Goal: Task Accomplishment & Management: Manage account settings

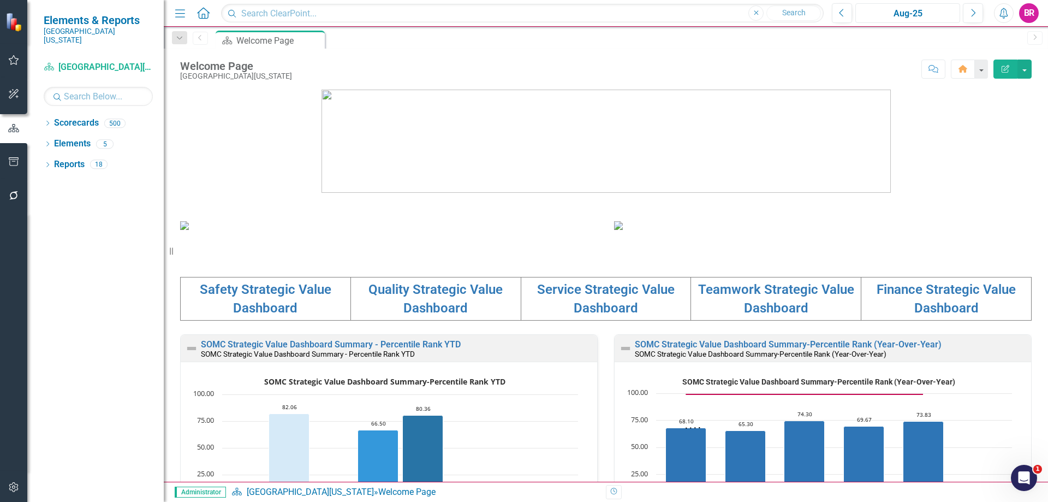
click at [902, 10] on div "Aug-25" at bounding box center [907, 13] width 97 height 13
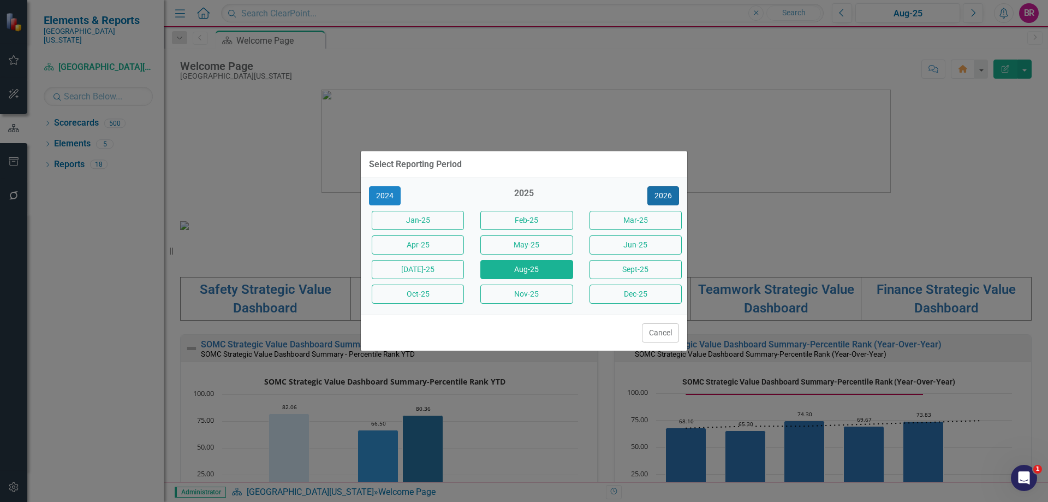
click at [663, 194] on button "2026" at bounding box center [663, 195] width 32 height 19
click at [663, 194] on button "2027" at bounding box center [663, 195] width 32 height 19
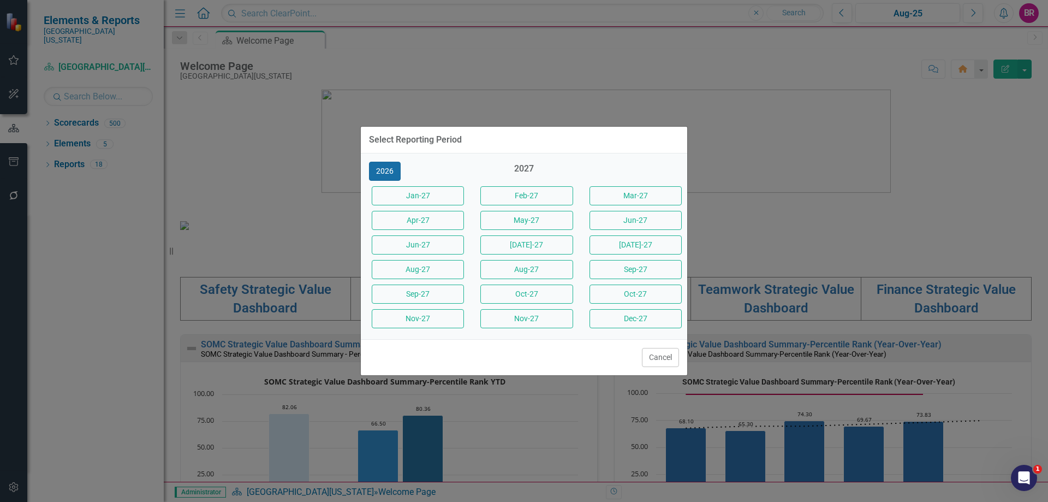
click at [383, 175] on button "2026" at bounding box center [385, 171] width 32 height 19
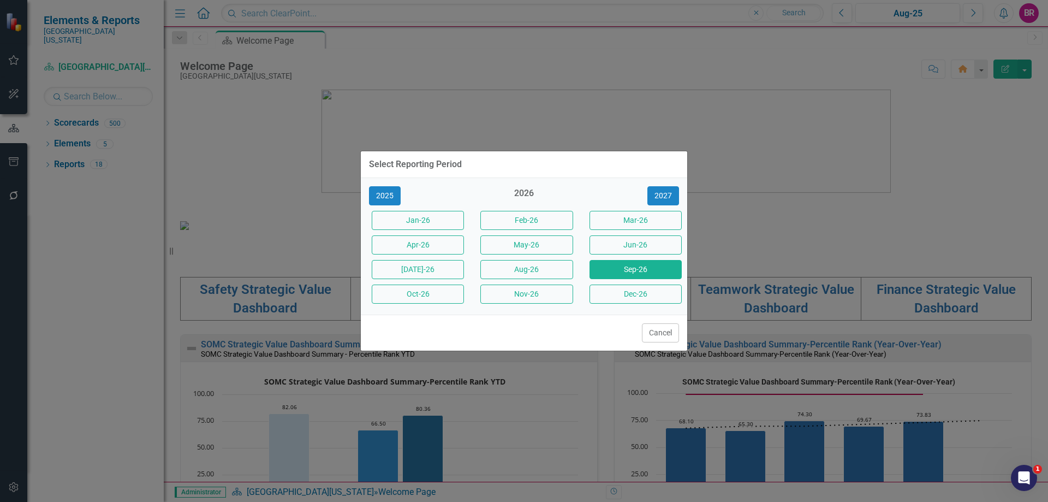
click at [635, 270] on button "Sep-26" at bounding box center [635, 269] width 92 height 19
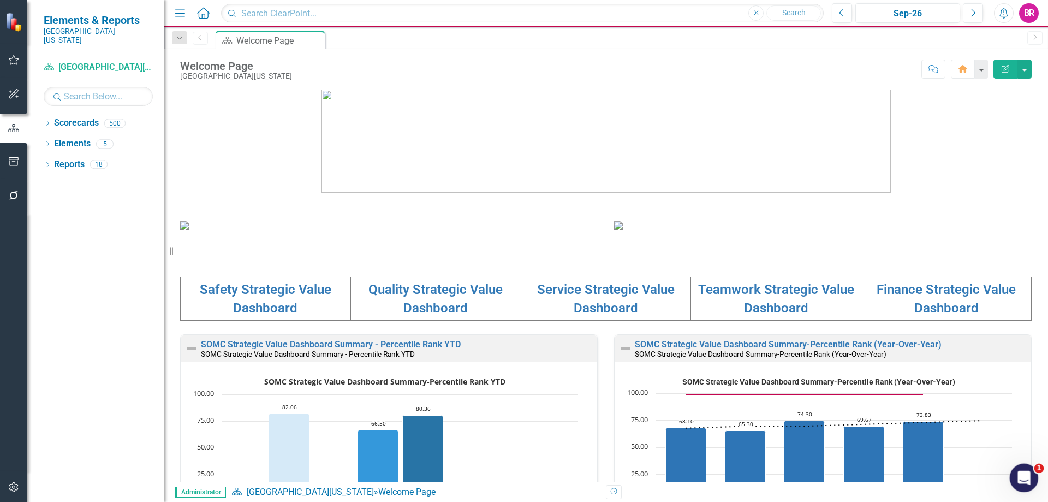
click at [1027, 472] on icon "Open Intercom Messenger" at bounding box center [1023, 476] width 18 height 18
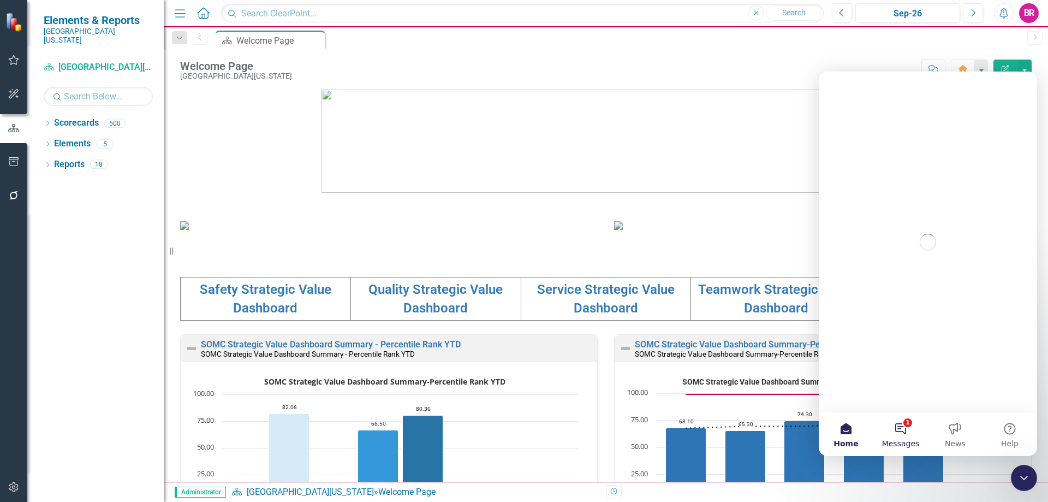
click at [901, 430] on button "1 Messages" at bounding box center [900, 434] width 55 height 44
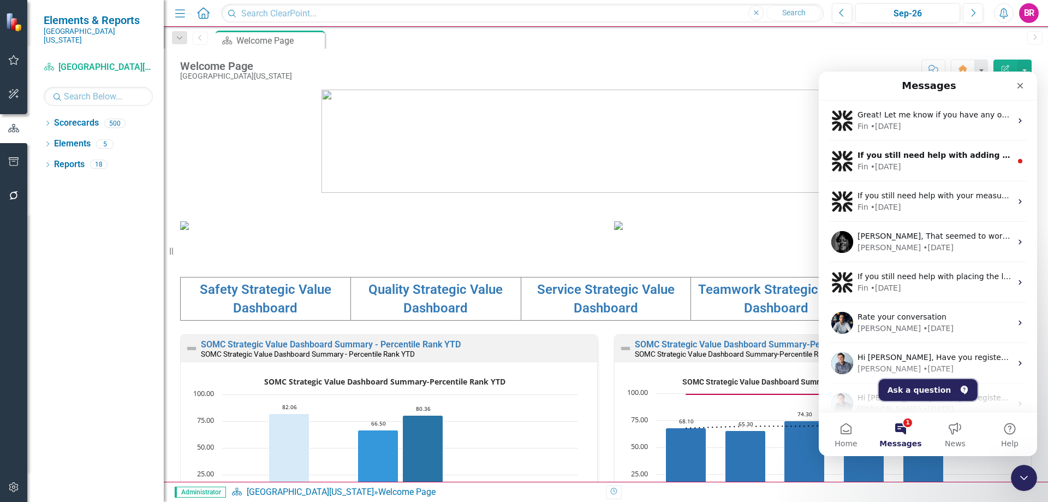
click at [933, 391] on button "Ask a question" at bounding box center [928, 390] width 99 height 22
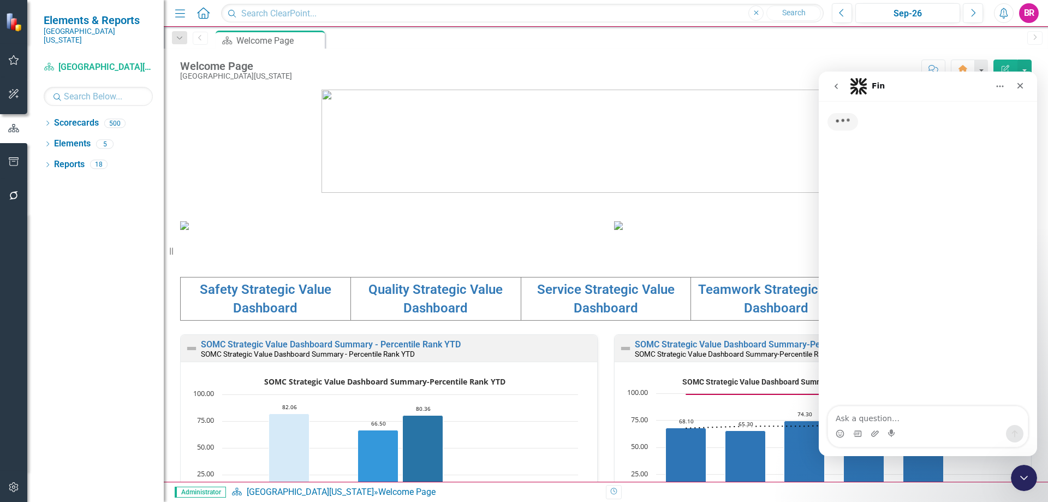
click at [913, 413] on textarea "Ask a question…" at bounding box center [928, 415] width 200 height 19
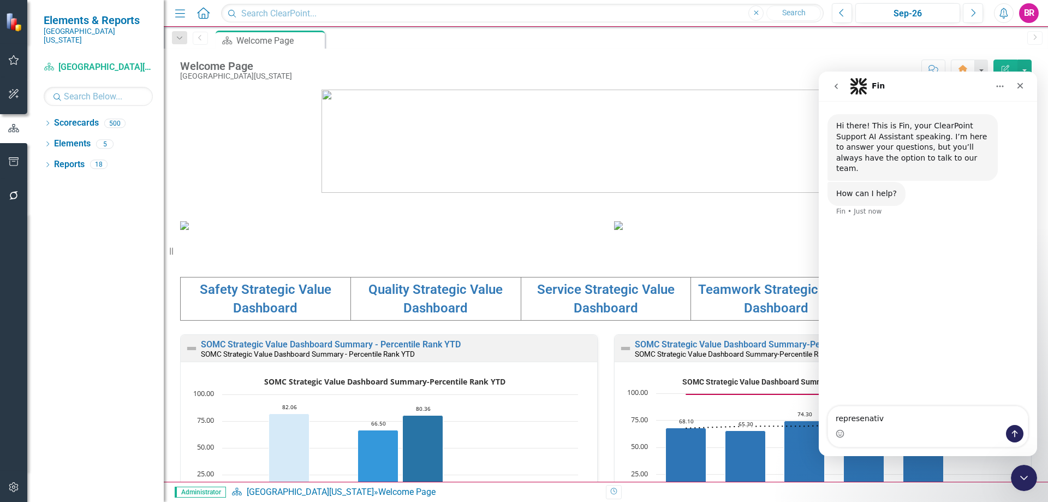
type textarea "represenative"
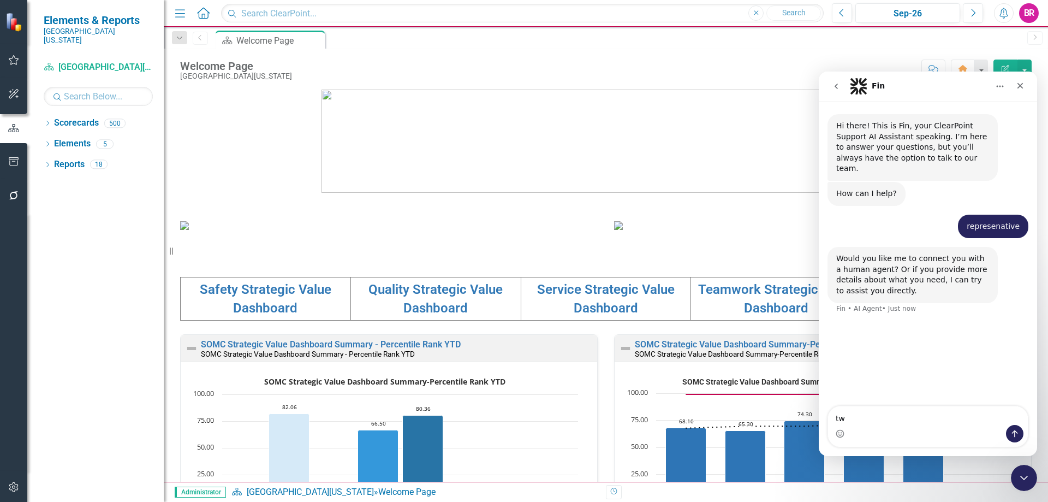
type textarea "t"
type textarea "yes"
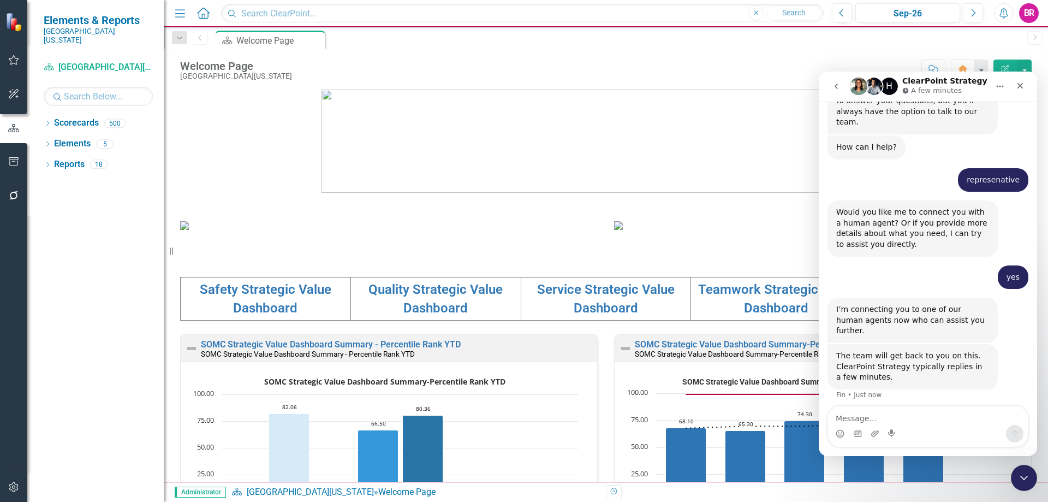
scroll to position [62, 0]
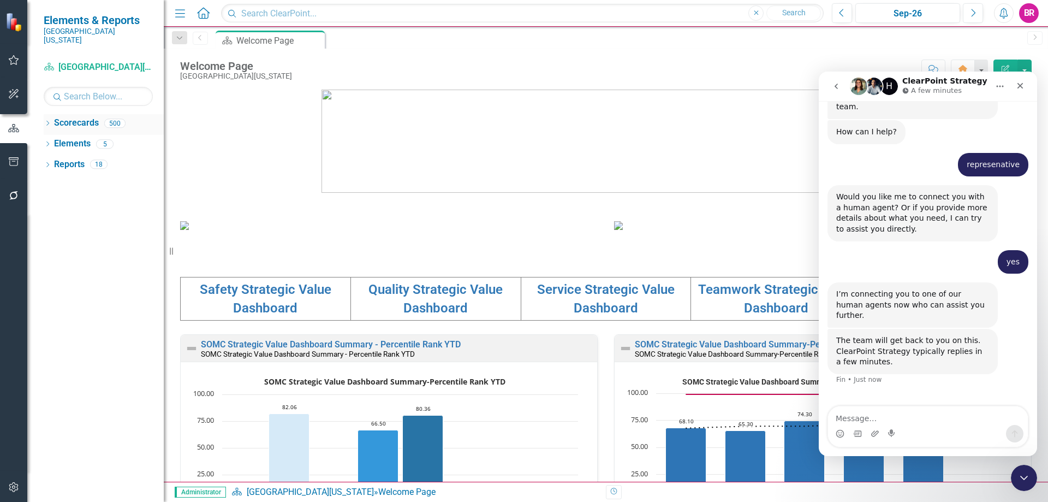
click at [50, 121] on icon "Dropdown" at bounding box center [48, 124] width 8 height 6
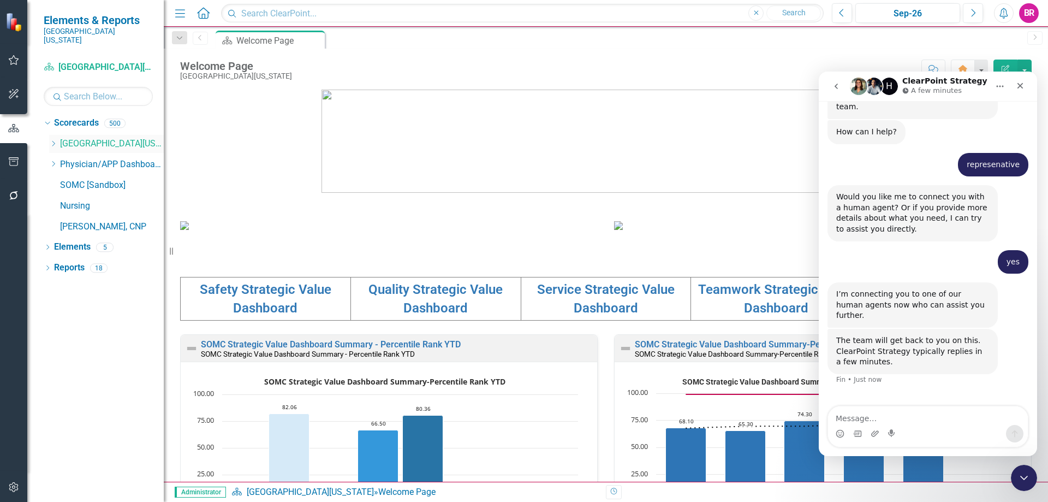
click at [50, 140] on icon "Dropdown" at bounding box center [53, 143] width 8 height 7
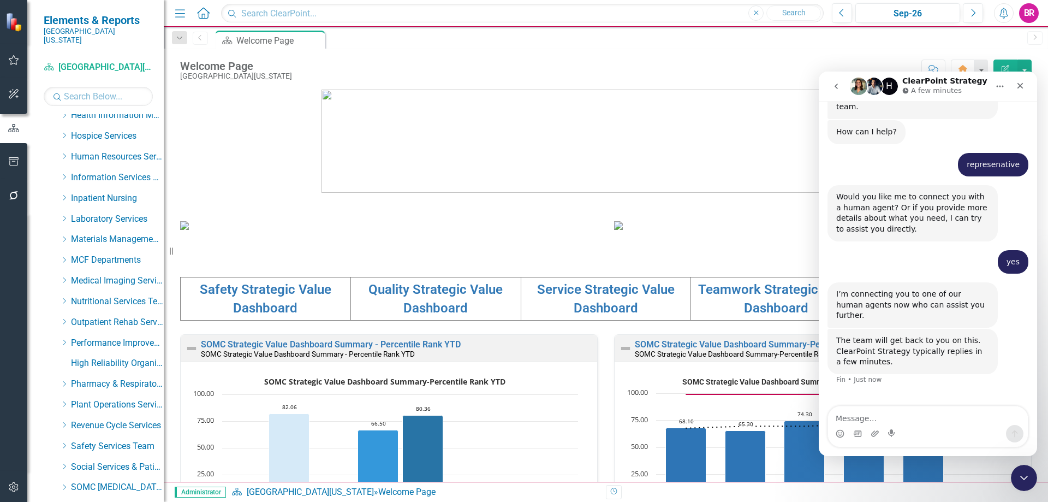
scroll to position [273, 0]
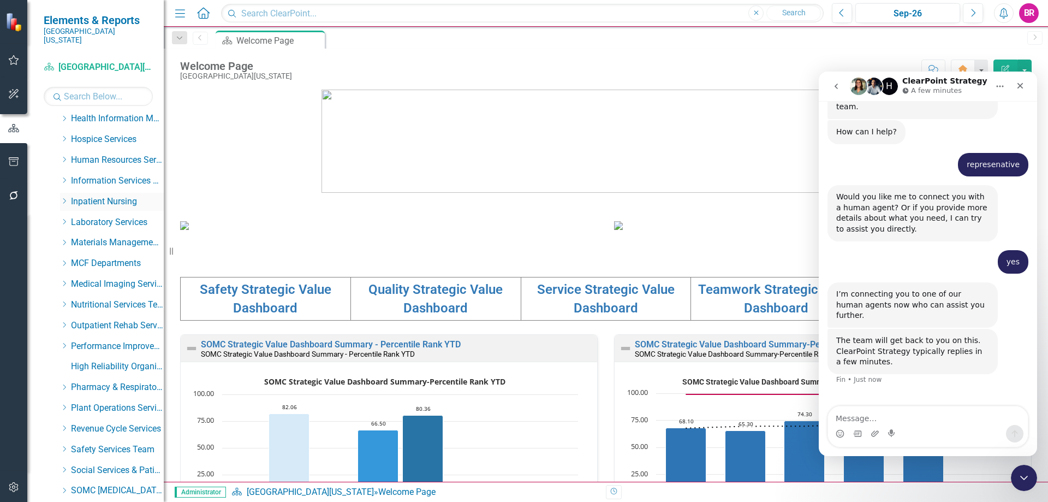
click at [62, 198] on icon "Dropdown" at bounding box center [64, 201] width 8 height 7
drag, startPoint x: 133, startPoint y: 249, endPoint x: 148, endPoint y: 251, distance: 15.4
click at [133, 257] on link "Orthopedic Care Unit" at bounding box center [123, 263] width 82 height 13
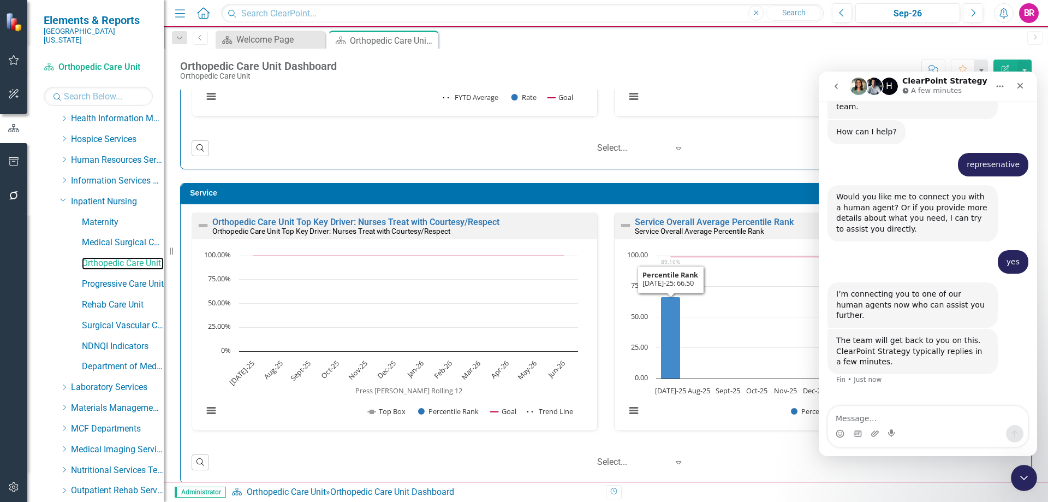
scroll to position [2183, 0]
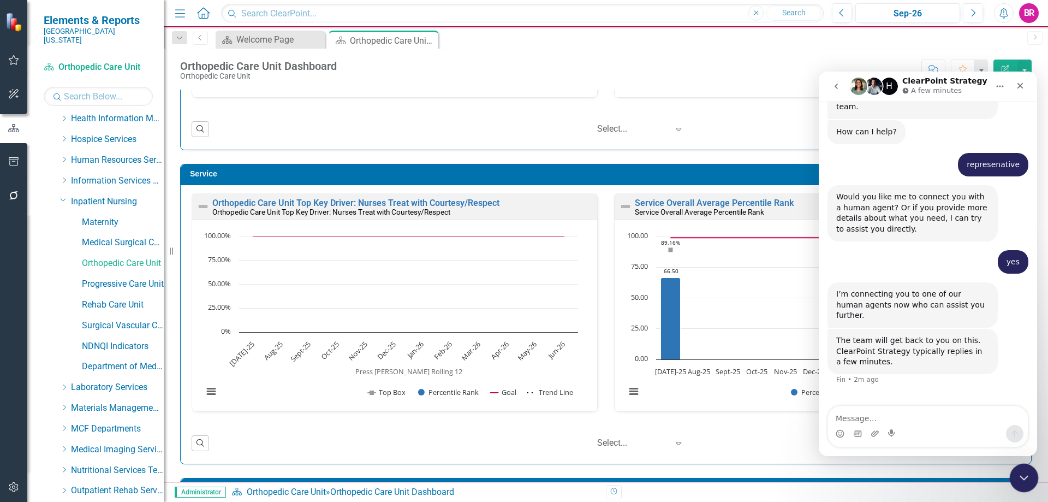
click at [1024, 466] on div "Close Intercom Messenger" at bounding box center [1022, 476] width 26 height 26
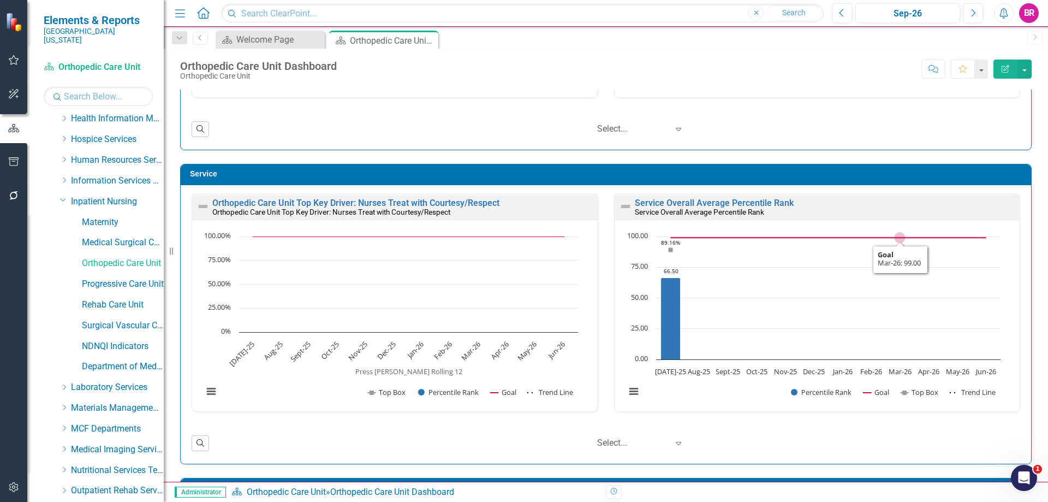
scroll to position [62, 0]
click at [1023, 474] on icon "Open Intercom Messenger" at bounding box center [1023, 476] width 8 height 9
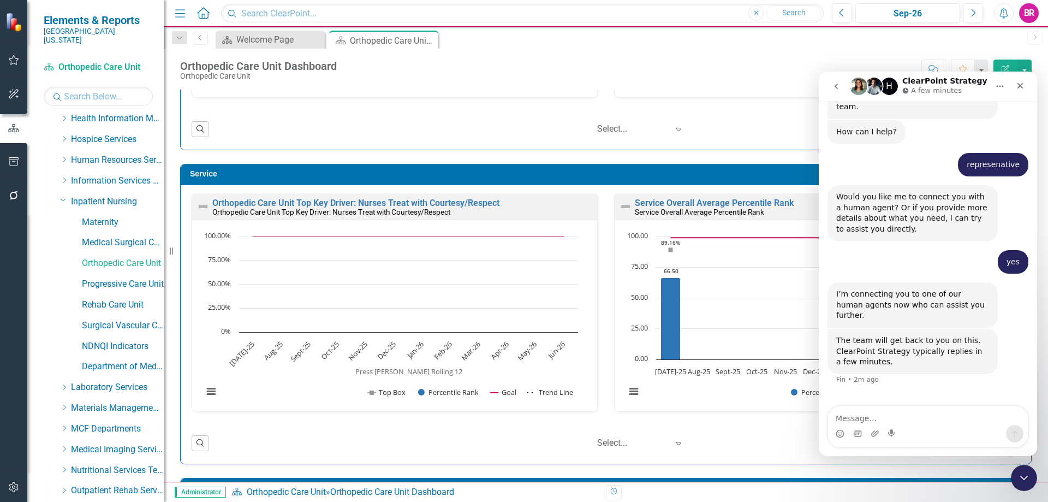
click at [835, 85] on icon "go back" at bounding box center [836, 86] width 9 height 9
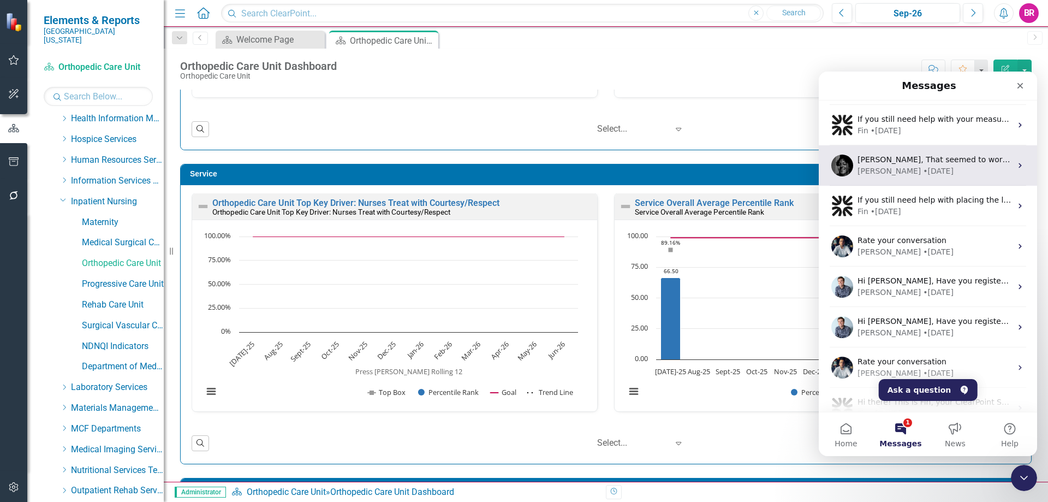
scroll to position [0, 0]
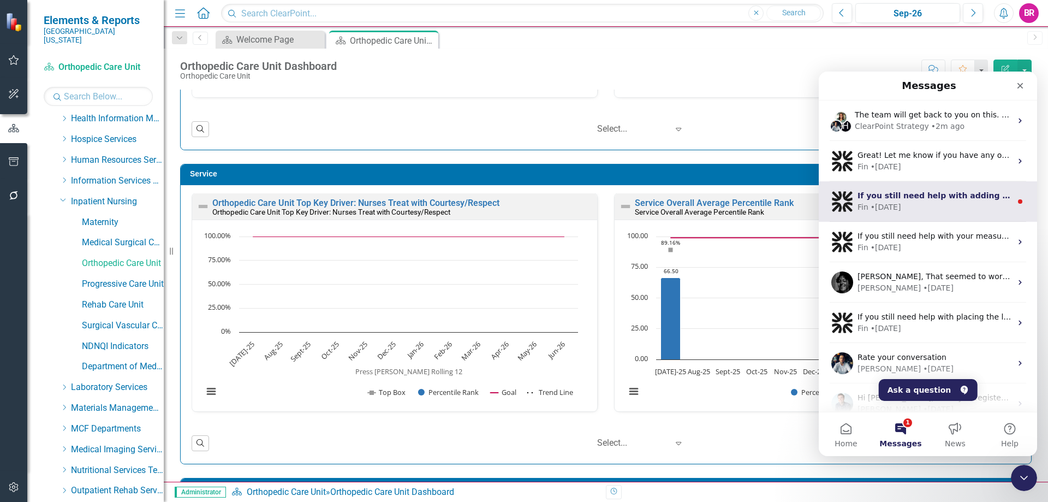
click at [957, 205] on div "Fin • 3w ago" at bounding box center [934, 206] width 154 height 11
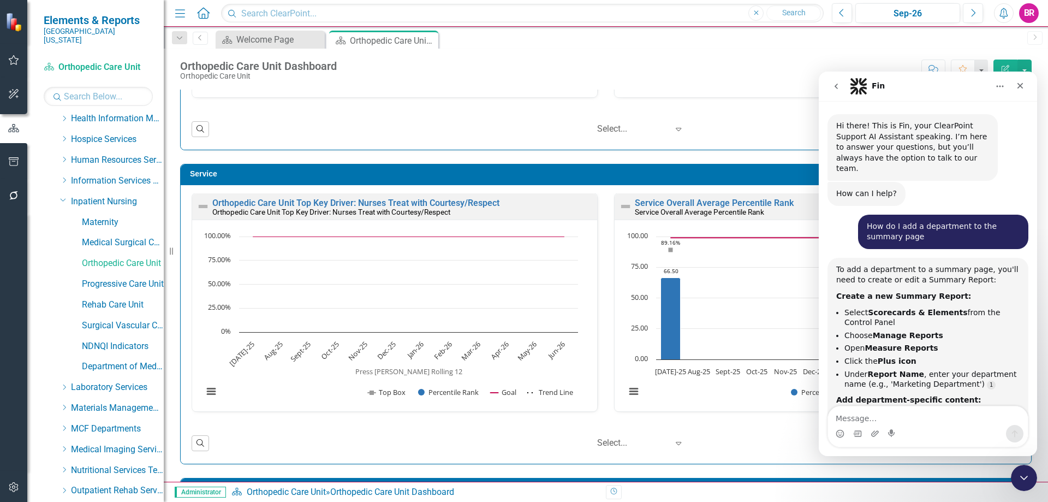
scroll to position [2, 0]
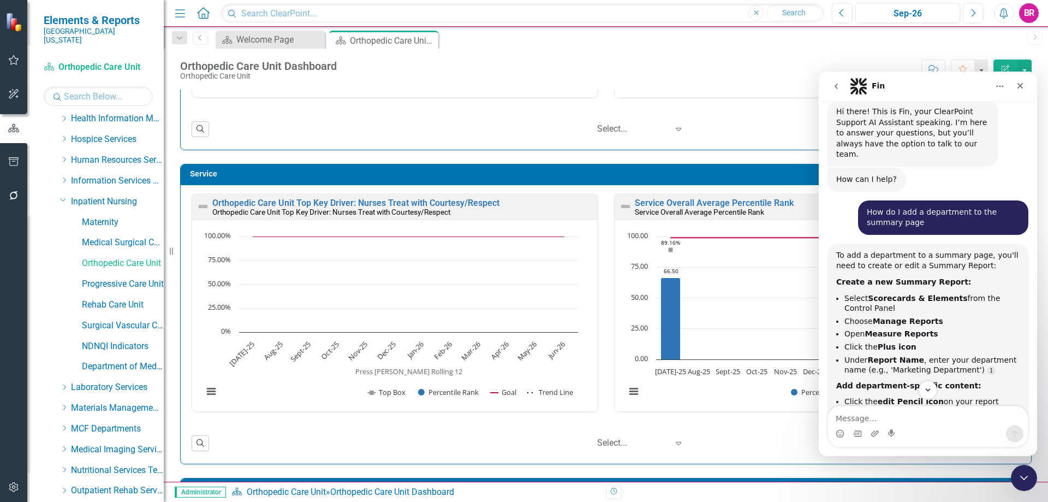
click at [835, 86] on icon "go back" at bounding box center [836, 86] width 3 height 5
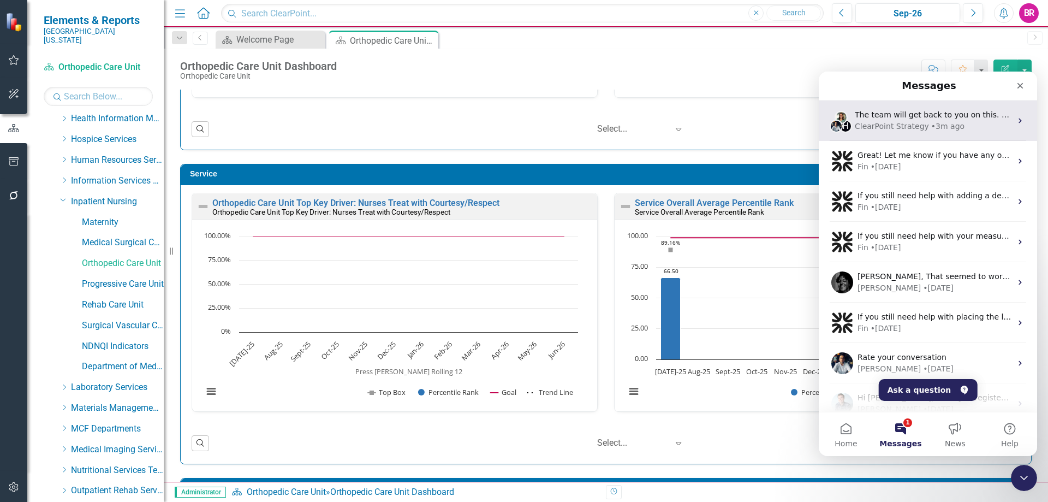
click at [916, 126] on div "ClearPoint Strategy" at bounding box center [892, 126] width 74 height 11
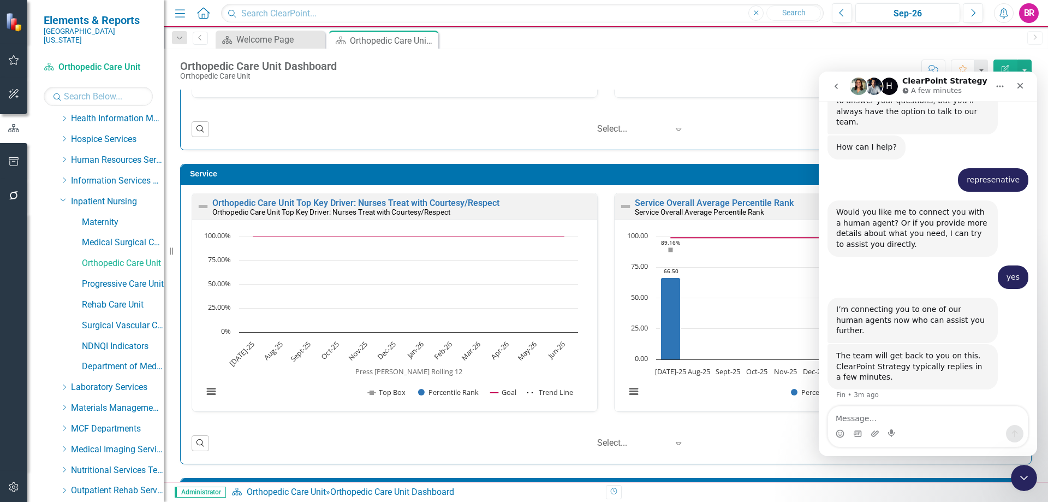
scroll to position [62, 0]
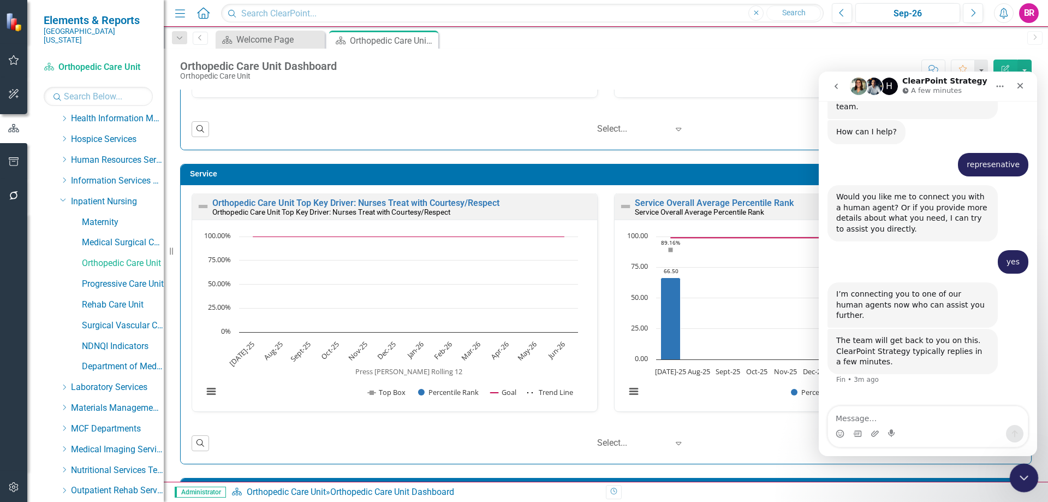
click at [1028, 476] on icon "Close Intercom Messenger" at bounding box center [1022, 475] width 13 height 13
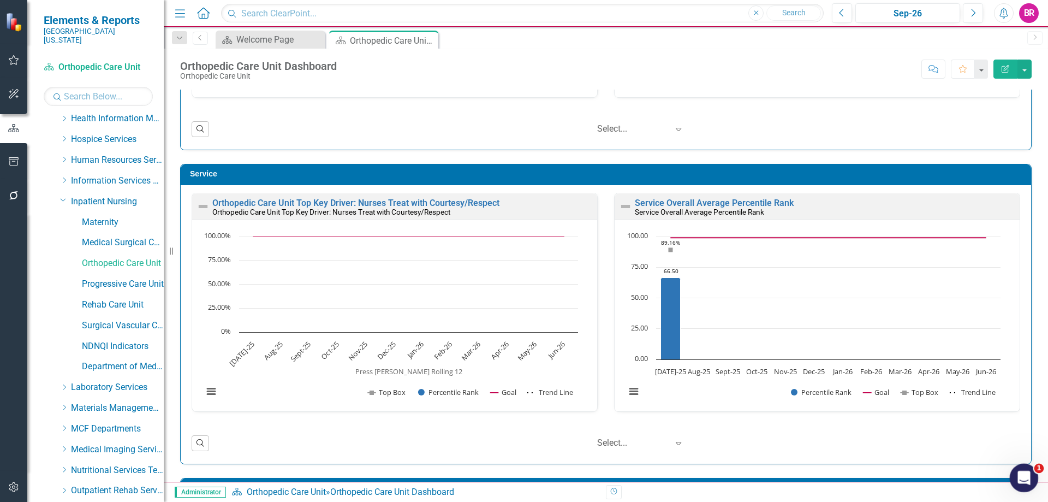
click at [1027, 476] on icon "Open Intercom Messenger" at bounding box center [1023, 476] width 18 height 18
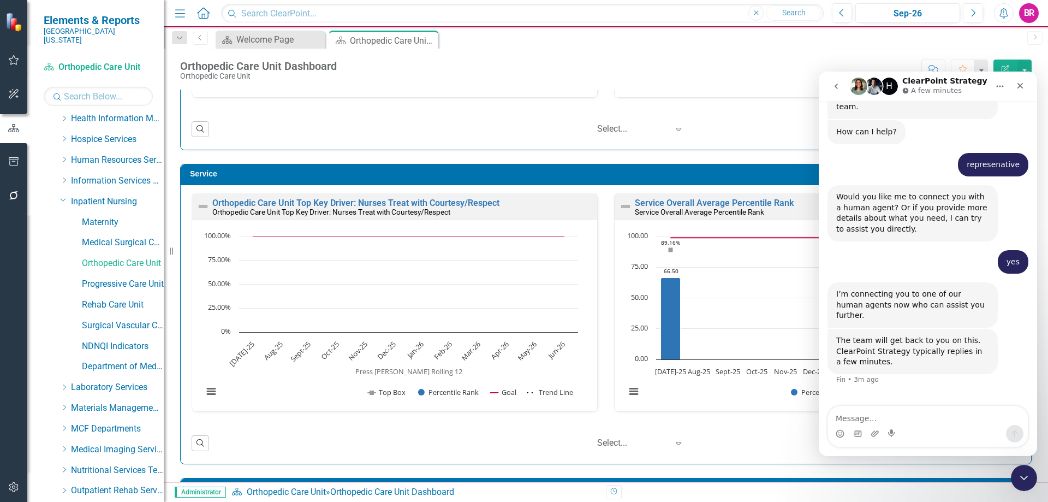
click at [831, 84] on button "go back" at bounding box center [836, 86] width 21 height 21
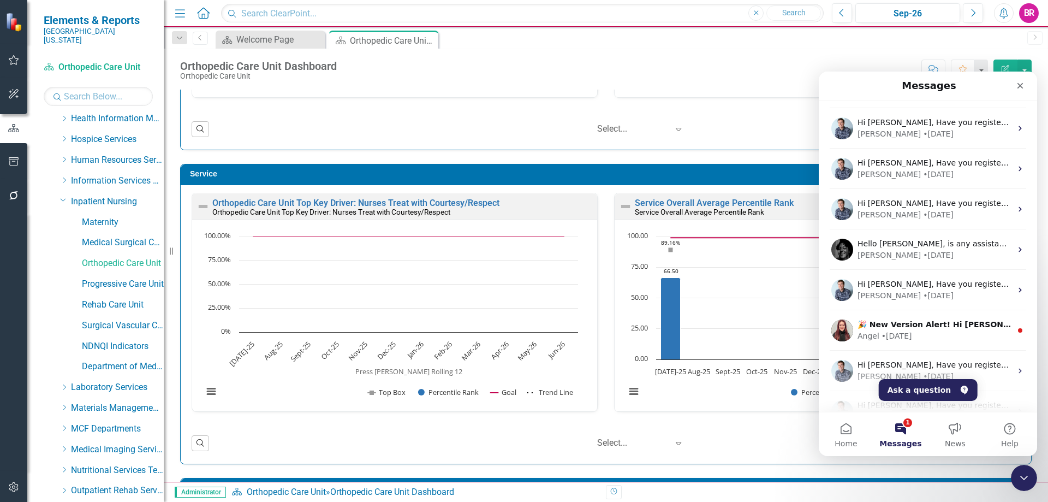
scroll to position [540, 0]
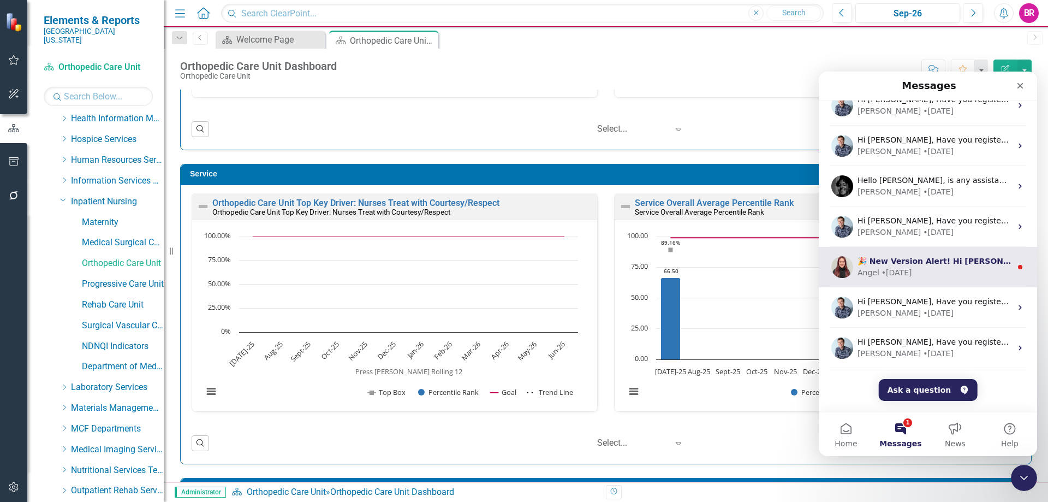
click at [934, 269] on div "Angel • 71w ago" at bounding box center [934, 272] width 154 height 11
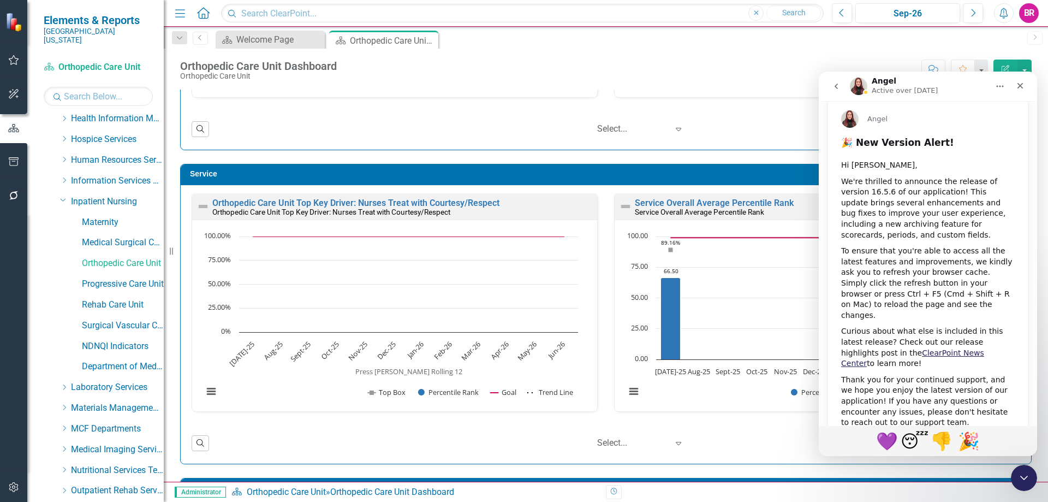
scroll to position [72, 0]
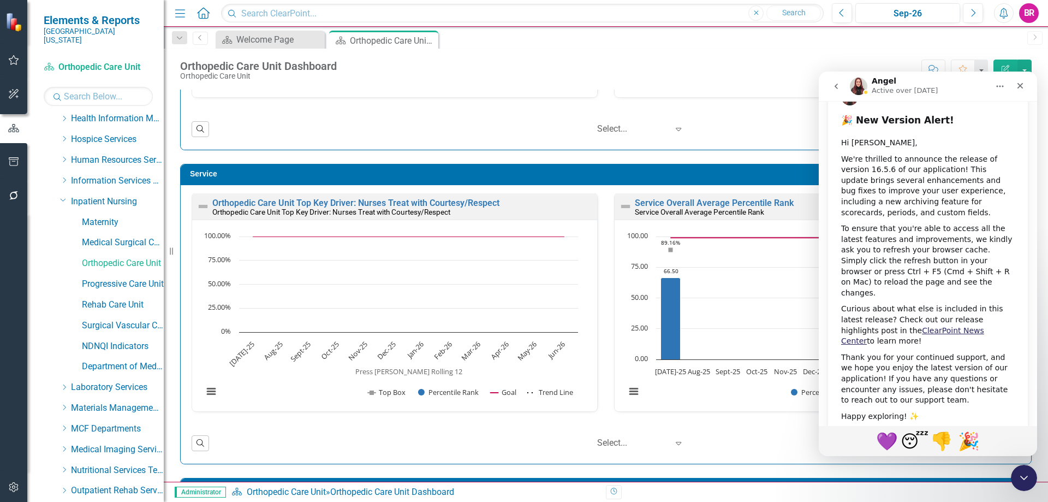
click at [841, 84] on button "go back" at bounding box center [836, 86] width 21 height 21
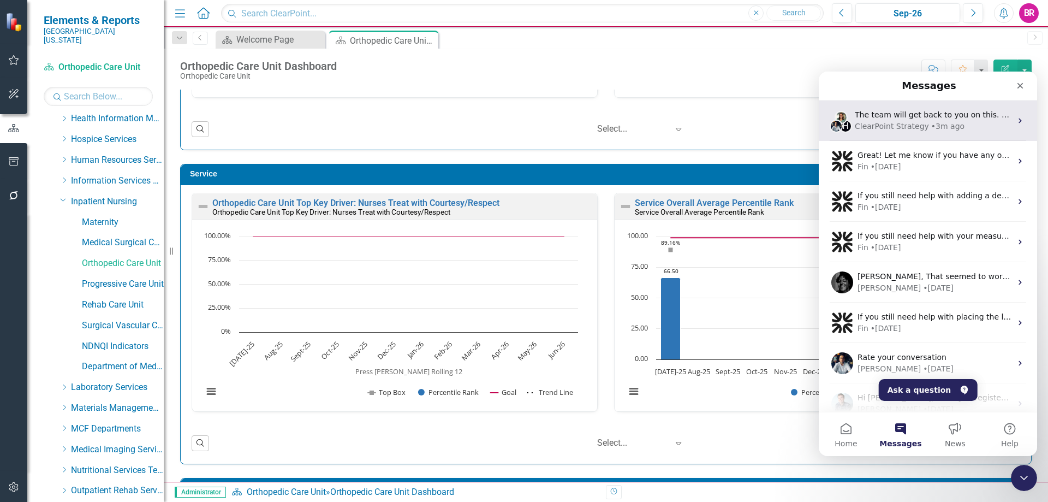
click at [933, 117] on span "The team will get back to you on this. ClearPoint Strategy typically replies in…" at bounding box center [1031, 114] width 352 height 9
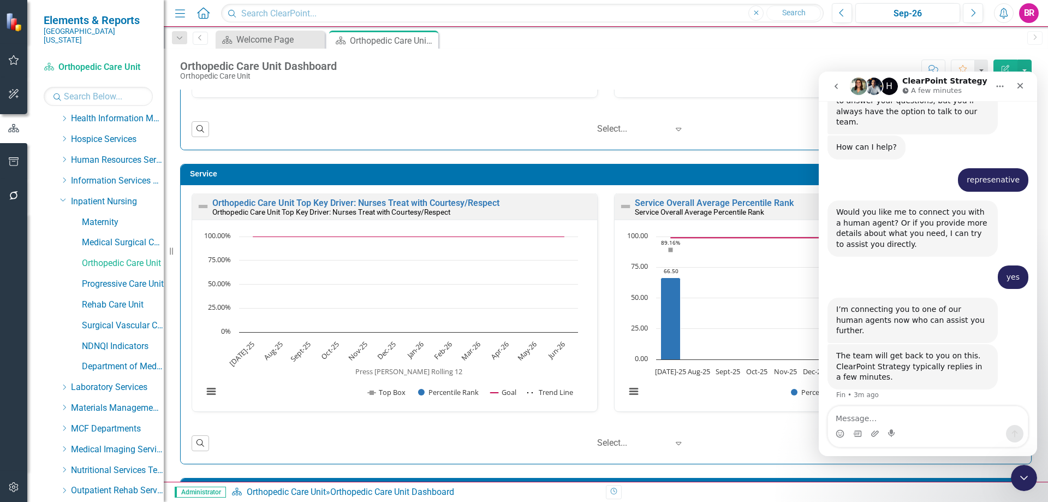
scroll to position [62, 0]
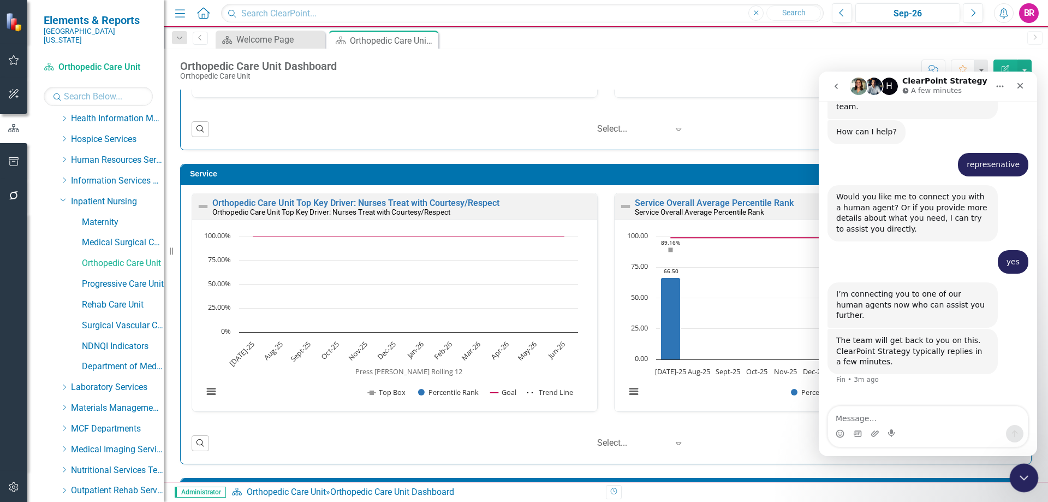
click at [1013, 476] on div "Close Intercom Messenger" at bounding box center [1022, 476] width 26 height 26
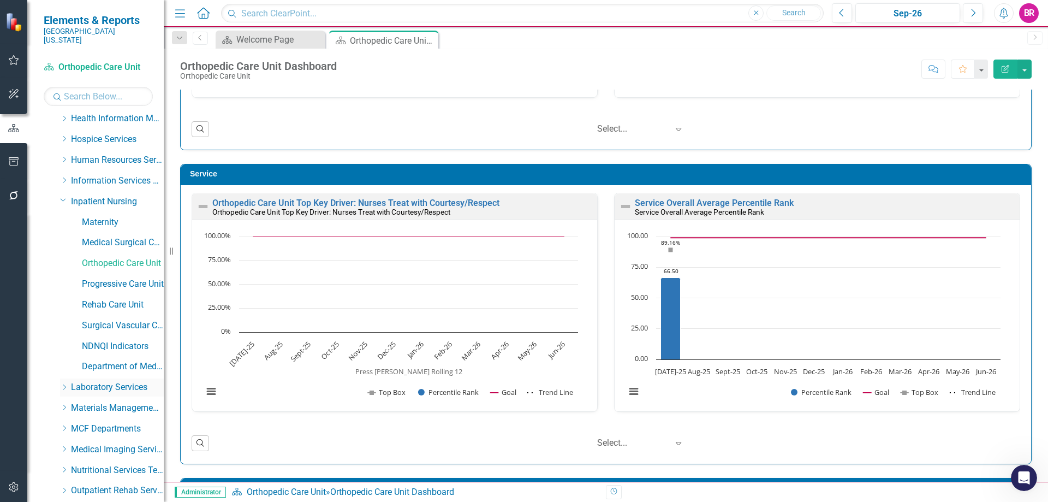
drag, startPoint x: 63, startPoint y: 398, endPoint x: 65, endPoint y: 379, distance: 18.7
click at [63, 404] on icon "Dropdown" at bounding box center [64, 407] width 8 height 7
click at [62, 402] on icon "Dropdown" at bounding box center [63, 406] width 7 height 8
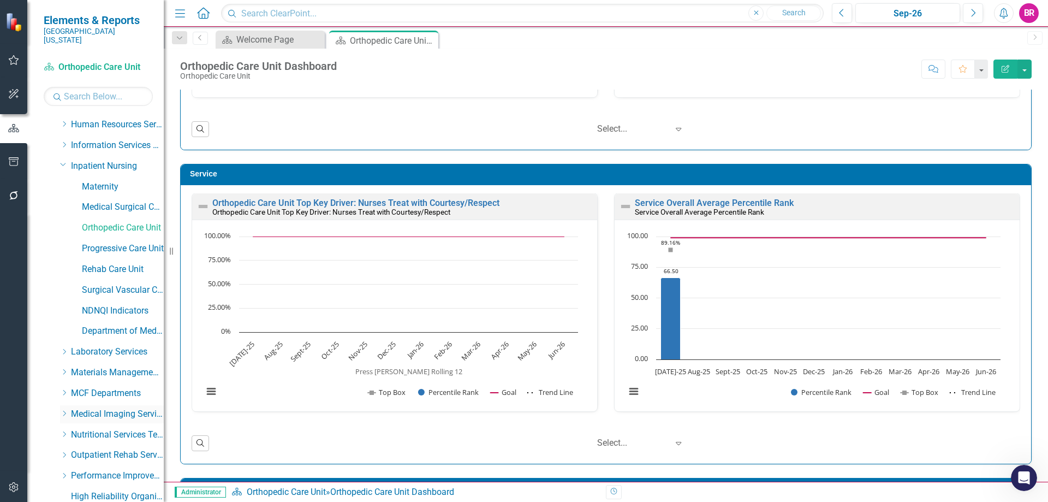
scroll to position [327, 0]
click at [60, 391] on icon "Dropdown" at bounding box center [64, 394] width 8 height 7
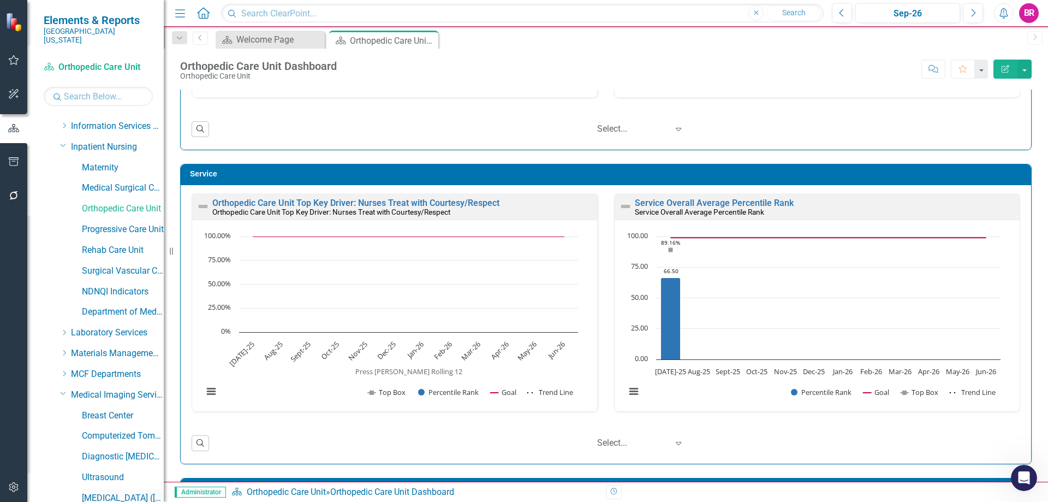
click at [101, 492] on link "[MEDICAL_DATA] ([MEDICAL_DATA])" at bounding box center [123, 498] width 82 height 13
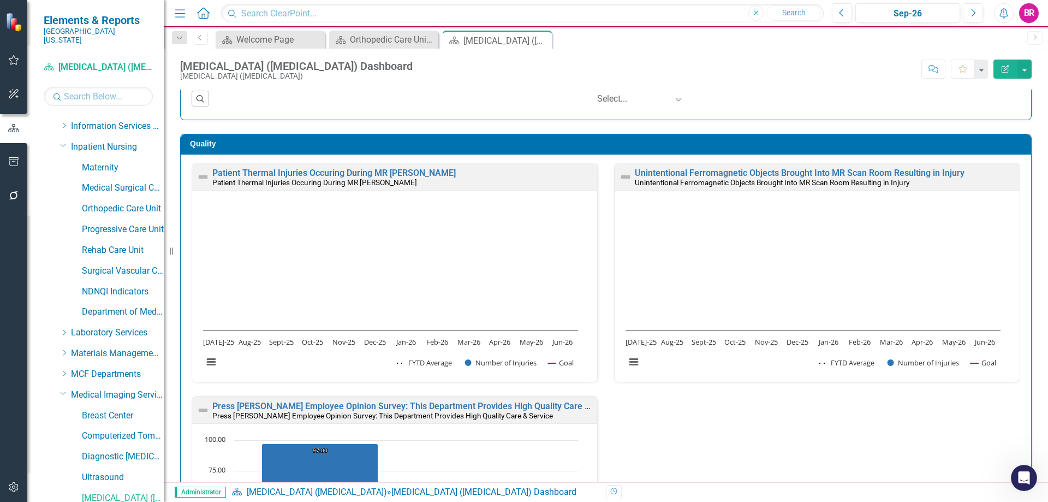
scroll to position [273, 0]
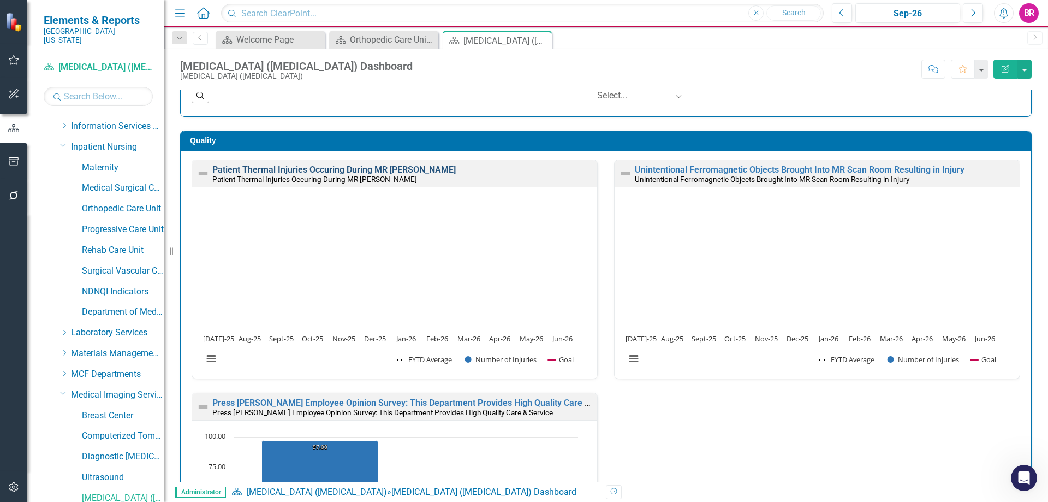
click at [350, 170] on link "Patient Thermal Injuries Occuring During MR Exams" at bounding box center [333, 169] width 243 height 10
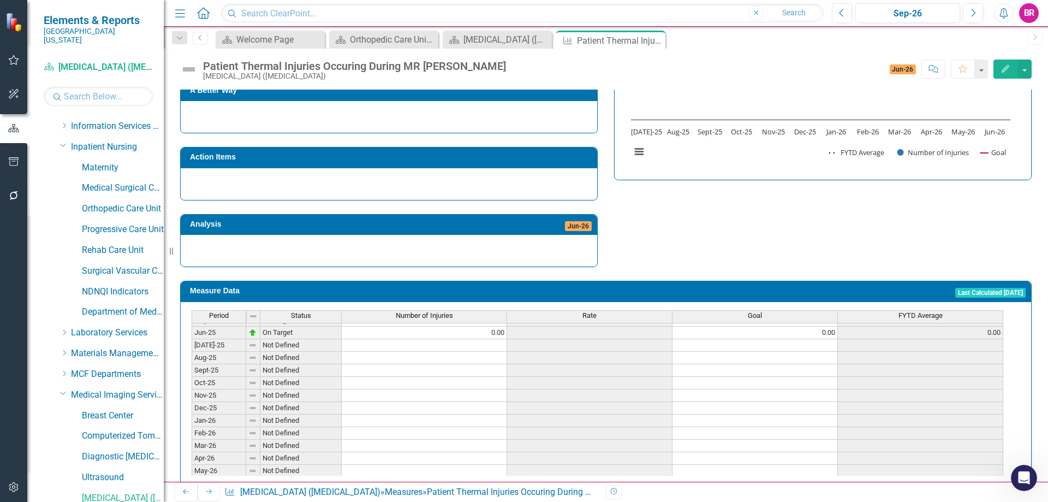
click at [192, 314] on div "Period Status Number of Injuries Rate Goal FYTD Average Jan-24 On Target 0.00 0…" at bounding box center [192, 294] width 0 height 390
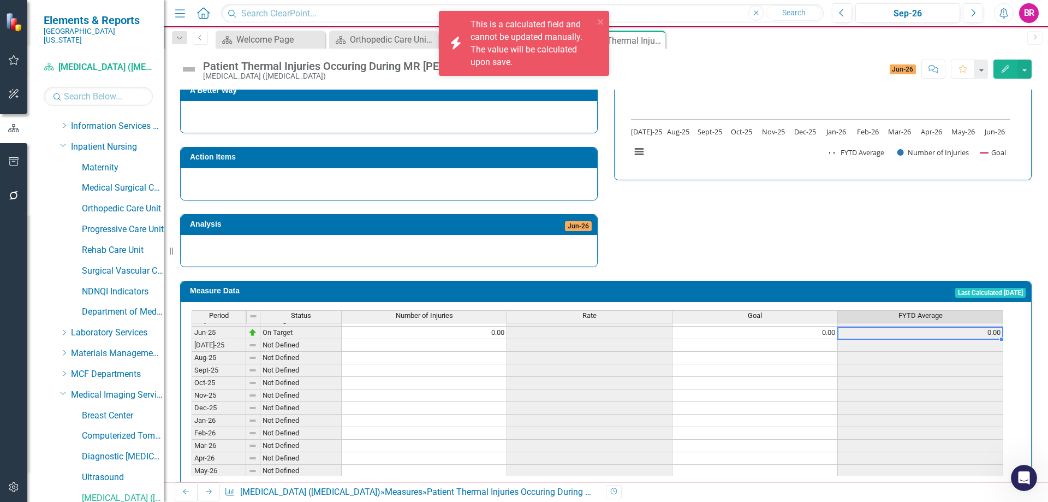
click at [814, 326] on td "0.00" at bounding box center [754, 332] width 165 height 13
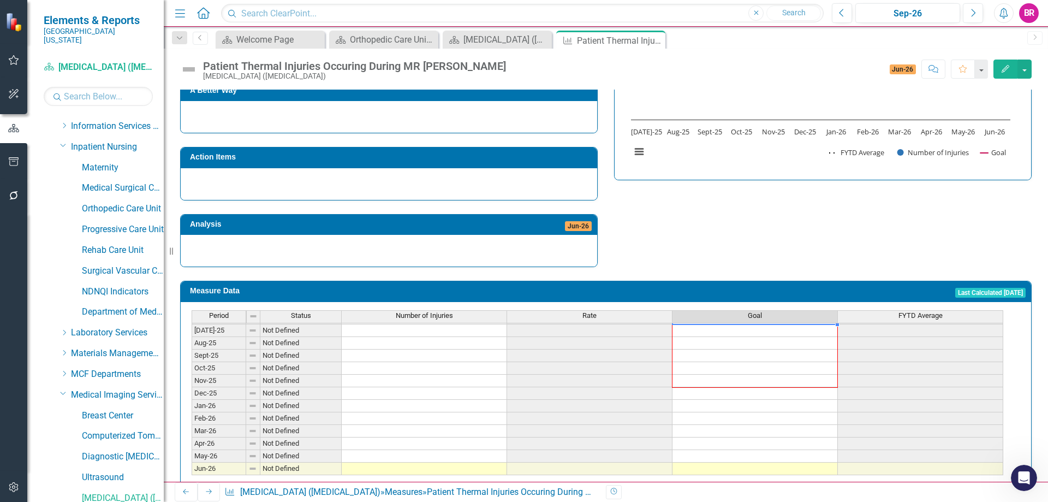
scroll to position [315, 0]
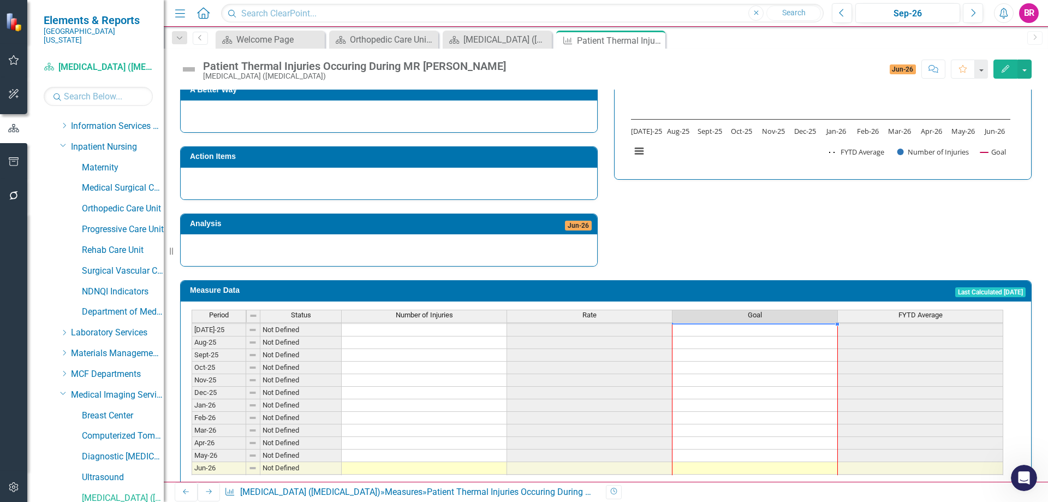
drag, startPoint x: 838, startPoint y: 317, endPoint x: 835, endPoint y: 446, distance: 128.9
click at [192, 446] on div "Period Status Number of Injuries Rate Goal FYTD Average Jul-24 On Target 0.00 0…" at bounding box center [192, 322] width 0 height 327
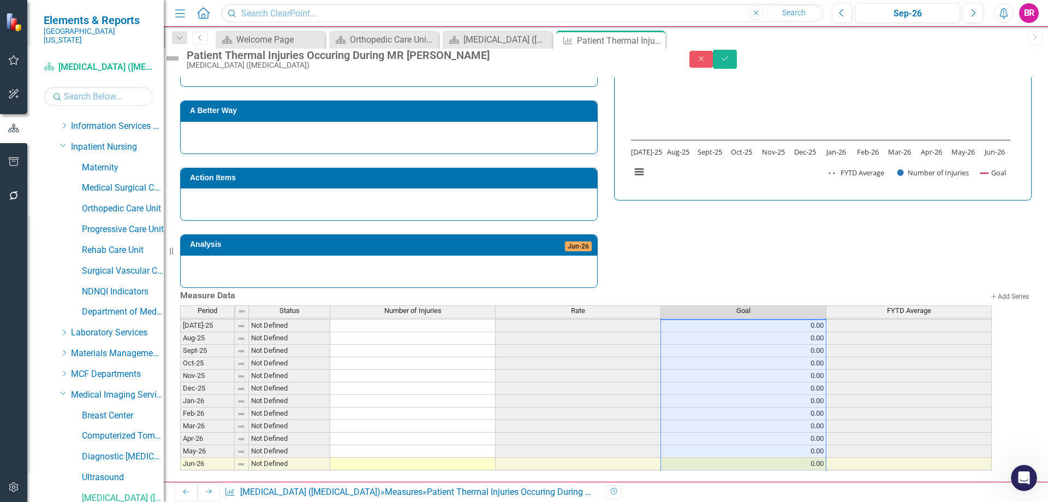
scroll to position [462, 0]
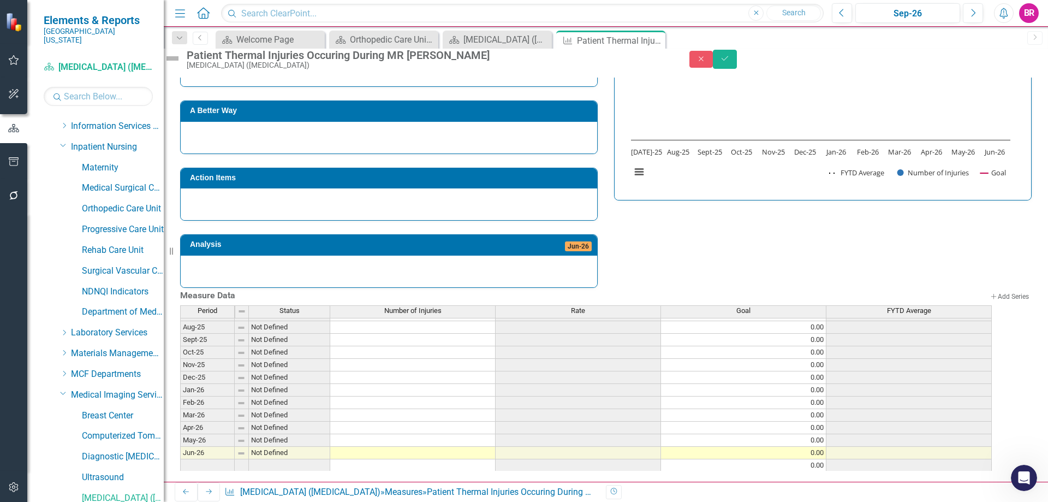
click at [724, 227] on div "Strategic Values Quality Medical Imaging Services Q4.2026 A Better Way Action I…" at bounding box center [606, 135] width 868 height 305
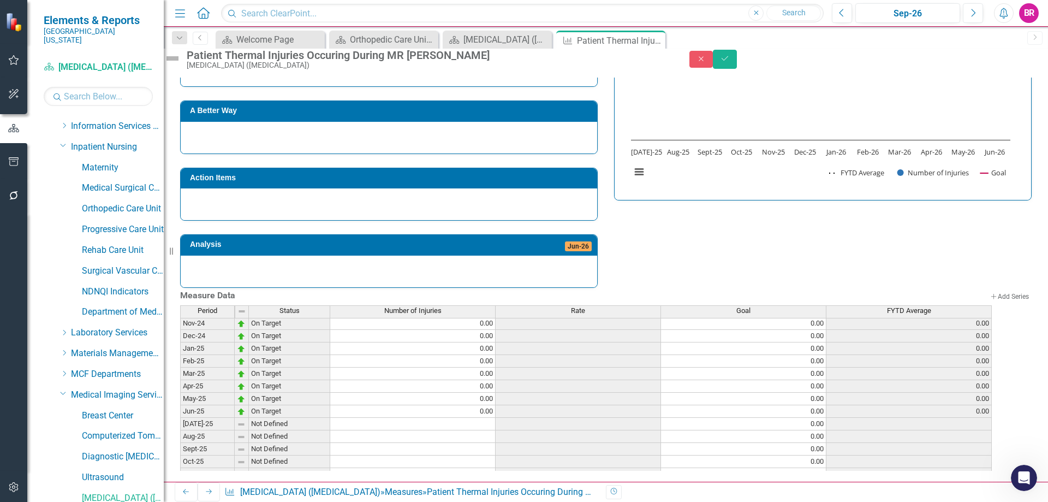
click at [473, 414] on tbody "Jul-24 On Target 0.00 0.00 0.00 Aug-24 On Target 0.00 0.00 0.00 Sept-24 On Targ…" at bounding box center [586, 423] width 812 height 314
type textarea "0"
drag, startPoint x: 1028, startPoint y: 65, endPoint x: 1014, endPoint y: 73, distance: 15.6
click at [737, 65] on button "Save" at bounding box center [725, 59] width 24 height 19
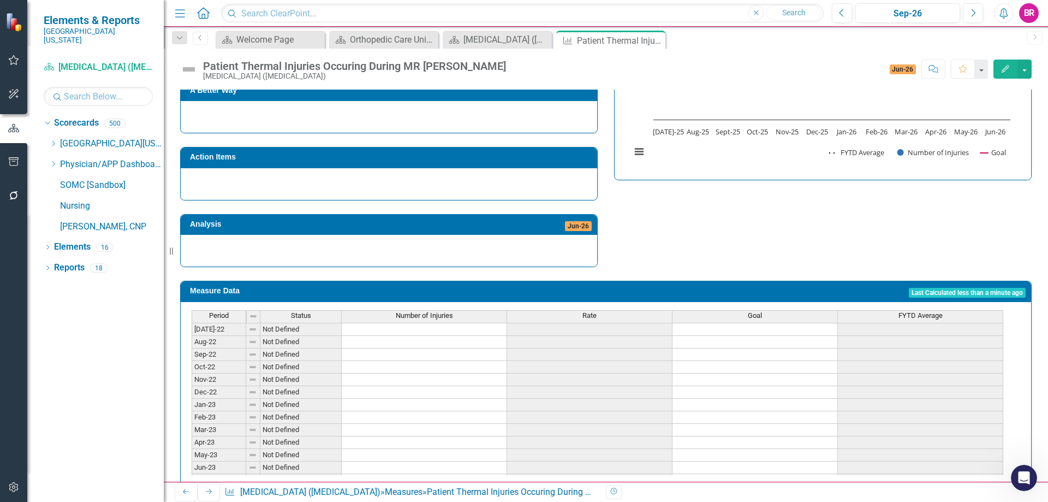
click at [426, 312] on span "Number of Injuries" at bounding box center [424, 316] width 57 height 8
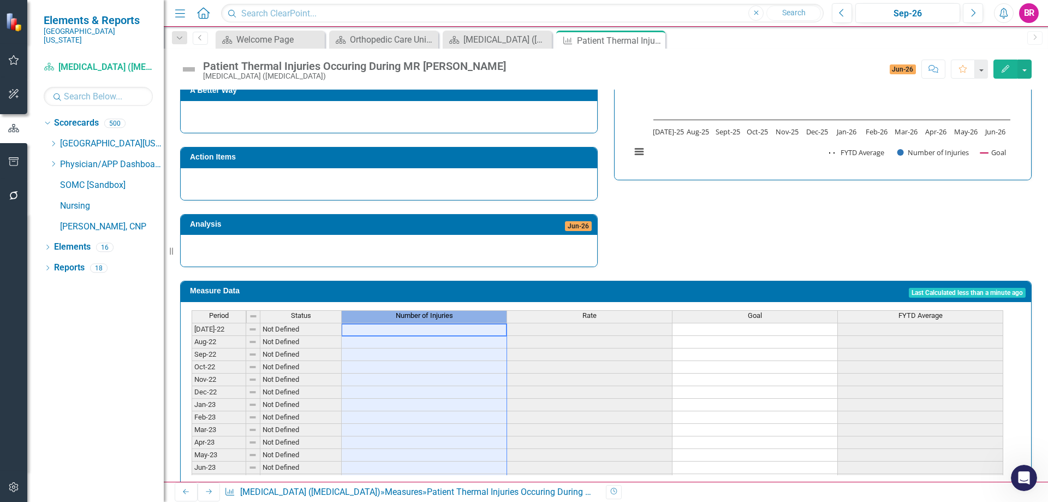
click at [426, 312] on span "Number of Injuries" at bounding box center [424, 316] width 57 height 8
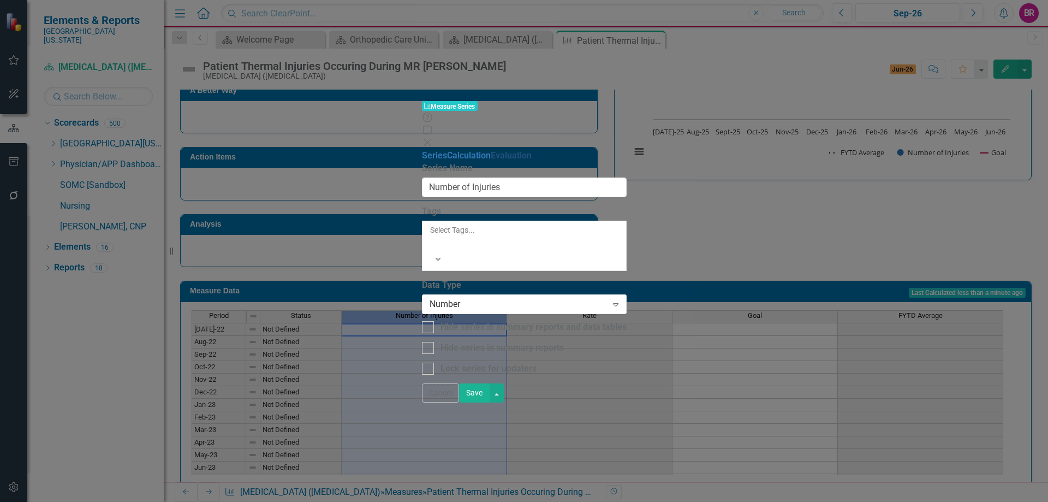
click at [491, 150] on link "Evaluation" at bounding box center [511, 155] width 41 height 10
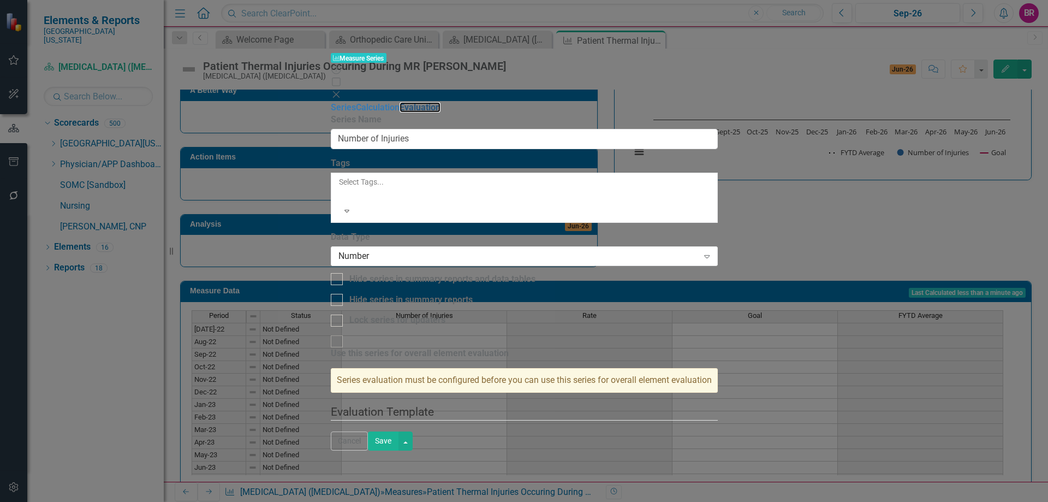
checkbox input "true"
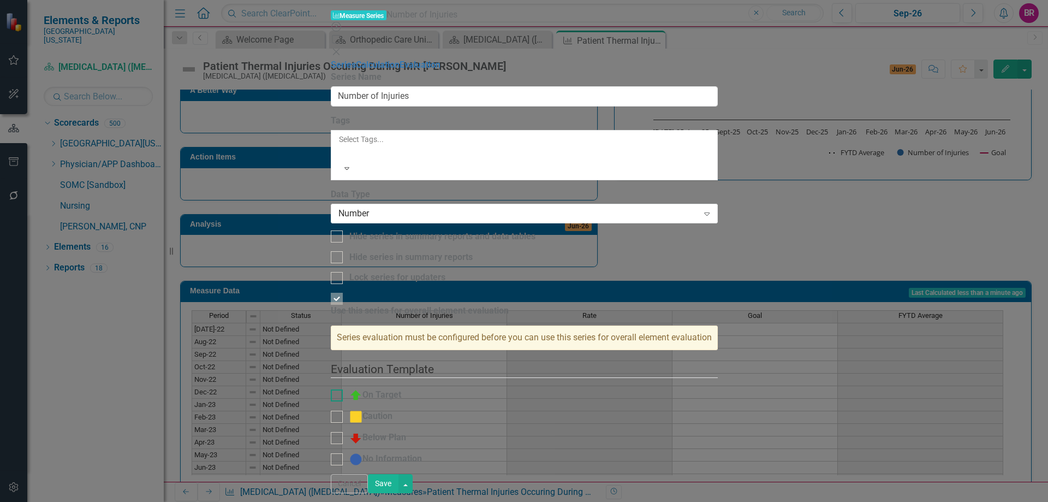
click at [401, 389] on div "On Target" at bounding box center [375, 395] width 52 height 13
click at [338, 389] on input "On Target" at bounding box center [334, 392] width 7 height 7
checkbox input "true"
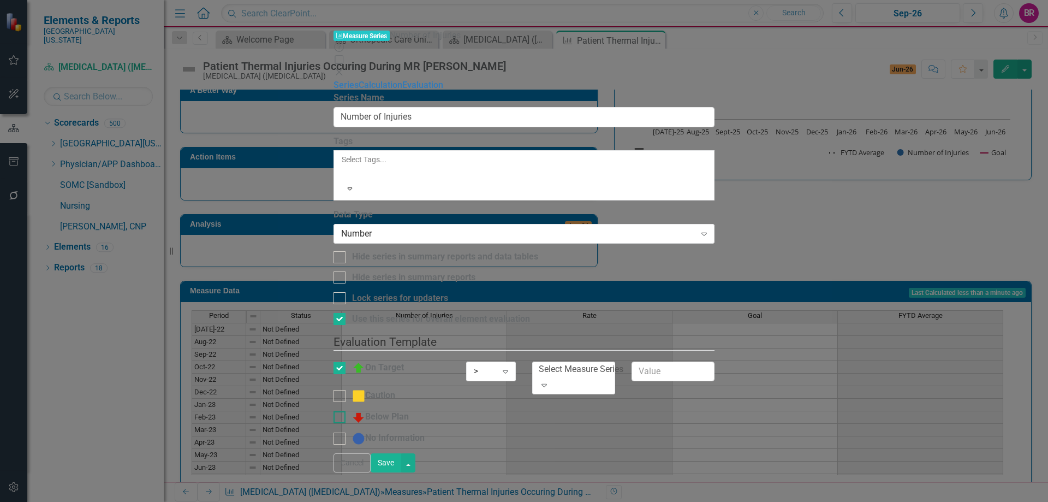
click at [409, 410] on div "Below Plan" at bounding box center [380, 416] width 57 height 13
click at [341, 411] on input "Below Plan" at bounding box center [337, 414] width 7 height 7
checkbox input "true"
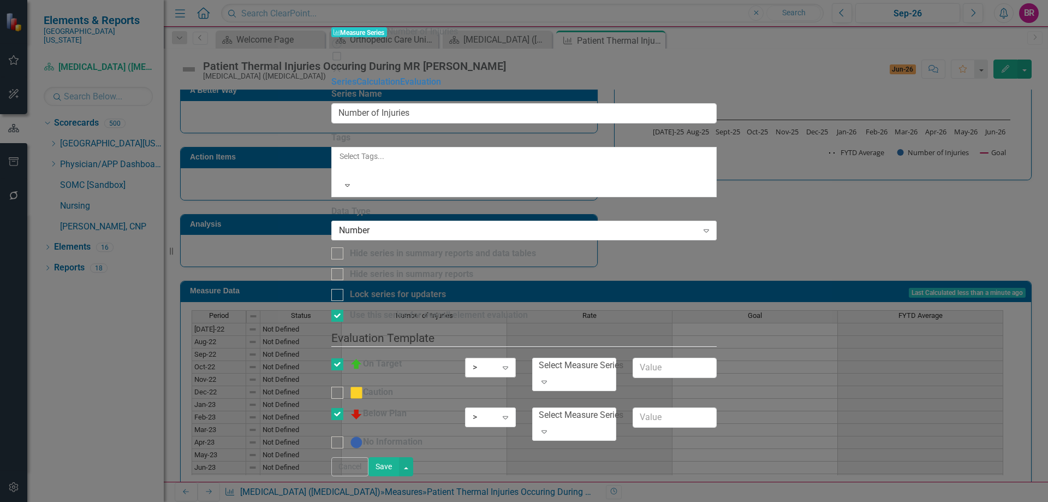
click at [511, 363] on icon "Expand" at bounding box center [505, 367] width 11 height 9
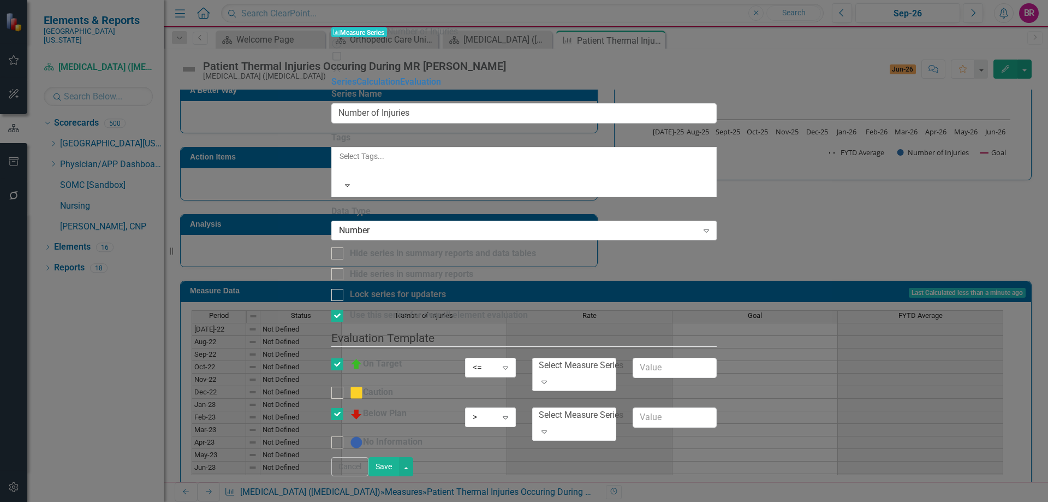
click at [623, 359] on div "Select Measure Series" at bounding box center [581, 365] width 85 height 13
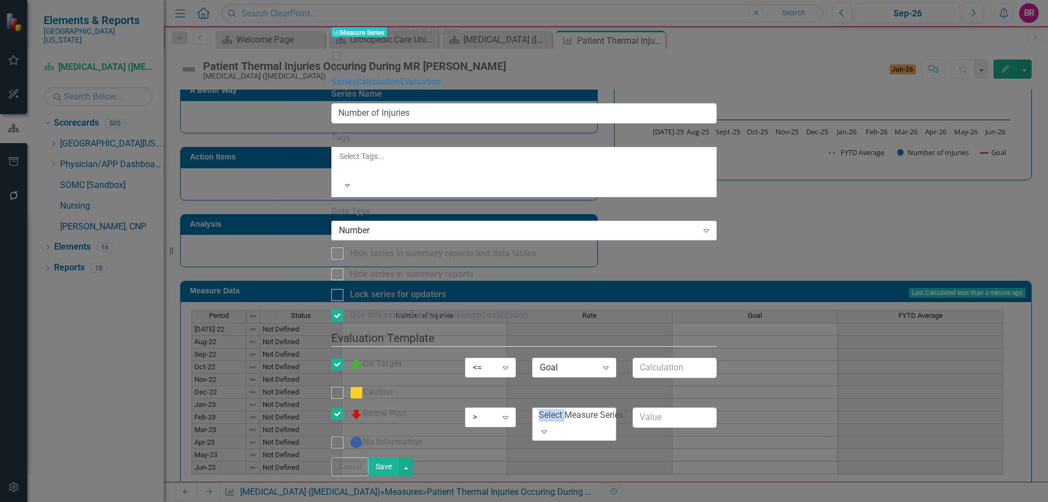
click at [623, 409] on div "Select Measure Series" at bounding box center [581, 415] width 85 height 13
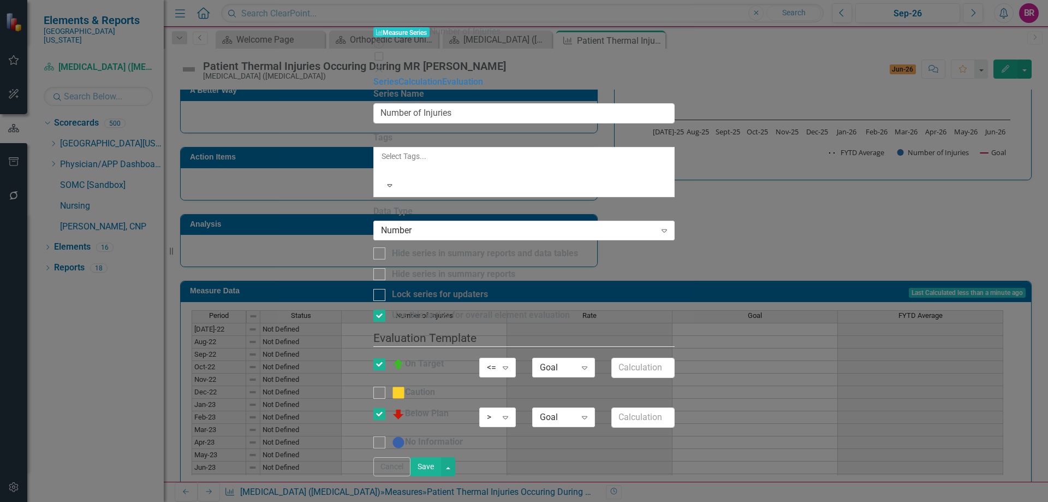
click at [441, 476] on button "Save" at bounding box center [425, 466] width 31 height 19
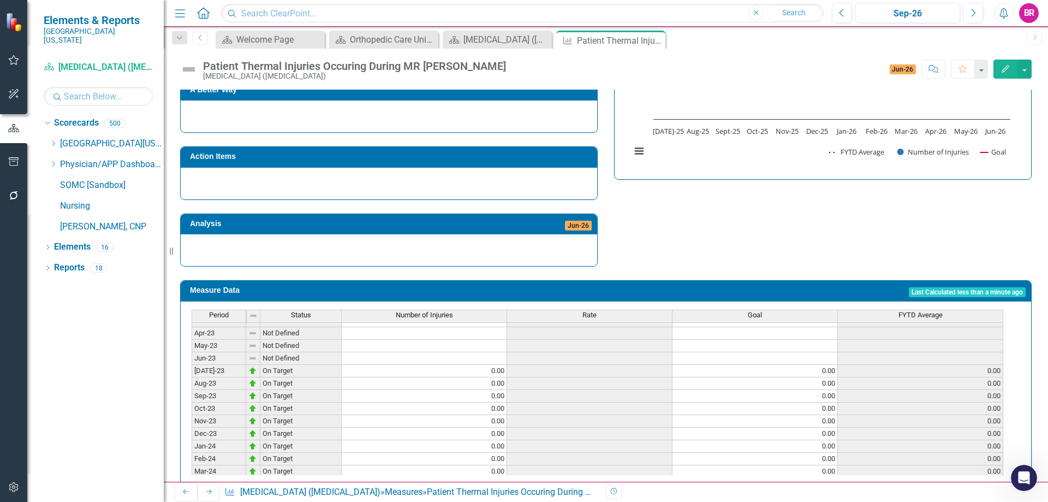
click at [461, 310] on div "Number of Injuries" at bounding box center [424, 315] width 165 height 10
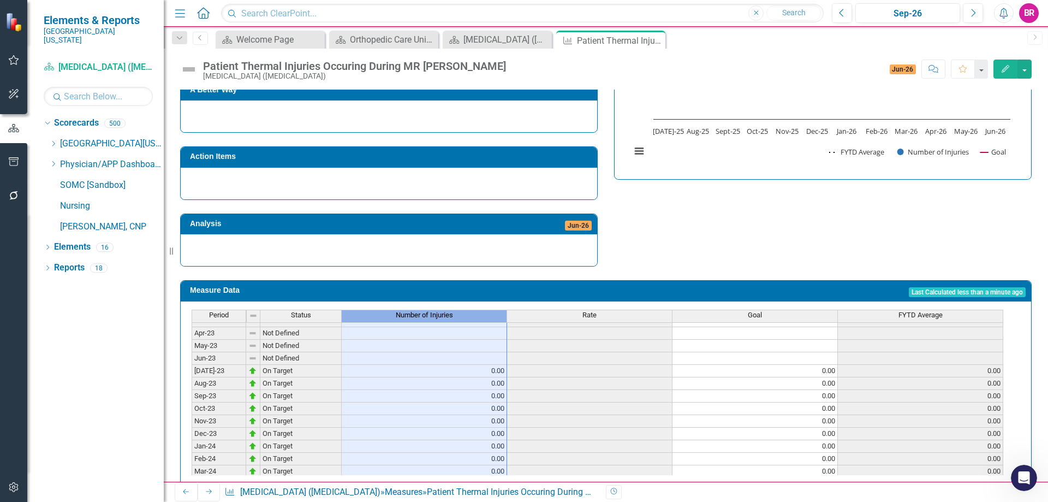
click at [461, 310] on div "Number of Injuries" at bounding box center [424, 315] width 165 height 10
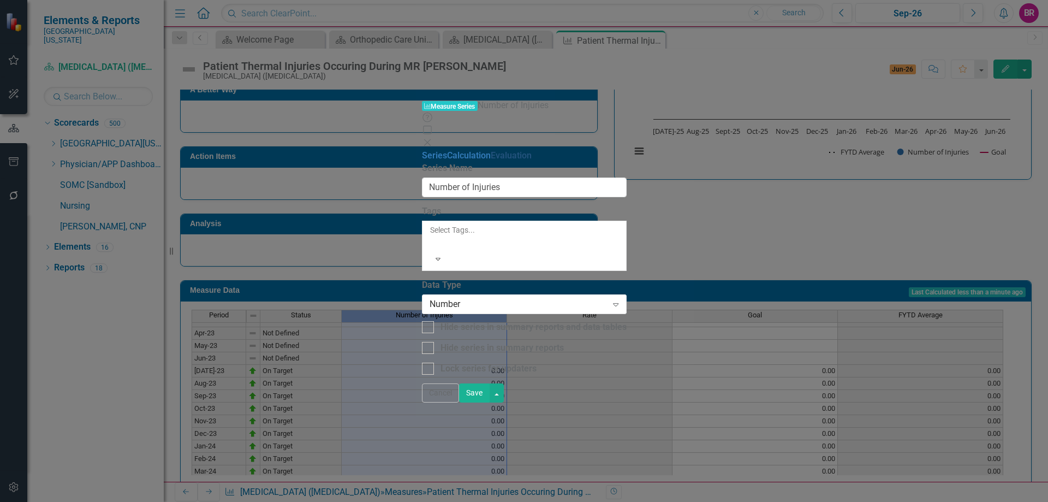
drag, startPoint x: 259, startPoint y: 81, endPoint x: 267, endPoint y: 80, distance: 7.8
click at [491, 150] on link "Evaluation" at bounding box center [511, 155] width 41 height 10
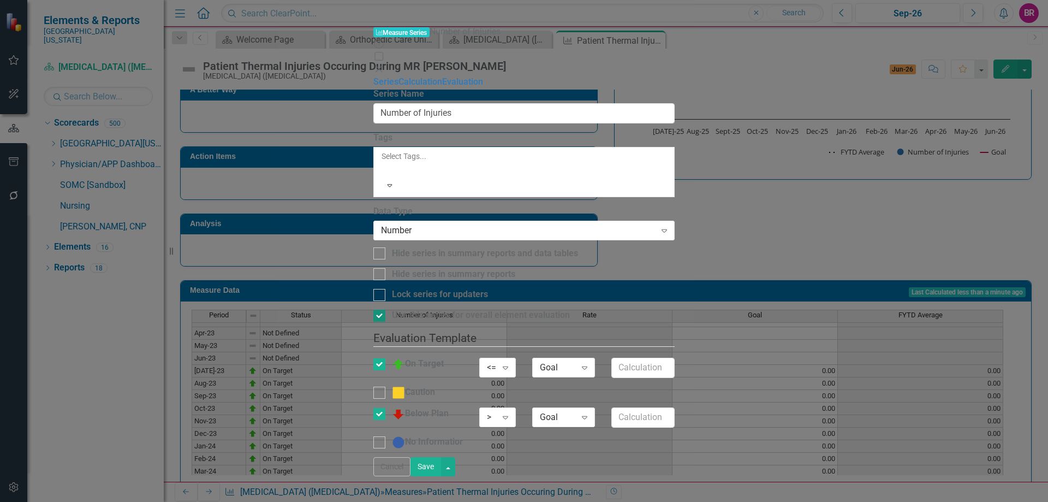
click at [380, 309] on input "Use this series for overall element evaluation" at bounding box center [376, 312] width 7 height 7
checkbox input "true"
click at [441, 476] on button "Save" at bounding box center [425, 466] width 31 height 19
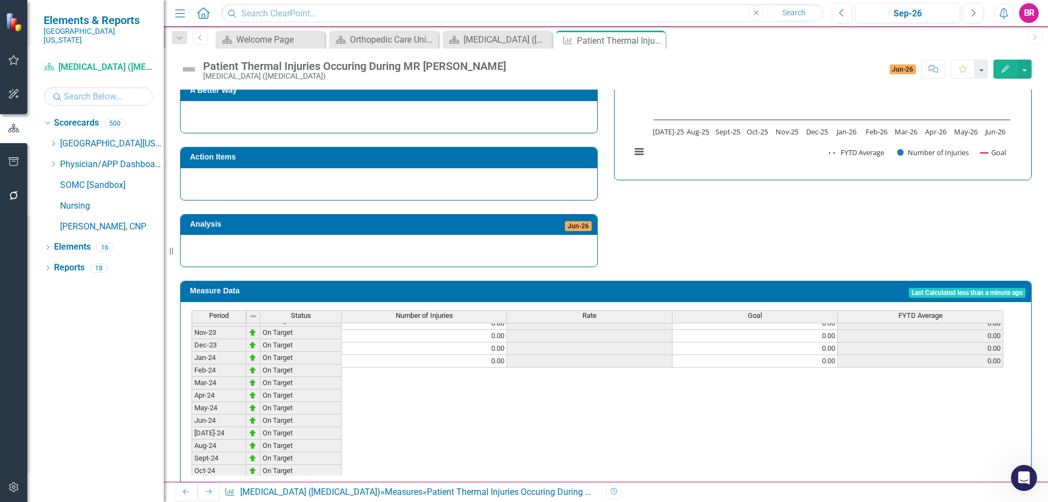
scroll to position [371, 0]
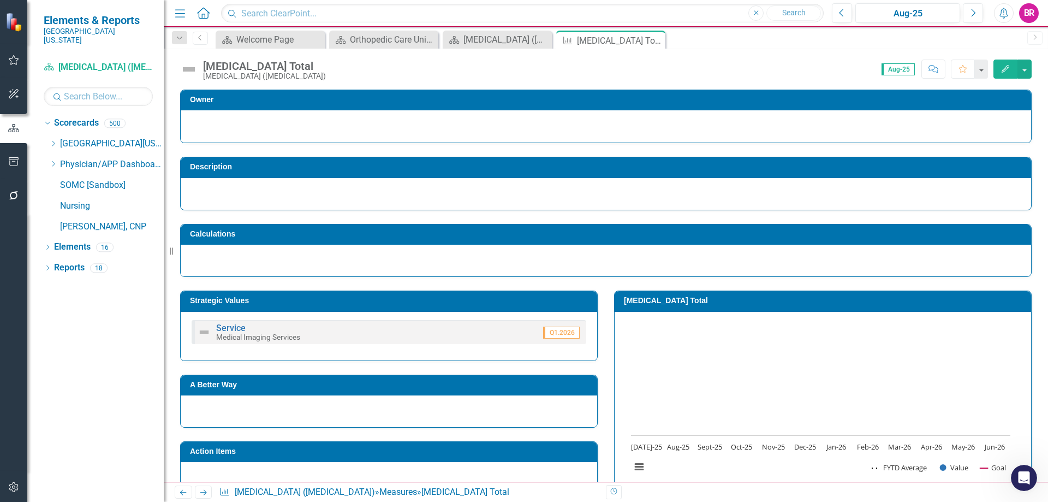
scroll to position [451, 0]
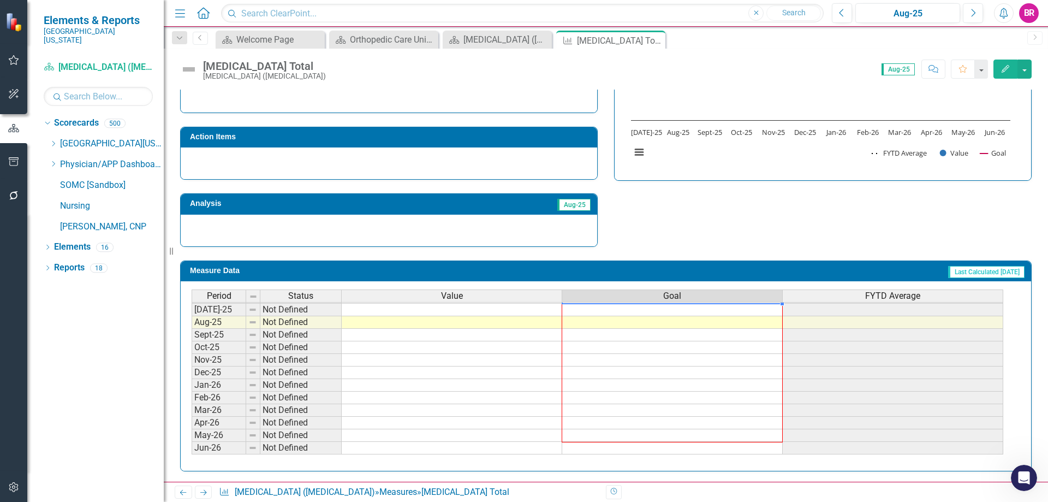
click at [192, 451] on div "Period Status Value Goal FYTD Average Feb-24 Below Plan 668.00 716.00 668.00 Ma…" at bounding box center [192, 265] width 0 height 378
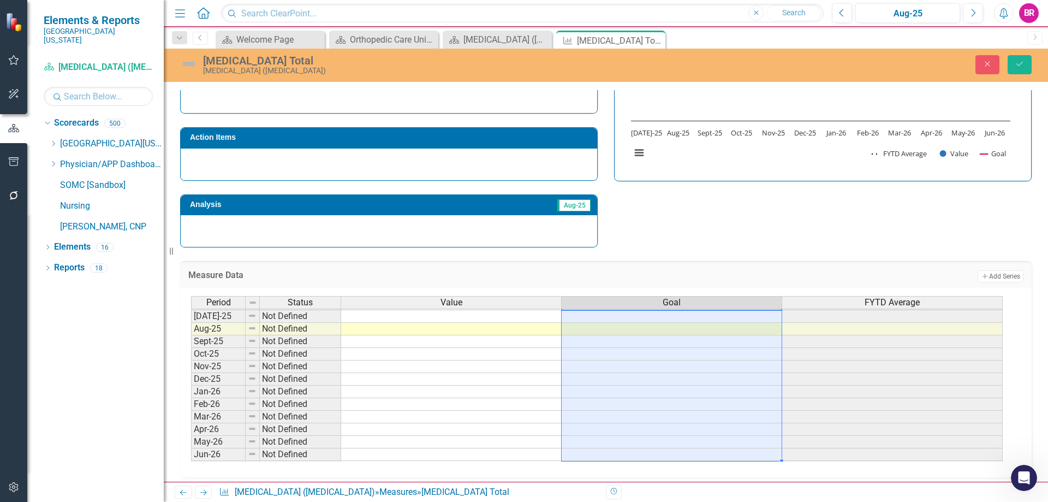
scroll to position [62, 0]
click at [734, 257] on div "Measure Data Add Add Series Period Status Value Goal FYTD Average Jun-24 Below …" at bounding box center [606, 362] width 868 height 230
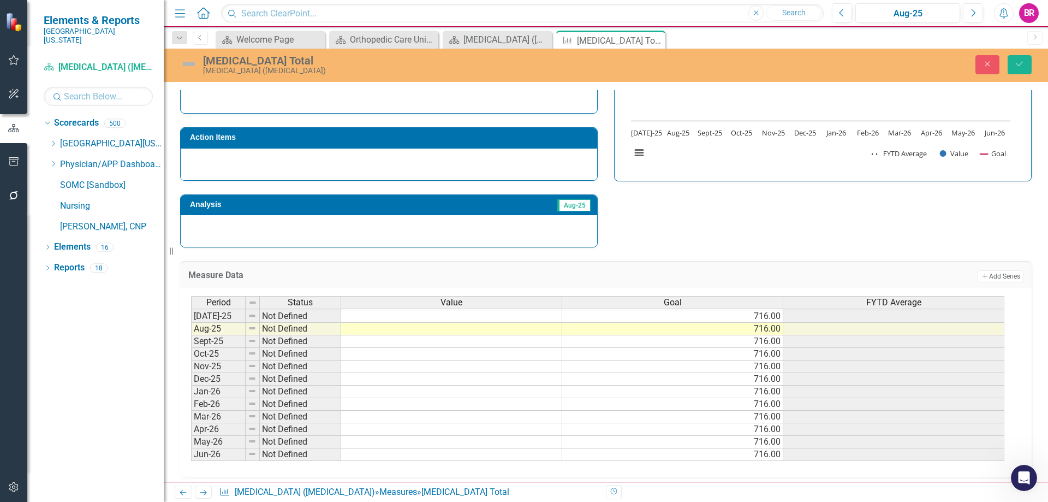
scroll to position [397, 0]
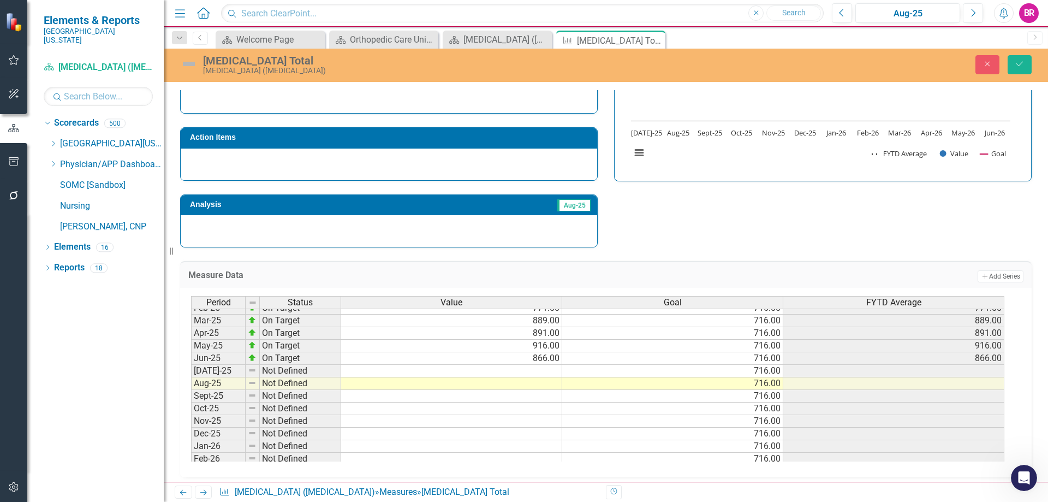
click at [555, 370] on tbody "Jun-24 Below Plan 608.00 716.00 608.00 Jul-24 Below Plan 666.00 716.00 666.00 A…" at bounding box center [597, 358] width 813 height 314
type textarea "890"
type textarea "817"
drag, startPoint x: 681, startPoint y: 227, endPoint x: 722, endPoint y: 278, distance: 66.1
click at [684, 234] on div "Strategic Values Service Medical Imaging Services Q1.2026 A Better Way Action I…" at bounding box center [606, 105] width 868 height 284
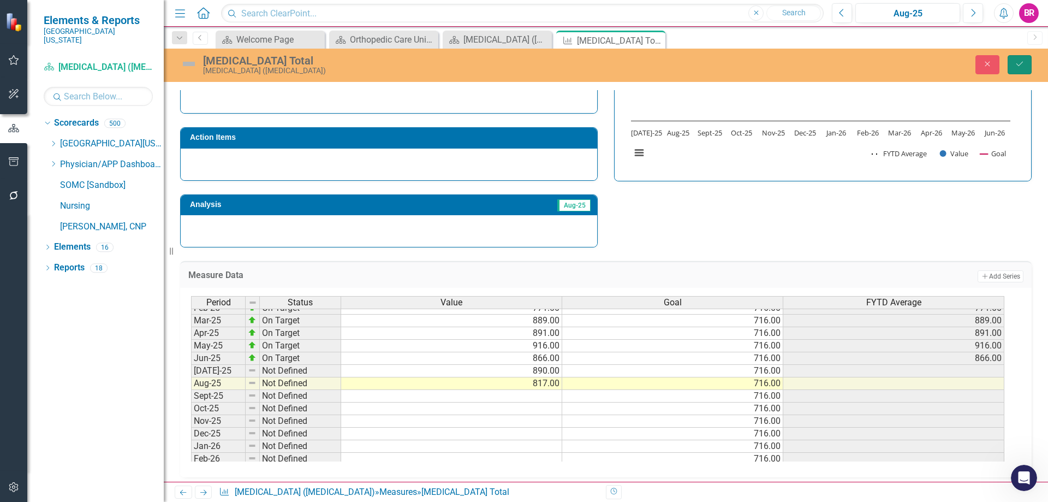
click at [1029, 65] on button "Save" at bounding box center [1020, 64] width 24 height 19
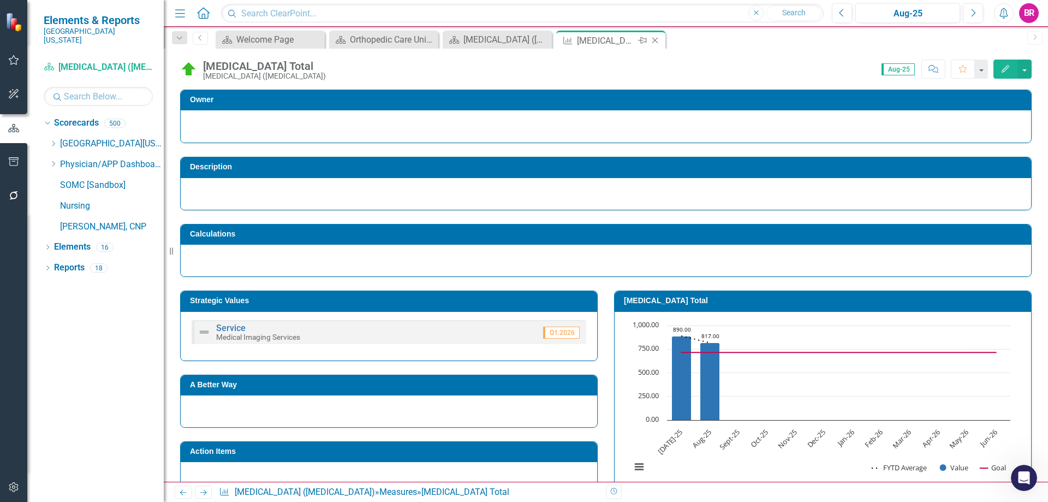
click at [654, 40] on icon "Close" at bounding box center [655, 40] width 11 height 9
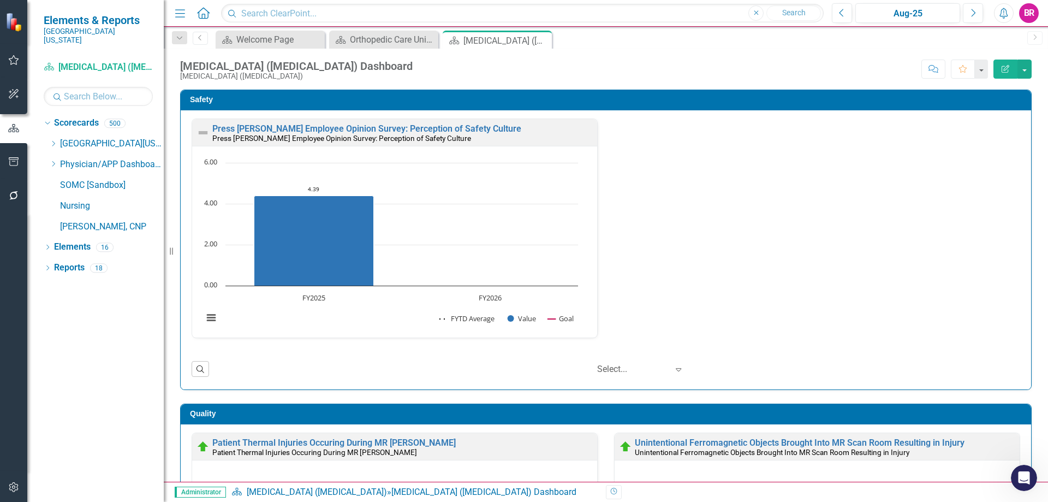
click at [462, 126] on link "Press [PERSON_NAME] Employee Opinion Survey: Perception of Safety Culture" at bounding box center [366, 128] width 309 height 10
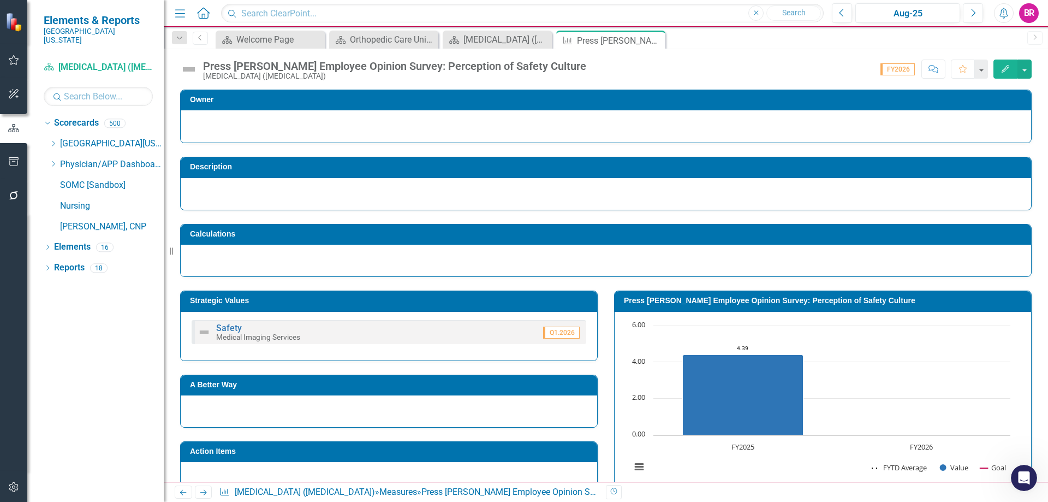
scroll to position [259, 0]
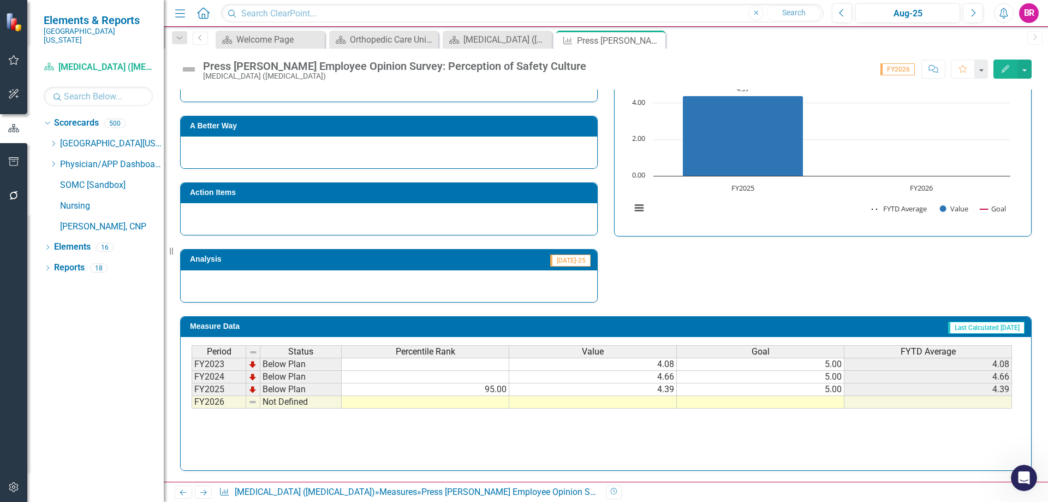
click at [838, 389] on td "5.00" at bounding box center [761, 389] width 168 height 13
click at [192, 402] on div "Period Status Percentile Rank Value Goal FYTD Average FY2023 Below Plan 4.08 5.…" at bounding box center [192, 376] width 0 height 63
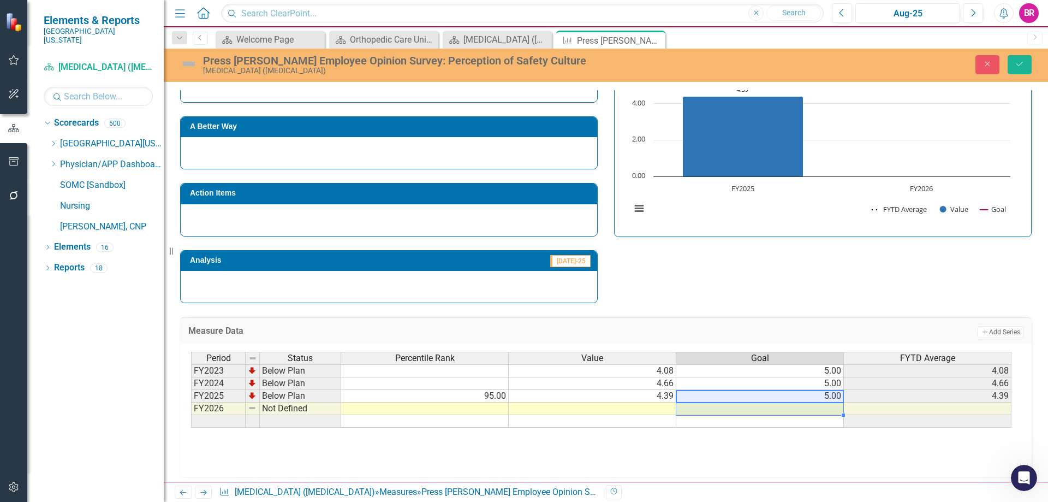
type textarea "5"
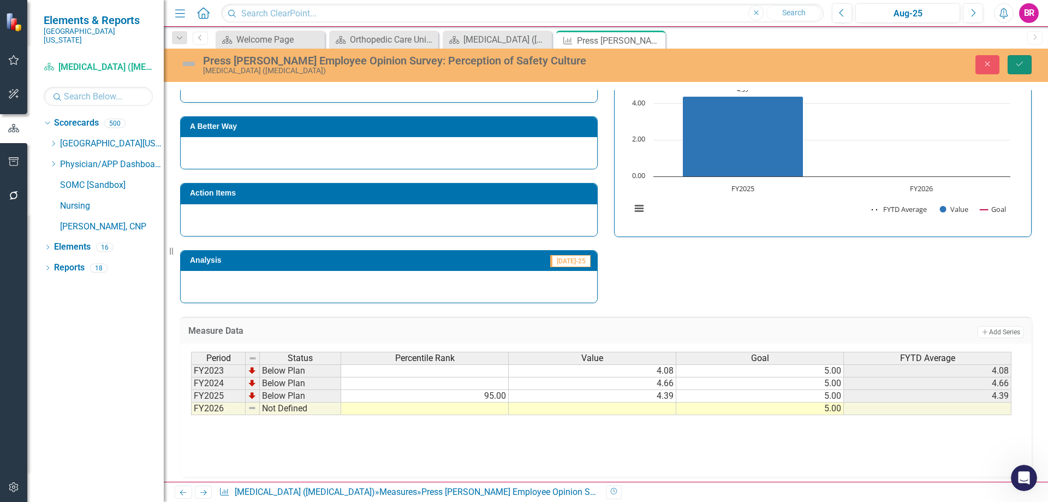
click at [1018, 67] on icon "Save" at bounding box center [1020, 64] width 10 height 8
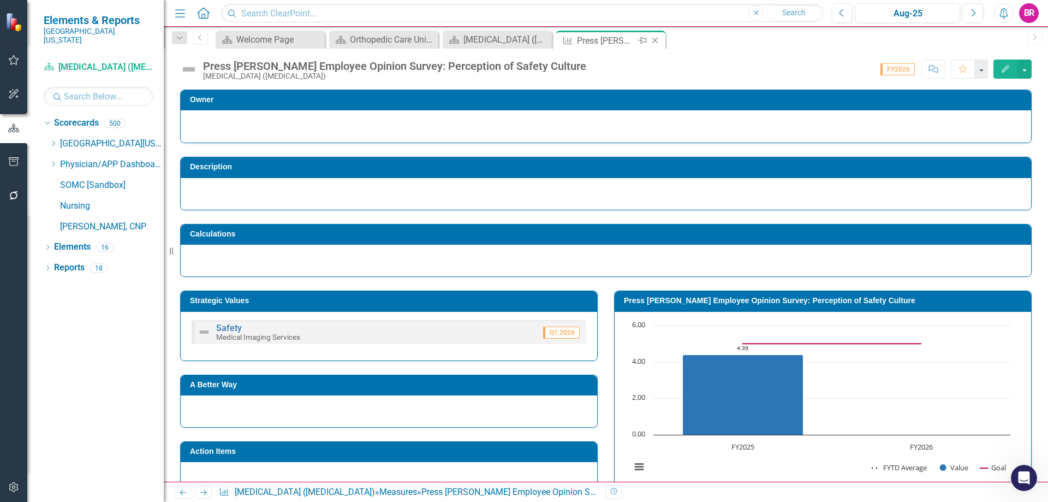
click at [653, 41] on icon "Close" at bounding box center [655, 40] width 11 height 9
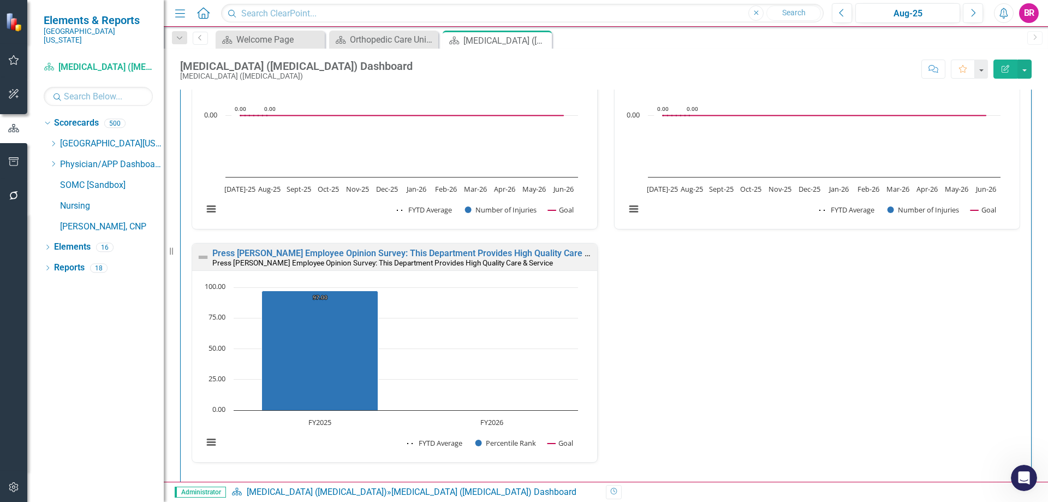
scroll to position [437, 0]
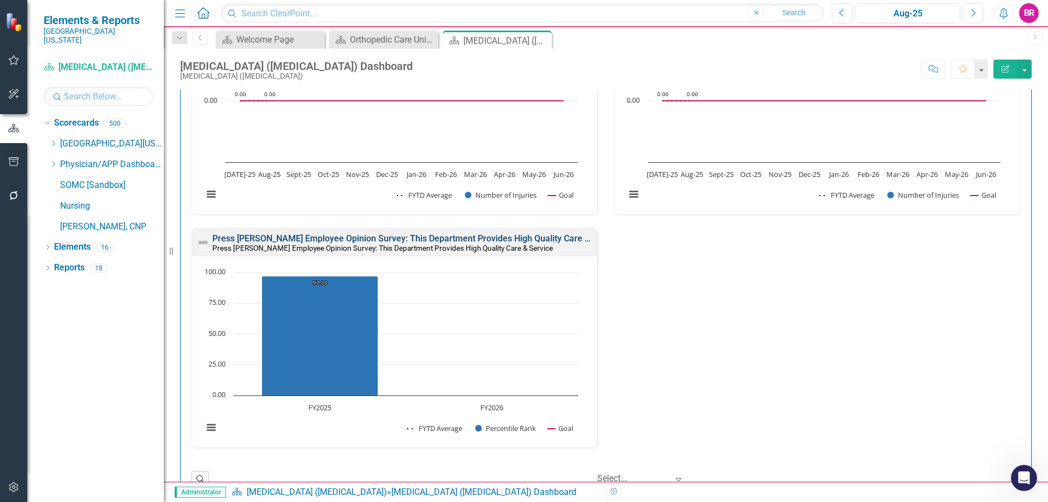
click at [475, 236] on link "Press [PERSON_NAME] Employee Opinion Survey: This Department Provides High Qual…" at bounding box center [416, 238] width 409 height 10
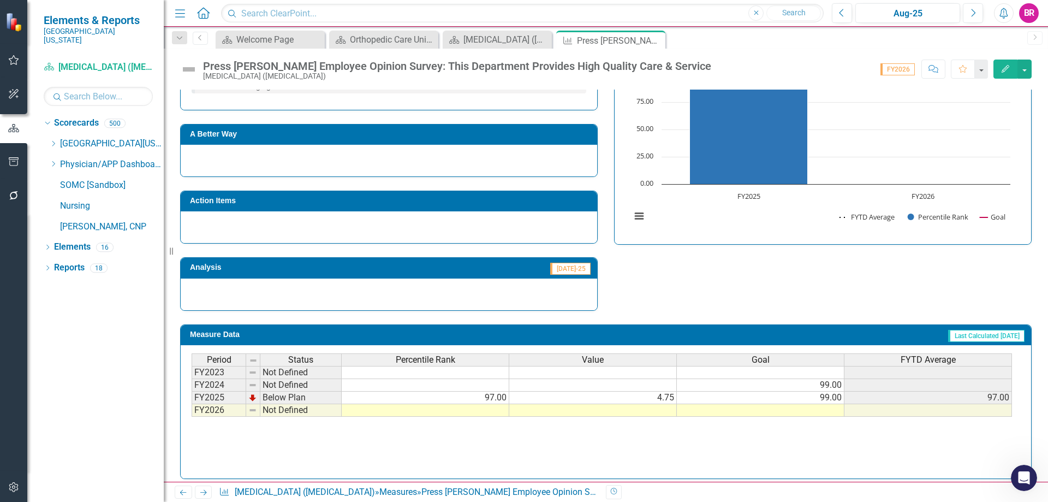
scroll to position [259, 0]
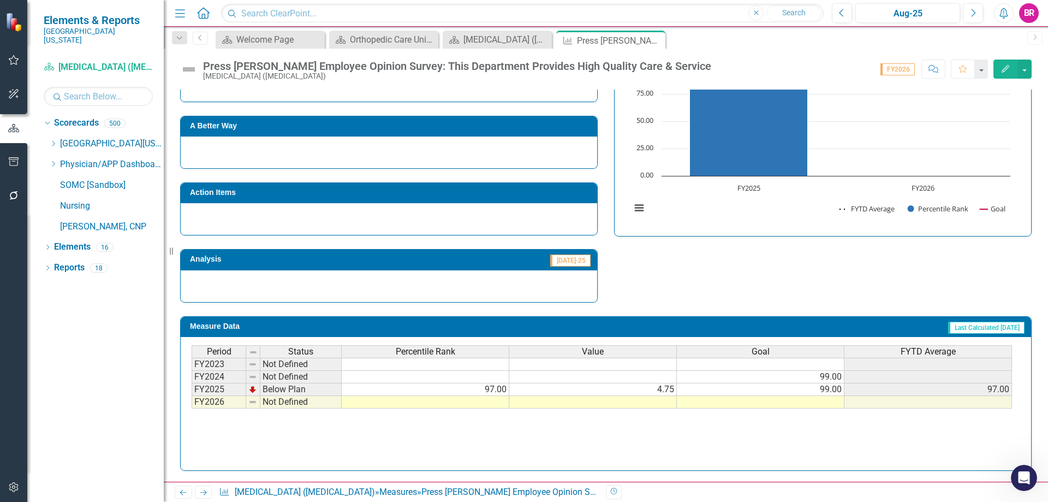
click at [824, 404] on td at bounding box center [761, 402] width 168 height 13
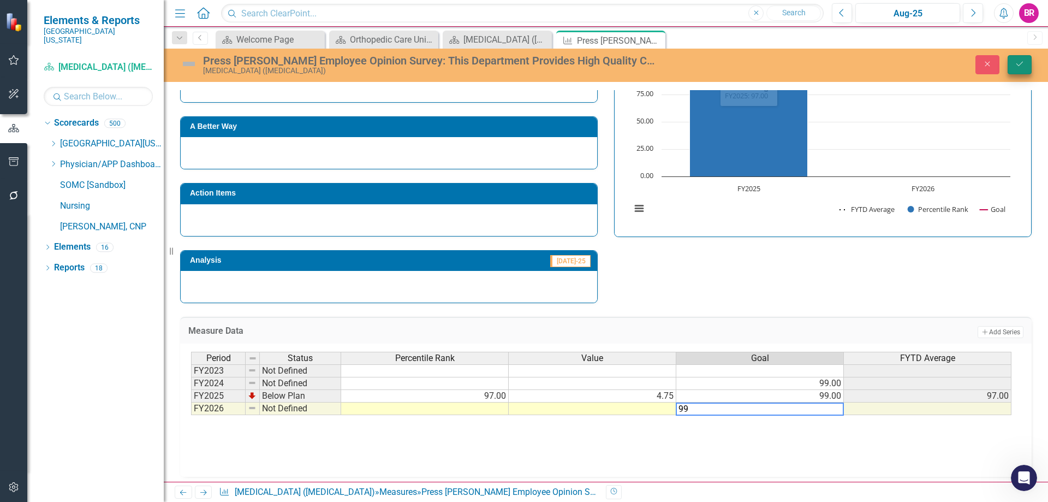
type textarea "99"
click at [1025, 67] on button "Save" at bounding box center [1020, 64] width 24 height 19
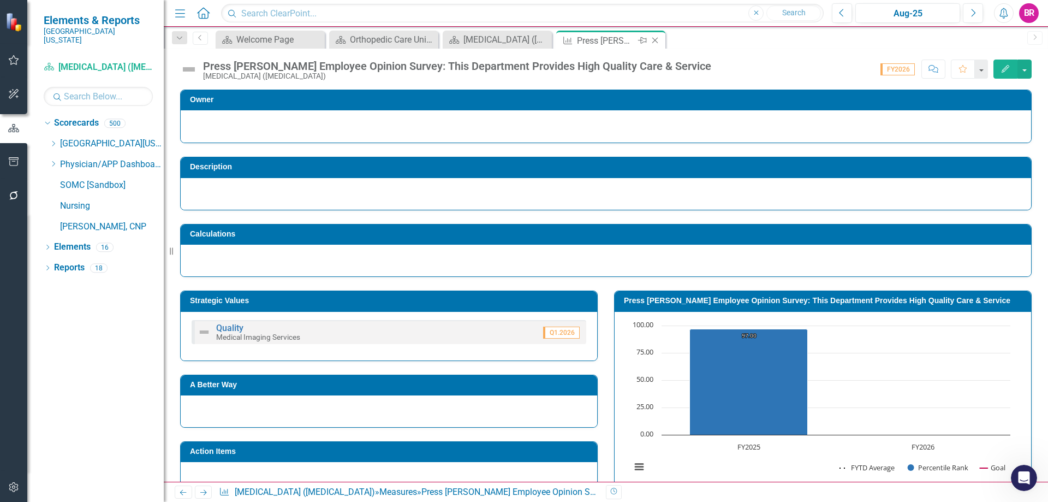
click at [654, 41] on icon at bounding box center [655, 41] width 6 height 6
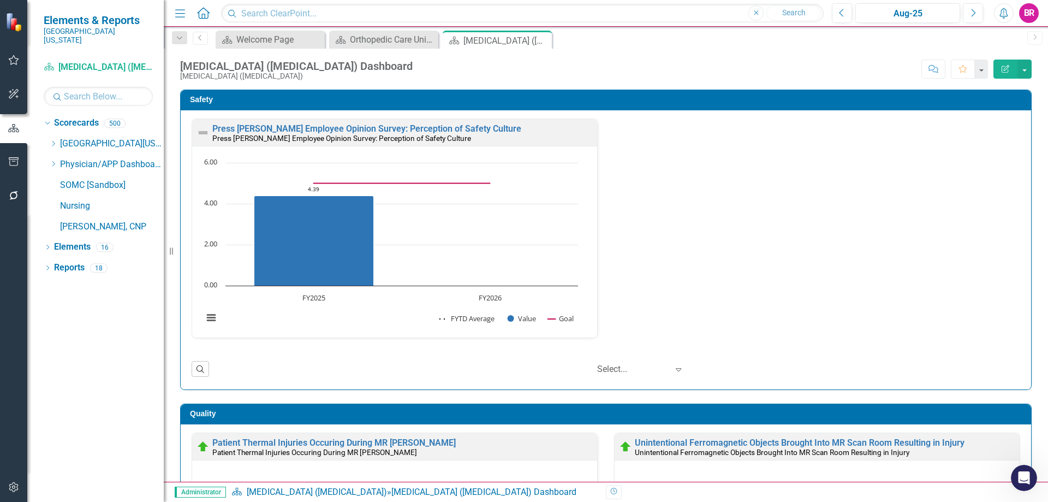
scroll to position [1, 0]
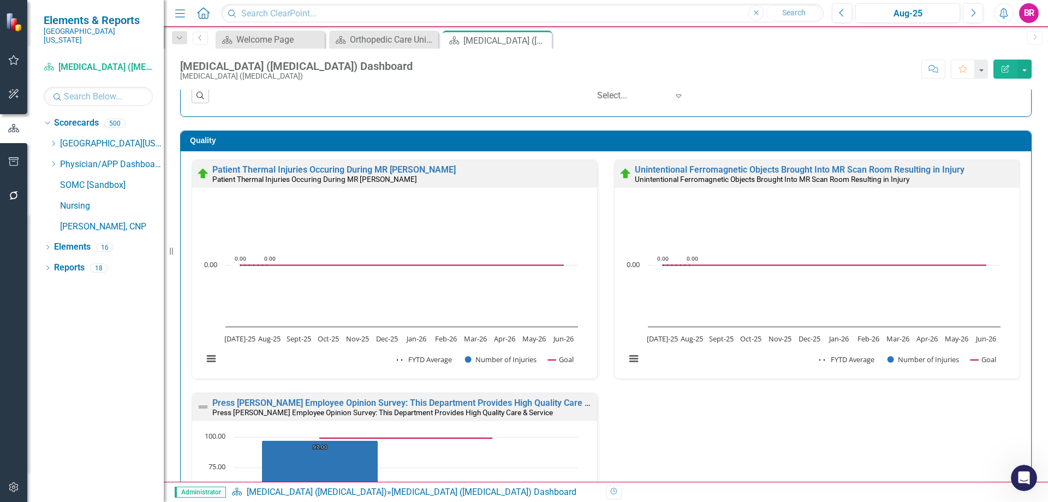
scroll to position [819, 0]
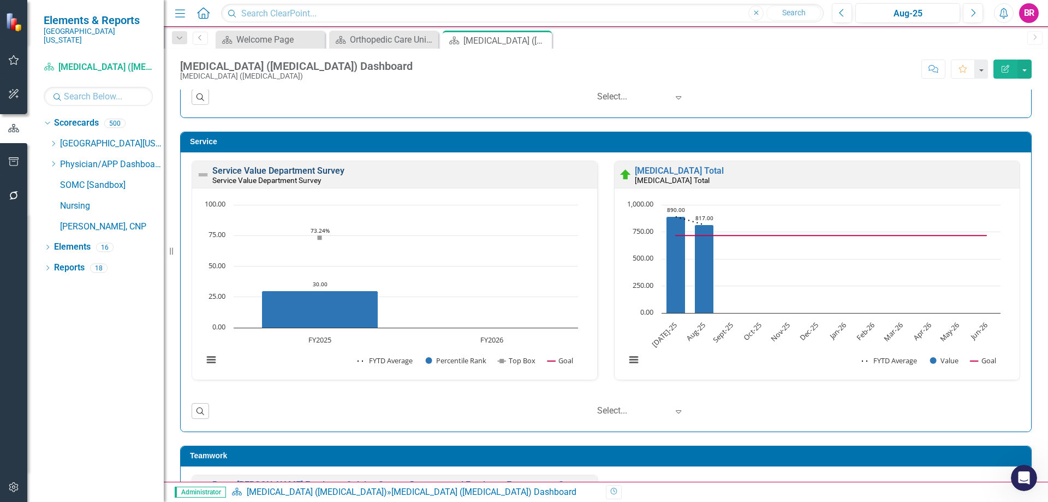
click at [300, 169] on link "Service Value Department Survey" at bounding box center [278, 170] width 132 height 10
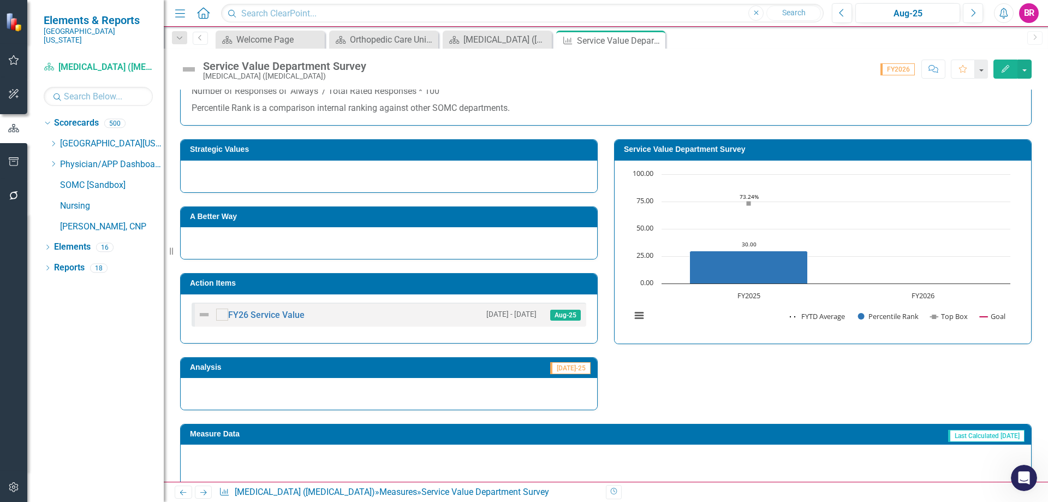
scroll to position [309, 0]
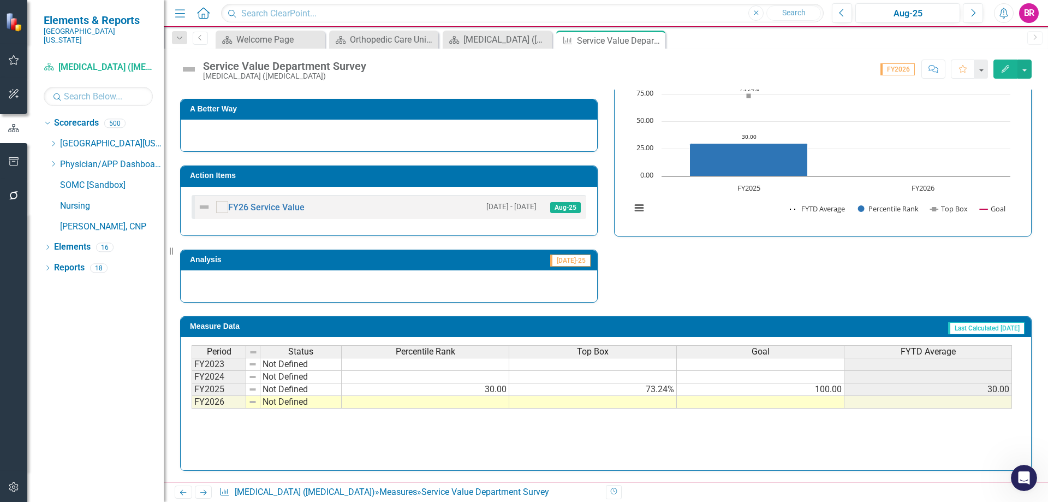
click at [831, 398] on td at bounding box center [761, 402] width 168 height 13
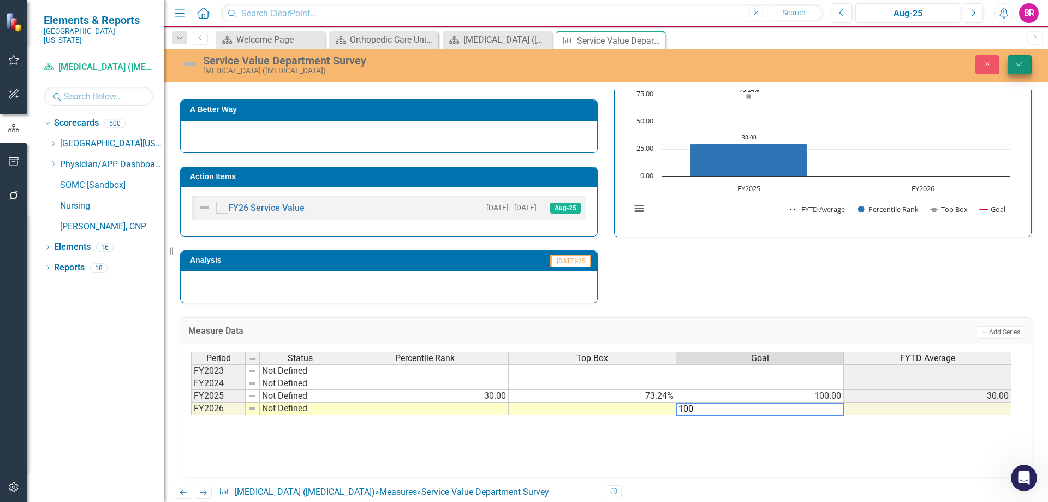
type textarea "100"
click at [1018, 62] on icon "Save" at bounding box center [1020, 64] width 10 height 8
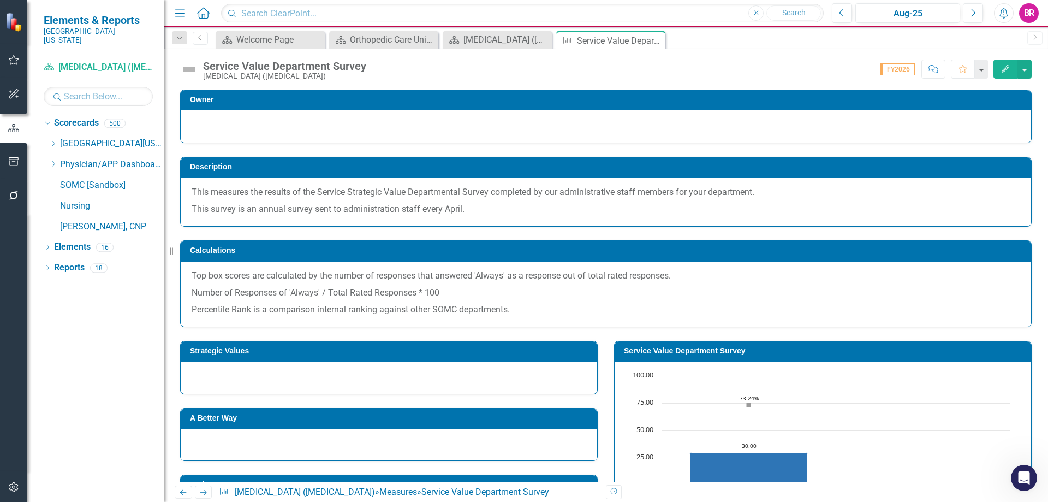
click at [0, 0] on icon at bounding box center [0, 0] width 0 height 0
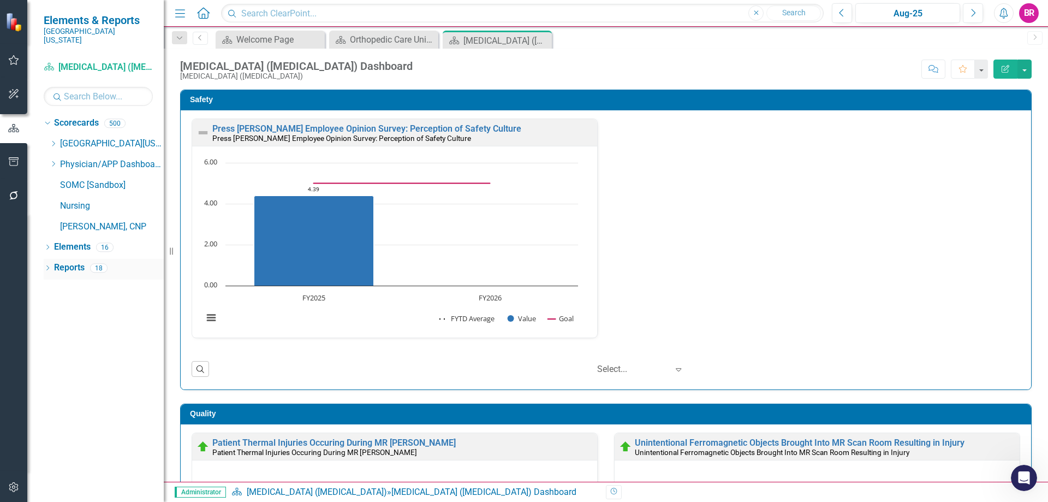
click at [60, 261] on link "Reports" at bounding box center [69, 267] width 31 height 13
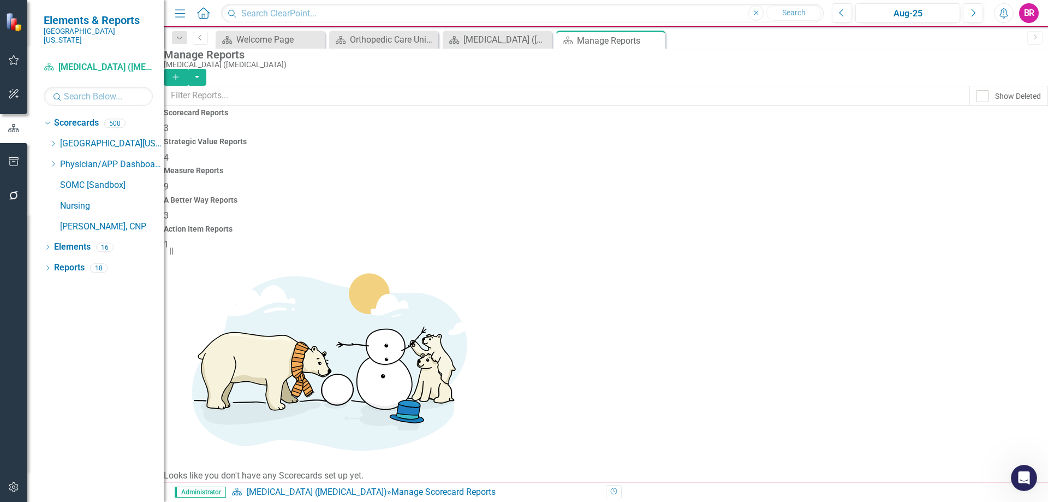
drag, startPoint x: 608, startPoint y: 147, endPoint x: 478, endPoint y: 252, distance: 166.6
click at [607, 166] on h4 "Measure Reports" at bounding box center [606, 170] width 884 height 8
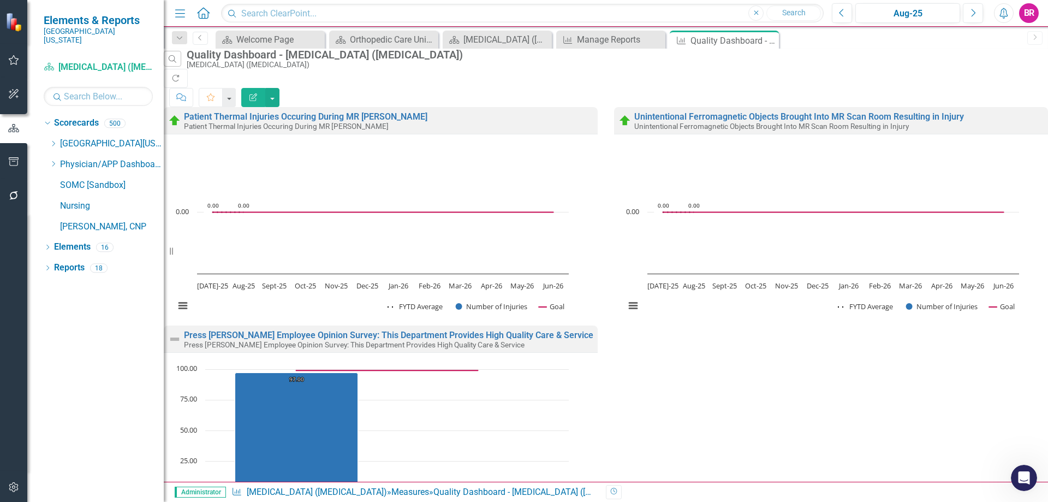
click at [257, 93] on icon "button" at bounding box center [253, 97] width 8 height 8
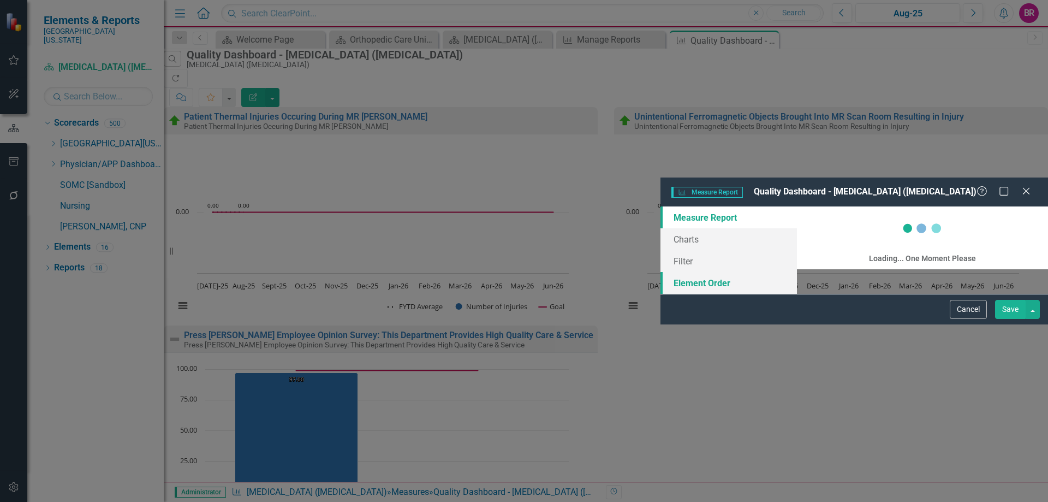
click at [660, 272] on link "Element Order" at bounding box center [728, 283] width 136 height 22
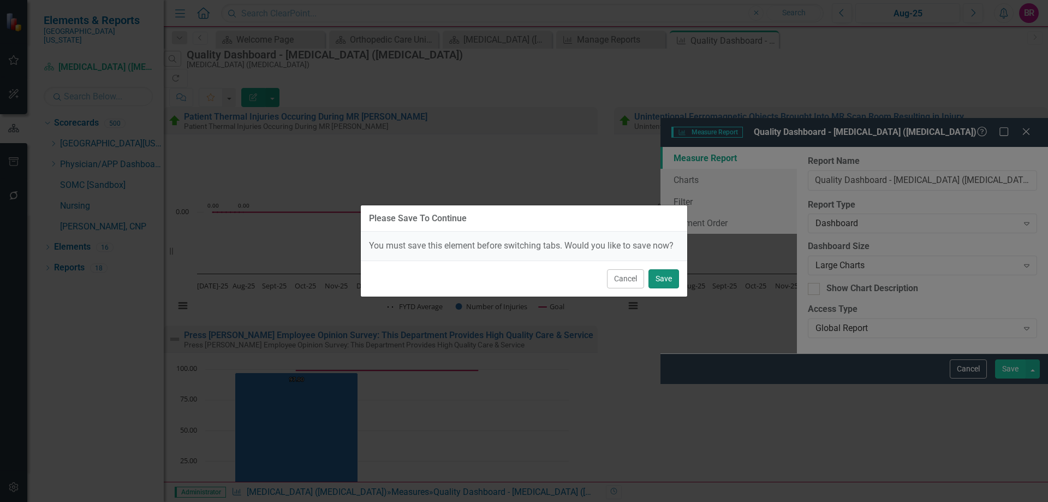
click at [662, 284] on button "Save" at bounding box center [663, 278] width 31 height 19
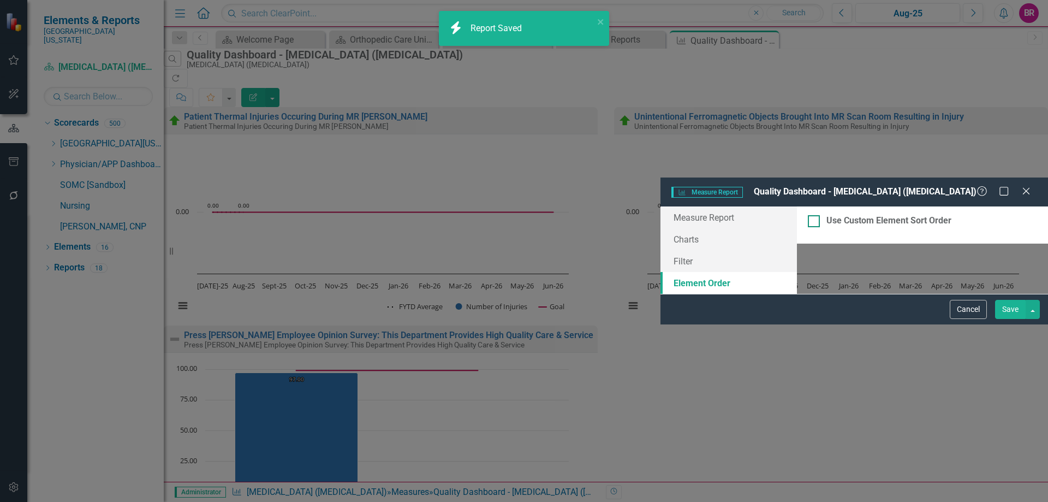
click at [808, 215] on div at bounding box center [814, 221] width 12 height 12
click at [808, 215] on input "Use Custom Element Sort Order" at bounding box center [811, 218] width 7 height 7
checkbox input "true"
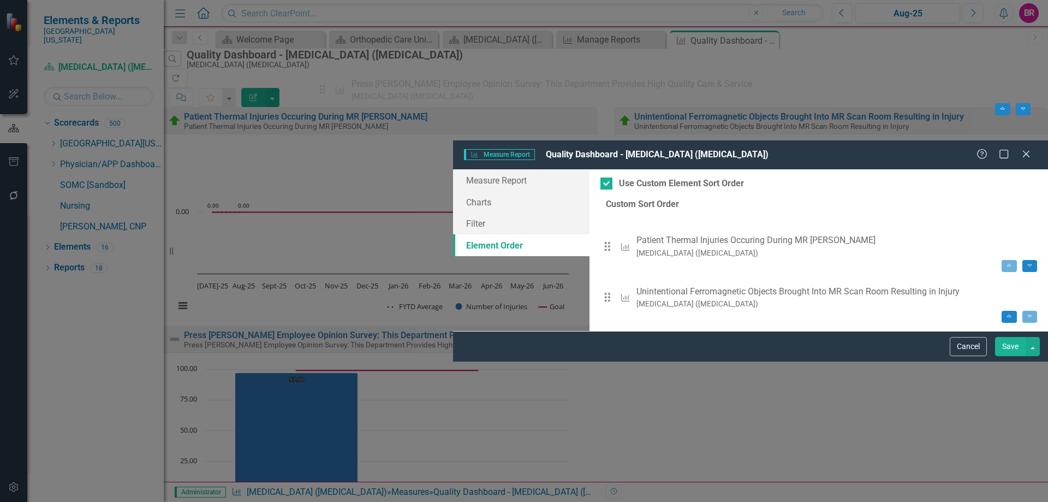
drag, startPoint x: 322, startPoint y: 115, endPoint x: 324, endPoint y: 91, distance: 24.7
click at [600, 210] on div "Drag Measure Patient Thermal Injuries Occuring During MR Exams Magnetic Resonan…" at bounding box center [818, 266] width 437 height 112
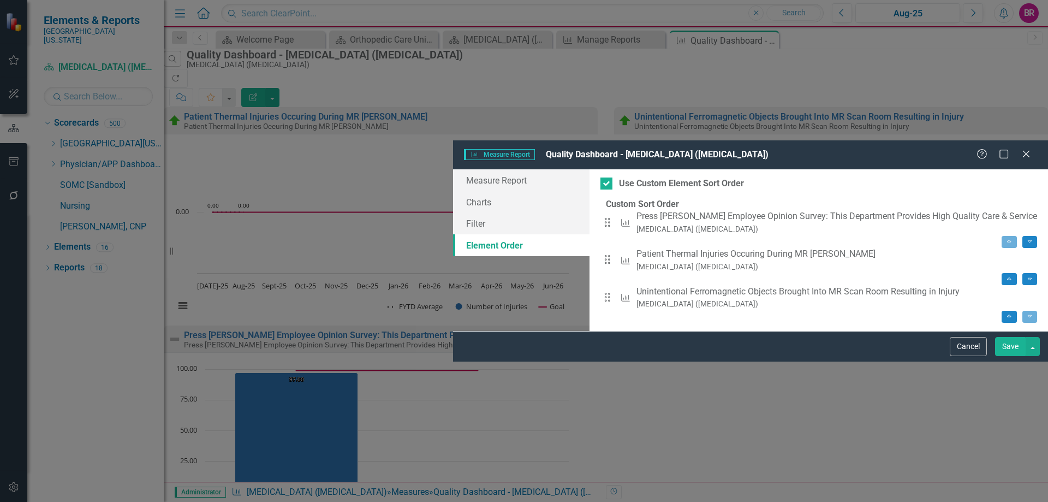
click at [1015, 356] on button "Save" at bounding box center [1010, 346] width 31 height 19
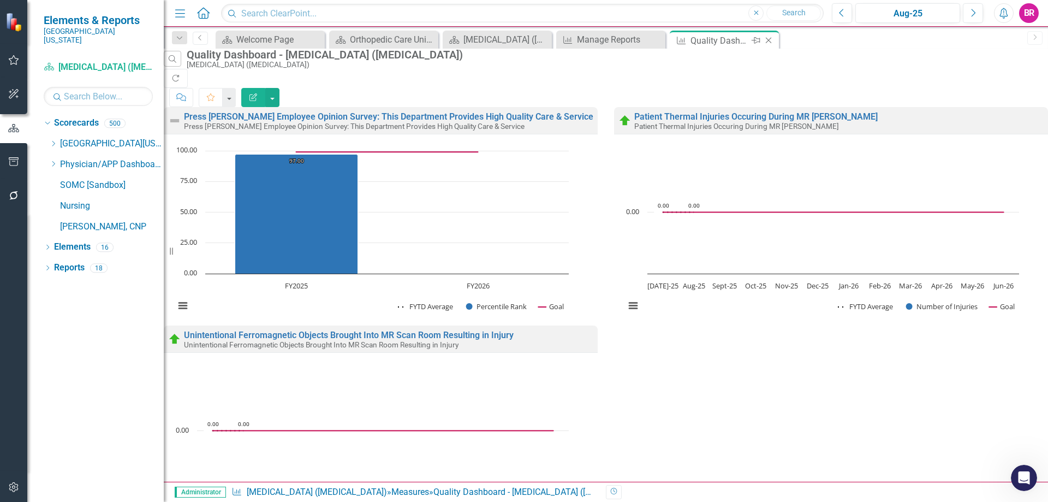
click at [770, 41] on icon at bounding box center [769, 41] width 6 height 6
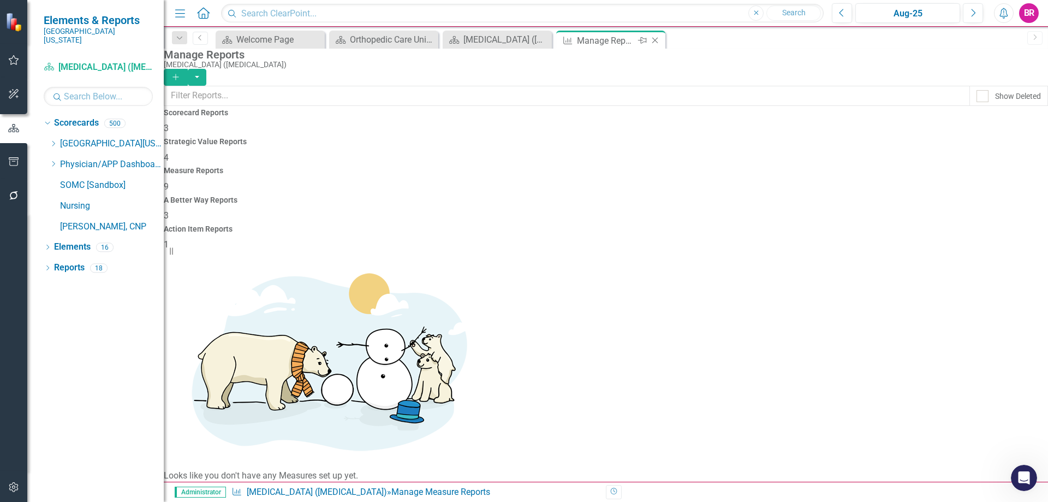
click at [657, 43] on icon "Close" at bounding box center [655, 40] width 11 height 9
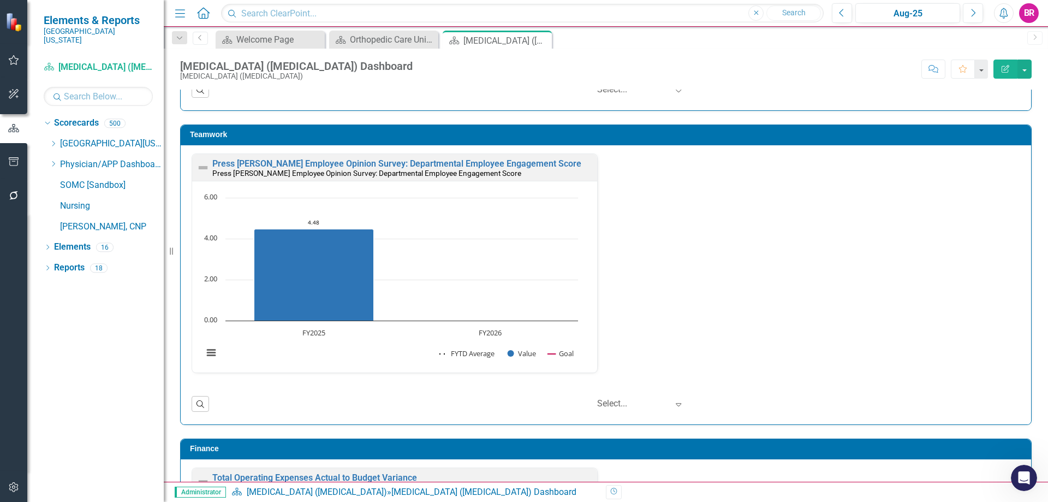
scroll to position [1146, 0]
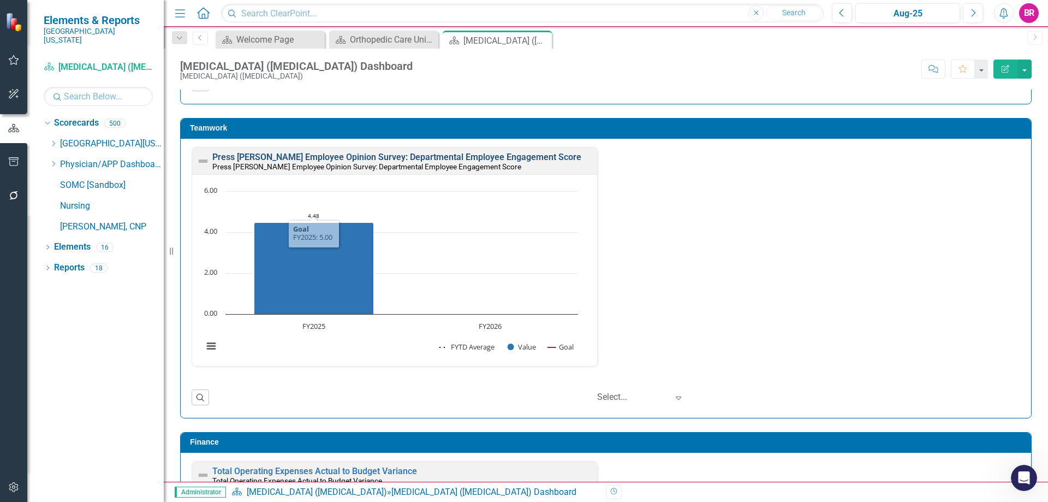
click at [468, 154] on link "Press [PERSON_NAME] Employee Opinion Survey: Departmental Employee Engagement S…" at bounding box center [396, 157] width 369 height 10
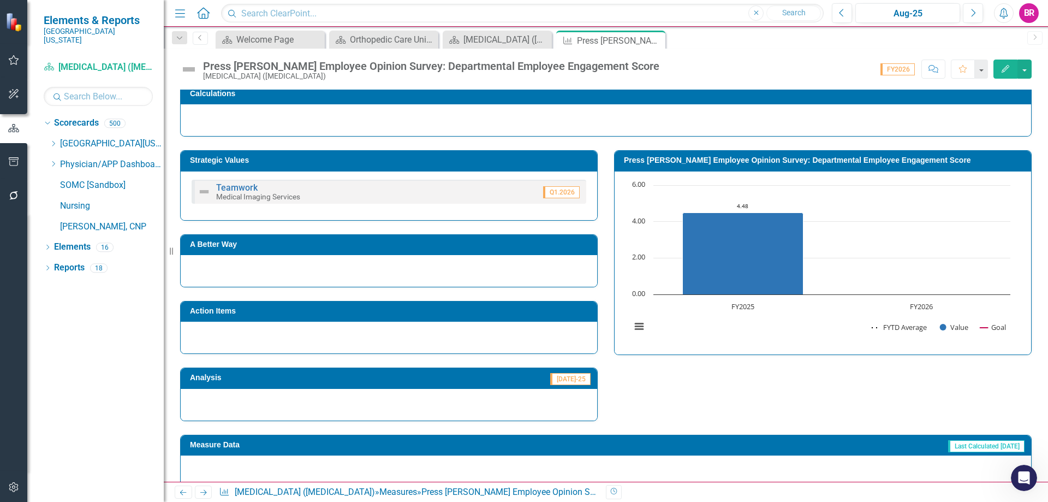
scroll to position [259, 0]
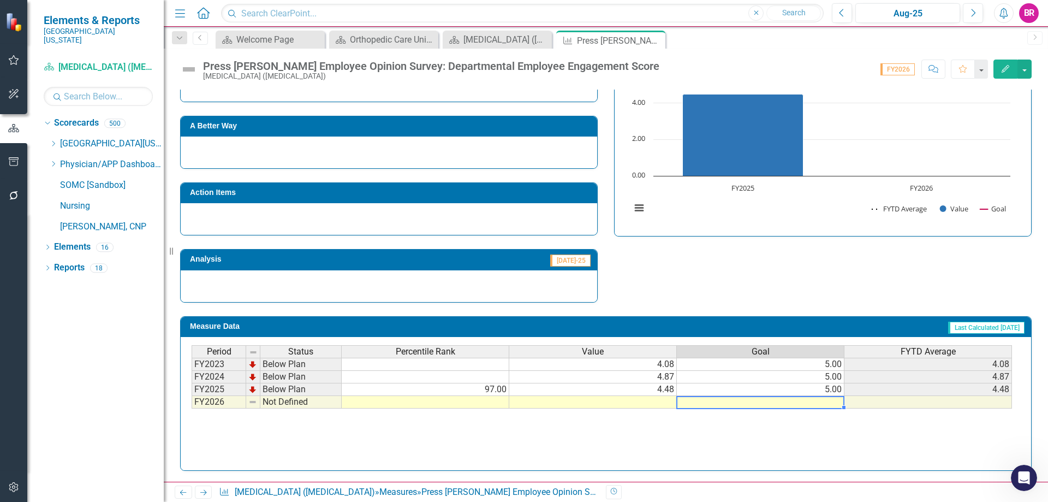
click at [838, 400] on td at bounding box center [761, 402] width 168 height 13
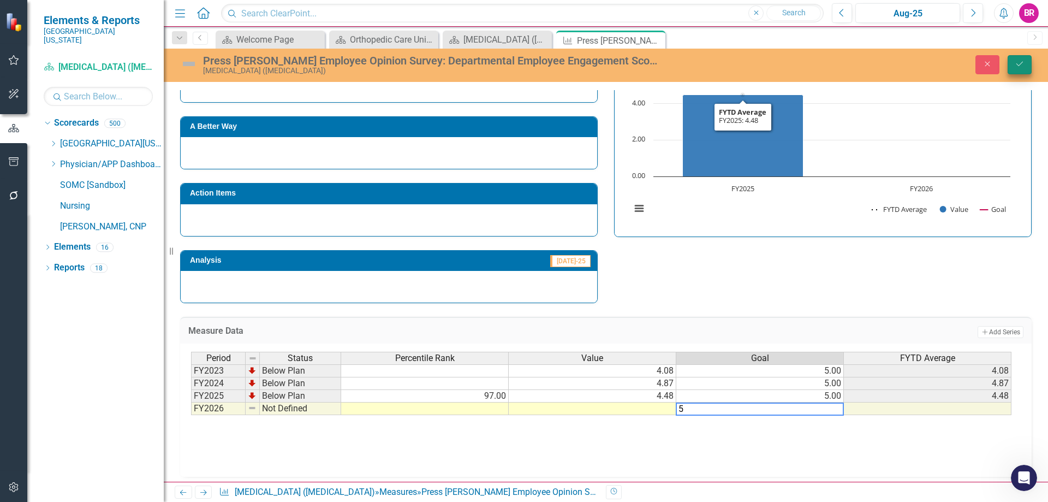
type textarea "5"
click at [1016, 68] on button "Save" at bounding box center [1020, 64] width 24 height 19
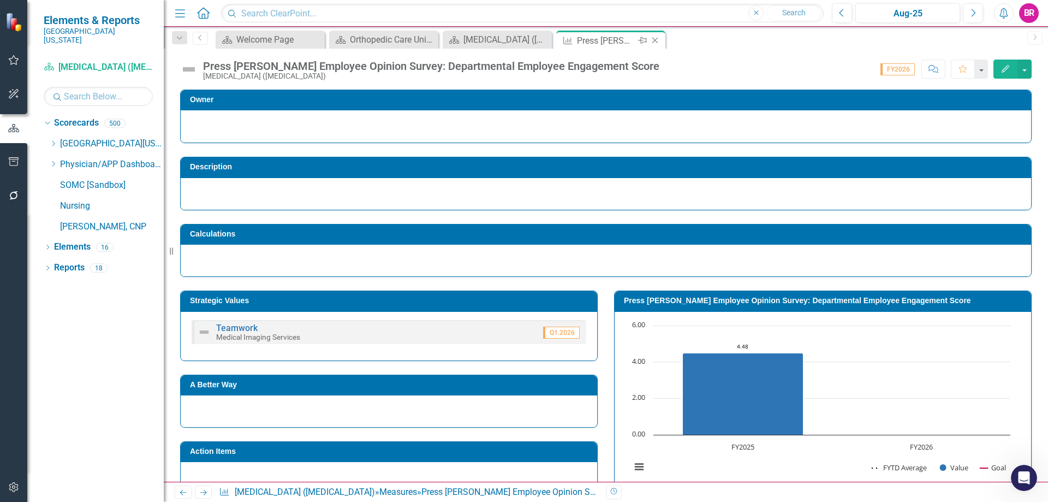
click at [654, 40] on icon "Close" at bounding box center [655, 40] width 11 height 9
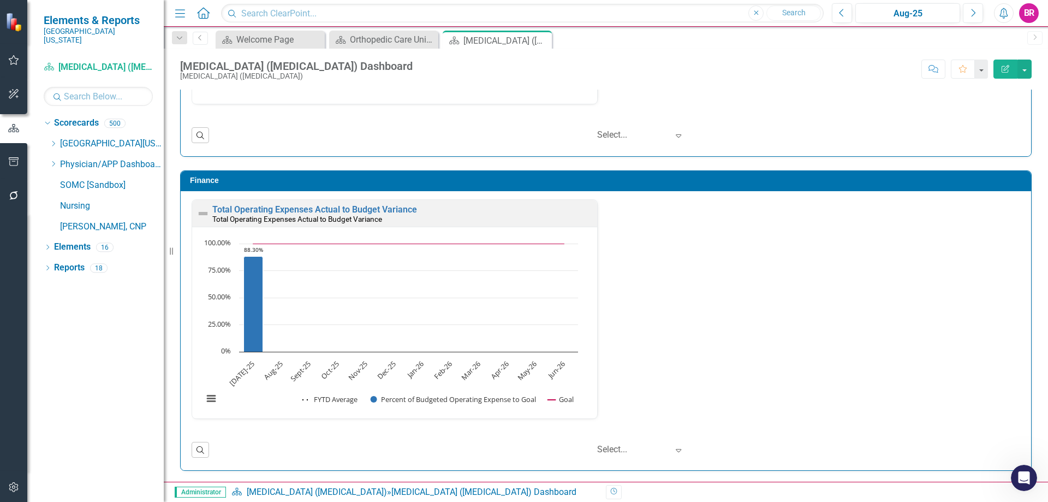
scroll to position [1, 0]
click at [52, 140] on icon "Dropdown" at bounding box center [53, 143] width 8 height 7
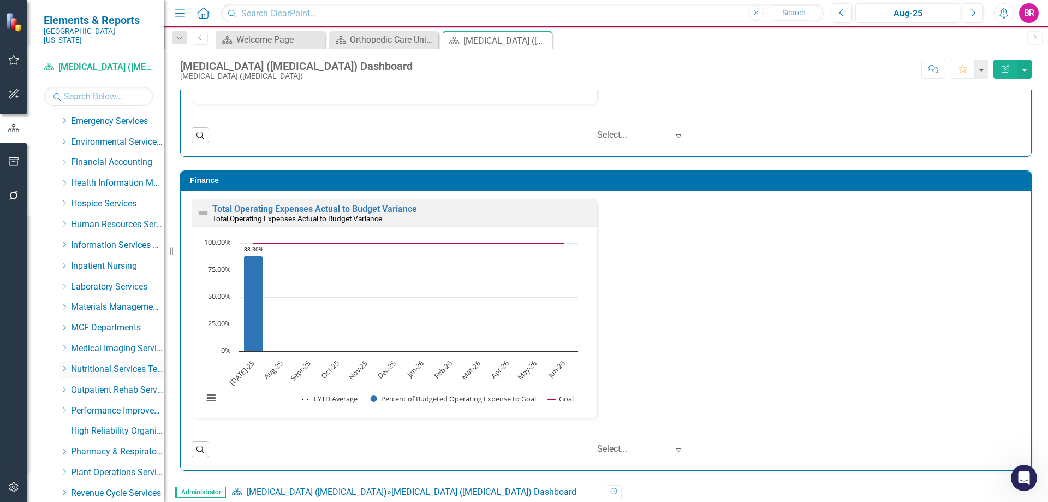
scroll to position [218, 0]
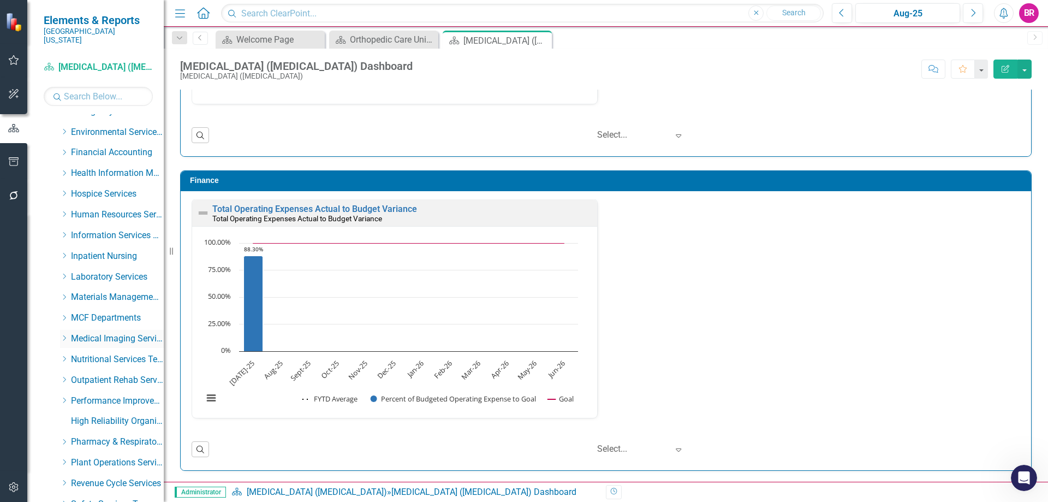
click at [66, 335] on icon "Dropdown" at bounding box center [64, 338] width 8 height 7
click at [114, 374] on link "Computerized Tomography ([GEOGRAPHIC_DATA][MEDICAL_DATA]" at bounding box center [123, 380] width 82 height 13
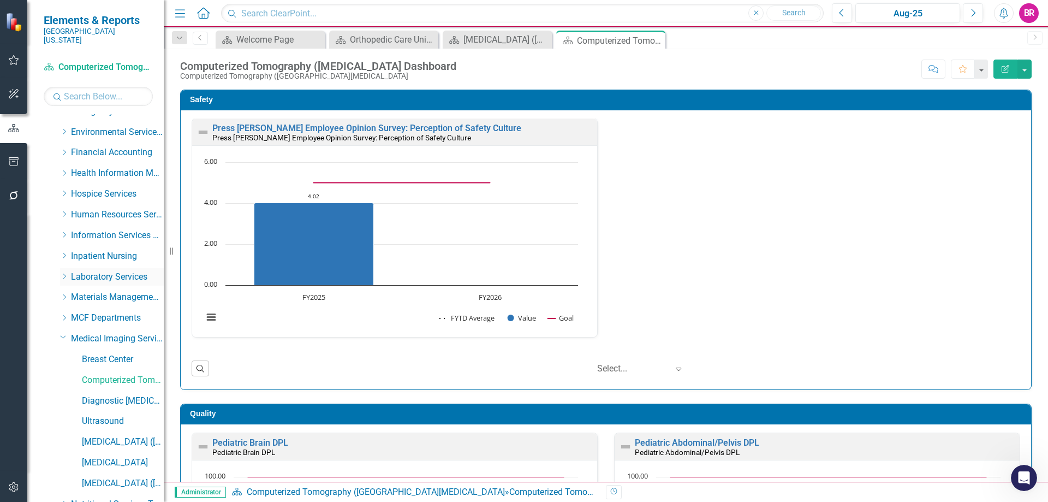
click at [64, 273] on icon at bounding box center [64, 275] width 3 height 5
click at [99, 374] on link "CORE Lab" at bounding box center [123, 380] width 82 height 13
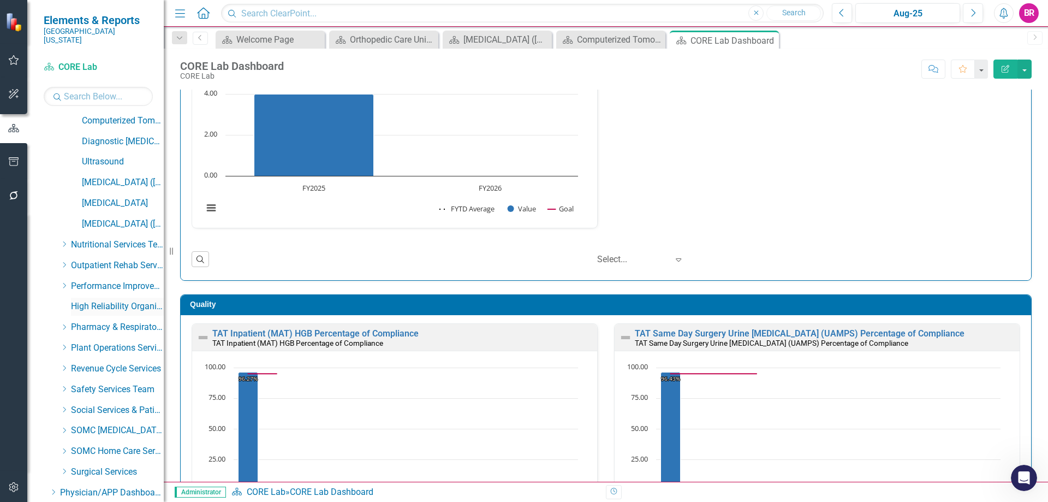
scroll to position [699, 0]
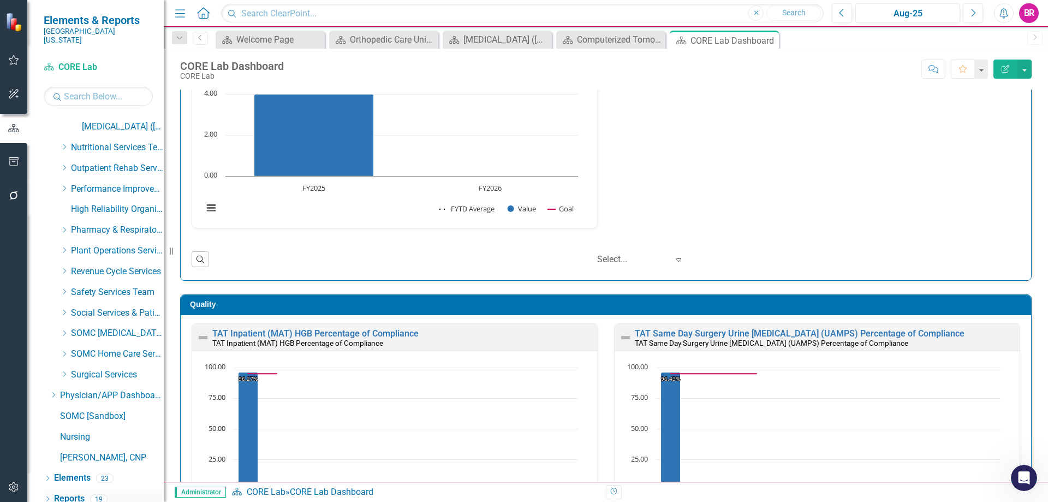
click at [68, 492] on link "Reports" at bounding box center [69, 498] width 31 height 13
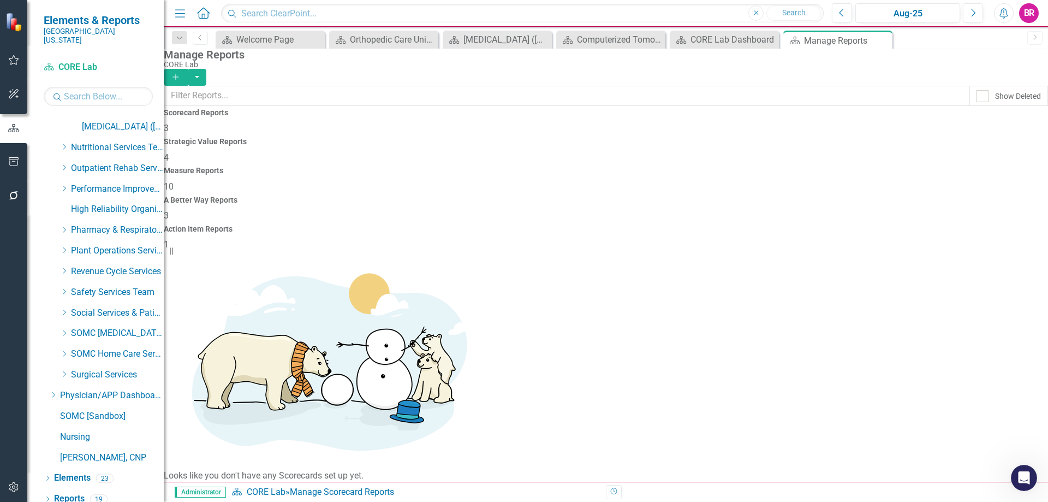
drag, startPoint x: 604, startPoint y: 153, endPoint x: 724, endPoint y: 264, distance: 163.4
click at [174, 181] on span "10" at bounding box center [169, 186] width 10 height 10
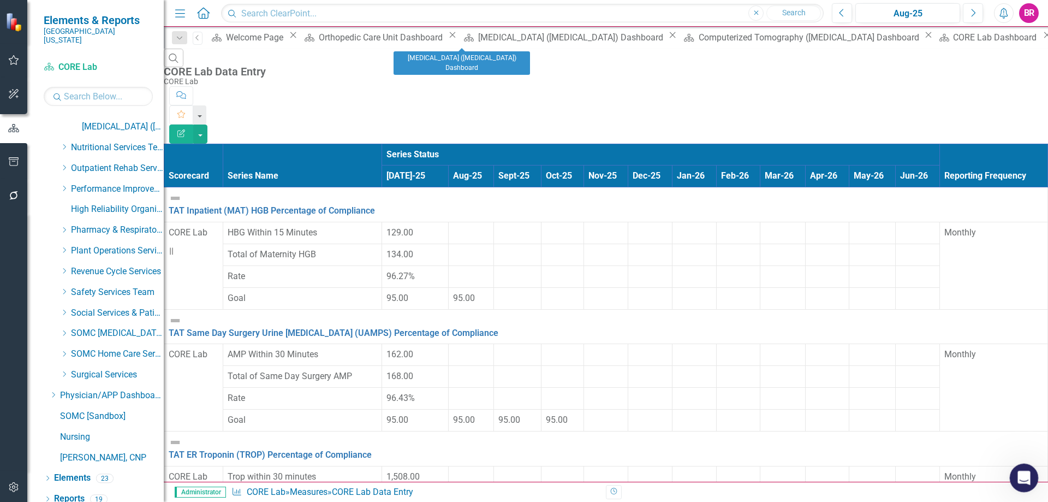
click at [1022, 477] on icon "Open Intercom Messenger" at bounding box center [1023, 476] width 8 height 9
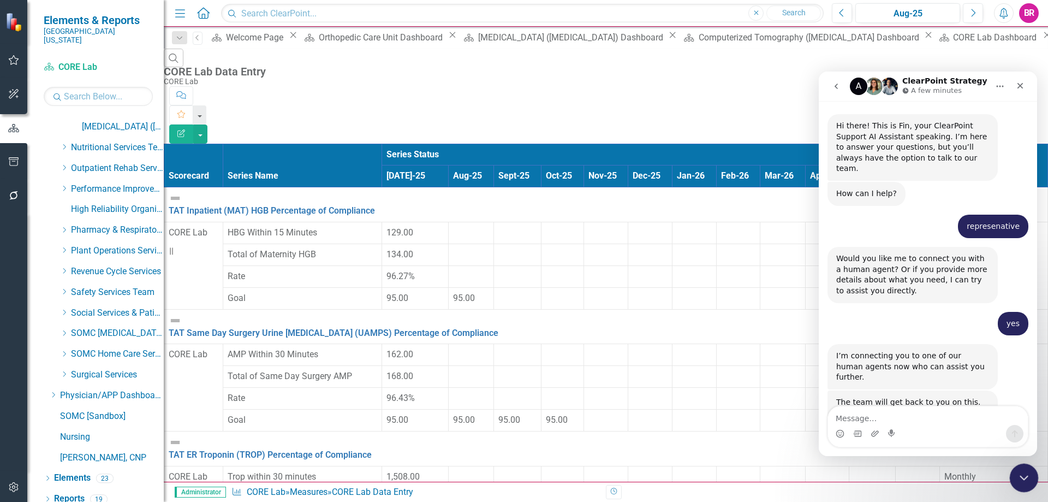
scroll to position [62, 0]
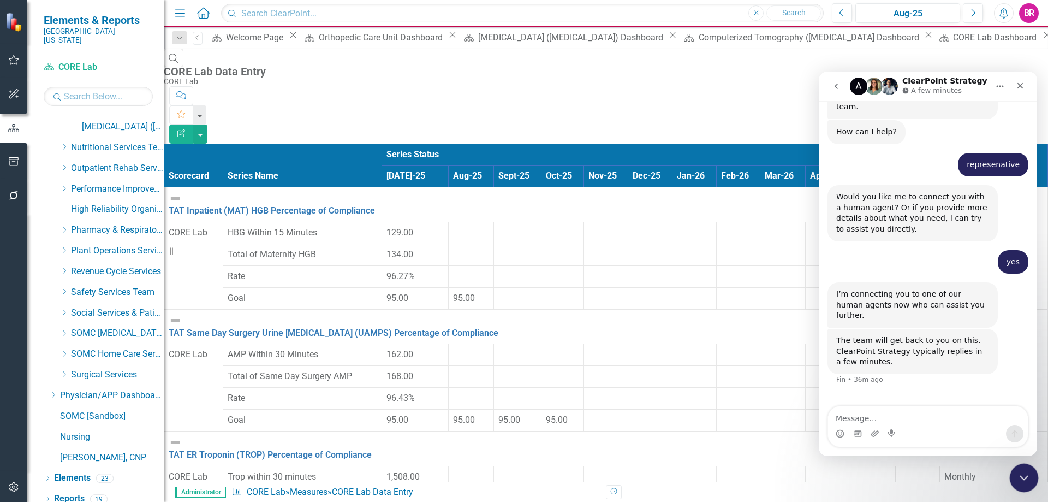
click at [1022, 478] on icon "Close Intercom Messenger" at bounding box center [1023, 476] width 8 height 4
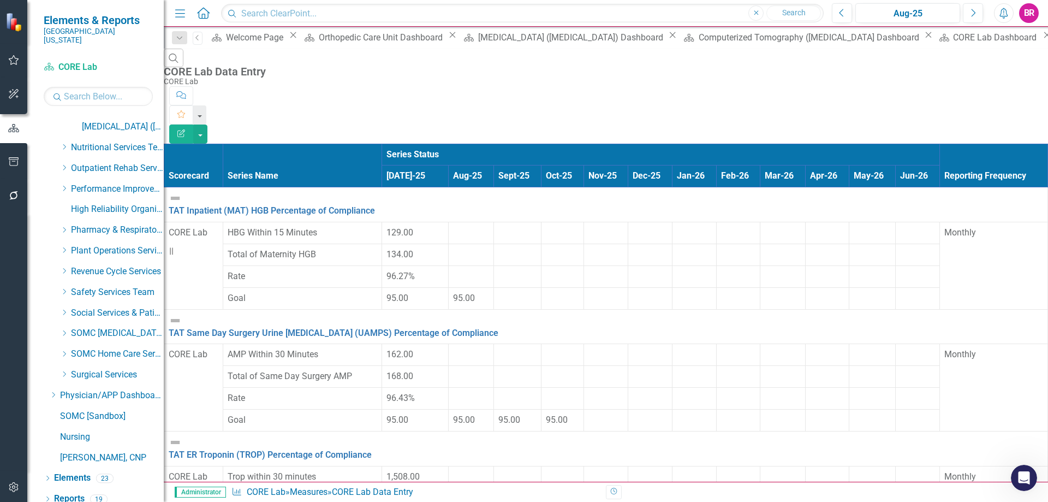
click at [453, 227] on div at bounding box center [471, 227] width 36 height 0
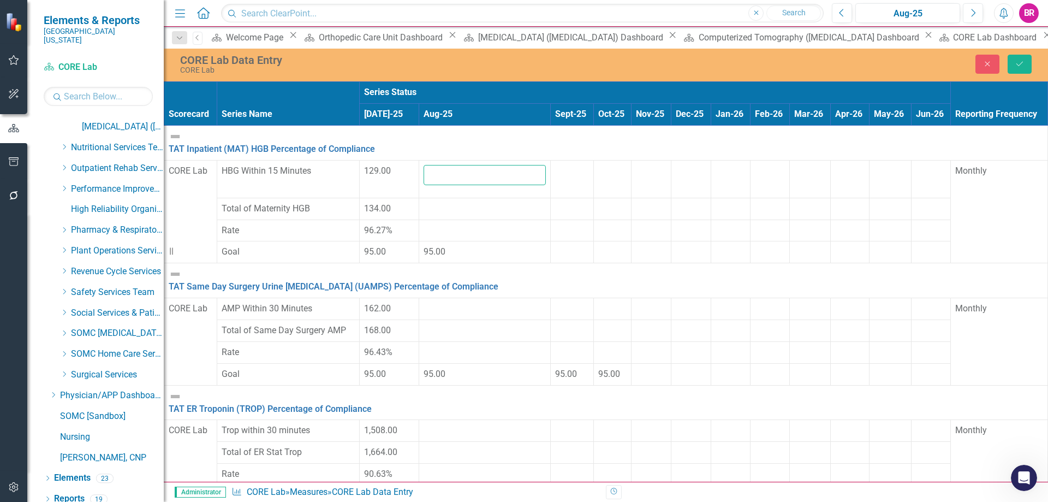
click at [424, 168] on input "number" at bounding box center [485, 175] width 122 height 20
type input "130"
click at [419, 207] on td at bounding box center [485, 209] width 132 height 22
click at [419, 206] on td at bounding box center [485, 209] width 132 height 22
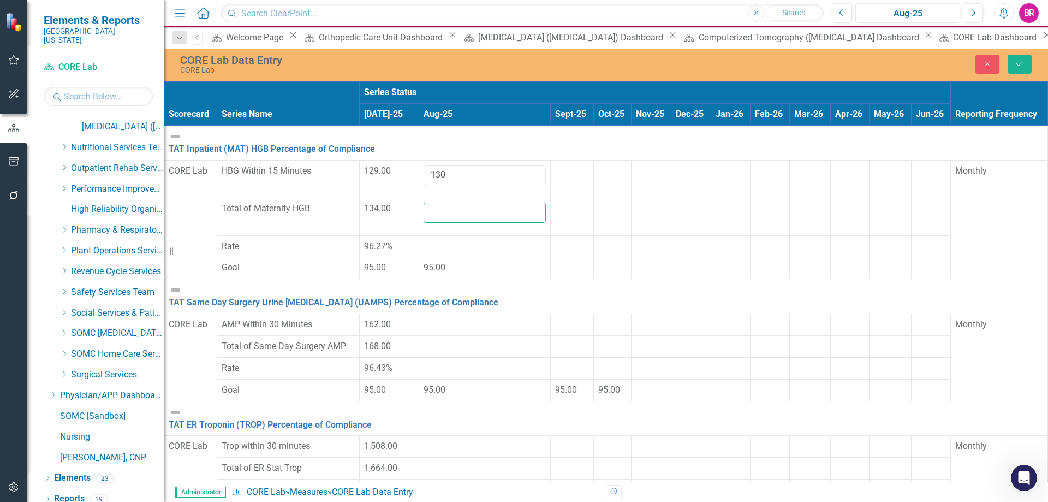
click at [424, 203] on input "number" at bounding box center [485, 213] width 122 height 20
type input "137"
click at [424, 318] on div at bounding box center [485, 318] width 122 height 0
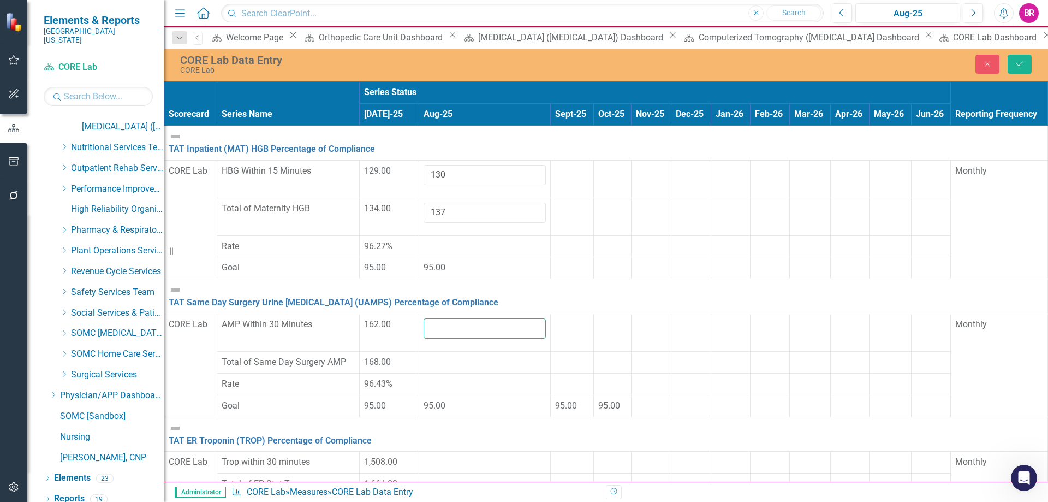
click at [424, 318] on input "number" at bounding box center [485, 328] width 122 height 20
type input "146"
click at [424, 356] on div at bounding box center [485, 356] width 122 height 0
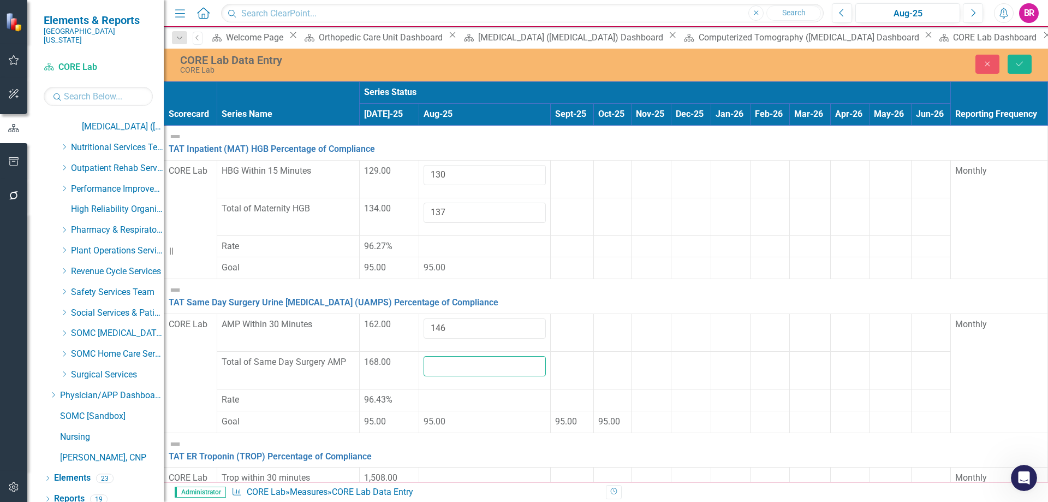
click at [424, 356] on input "number" at bounding box center [485, 366] width 122 height 20
type input "149"
click at [593, 351] on td at bounding box center [612, 370] width 38 height 38
click at [432, 467] on td at bounding box center [485, 478] width 132 height 22
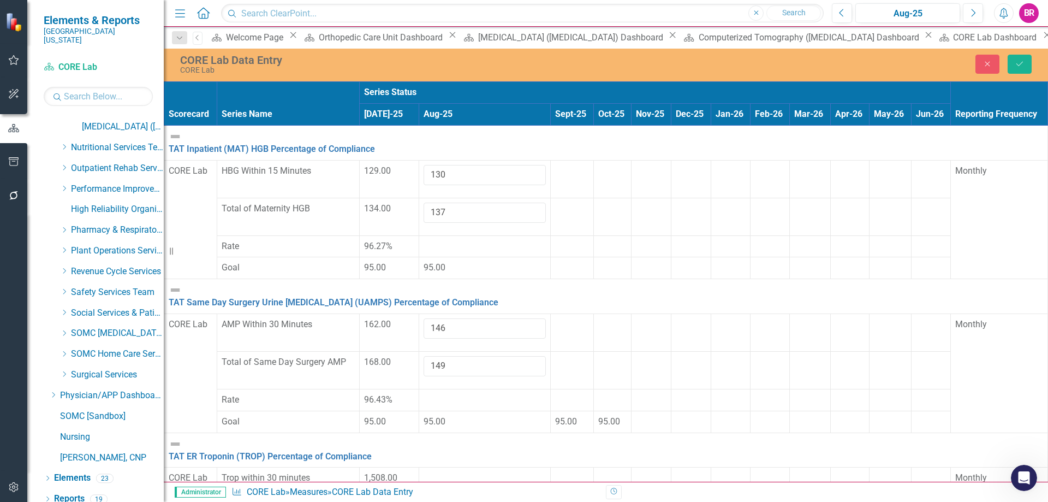
click at [432, 467] on td at bounding box center [485, 478] width 132 height 22
click at [424, 472] on input "number" at bounding box center [485, 482] width 122 height 20
type input "1434"
click at [424, 501] on div at bounding box center [485, 509] width 122 height 0
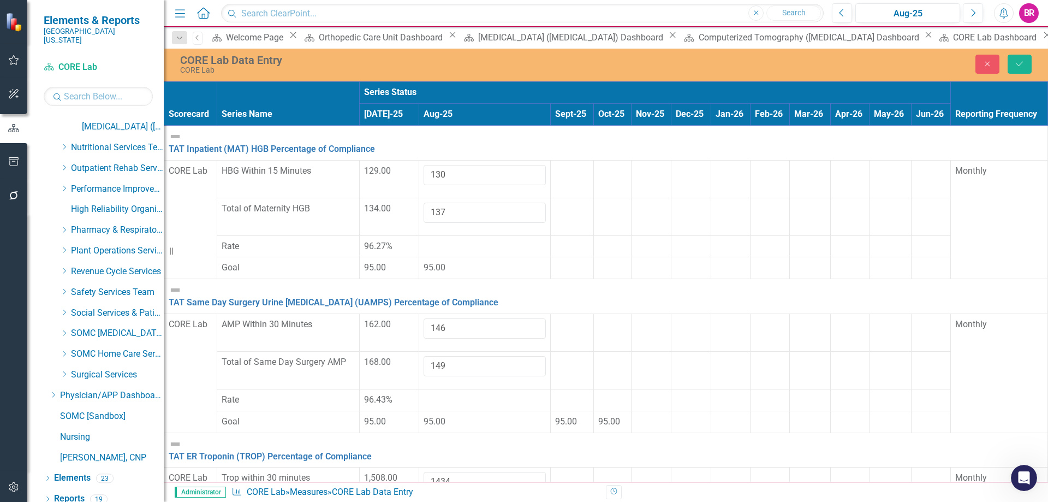
click at [424, 501] on div at bounding box center [485, 509] width 122 height 0
type input "1526"
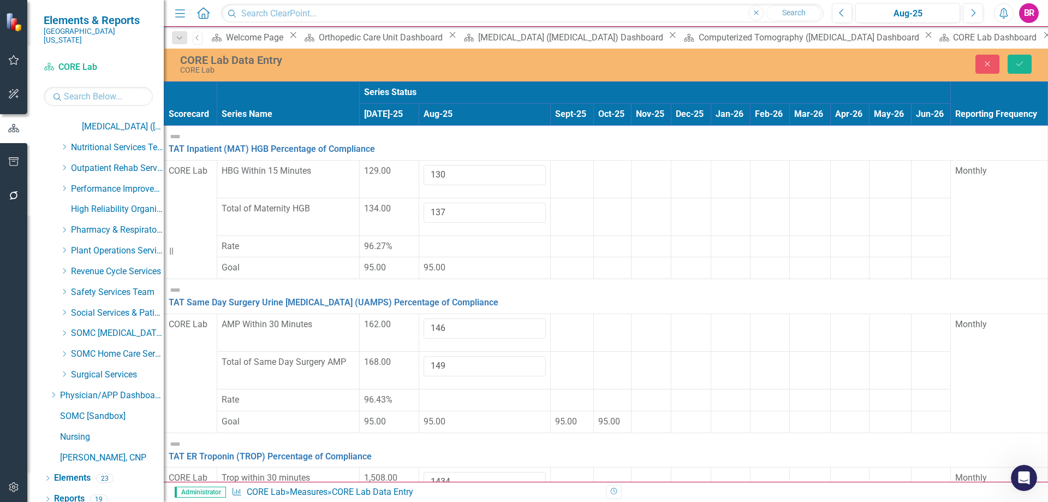
type input "196"
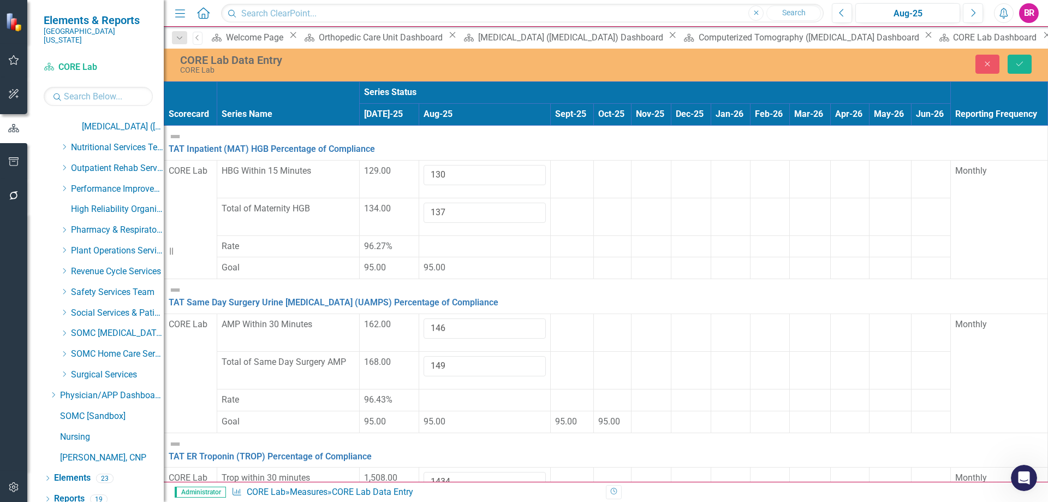
type input "215"
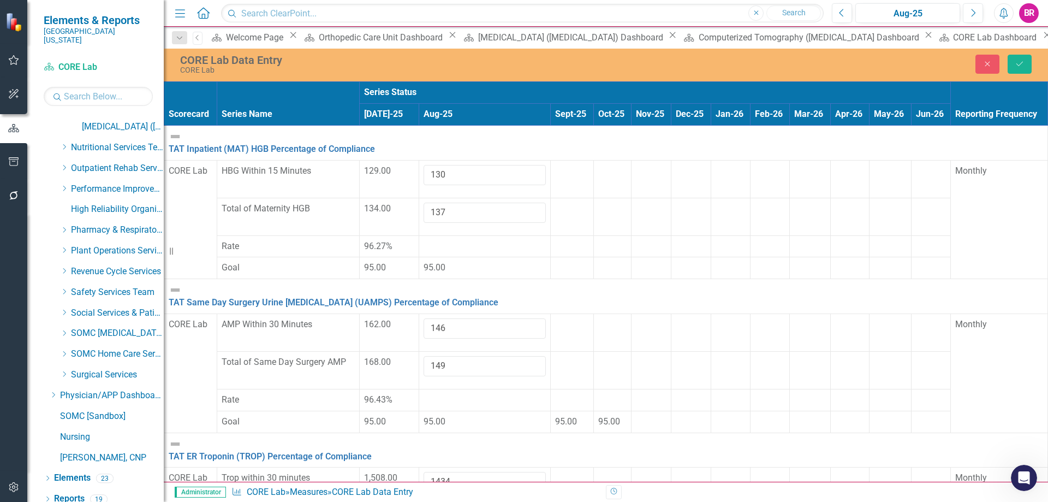
type input "1105"
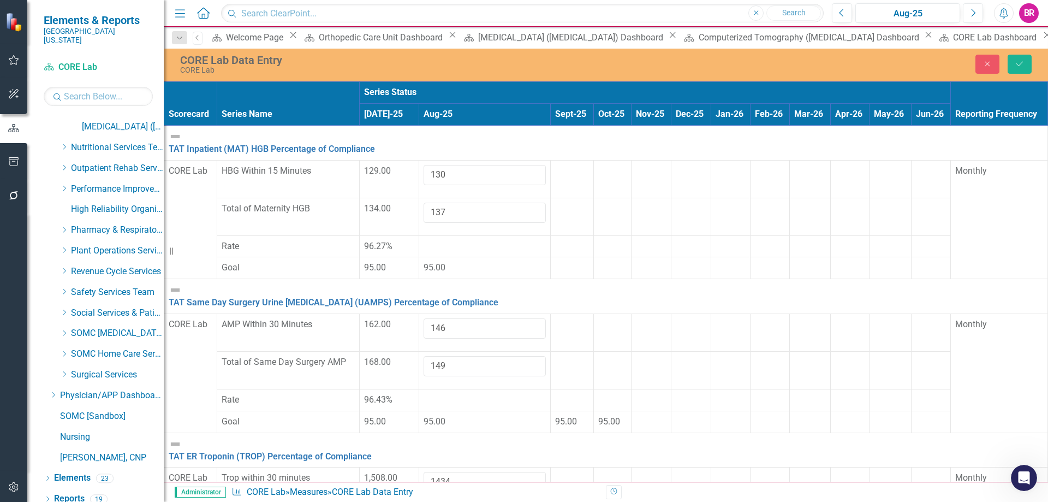
type input "1123"
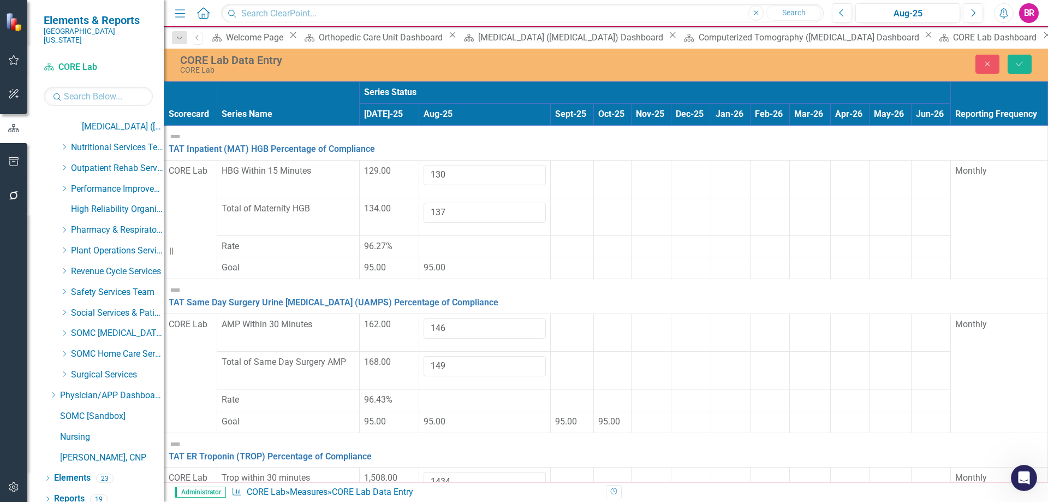
type input "226"
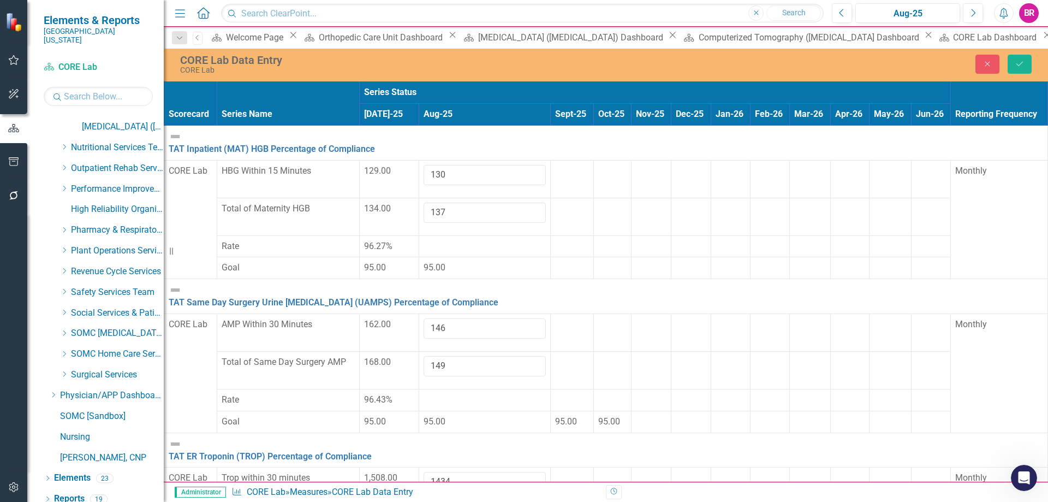
type input "248"
click at [1022, 70] on button "Save" at bounding box center [1020, 64] width 24 height 19
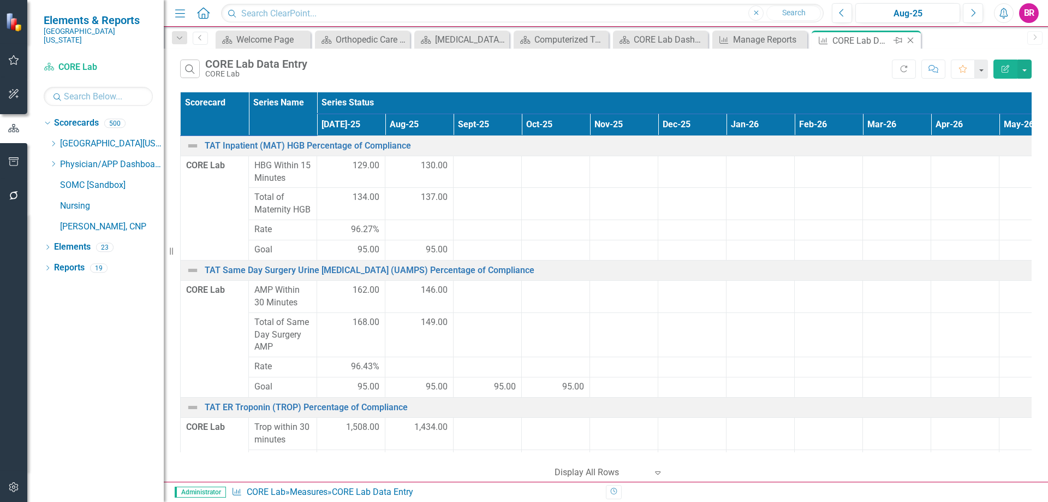
click at [908, 39] on icon "Close" at bounding box center [910, 40] width 11 height 9
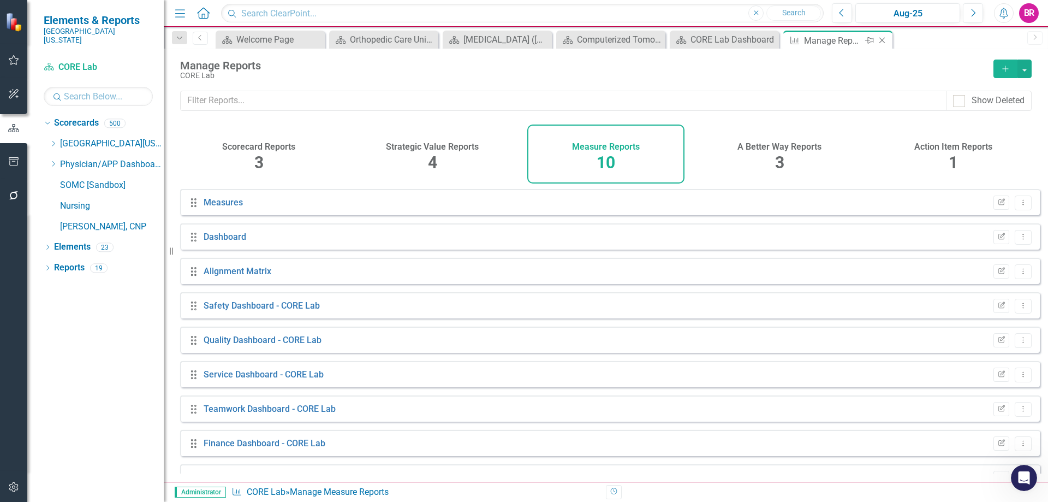
scroll to position [62, 0]
click at [886, 41] on icon "Close" at bounding box center [882, 40] width 11 height 9
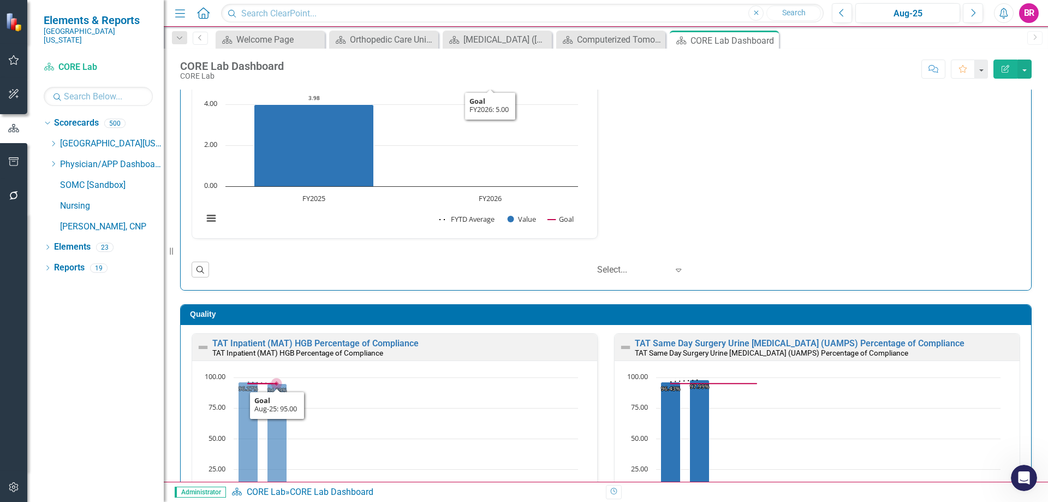
scroll to position [109, 0]
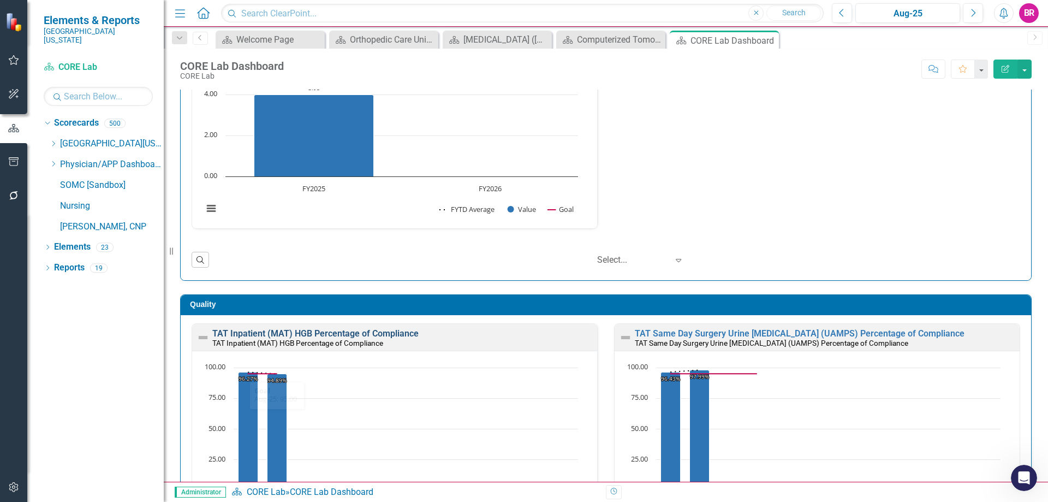
click at [334, 338] on link "TAT Inpatient (MAT) HGB Percentage of Compliance" at bounding box center [315, 333] width 206 height 10
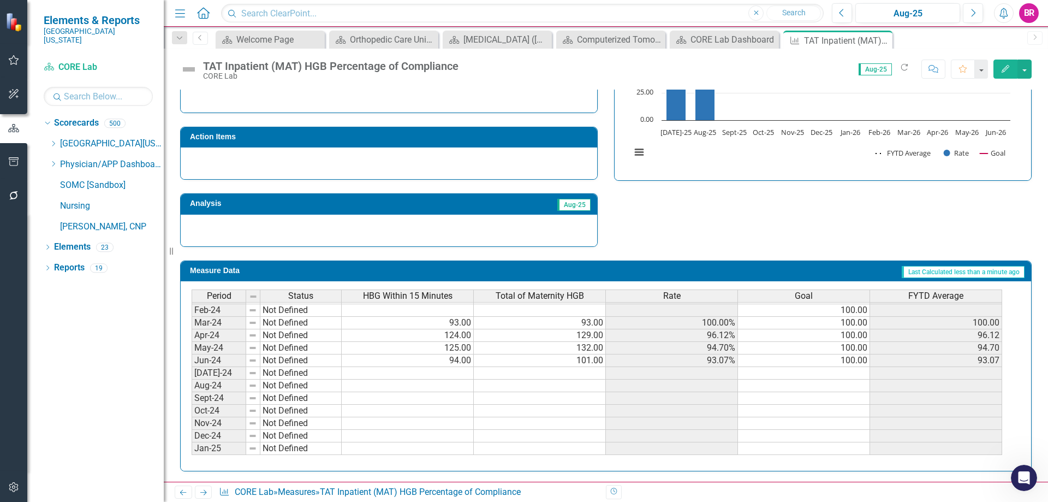
scroll to position [218, 0]
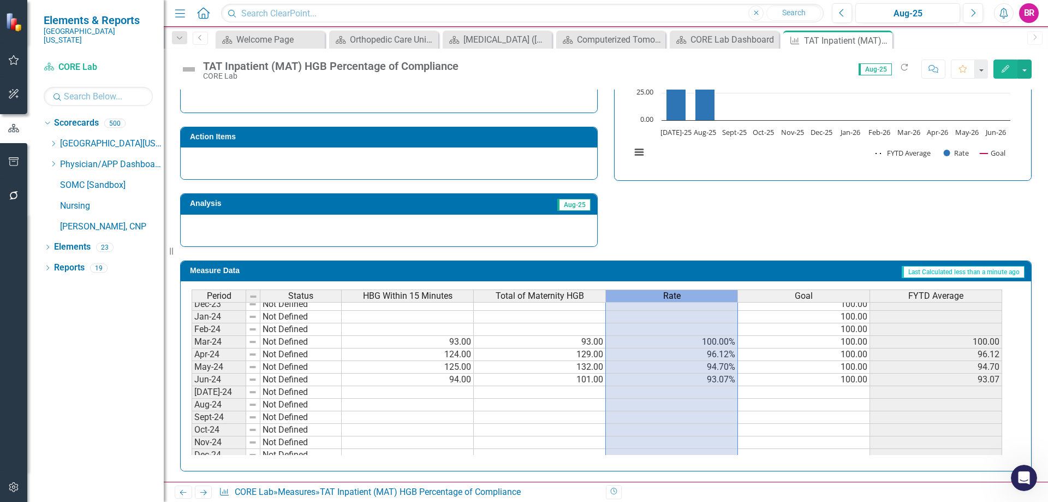
click at [678, 294] on span "Rate" at bounding box center [671, 296] width 17 height 10
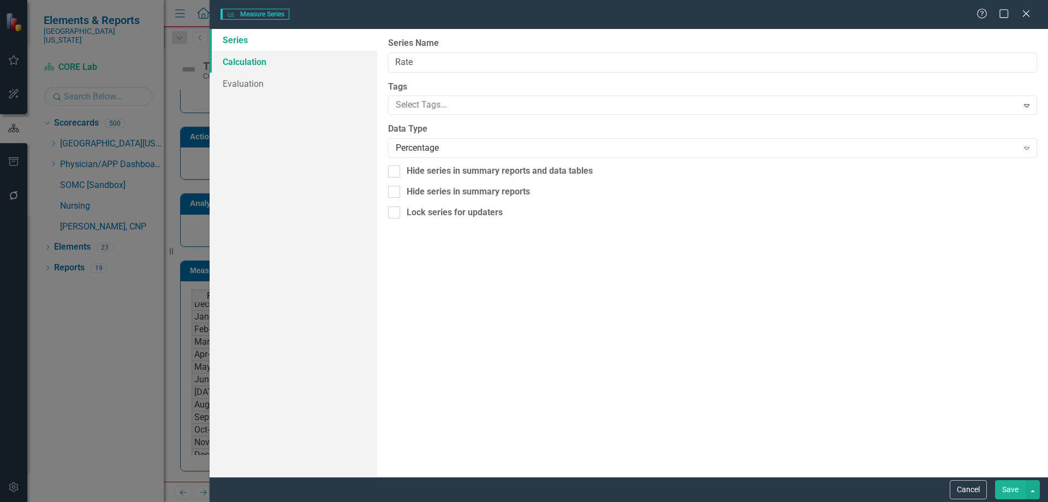
type input "Rate"
click at [246, 61] on link "Calculation" at bounding box center [294, 62] width 168 height 22
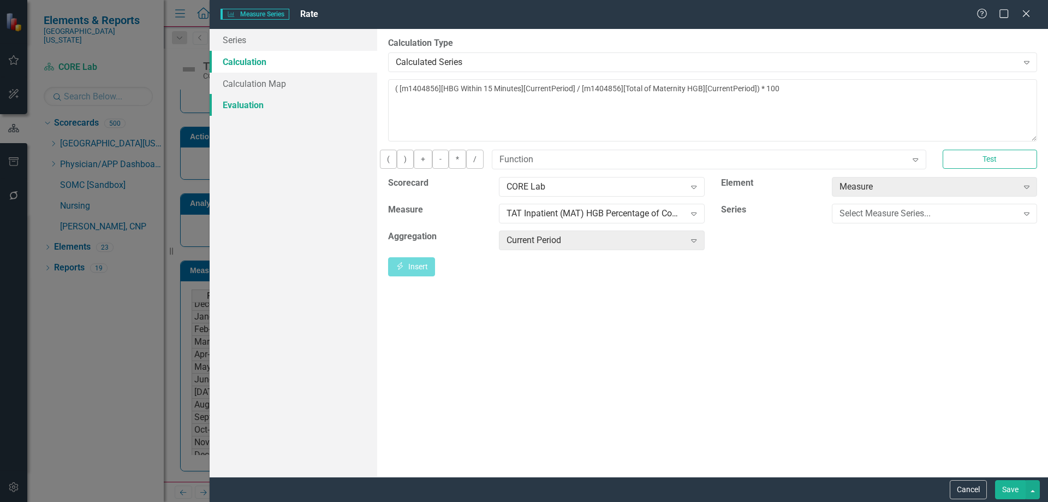
click at [264, 99] on link "Evaluation" at bounding box center [294, 105] width 168 height 22
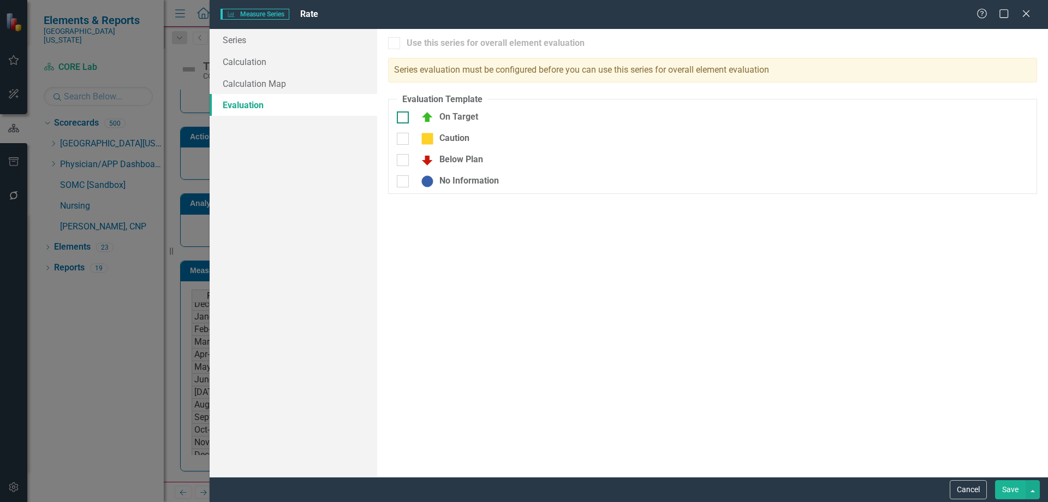
click at [445, 118] on div "On Target" at bounding box center [446, 117] width 63 height 13
click at [404, 118] on input "On Target" at bounding box center [400, 114] width 7 height 7
checkbox input "true"
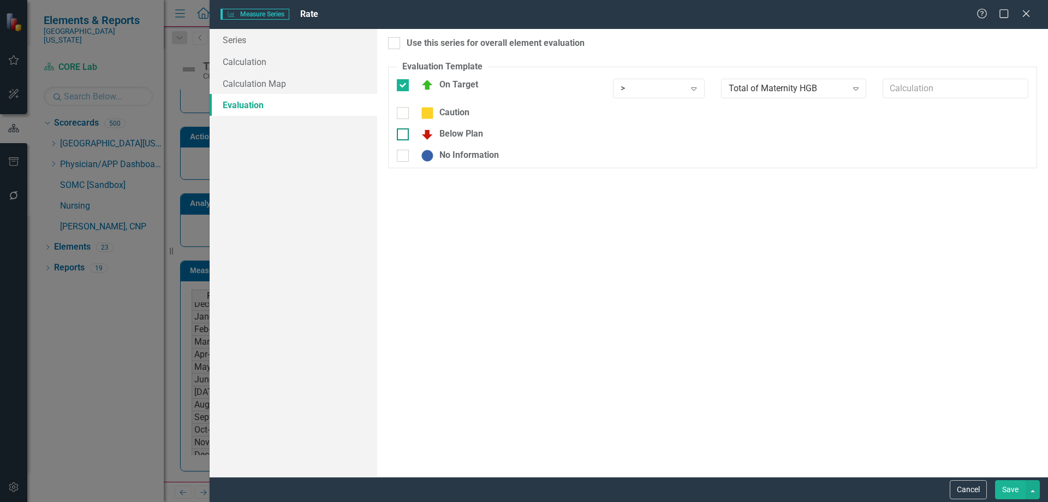
click at [453, 138] on div "Below Plan" at bounding box center [449, 134] width 68 height 13
click at [404, 135] on input "Below Plan" at bounding box center [400, 131] width 7 height 7
checkbox input "true"
click at [660, 88] on div ">" at bounding box center [653, 88] width 64 height 13
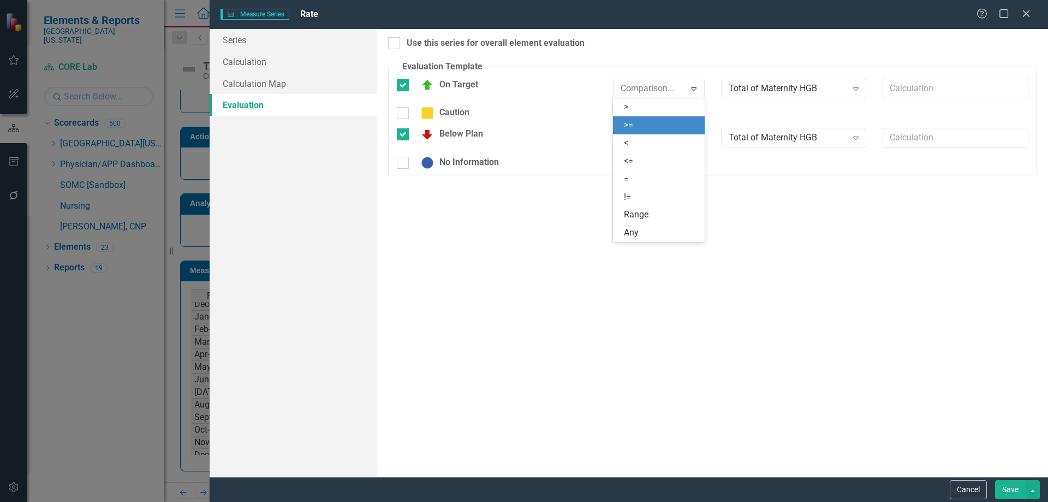
click at [654, 127] on div ">=" at bounding box center [661, 125] width 74 height 13
click at [653, 135] on div ">" at bounding box center [653, 138] width 64 height 13
click at [811, 79] on div "Total of Maternity HGB Expand" at bounding box center [794, 89] width 146 height 20
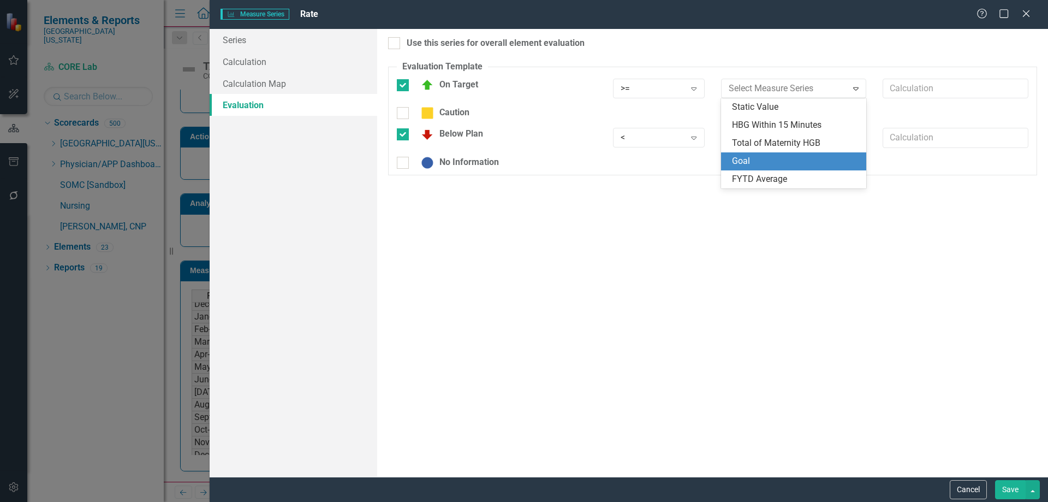
click at [809, 167] on div "Goal" at bounding box center [796, 161] width 128 height 13
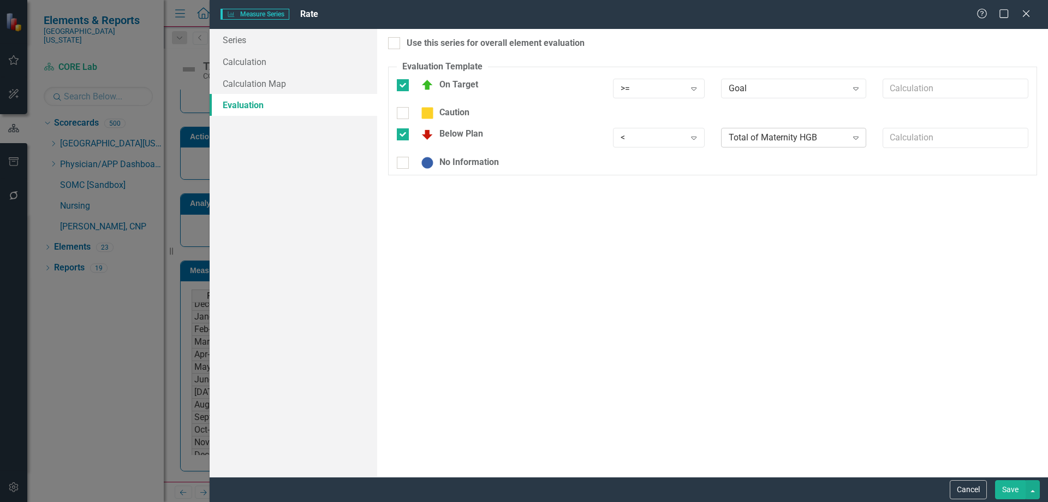
click at [805, 147] on div "Total of Maternity HGB Expand" at bounding box center [794, 138] width 146 height 20
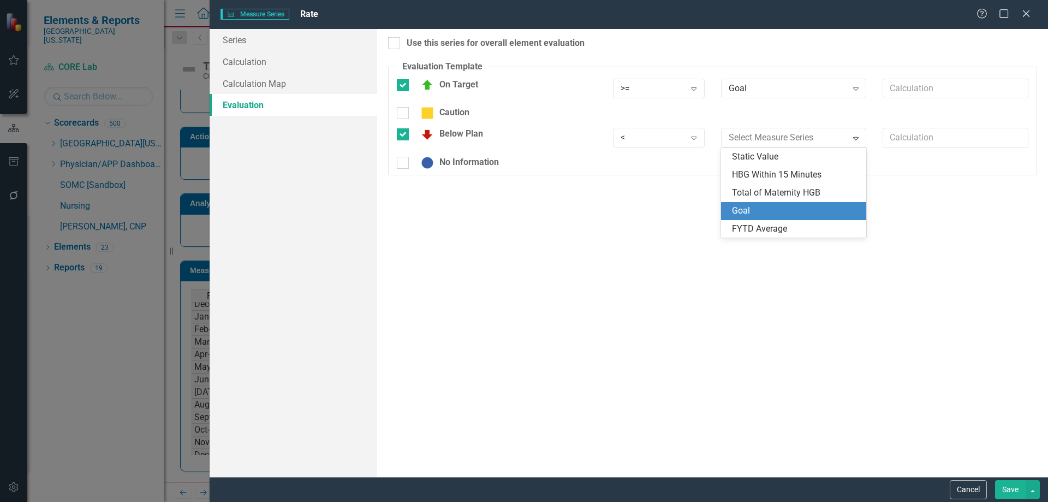
click at [795, 209] on div "Goal" at bounding box center [796, 211] width 128 height 13
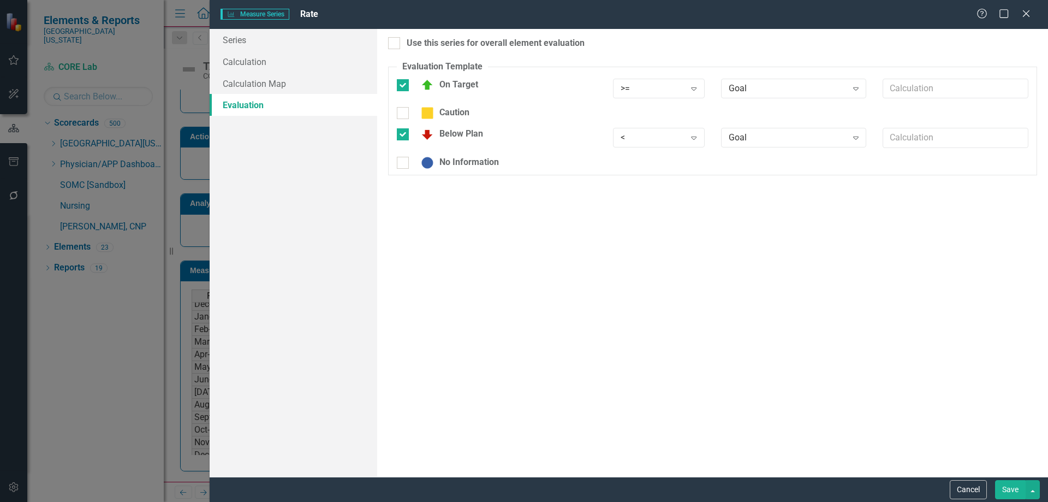
drag, startPoint x: 527, startPoint y: 38, endPoint x: 569, endPoint y: 51, distance: 44.2
click at [527, 38] on div "Use this series for overall element evaluation" at bounding box center [496, 43] width 178 height 13
click at [395, 38] on input "Use this series for overall element evaluation" at bounding box center [391, 40] width 7 height 7
checkbox input "true"
click at [1010, 492] on button "Save" at bounding box center [1010, 489] width 31 height 19
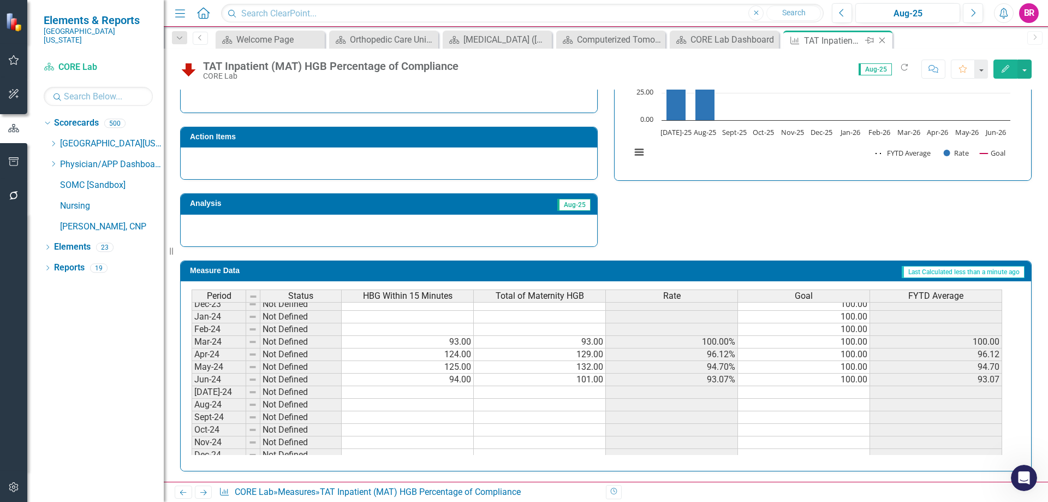
click at [880, 39] on icon at bounding box center [882, 41] width 6 height 6
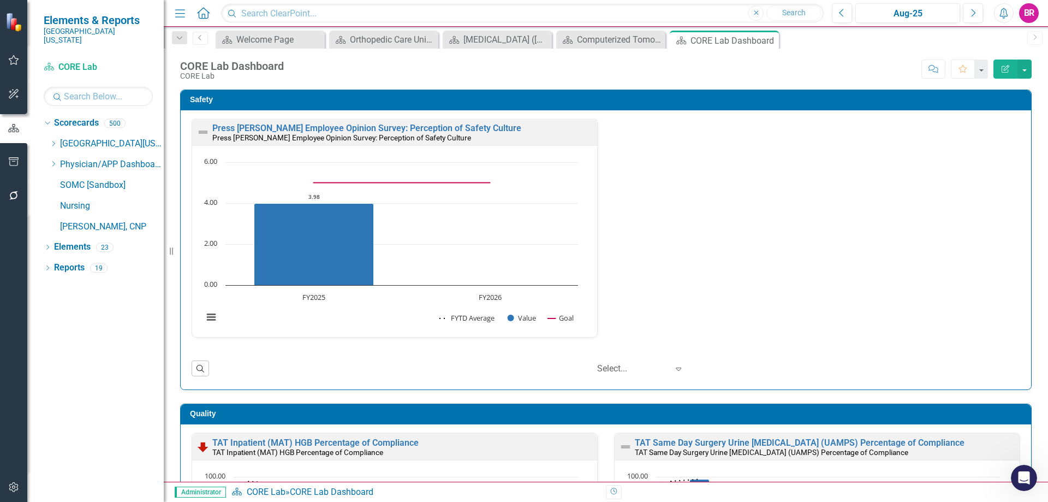
scroll to position [164, 0]
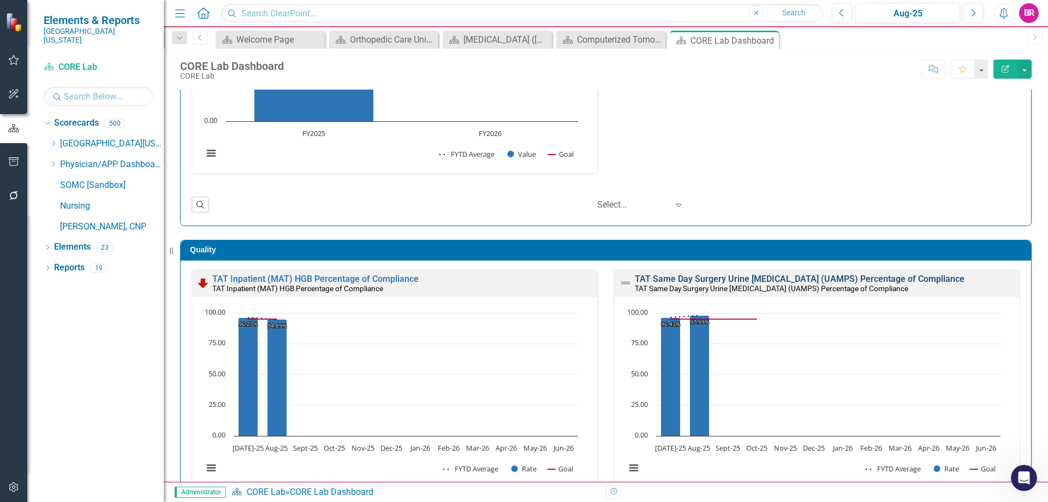
click at [821, 275] on link "TAT Same Day Surgery Urine [MEDICAL_DATA] (UAMPS) Percentage of Compliance" at bounding box center [800, 278] width 330 height 10
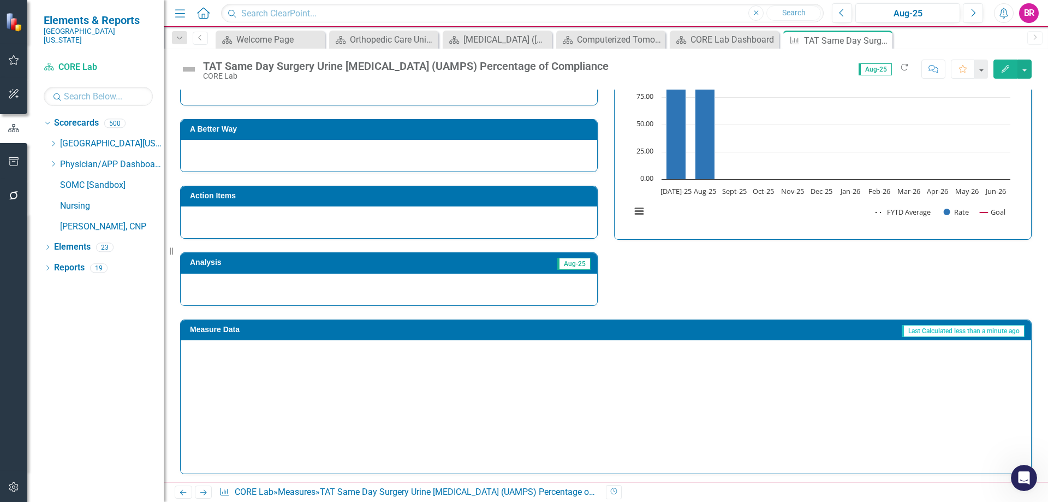
scroll to position [259, 0]
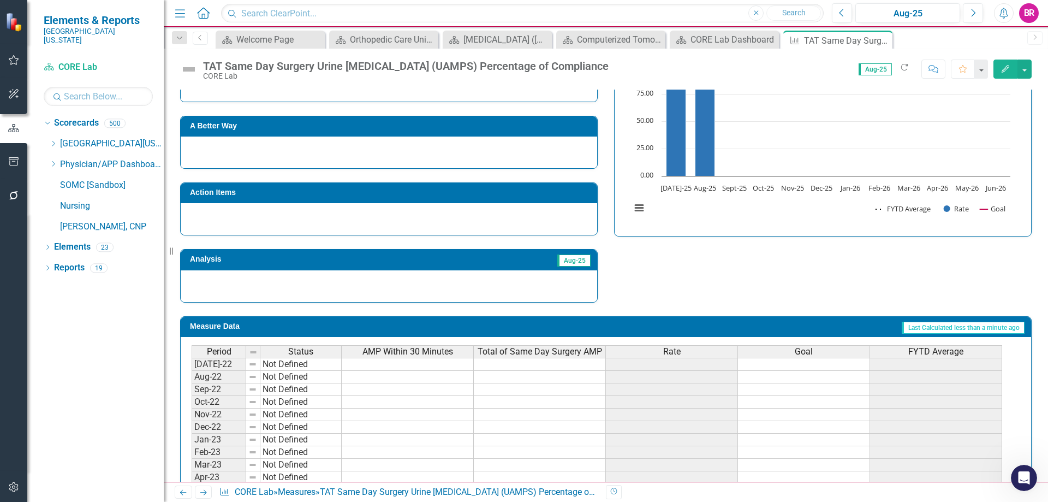
click at [684, 355] on div "Rate" at bounding box center [672, 352] width 132 height 12
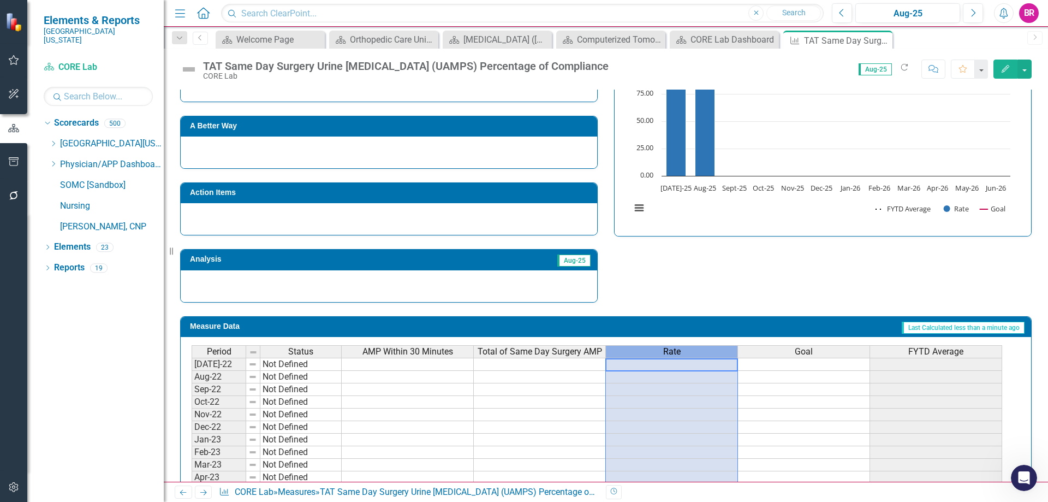
click at [684, 355] on div "Rate" at bounding box center [672, 352] width 132 height 12
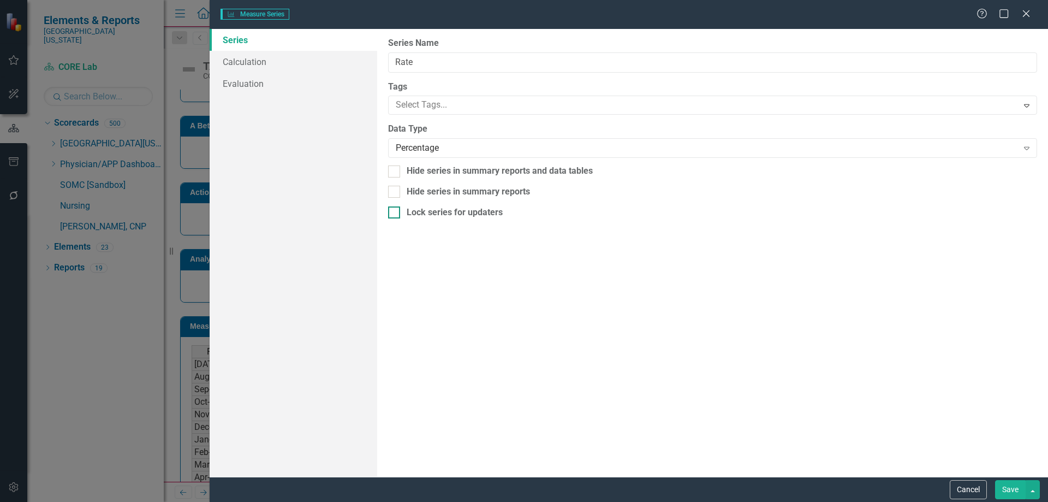
type input "Rate"
click at [272, 105] on link "Evaluation" at bounding box center [294, 105] width 168 height 22
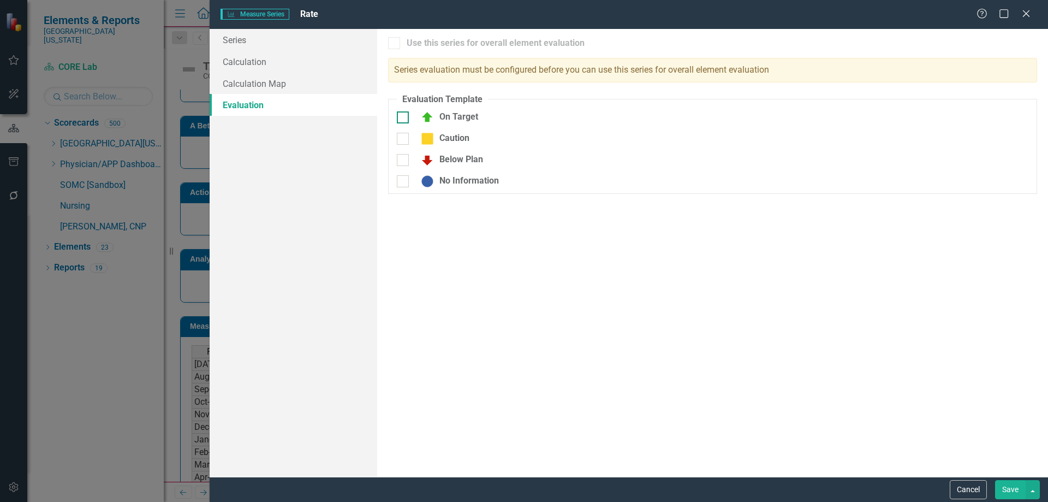
click at [445, 115] on div "On Target" at bounding box center [446, 117] width 63 height 13
click at [404, 115] on input "On Target" at bounding box center [400, 114] width 7 height 7
checkbox input "true"
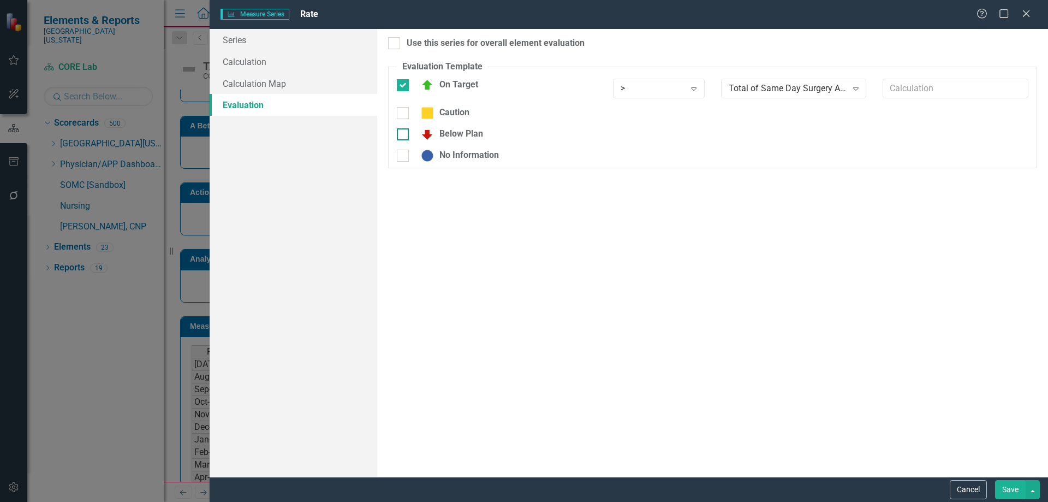
click at [450, 135] on div "Below Plan" at bounding box center [449, 134] width 68 height 13
click at [404, 135] on input "Below Plan" at bounding box center [400, 131] width 7 height 7
checkbox input "true"
click at [473, 39] on div "Use this series for overall element evaluation" at bounding box center [496, 43] width 178 height 13
click at [395, 39] on input "Use this series for overall element evaluation" at bounding box center [391, 40] width 7 height 7
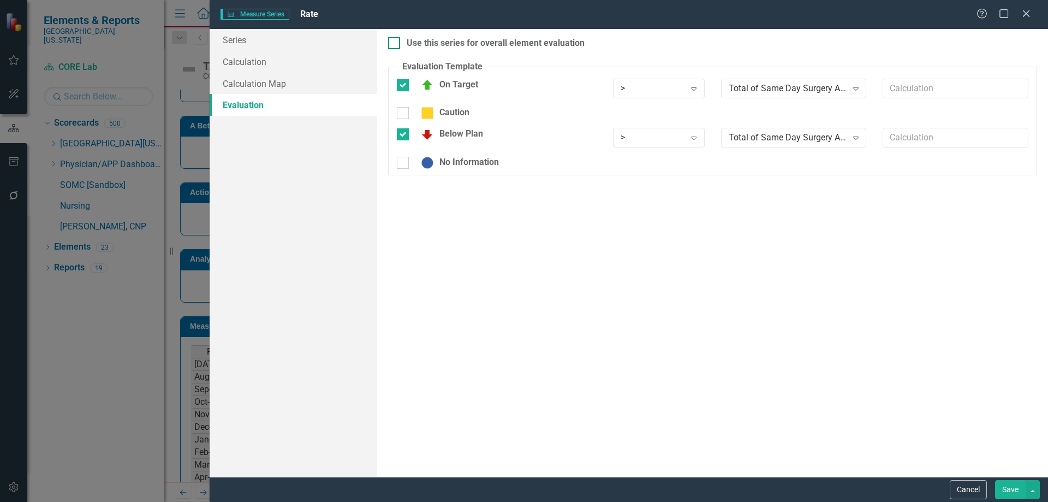
checkbox input "true"
click at [644, 87] on div ">" at bounding box center [653, 88] width 64 height 13
click at [640, 126] on div ">=" at bounding box center [661, 125] width 74 height 13
click at [641, 136] on div ">" at bounding box center [653, 138] width 64 height 13
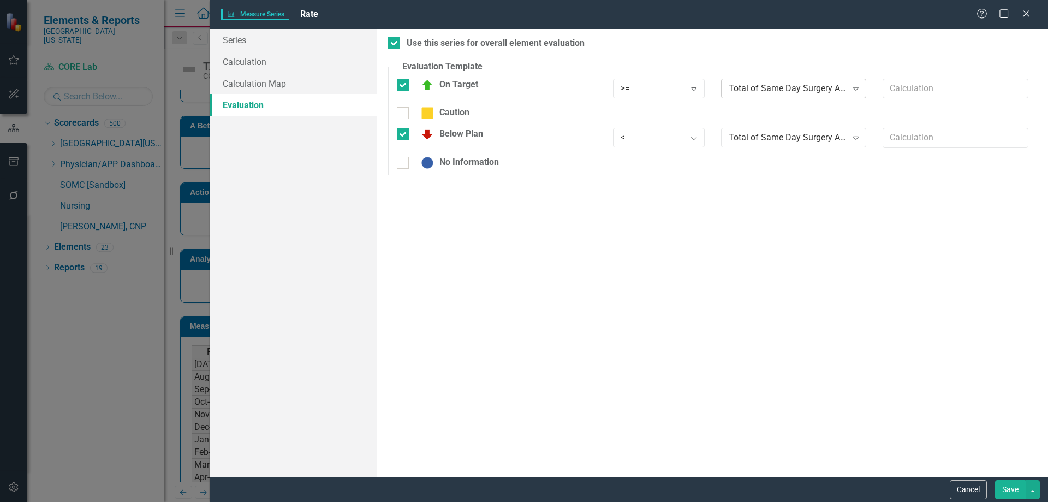
click at [783, 81] on div "Total of Same Day Surgery AMP Expand" at bounding box center [794, 89] width 146 height 20
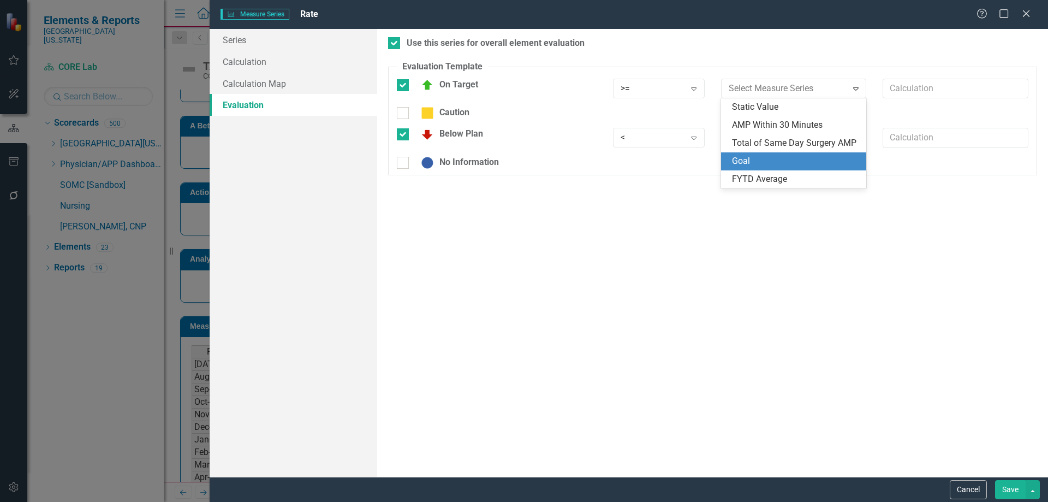
click at [785, 168] on div "Goal" at bounding box center [794, 161] width 146 height 18
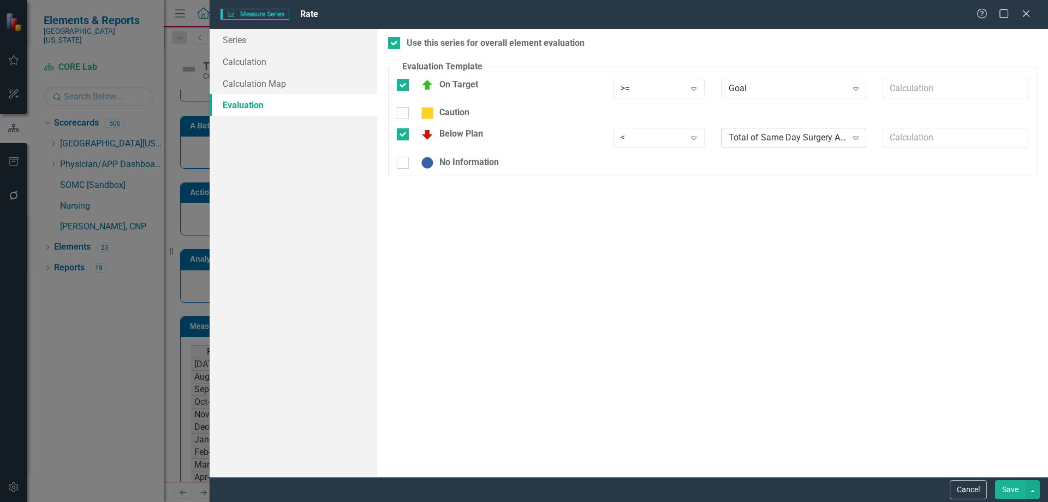
click at [793, 144] on div "Total of Same Day Surgery AMP Expand" at bounding box center [794, 138] width 146 height 20
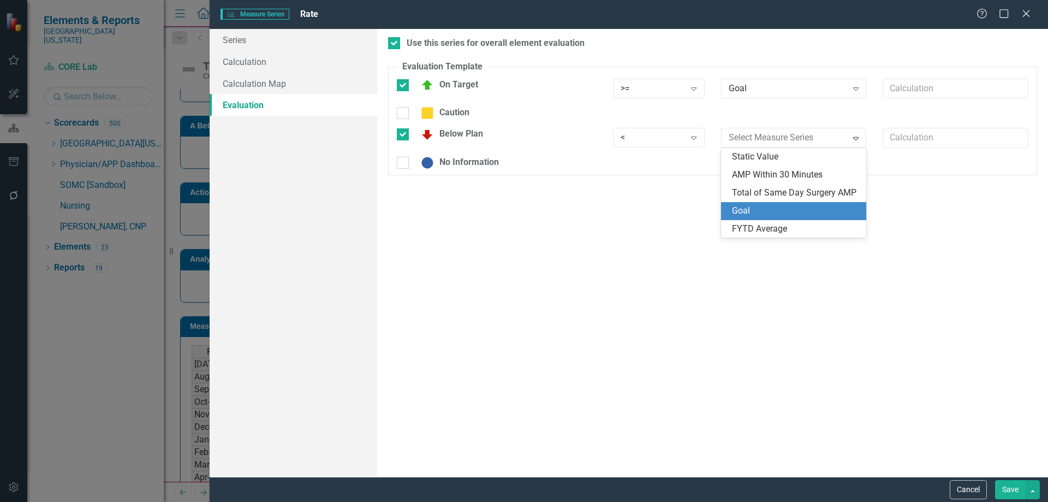
click at [789, 204] on div "Goal" at bounding box center [794, 211] width 146 height 18
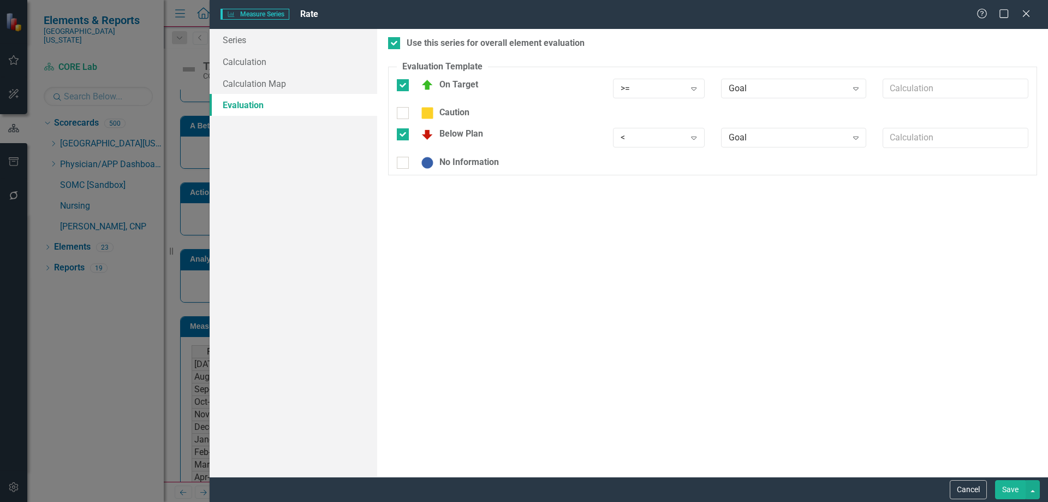
click at [1019, 487] on button "Save" at bounding box center [1010, 489] width 31 height 19
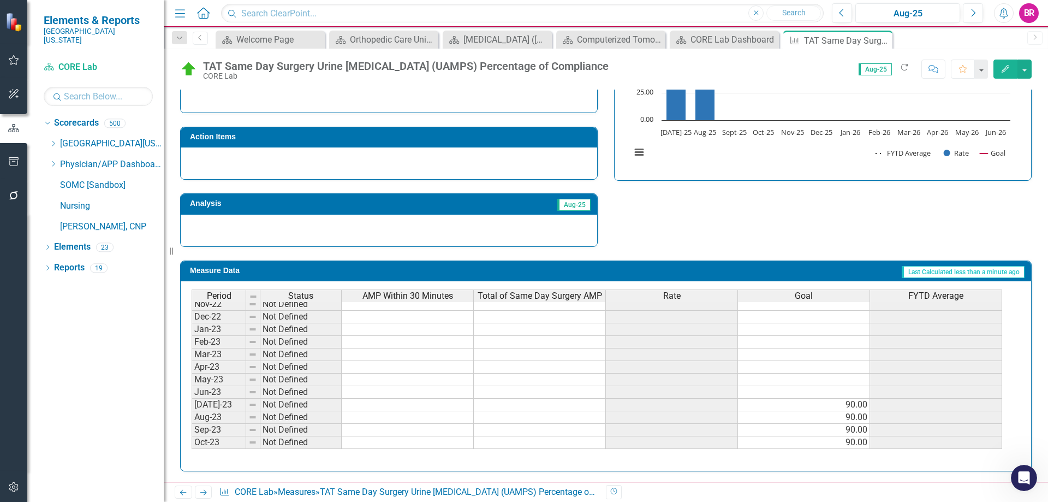
scroll to position [0, 0]
click at [880, 41] on icon "Close" at bounding box center [882, 40] width 11 height 9
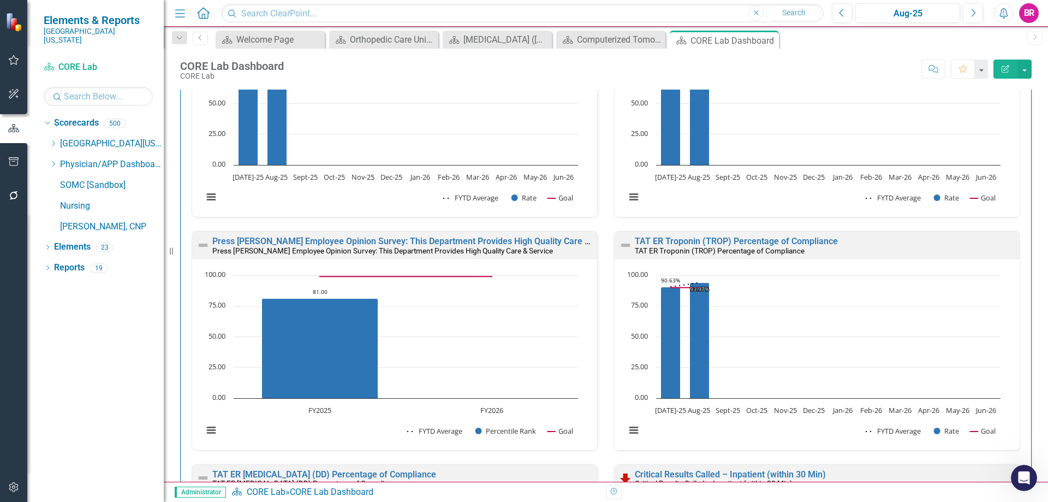
scroll to position [437, 0]
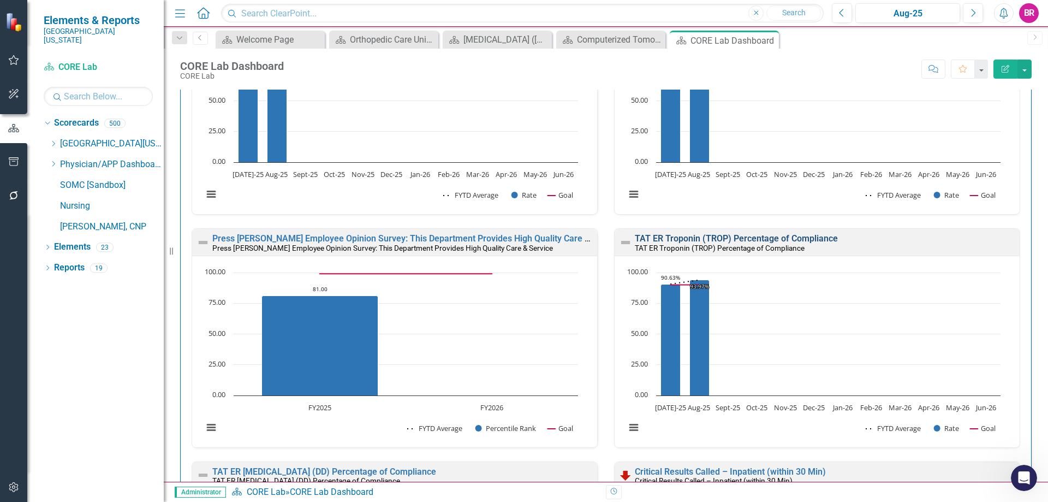
click at [666, 236] on link "TAT ER Troponin (TROP) Percentage of Compliance" at bounding box center [736, 238] width 203 height 10
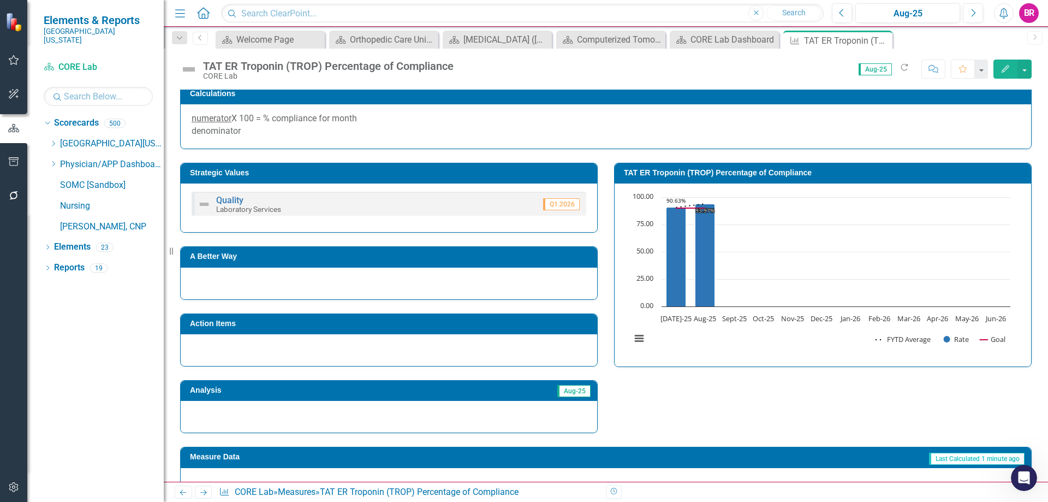
scroll to position [271, 0]
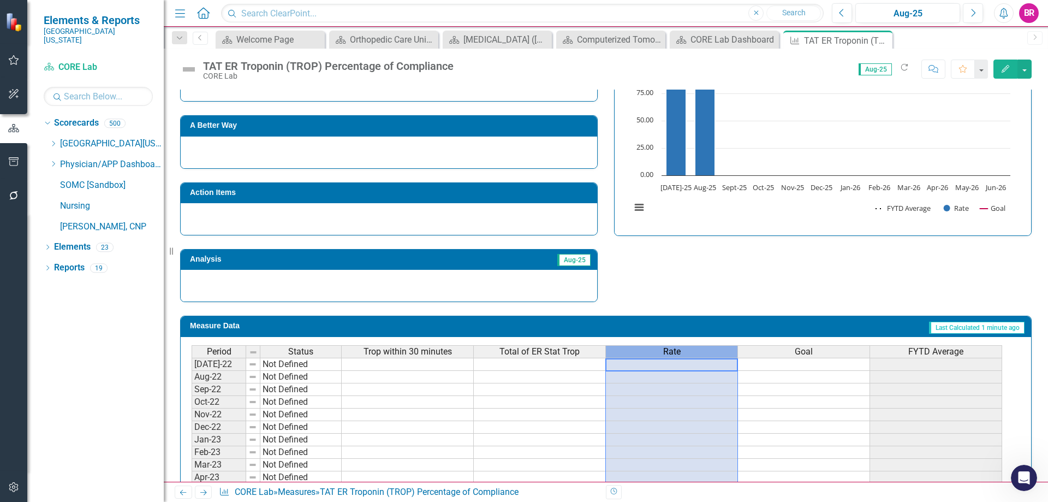
click at [642, 352] on div "Rate" at bounding box center [672, 352] width 132 height 12
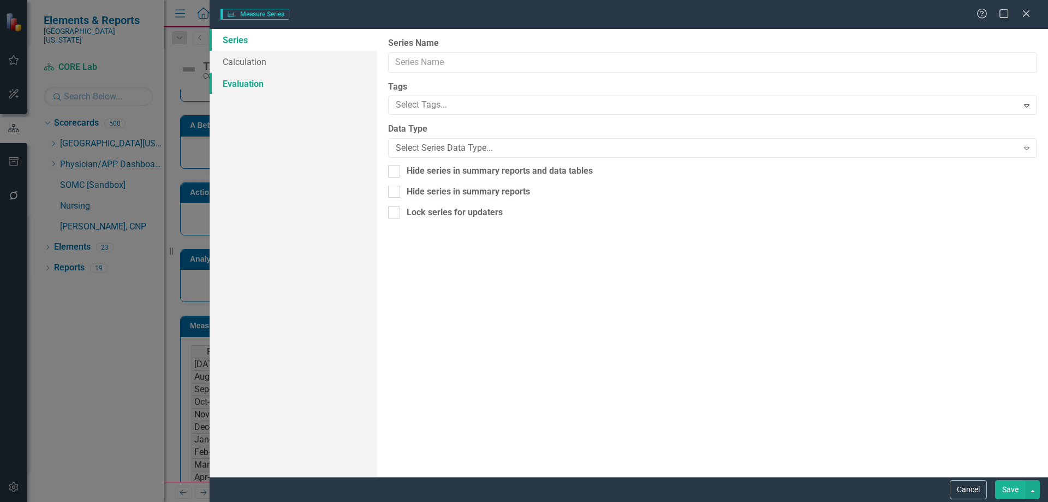
type input "Rate"
click at [255, 80] on link "Calculation Map" at bounding box center [294, 84] width 168 height 22
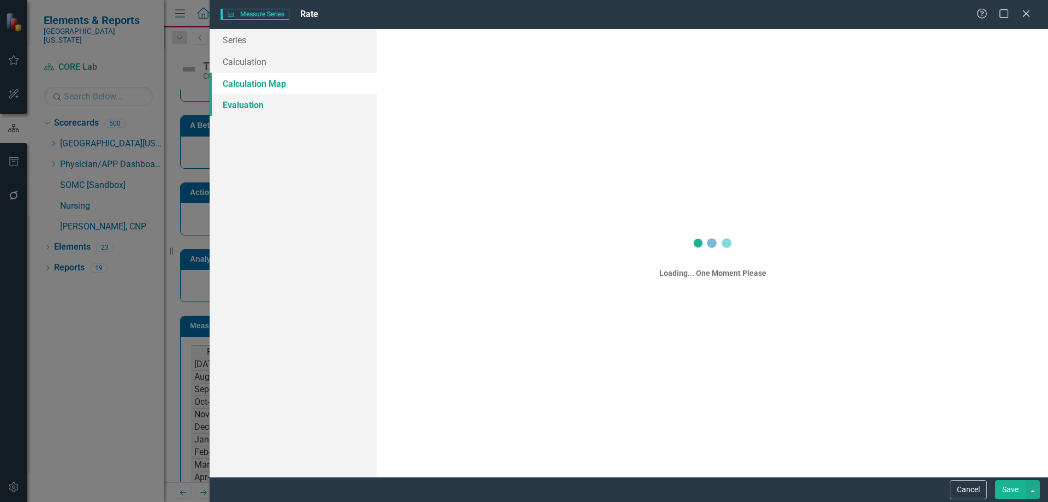
click at [257, 105] on link "Evaluation" at bounding box center [294, 105] width 168 height 22
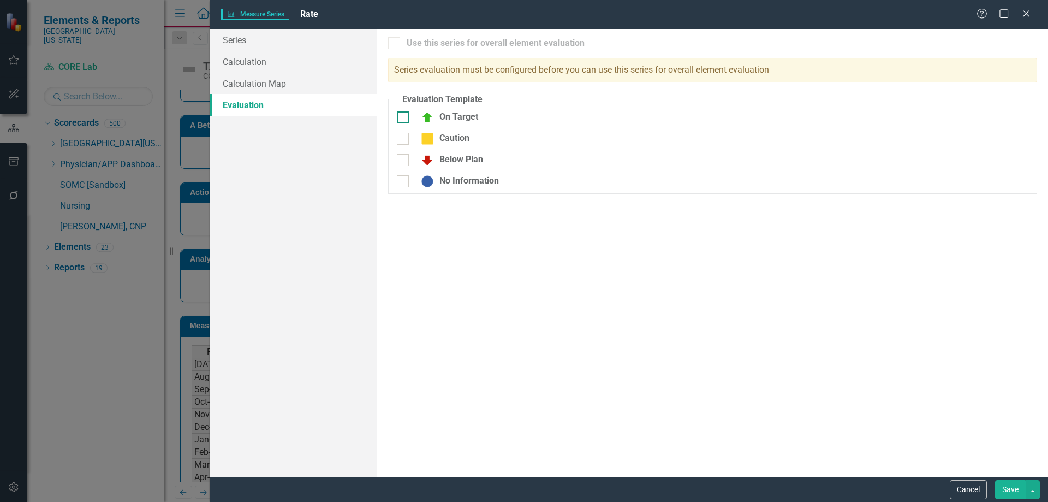
click at [448, 116] on div "On Target" at bounding box center [446, 117] width 63 height 13
click at [404, 116] on input "On Target" at bounding box center [400, 114] width 7 height 7
checkbox input "true"
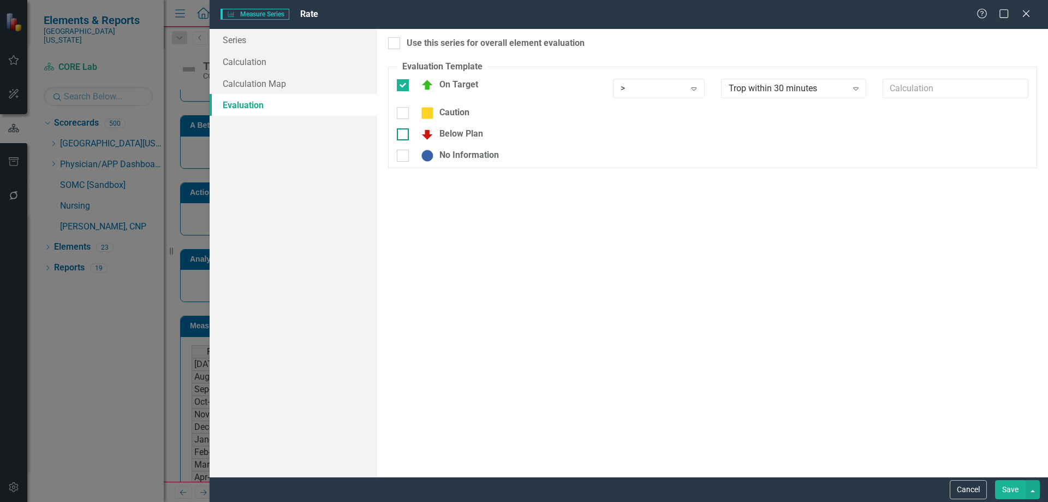
click at [449, 134] on div "Below Plan" at bounding box center [449, 134] width 68 height 13
click at [404, 134] on input "Below Plan" at bounding box center [400, 131] width 7 height 7
checkbox input "true"
click at [471, 48] on div "Use this series for overall element evaluation" at bounding box center [496, 43] width 178 height 13
click at [395, 44] on input "Use this series for overall element evaluation" at bounding box center [391, 40] width 7 height 7
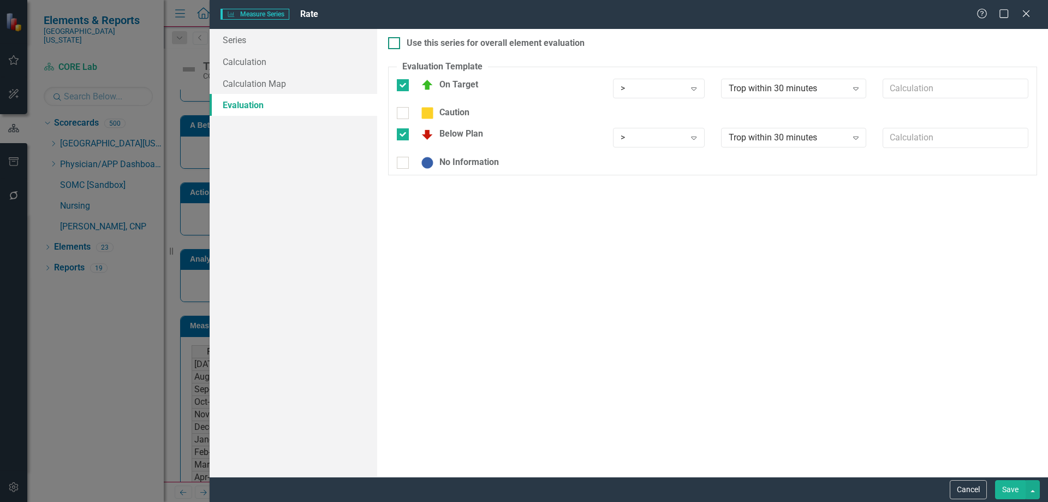
checkbox input "true"
click at [653, 91] on div ">" at bounding box center [653, 88] width 64 height 13
click at [650, 121] on div ">=" at bounding box center [661, 125] width 74 height 13
click at [645, 138] on div ">" at bounding box center [653, 138] width 64 height 13
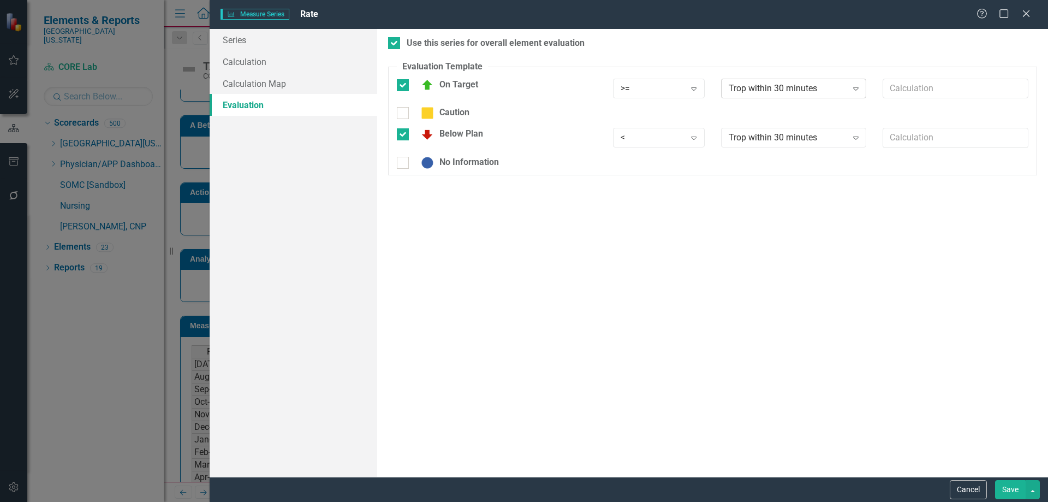
click at [783, 86] on div "Trop within 30 minutes" at bounding box center [788, 88] width 118 height 13
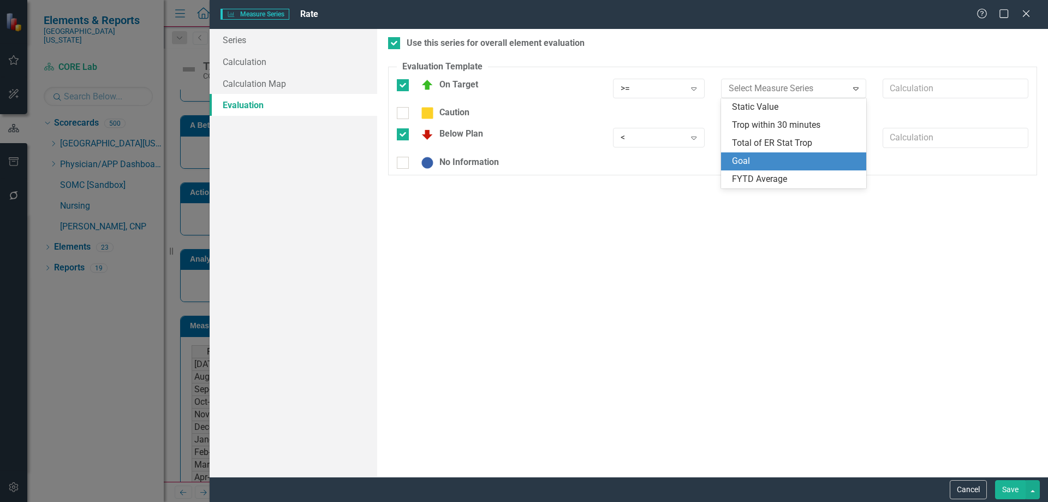
click at [773, 161] on div "Goal" at bounding box center [796, 161] width 128 height 13
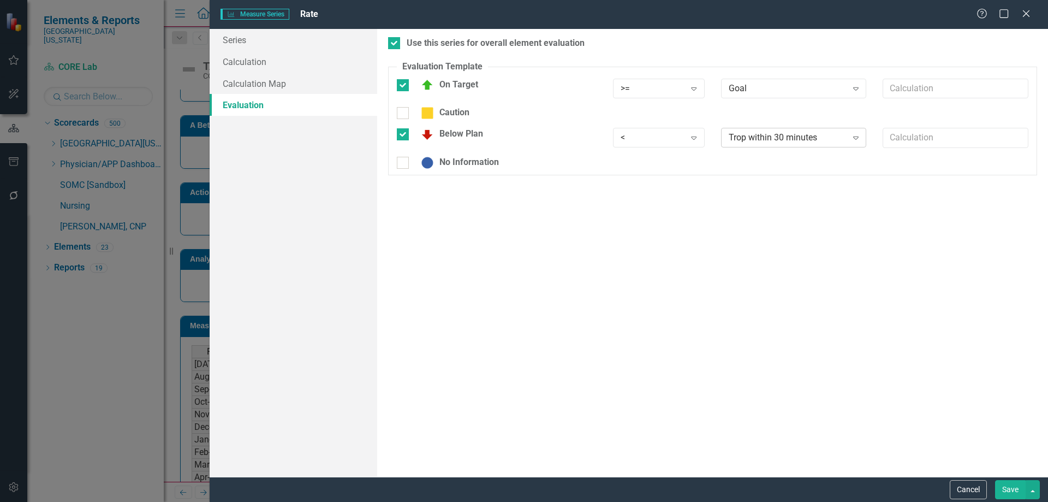
click at [775, 142] on div "Trop within 30 minutes" at bounding box center [788, 138] width 118 height 13
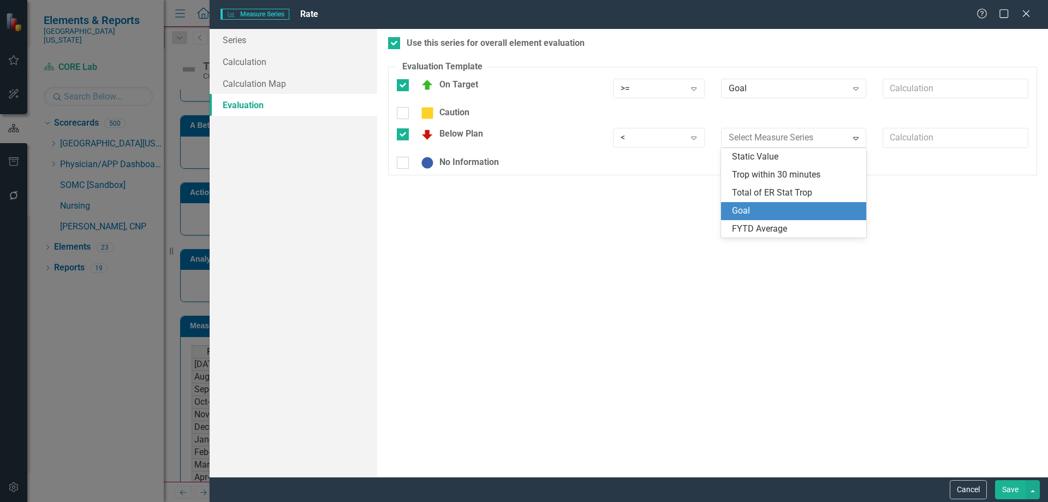
click at [763, 206] on div "Goal" at bounding box center [796, 211] width 128 height 13
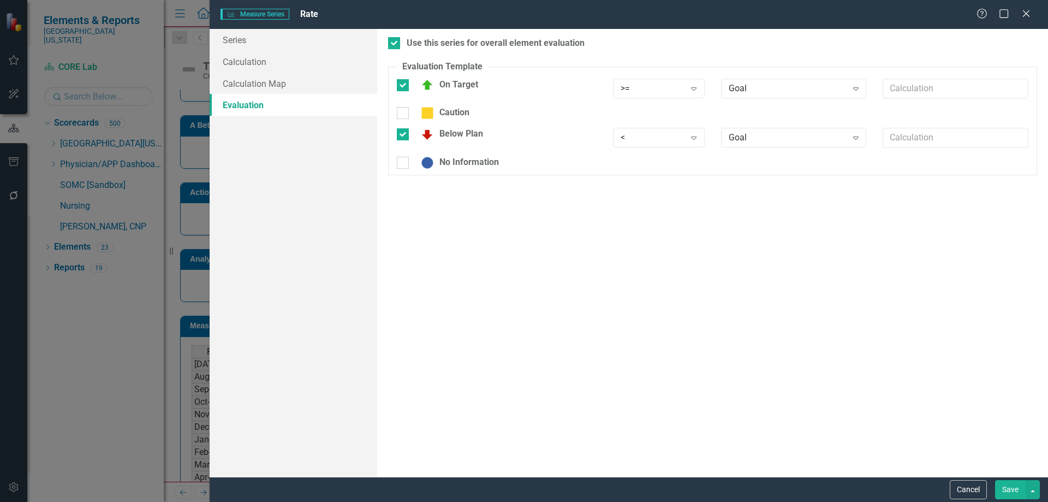
click at [1008, 496] on button "Save" at bounding box center [1010, 489] width 31 height 19
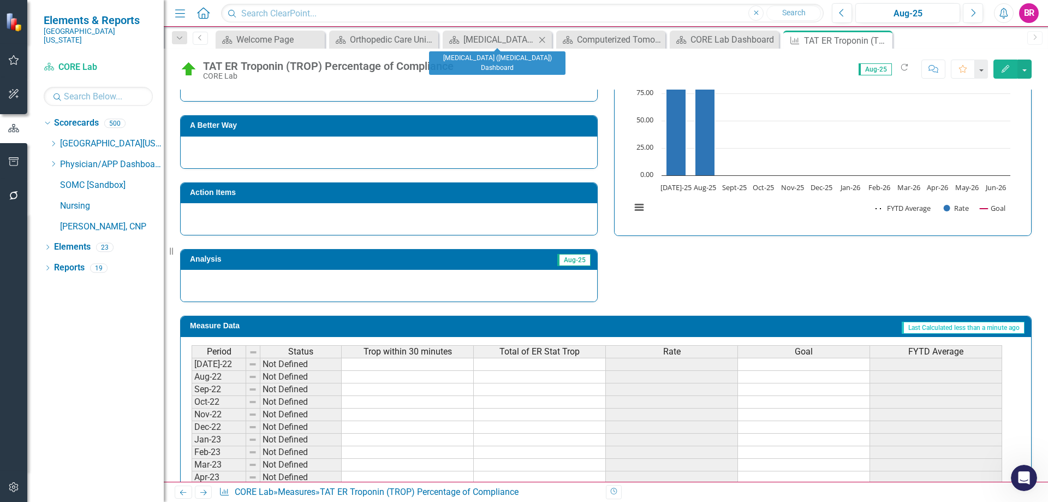
click at [546, 41] on icon "Close" at bounding box center [542, 39] width 11 height 9
click at [542, 41] on icon "Close" at bounding box center [542, 39] width 11 height 9
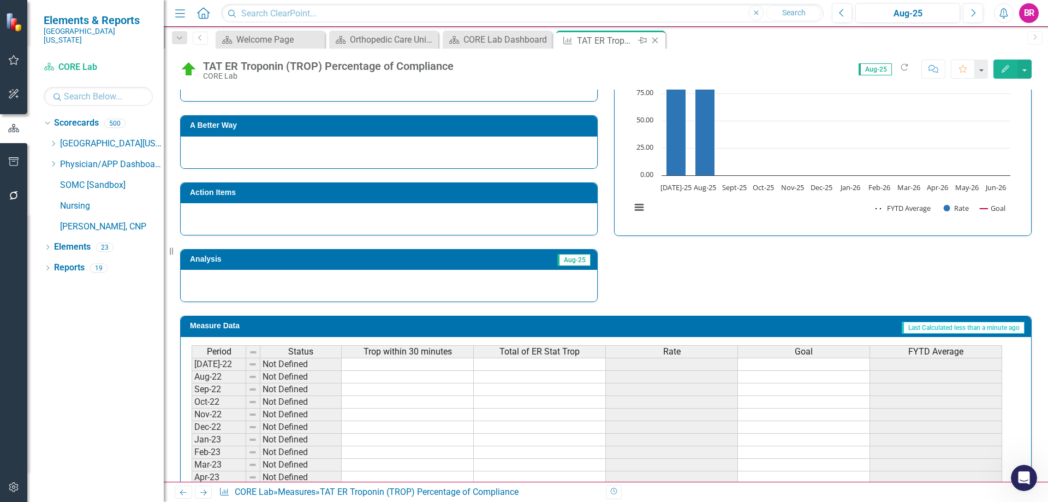
click at [662, 46] on div "Close" at bounding box center [656, 41] width 14 height 14
click at [657, 44] on div "Scorecard Welcome Page Close Scorecard Orthopedic Care Unit Dashboard Close Sco…" at bounding box center [617, 39] width 808 height 17
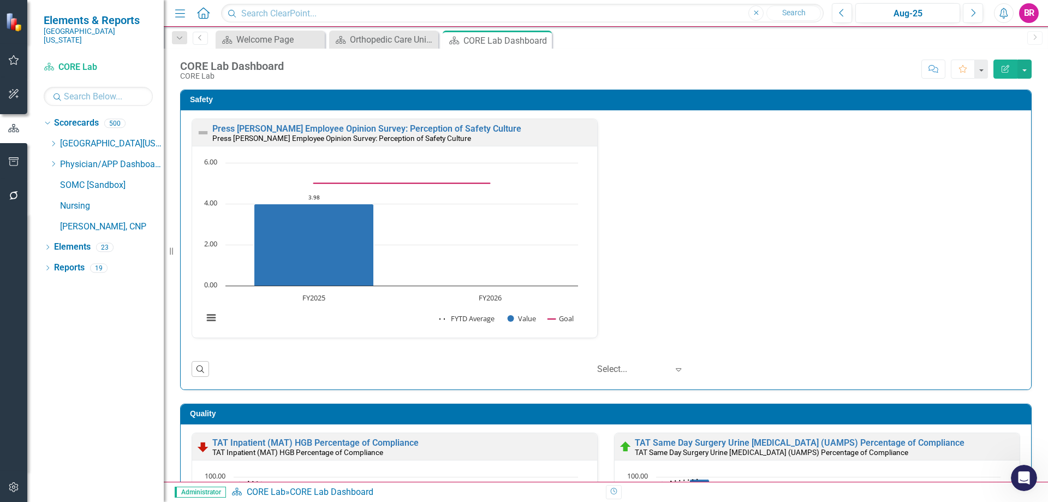
scroll to position [327, 0]
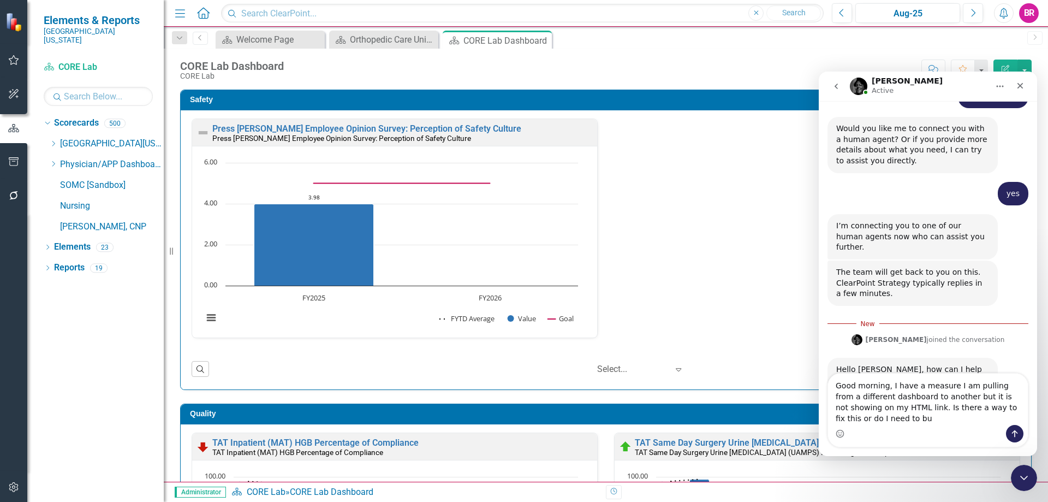
scroll to position [139, 0]
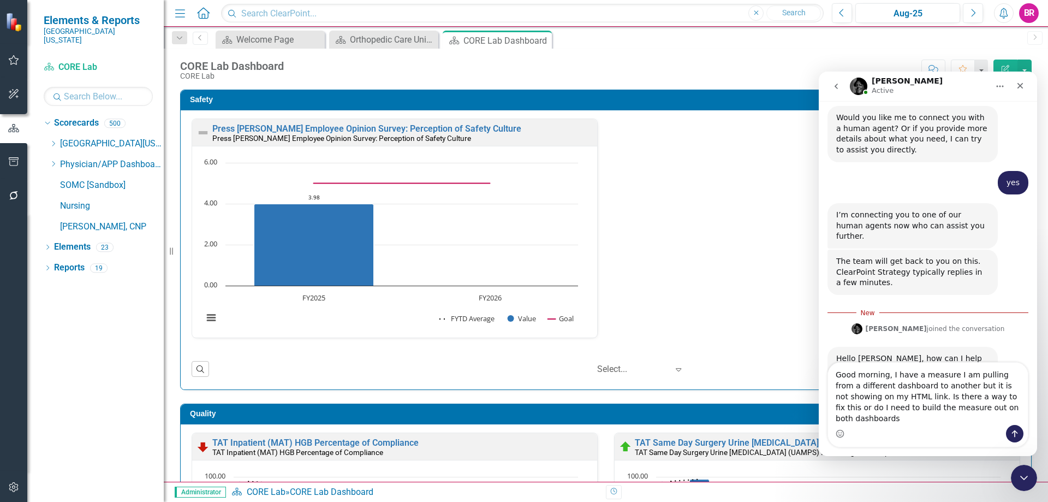
type textarea "Good morning, I have a measure I am pulling from a different dashboard to anoth…"
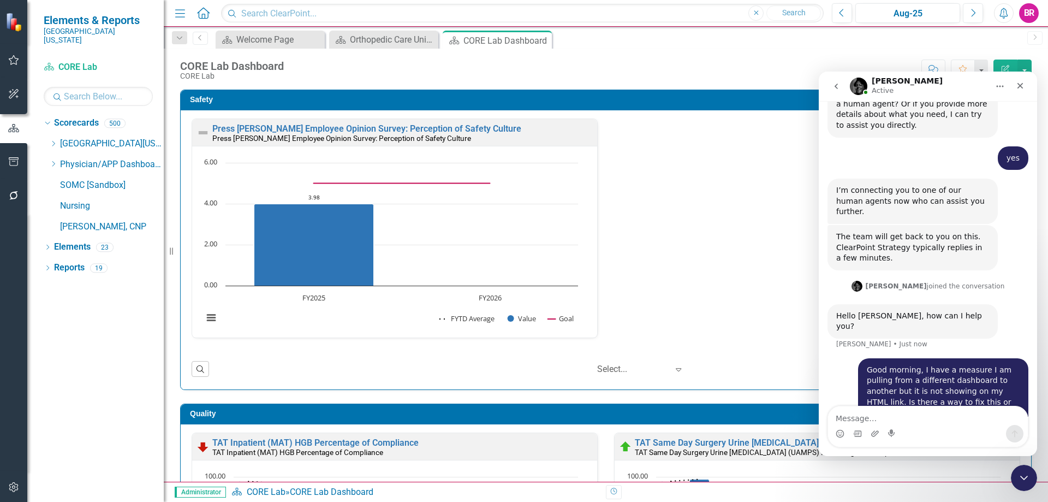
scroll to position [1, 0]
click at [1025, 476] on icon "Close Intercom Messenger" at bounding box center [1022, 475] width 13 height 13
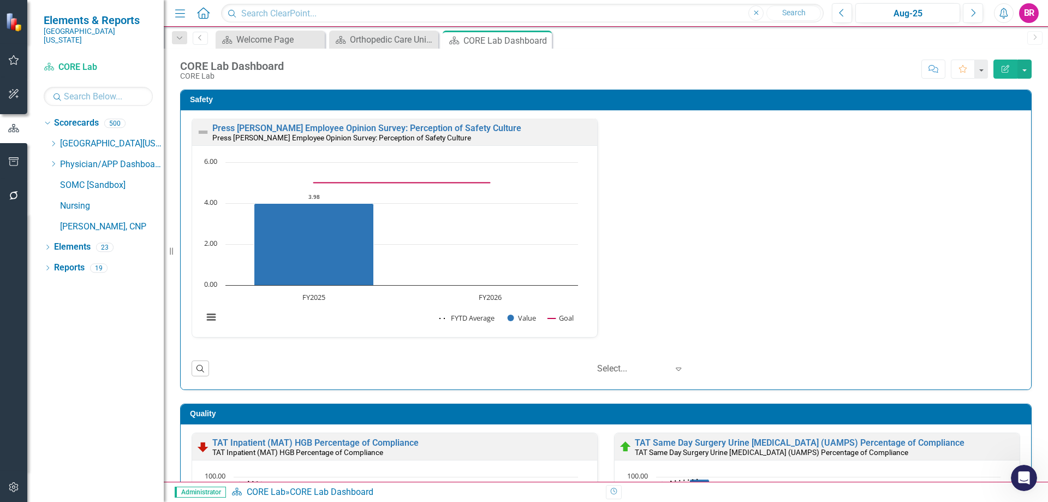
click at [759, 315] on div "Press [PERSON_NAME] Employee Opinion Survey: Perception of Safety Culture Press…" at bounding box center [605, 234] width 845 height 233
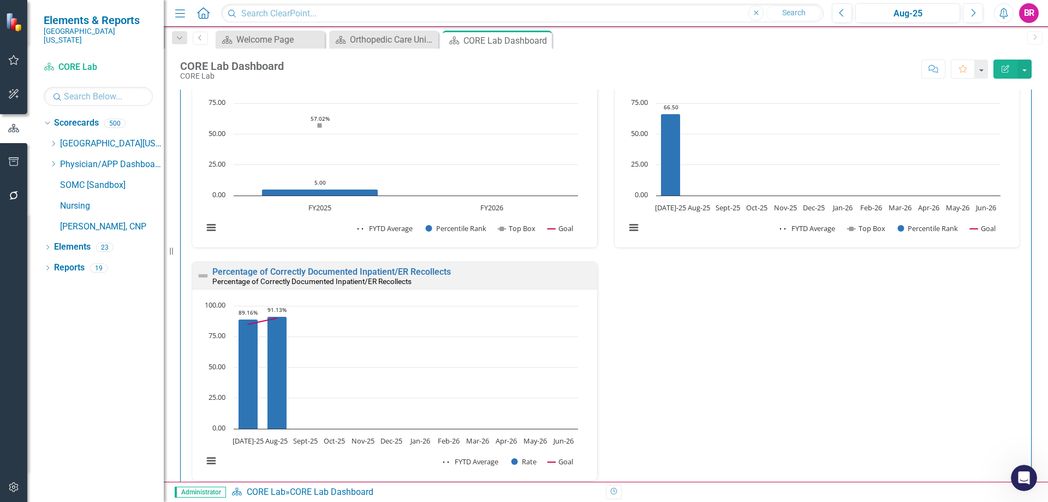
scroll to position [1201, 0]
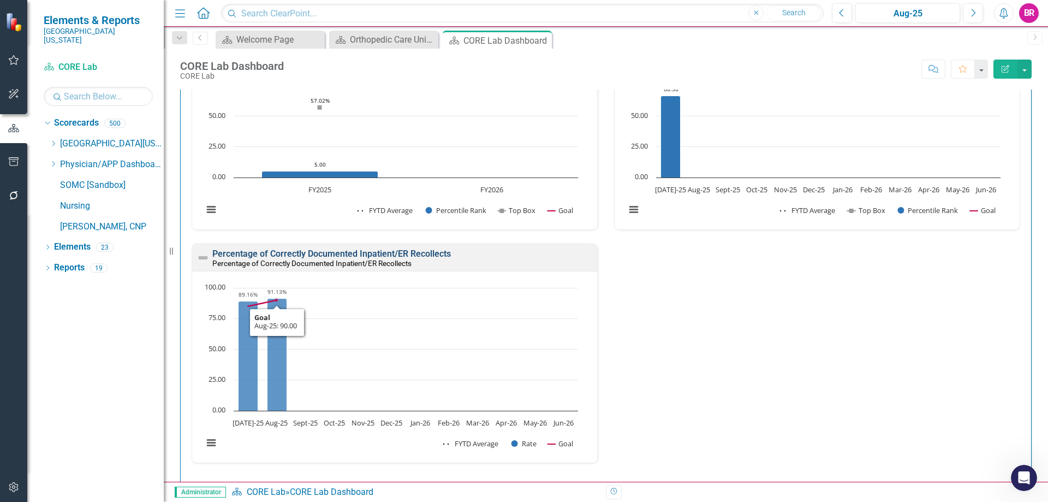
click at [402, 253] on link "Percentage of Correctly Documented Inpatient/ER Recollects" at bounding box center [331, 253] width 239 height 10
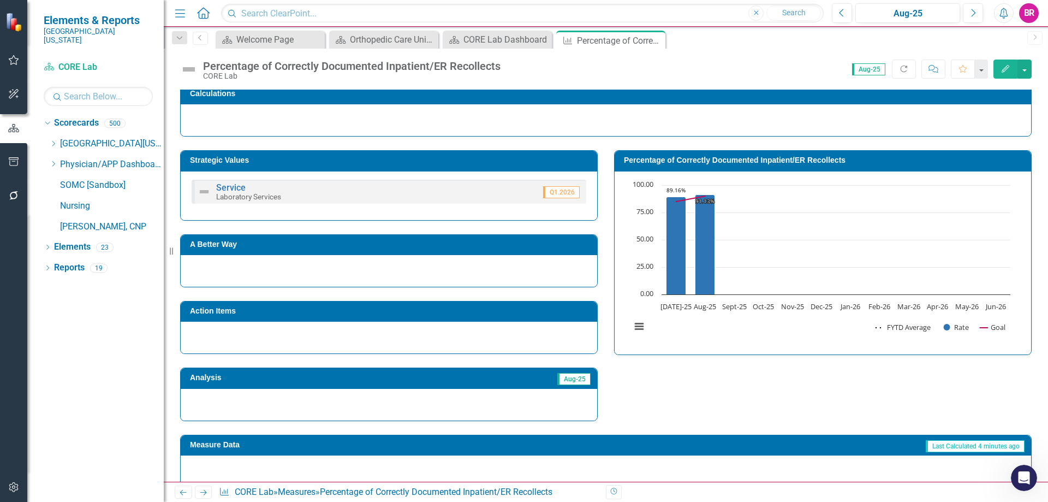
scroll to position [259, 0]
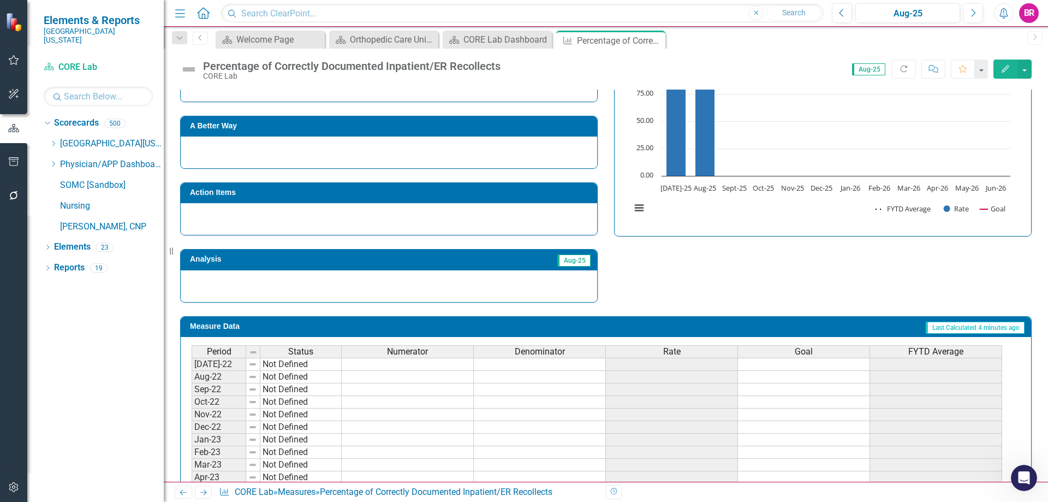
click at [676, 353] on span "Rate" at bounding box center [671, 352] width 17 height 10
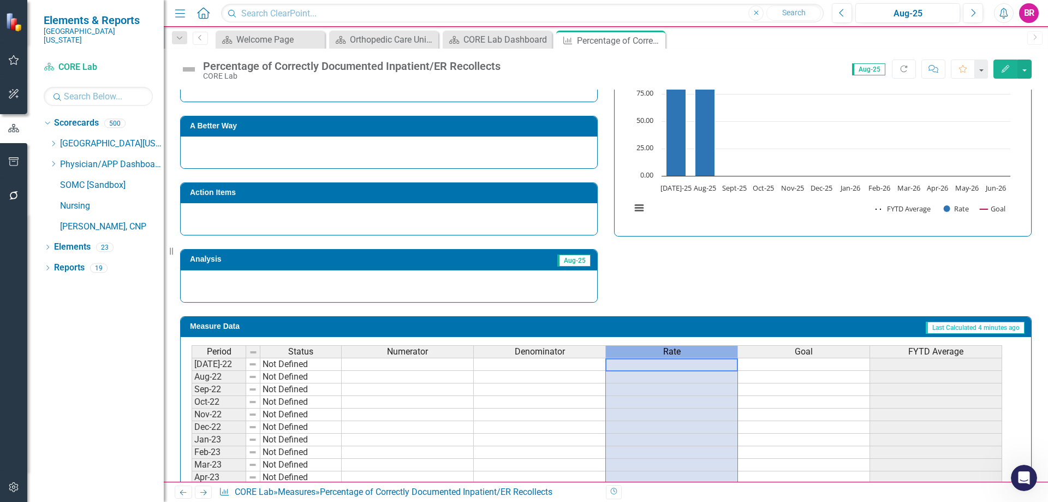
click at [676, 353] on span "Rate" at bounding box center [671, 352] width 17 height 10
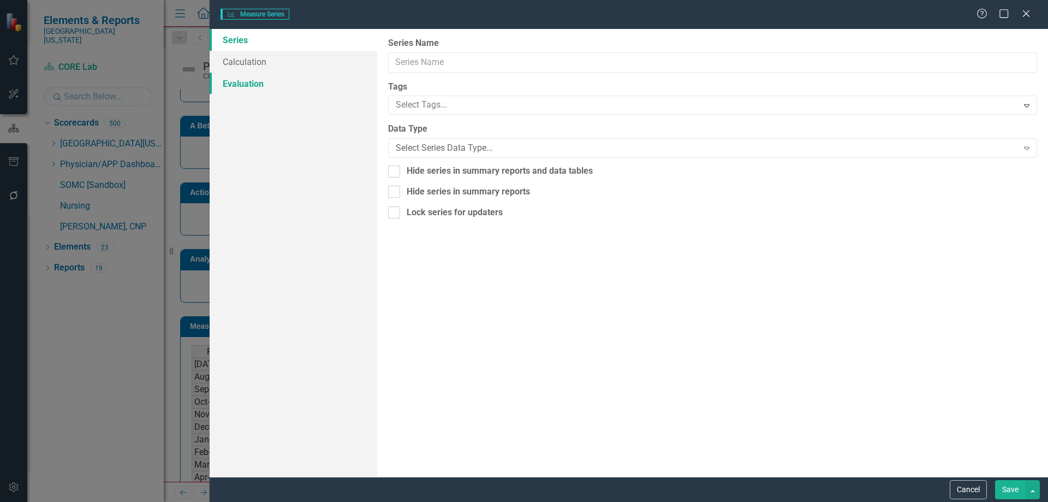
type input "Rate"
click at [245, 88] on link "Calculation Map" at bounding box center [294, 84] width 168 height 22
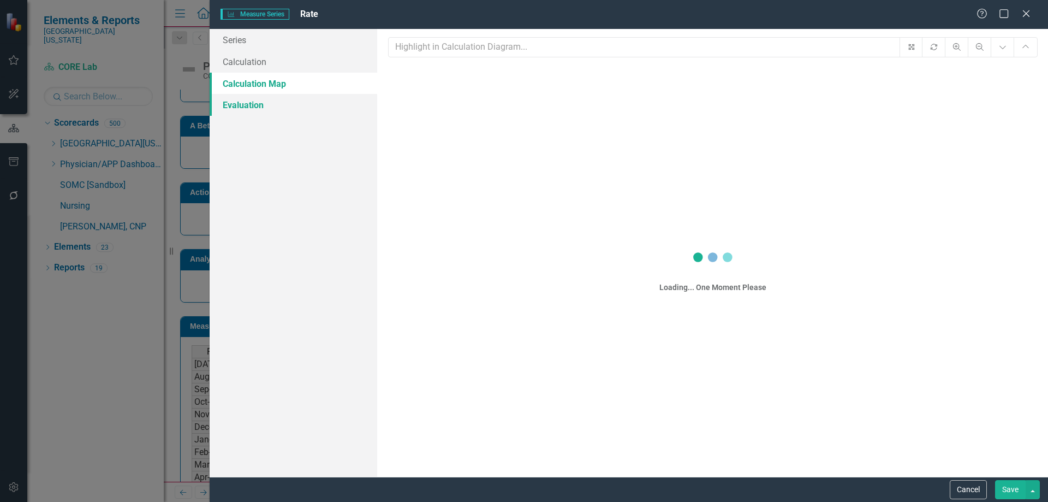
click at [241, 111] on link "Evaluation" at bounding box center [294, 105] width 168 height 22
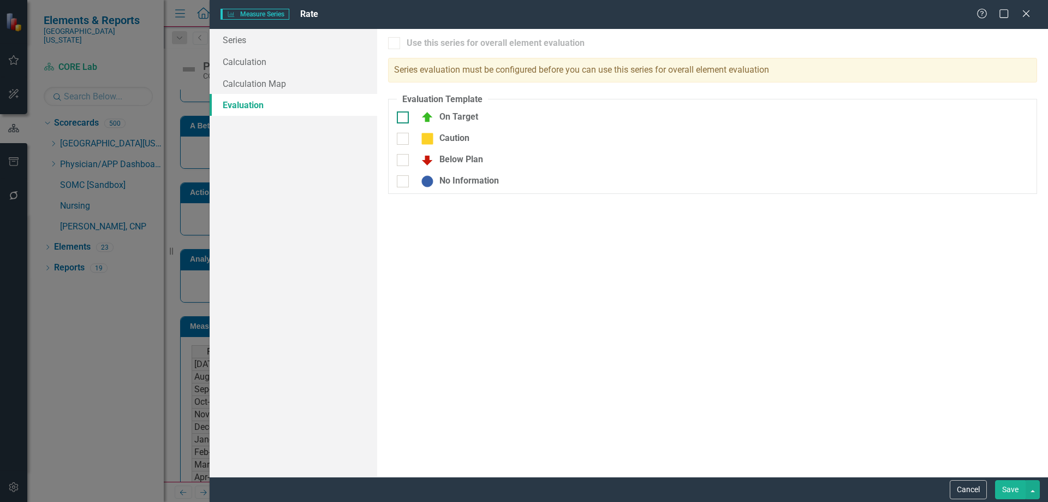
click at [438, 117] on div "On Target" at bounding box center [446, 117] width 63 height 13
click at [404, 117] on input "On Target" at bounding box center [400, 114] width 7 height 7
checkbox input "true"
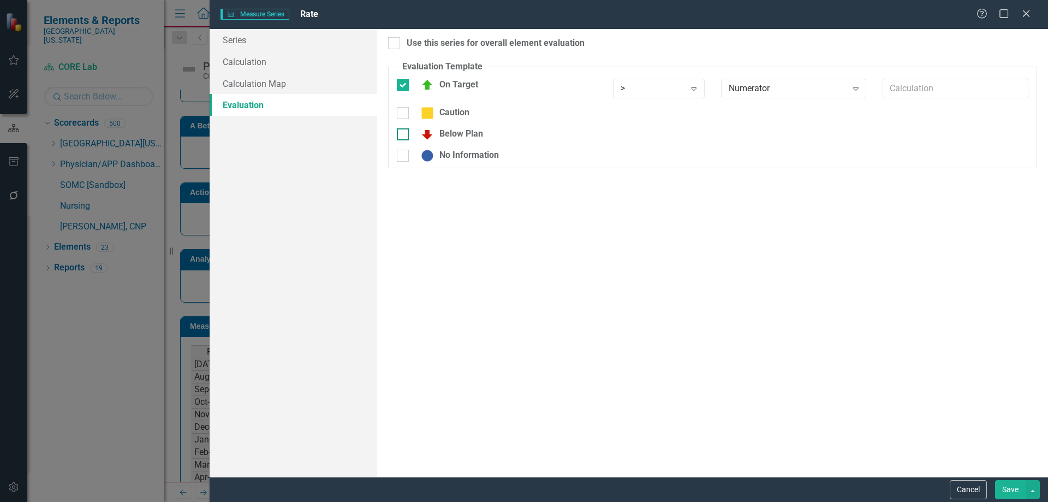
click at [448, 138] on div "Below Plan" at bounding box center [449, 134] width 68 height 13
click at [404, 135] on input "Below Plan" at bounding box center [400, 131] width 7 height 7
checkbox input "true"
click at [452, 47] on div "Use this series for overall element evaluation" at bounding box center [496, 43] width 178 height 13
click at [395, 44] on input "Use this series for overall element evaluation" at bounding box center [391, 40] width 7 height 7
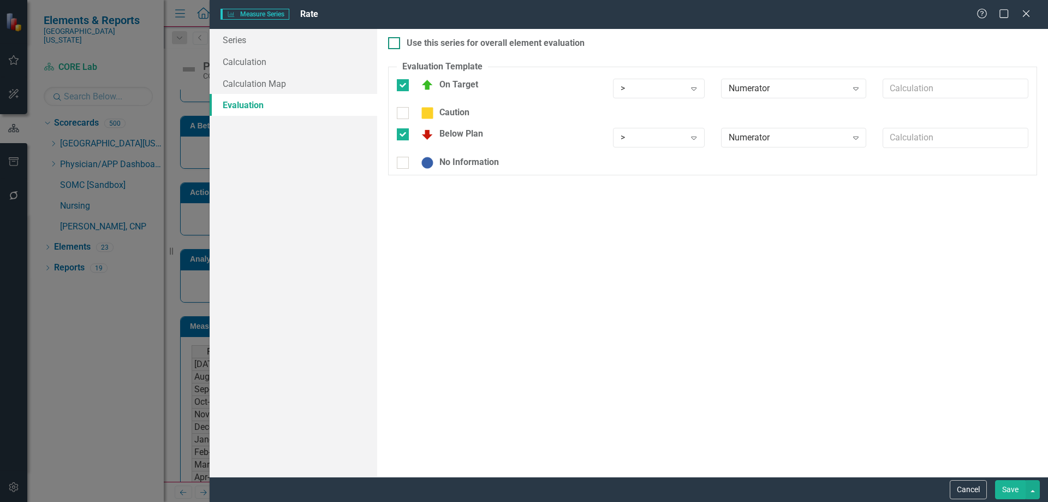
checkbox input "true"
click at [677, 88] on div ">" at bounding box center [653, 88] width 64 height 13
click at [674, 122] on div ">=" at bounding box center [661, 125] width 74 height 13
click at [672, 140] on div ">" at bounding box center [653, 138] width 64 height 13
click at [665, 196] on div "<" at bounding box center [661, 193] width 74 height 13
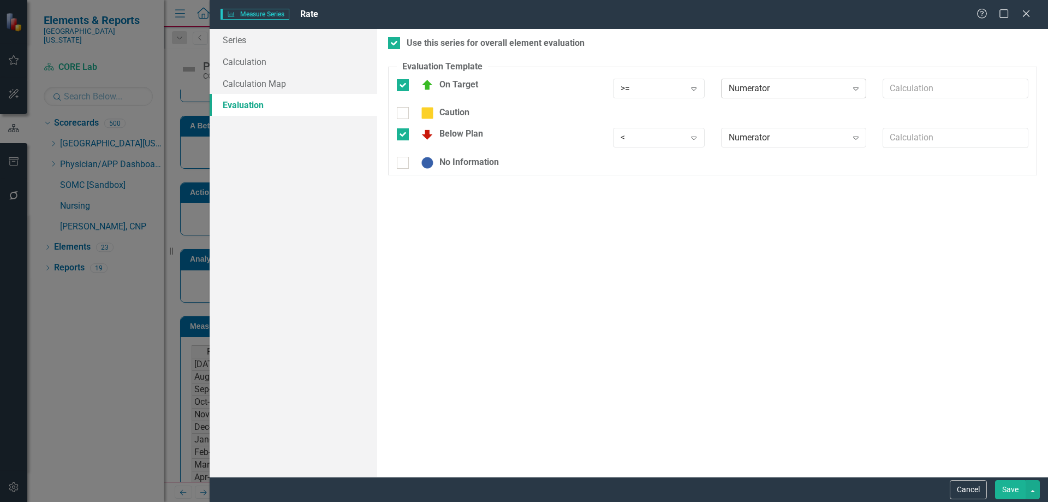
click at [789, 81] on div "Numerator Expand" at bounding box center [794, 89] width 146 height 20
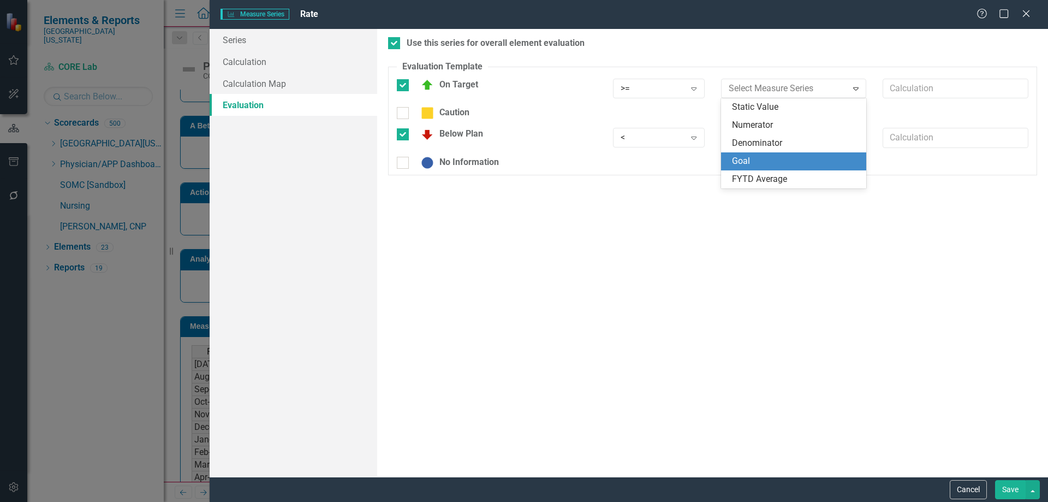
click at [790, 158] on div "Goal" at bounding box center [796, 161] width 128 height 13
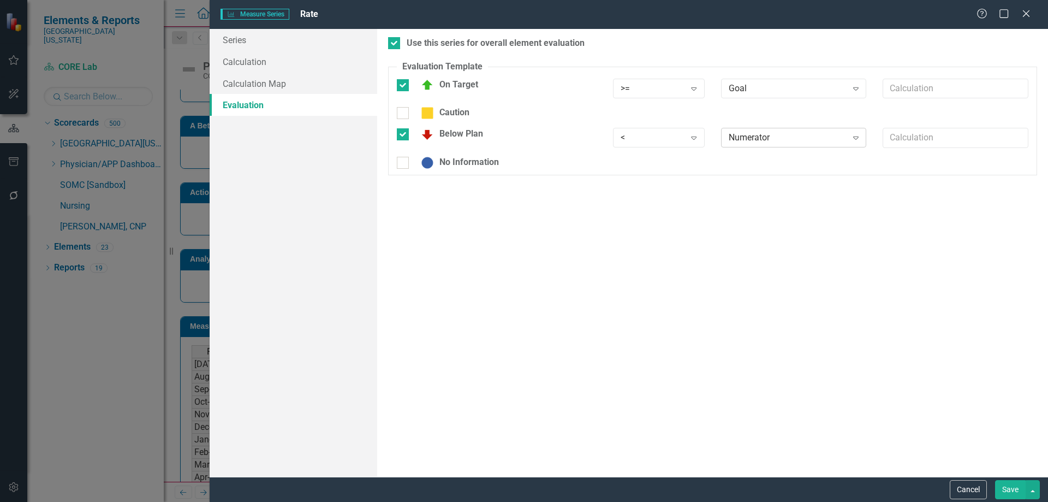
click at [795, 146] on div "Numerator Expand" at bounding box center [794, 138] width 146 height 20
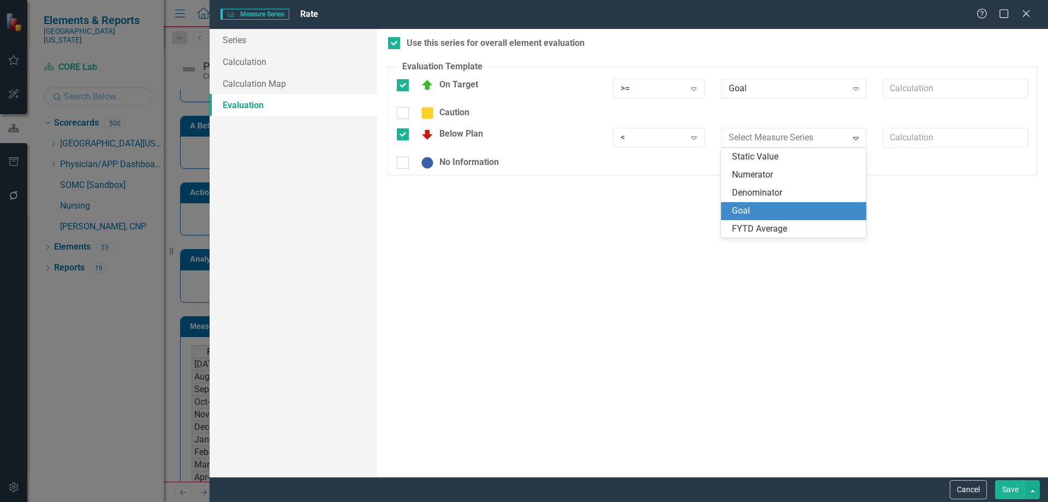
click at [791, 204] on div "Goal" at bounding box center [794, 211] width 146 height 18
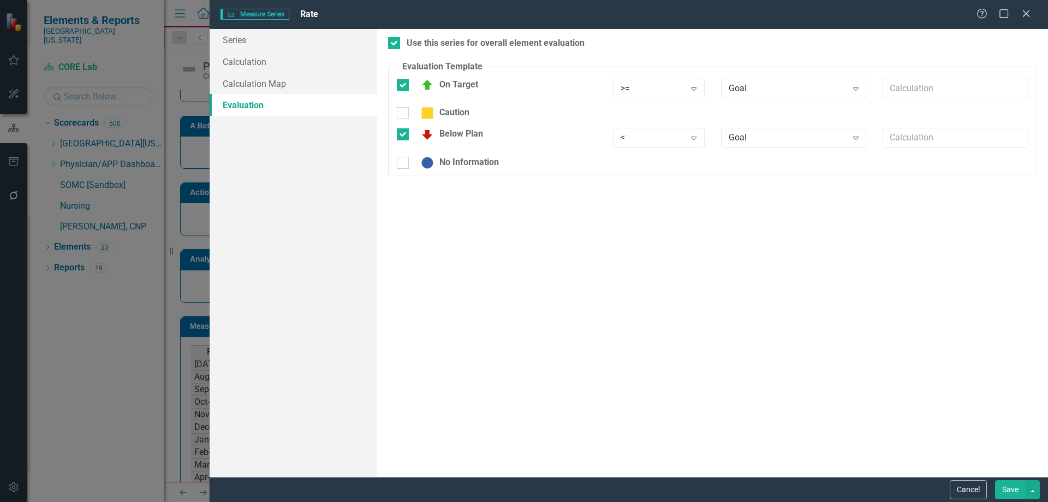
click at [1005, 489] on button "Save" at bounding box center [1010, 489] width 31 height 19
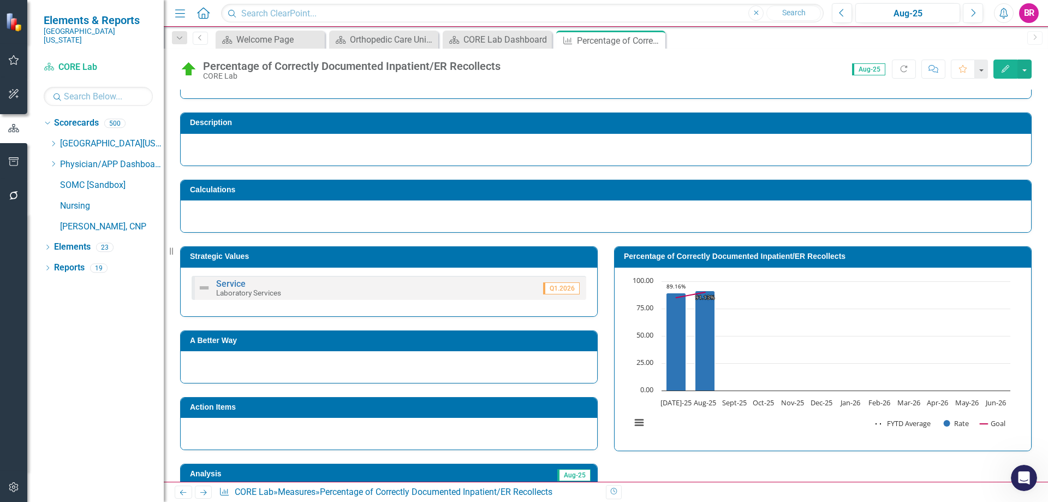
scroll to position [41, 0]
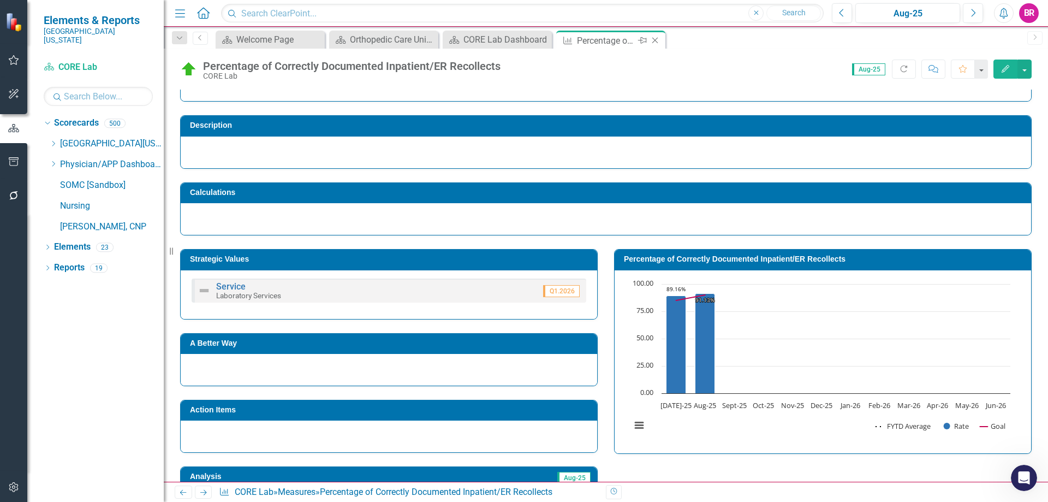
click at [657, 39] on icon "Close" at bounding box center [655, 40] width 11 height 9
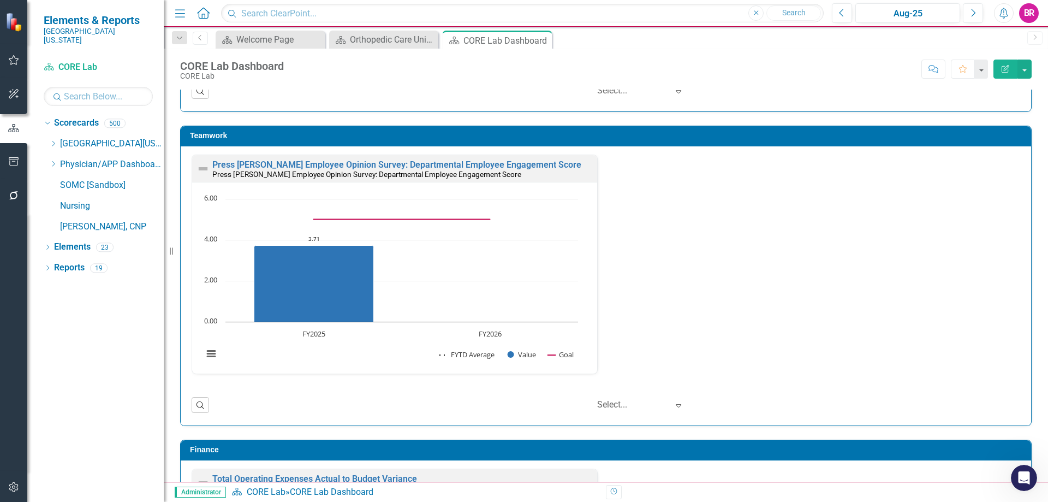
scroll to position [1600, 0]
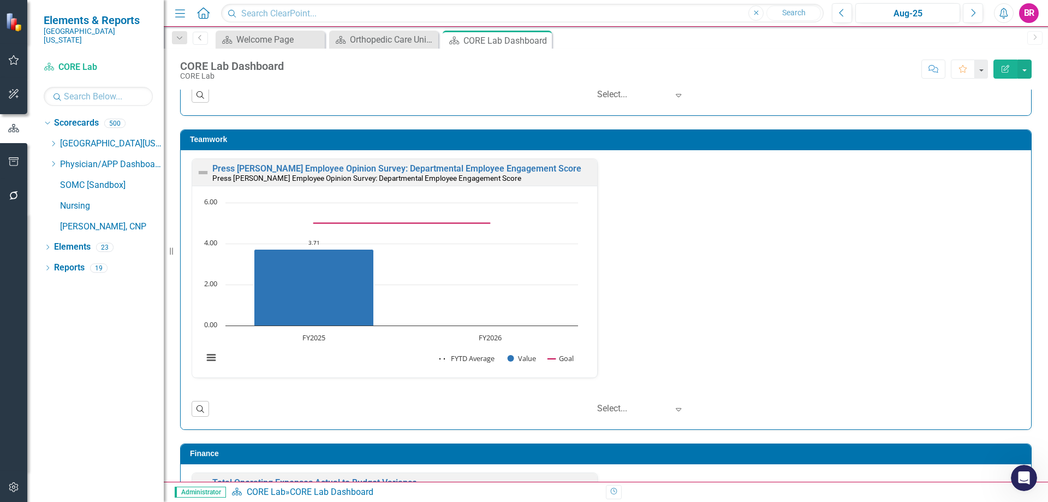
drag, startPoint x: 544, startPoint y: 39, endPoint x: 624, endPoint y: 40, distance: 79.7
click at [0, 0] on icon "Close" at bounding box center [0, 0] width 0 height 0
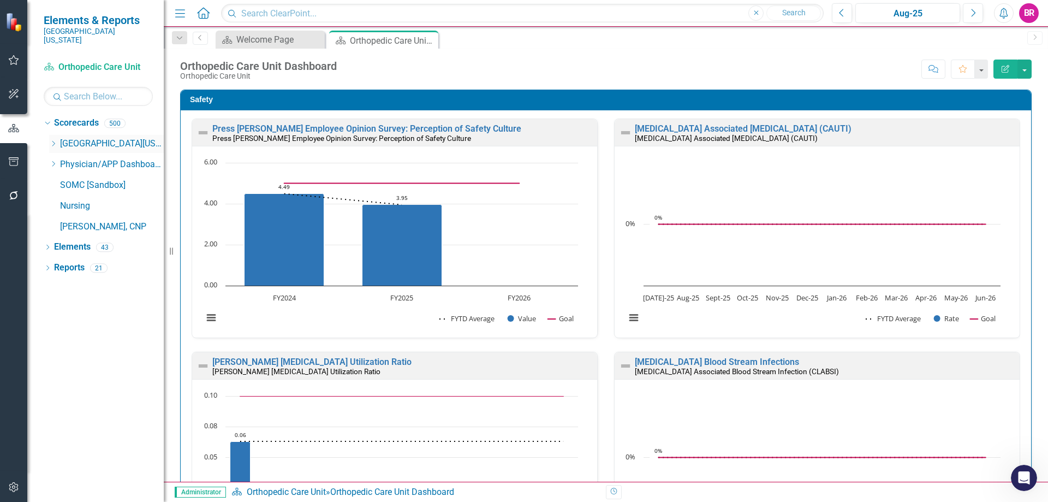
click at [53, 140] on icon "Dropdown" at bounding box center [53, 143] width 8 height 7
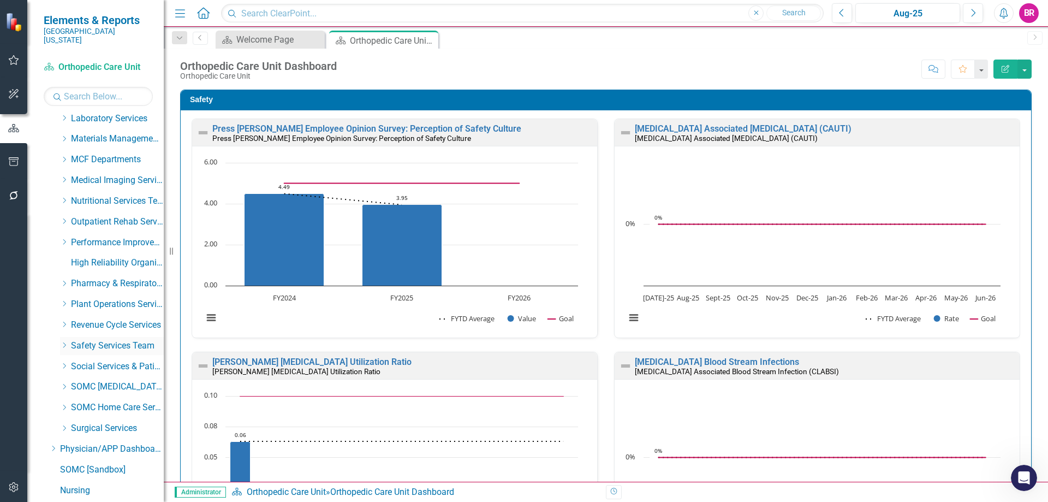
scroll to position [382, 0]
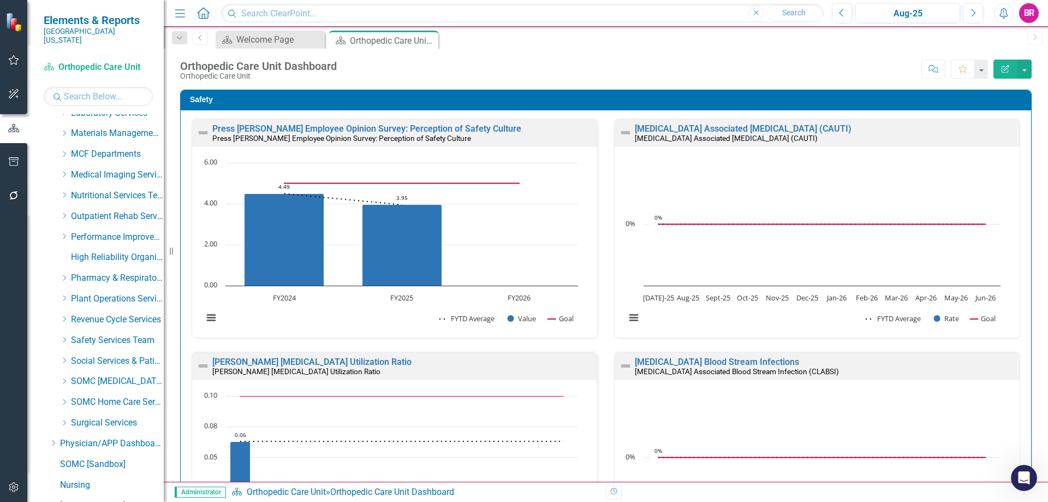
click at [56, 393] on div "Dropdown SOMC Home Care Services" at bounding box center [106, 403] width 115 height 21
click at [63, 398] on icon "Dropdown" at bounding box center [64, 401] width 8 height 7
click at [112, 416] on link "Home Care Group" at bounding box center [123, 422] width 82 height 13
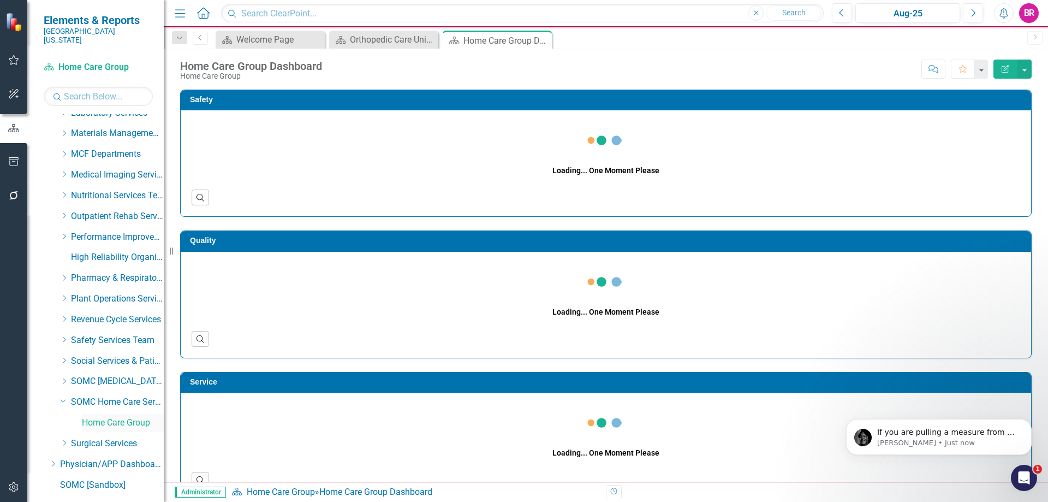
scroll to position [437, 0]
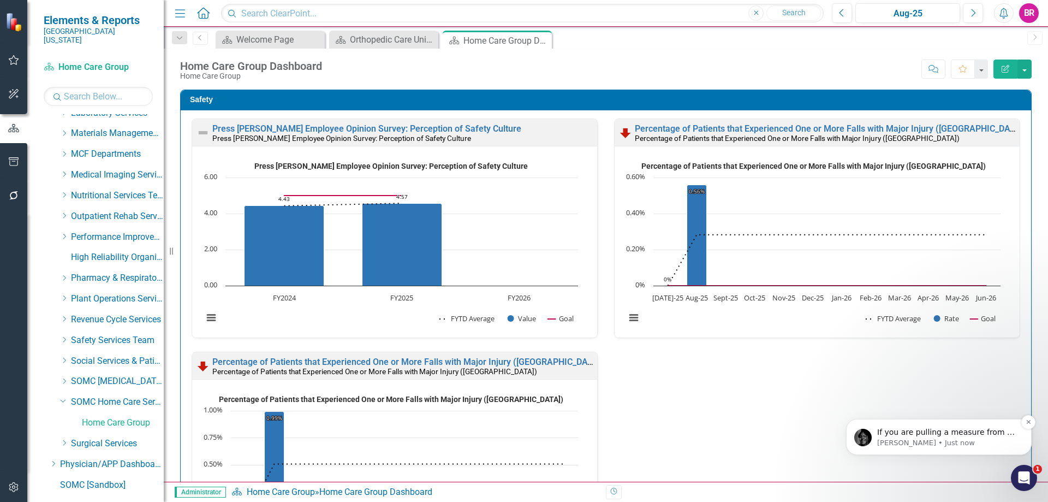
click at [910, 439] on p "[PERSON_NAME] • Just now" at bounding box center [947, 443] width 141 height 10
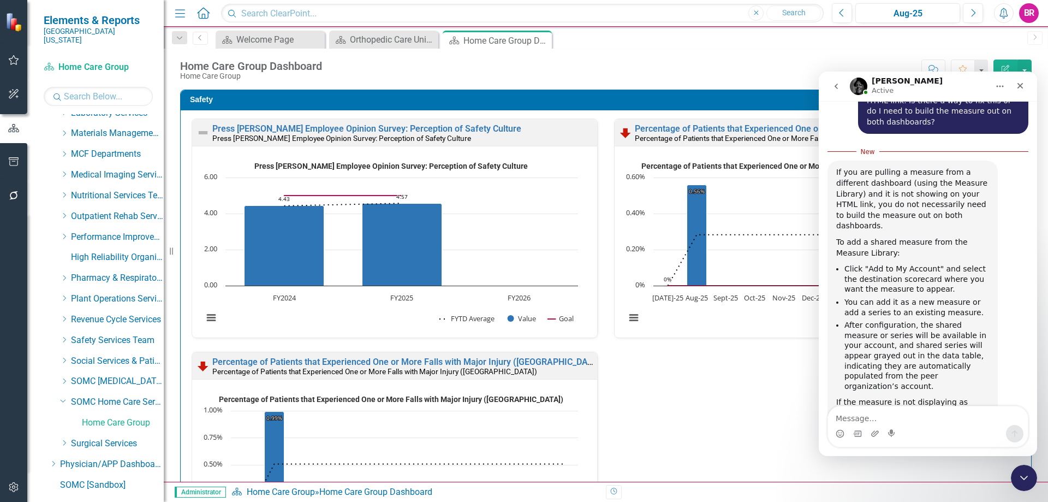
scroll to position [455, 0]
click at [387, 34] on div "Orthopedic Care Unit Dashboard" at bounding box center [386, 40] width 72 height 14
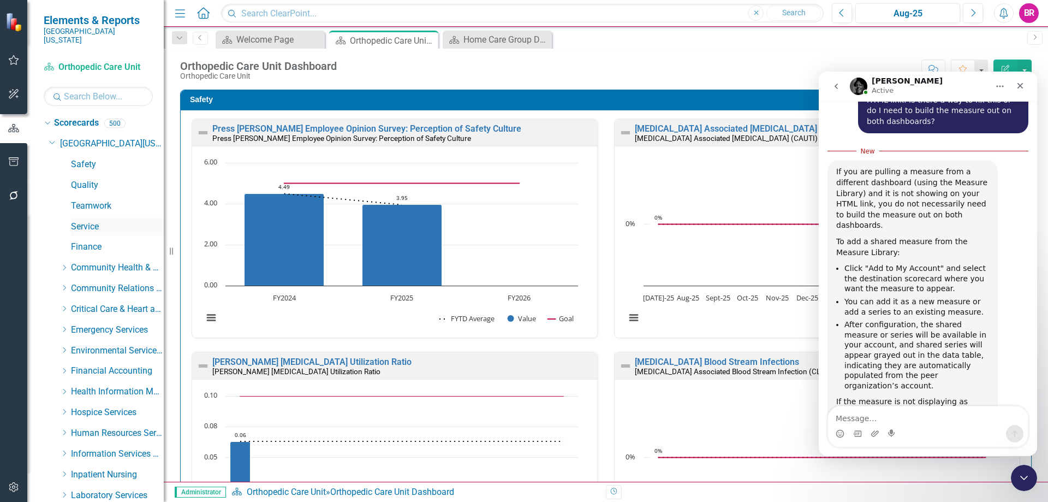
click at [74, 221] on link "Service" at bounding box center [117, 227] width 93 height 13
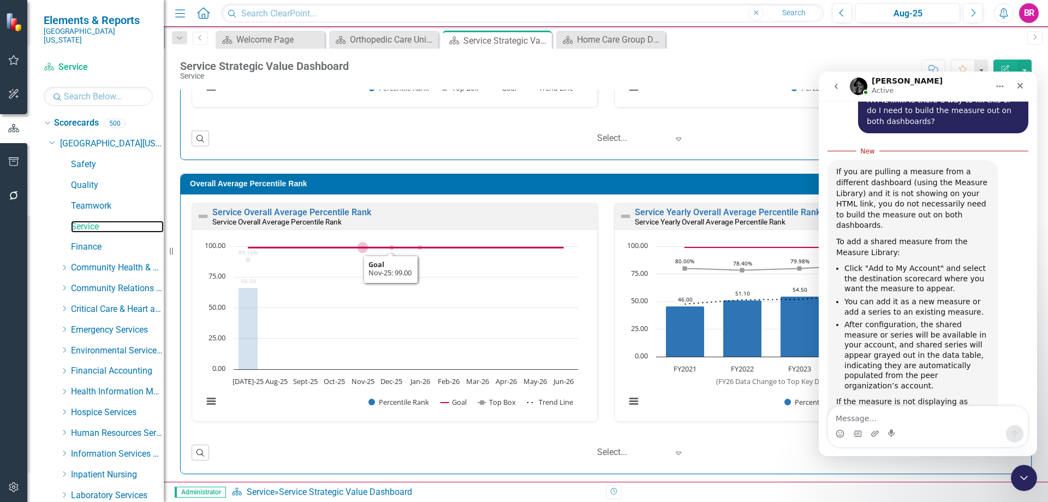
scroll to position [932, 0]
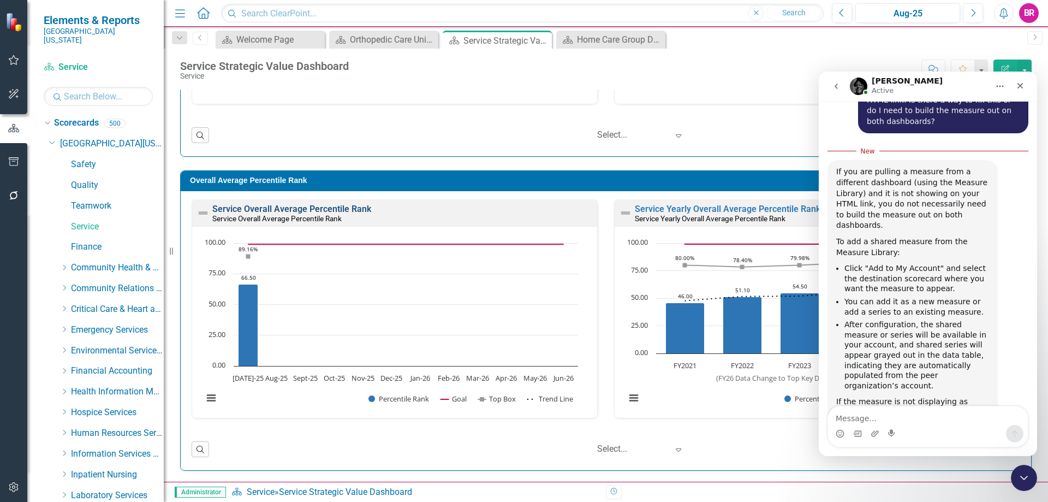
click at [332, 208] on link "Service Overall Average Percentile Rank" at bounding box center [291, 209] width 159 height 10
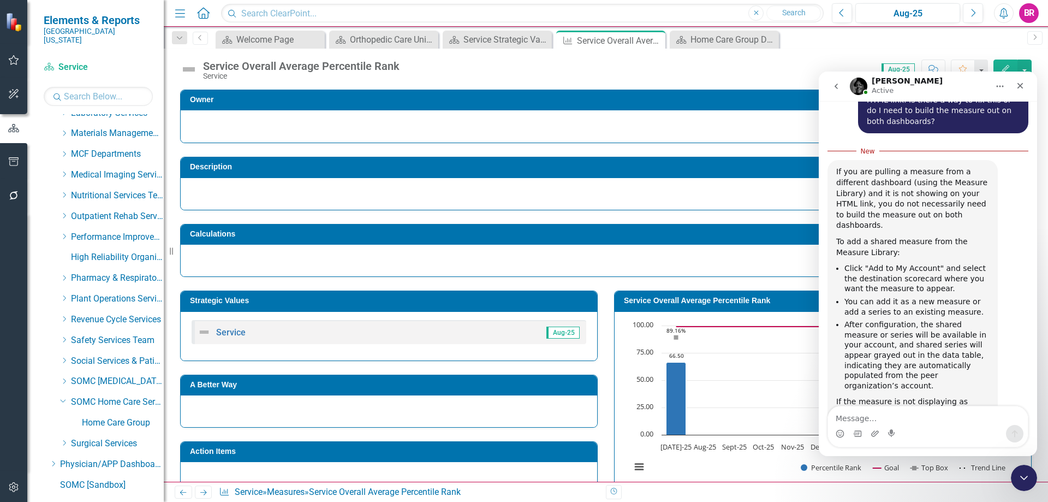
scroll to position [451, 0]
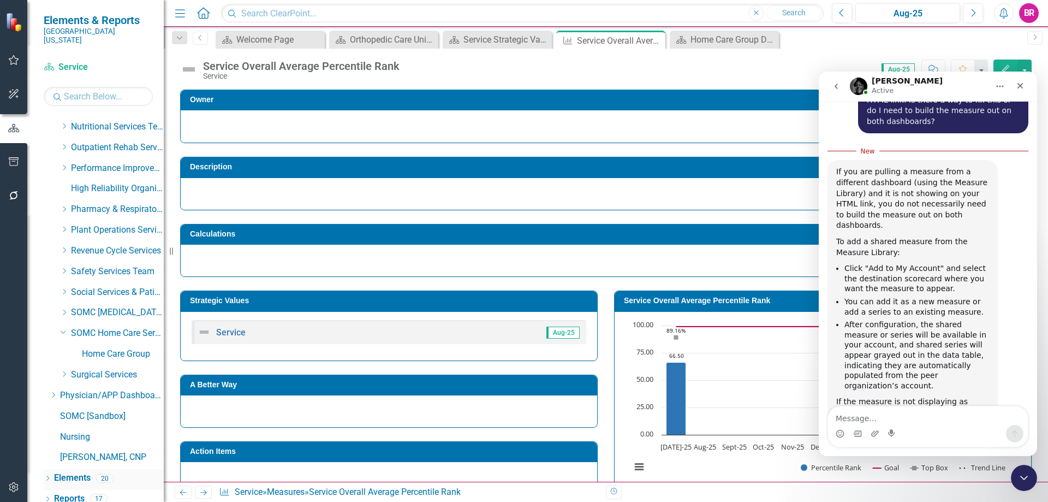
click at [66, 472] on link "Elements" at bounding box center [72, 478] width 37 height 13
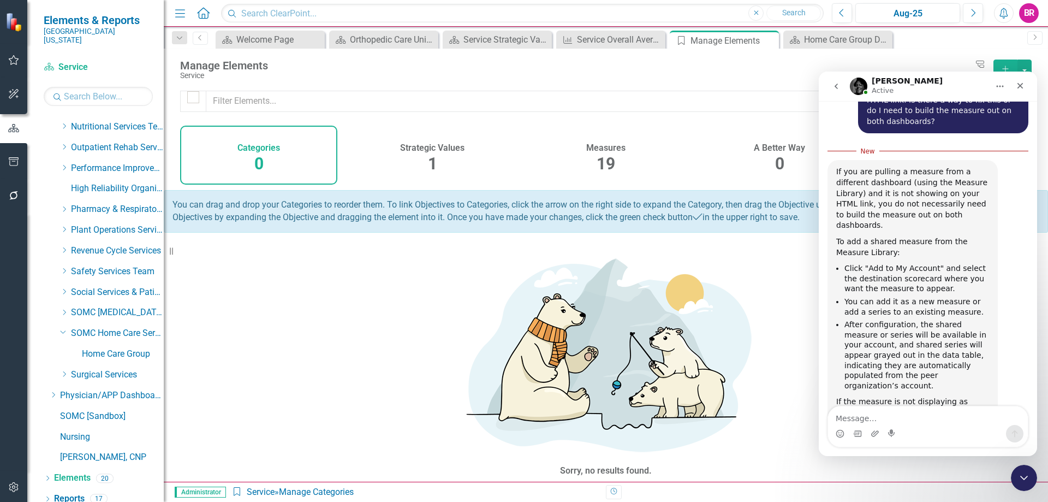
click at [605, 152] on div "19" at bounding box center [606, 163] width 19 height 23
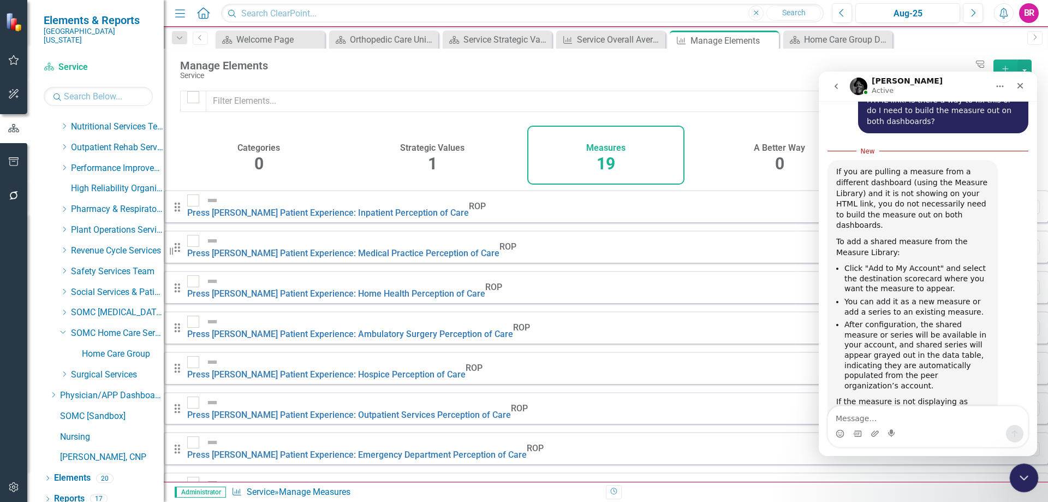
click at [1023, 477] on icon "Close Intercom Messenger" at bounding box center [1022, 475] width 13 height 13
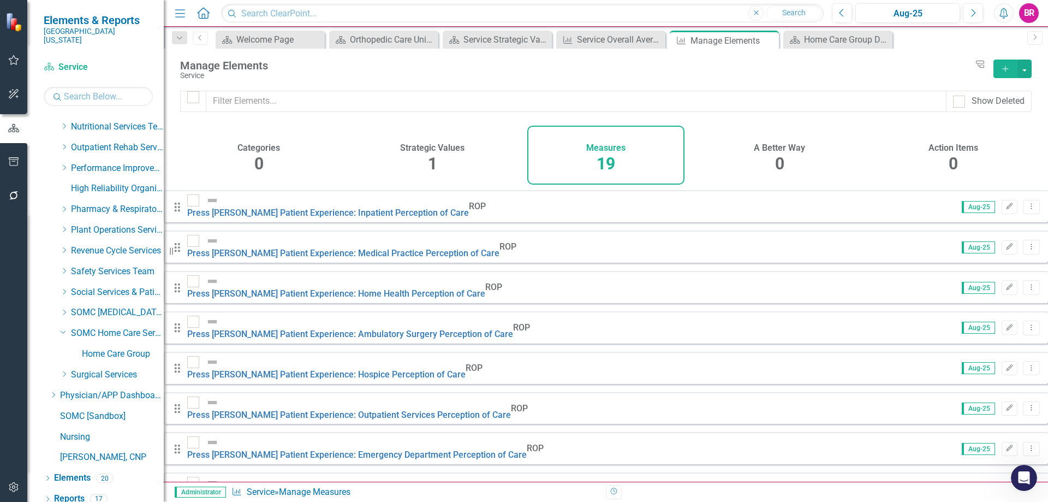
scroll to position [109, 0]
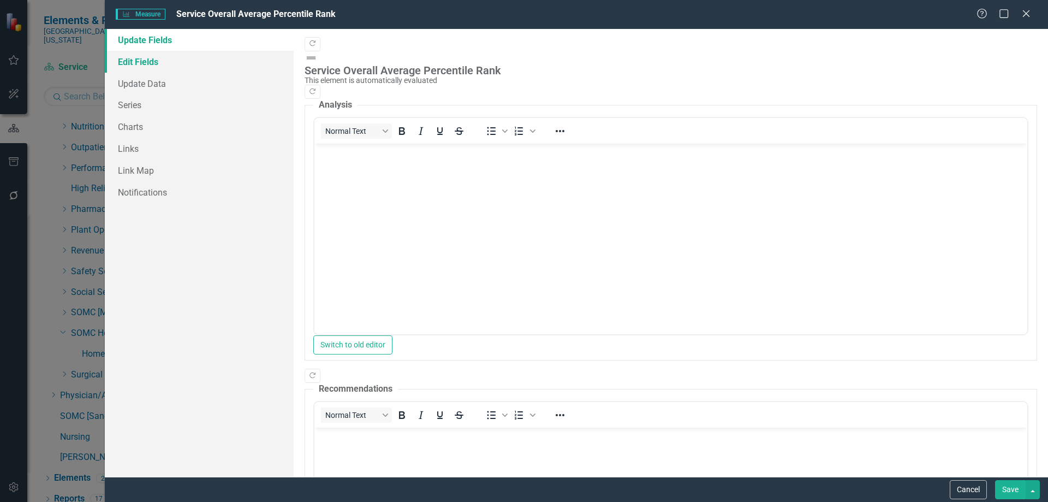
click at [139, 59] on link "Edit Fields" at bounding box center [199, 62] width 189 height 22
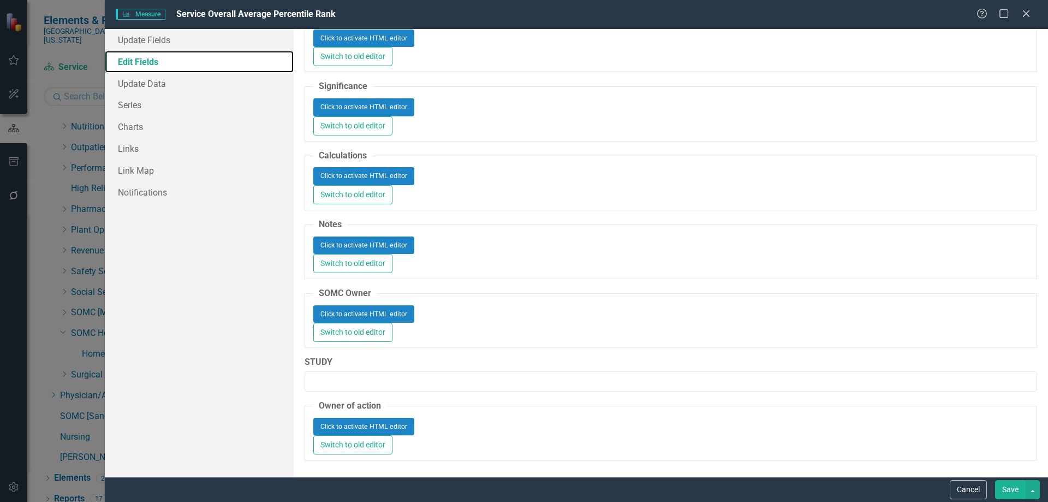
scroll to position [710, 0]
click at [148, 82] on link "Update Data" at bounding box center [199, 84] width 189 height 22
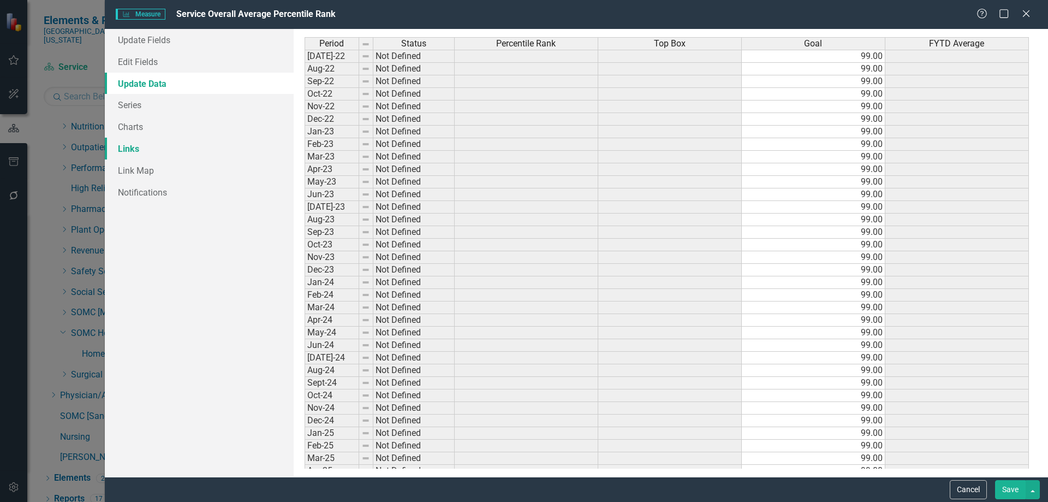
click at [128, 151] on link "Links" at bounding box center [199, 149] width 189 height 22
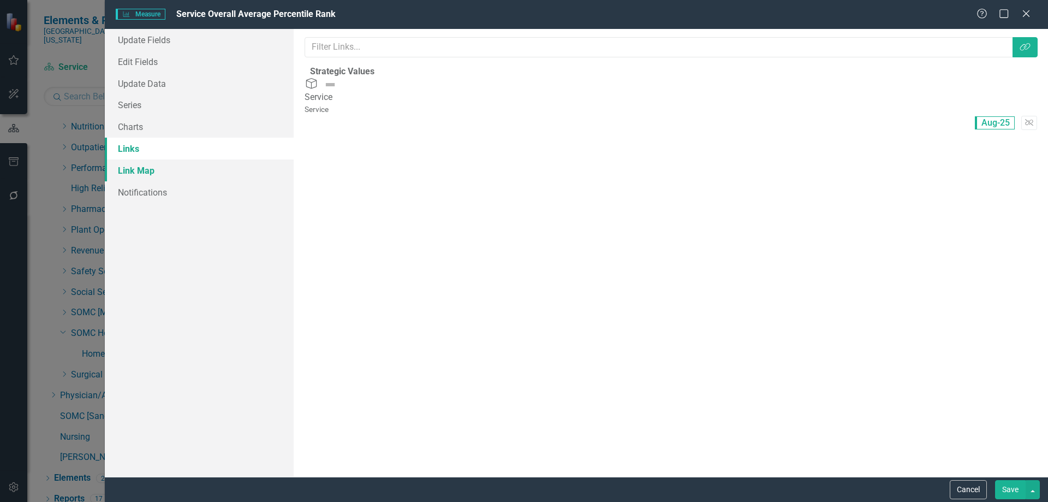
click at [129, 165] on link "Link Map" at bounding box center [199, 170] width 189 height 22
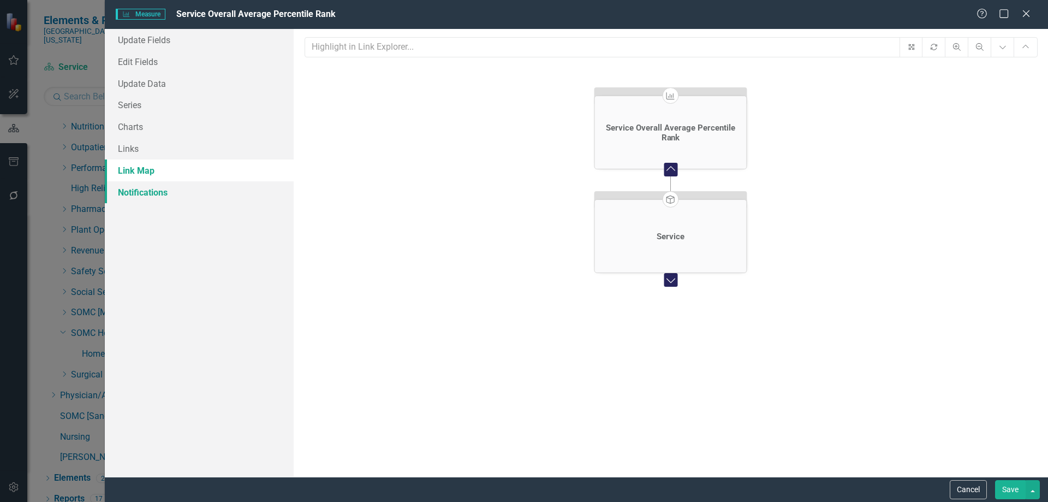
click at [140, 195] on link "Notifications" at bounding box center [199, 192] width 189 height 22
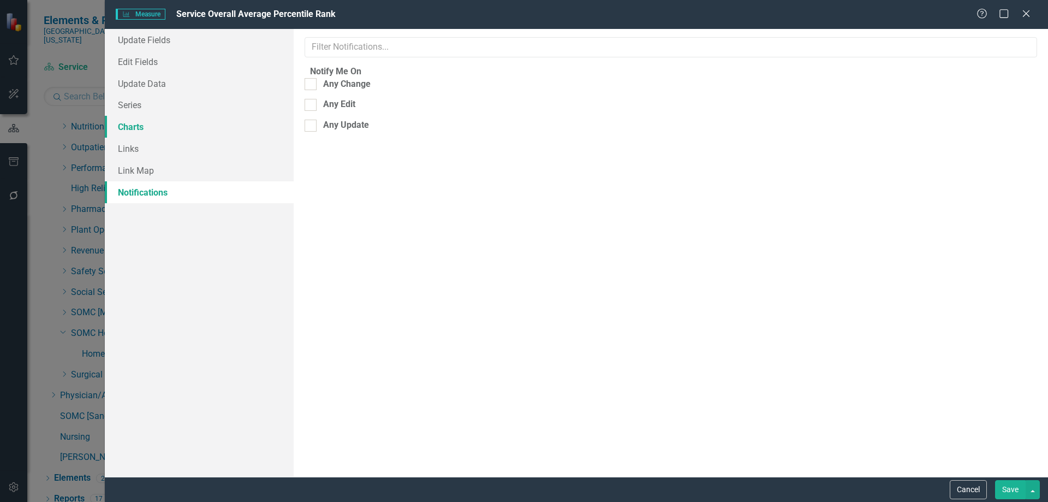
click at [127, 121] on link "Charts" at bounding box center [199, 127] width 189 height 22
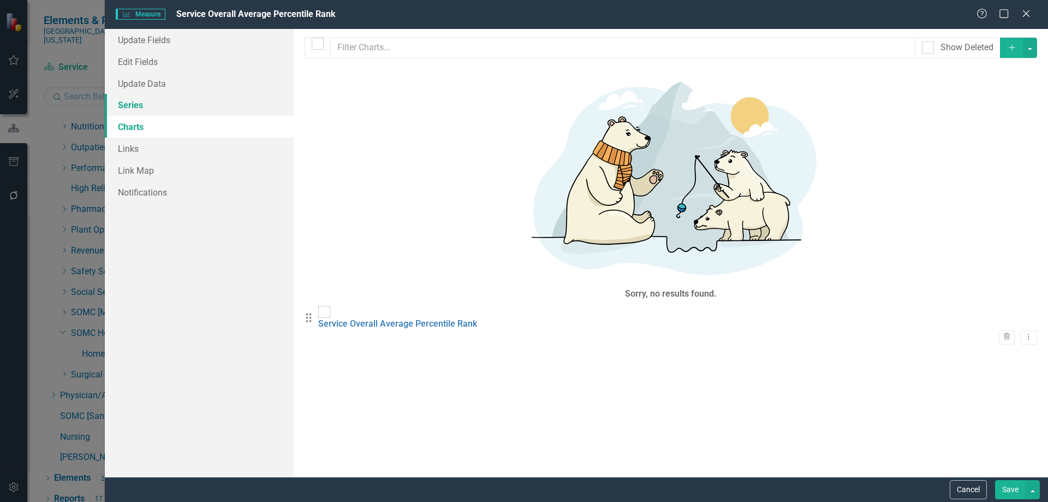
click at [129, 98] on link "Series" at bounding box center [199, 105] width 189 height 22
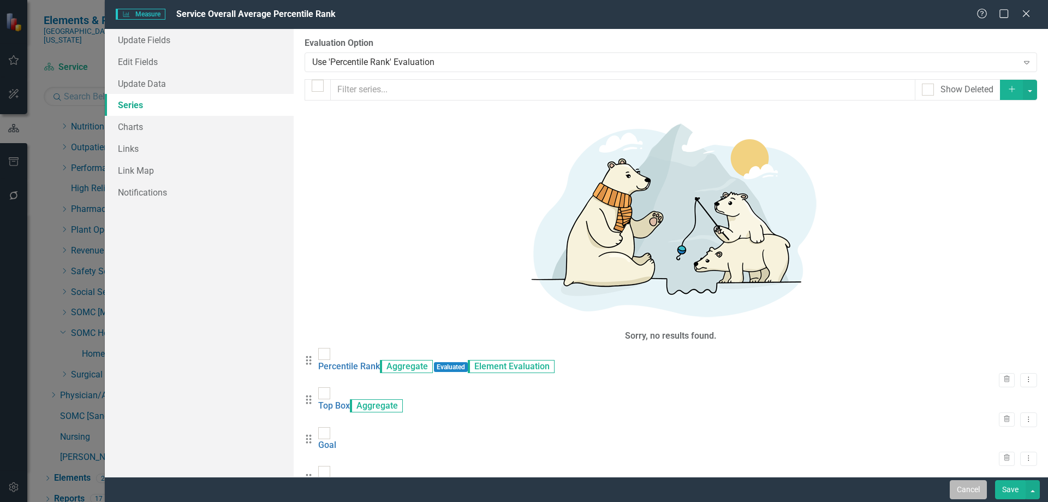
click at [969, 487] on button "Cancel" at bounding box center [968, 489] width 37 height 19
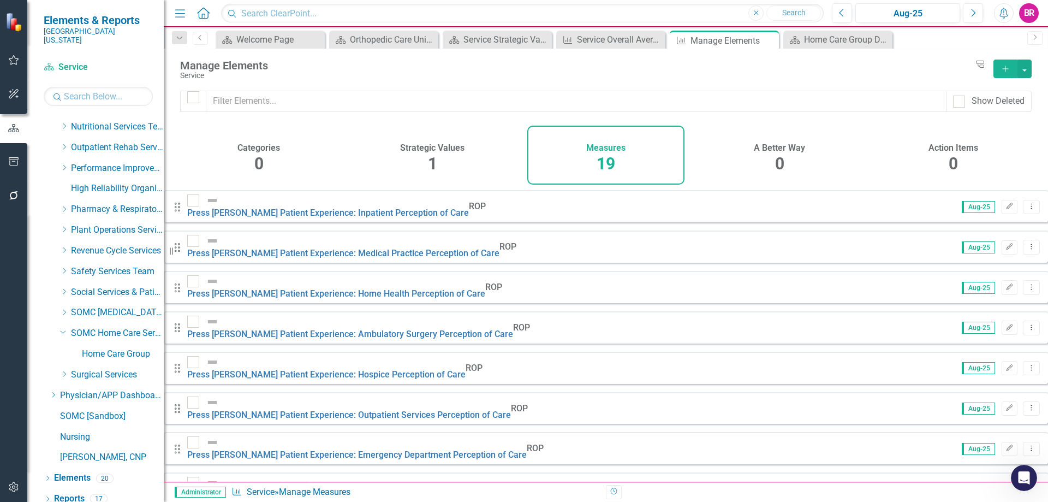
click at [1016, 477] on icon "Open Intercom Messenger" at bounding box center [1023, 476] width 18 height 18
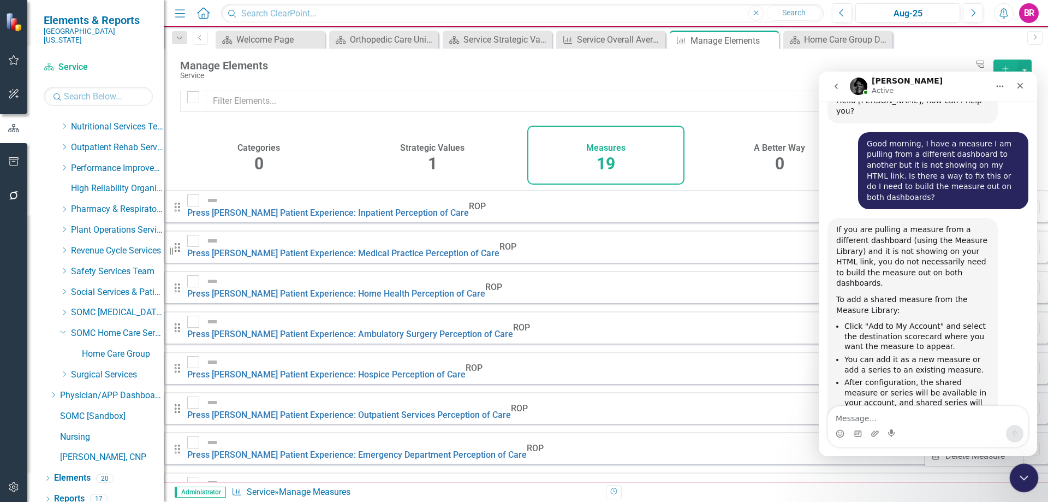
scroll to position [437, 0]
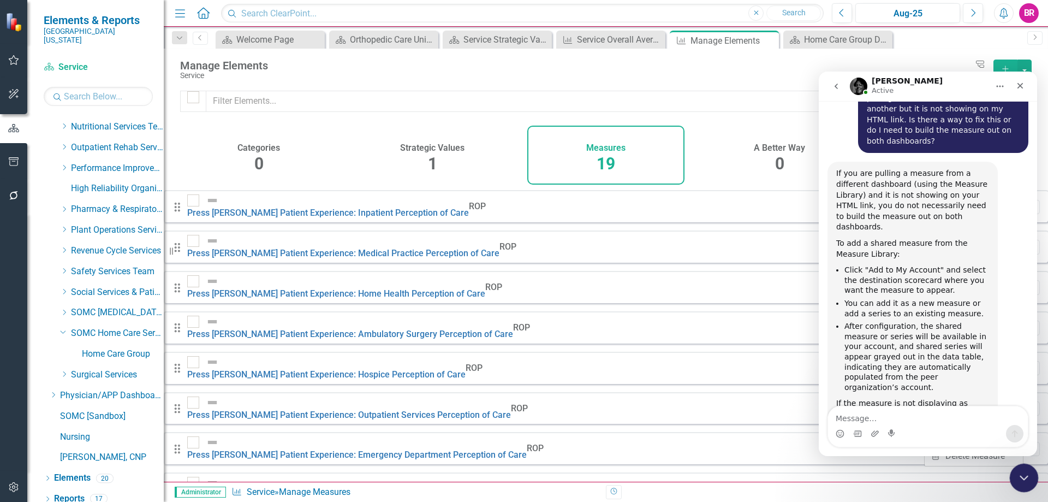
click at [1016, 477] on icon "Close Intercom Messenger" at bounding box center [1022, 475] width 13 height 13
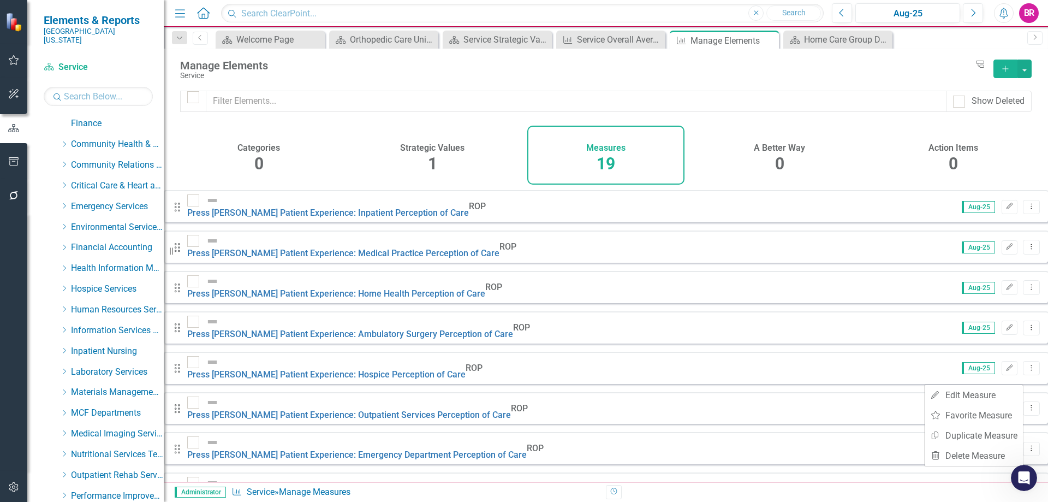
scroll to position [0, 0]
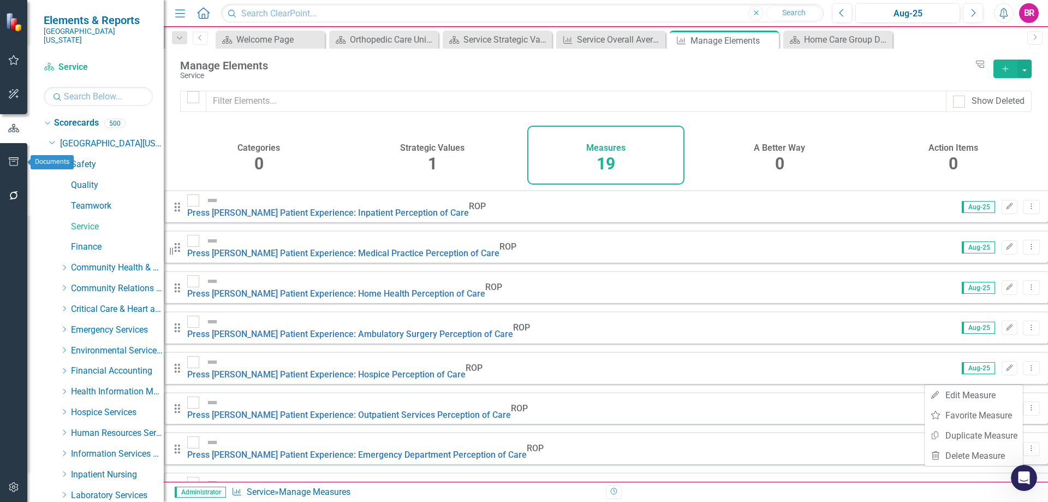
click at [13, 157] on icon "button" at bounding box center [13, 161] width 11 height 9
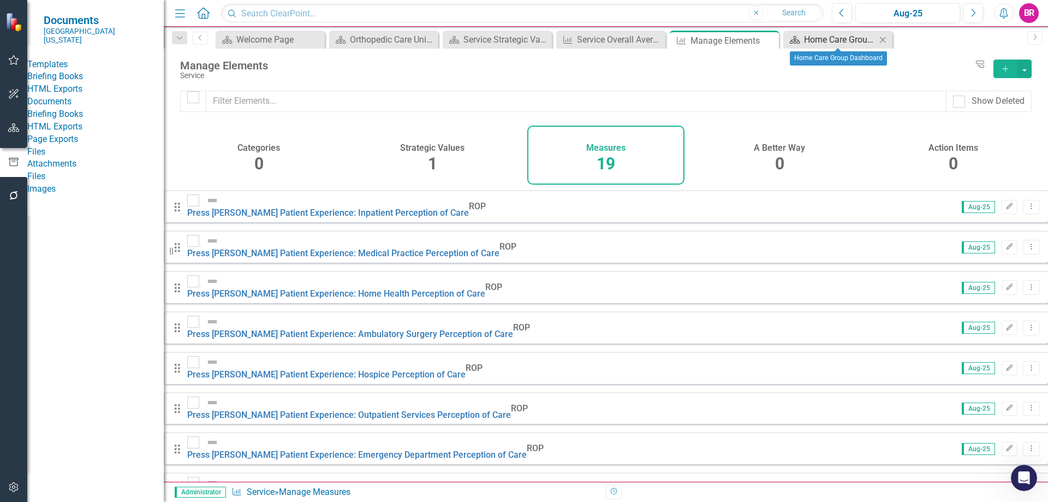
click at [835, 39] on div "Home Care Group Dashboard" at bounding box center [840, 40] width 72 height 14
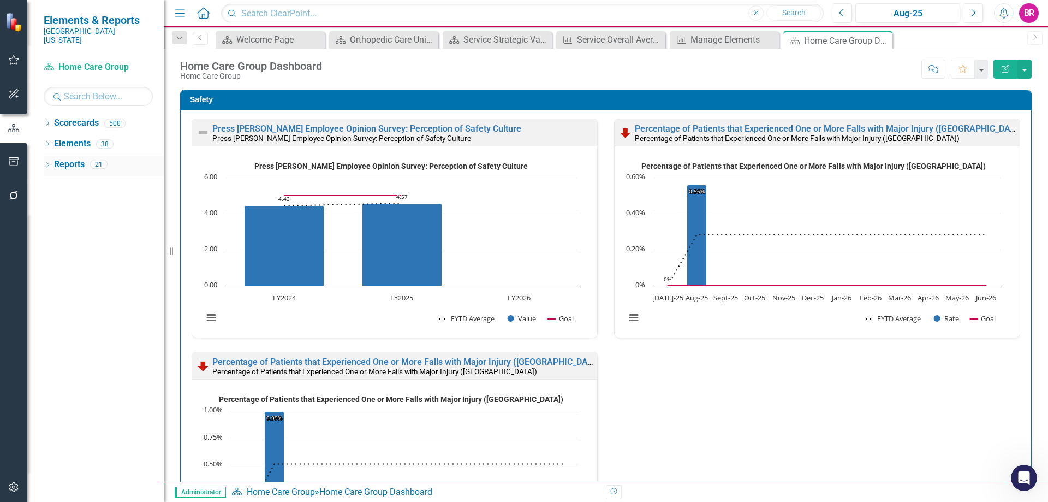
click at [73, 158] on link "Reports" at bounding box center [69, 164] width 31 height 13
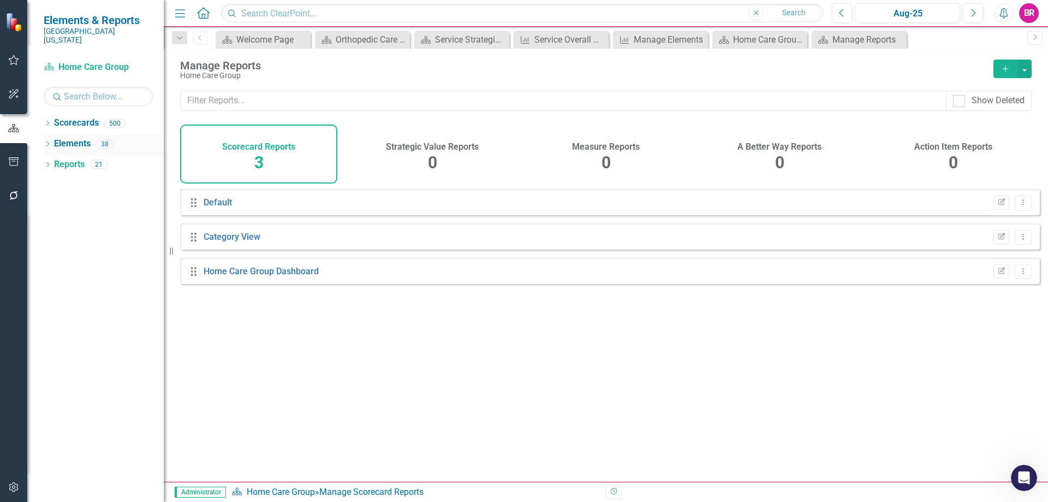
click at [80, 138] on link "Elements" at bounding box center [72, 144] width 37 height 13
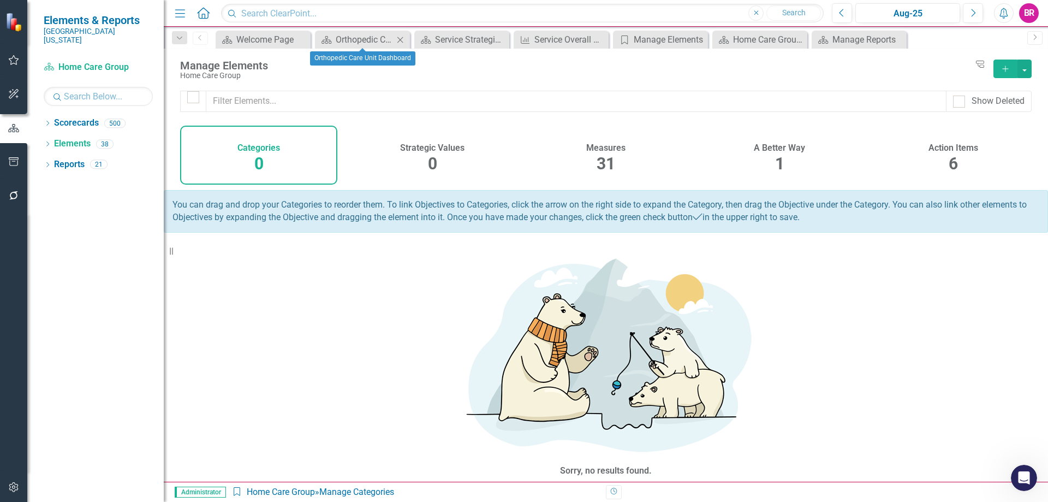
click at [401, 39] on icon "Close" at bounding box center [400, 39] width 11 height 9
click at [426, 40] on icon "Close" at bounding box center [428, 39] width 11 height 9
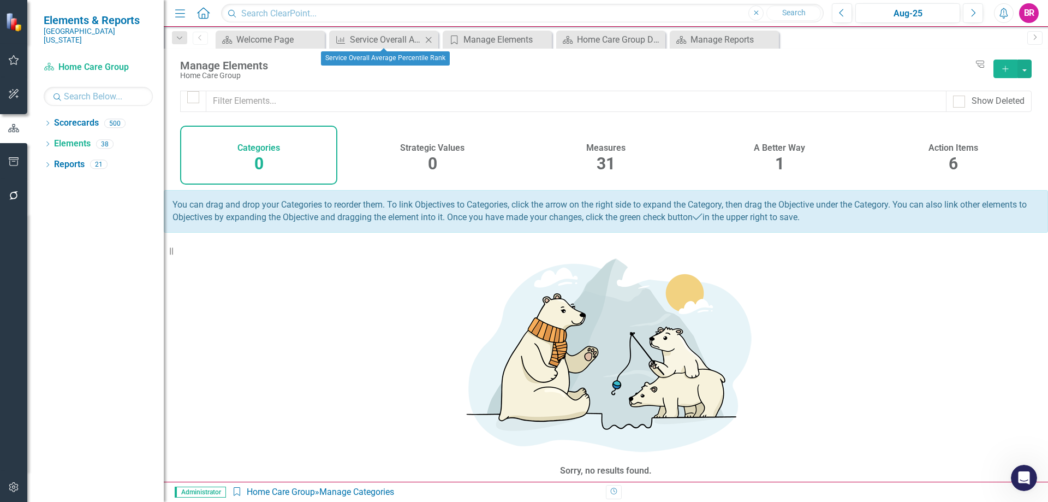
click at [426, 40] on icon "Close" at bounding box center [428, 39] width 11 height 9
click at [0, 0] on icon "Close" at bounding box center [0, 0] width 0 height 0
click at [428, 40] on icon at bounding box center [429, 40] width 6 height 6
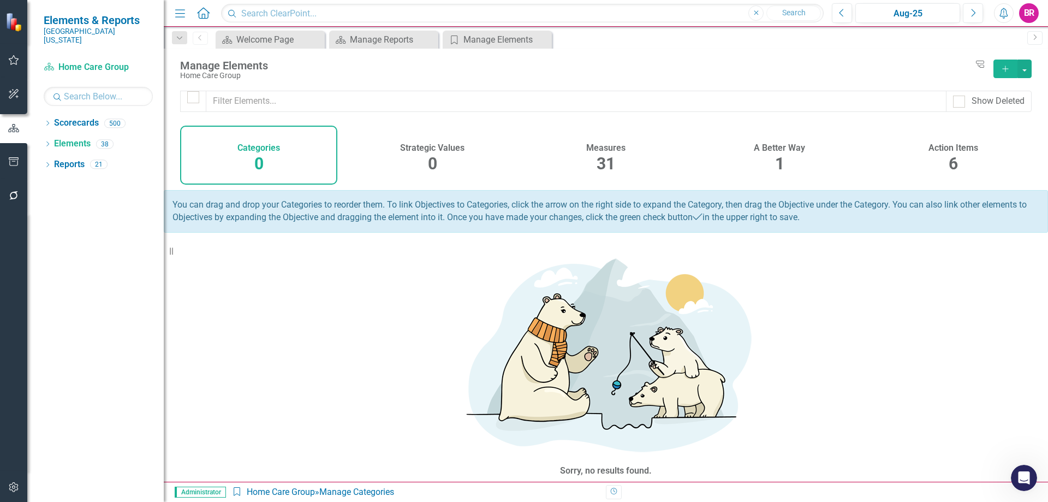
click at [952, 163] on span "6" at bounding box center [953, 163] width 9 height 19
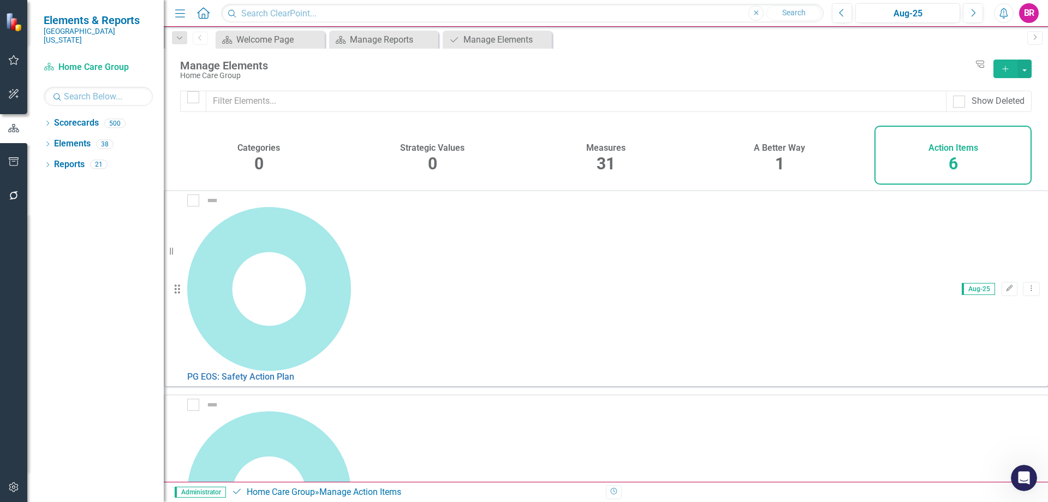
click at [979, 438] on link "Copy Duplicate Action Item" at bounding box center [968, 441] width 109 height 20
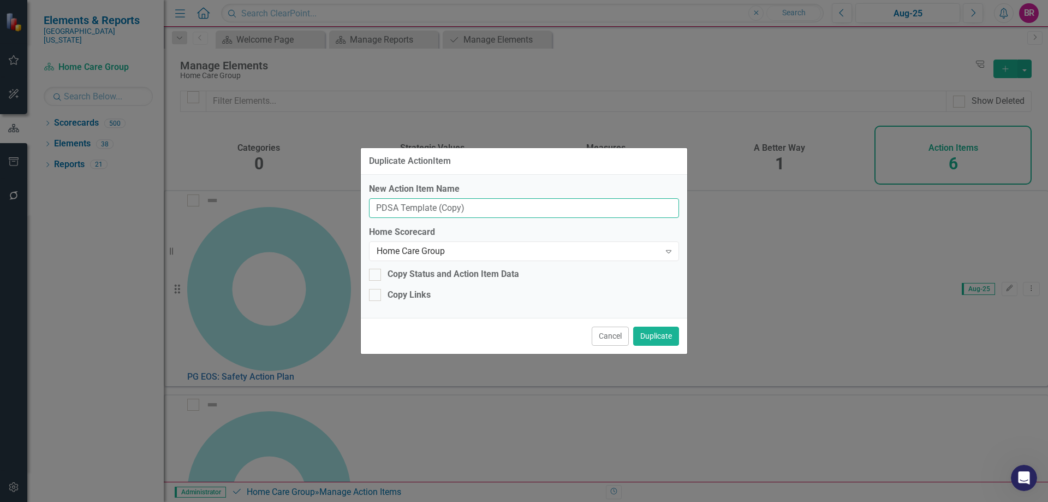
drag, startPoint x: 479, startPoint y: 207, endPoint x: 221, endPoint y: 215, distance: 258.3
click at [221, 215] on div "Duplicate ActionItem New Action Item Name PDSA Template (Copy) Home Scorecard H…" at bounding box center [524, 251] width 1048 height 502
type input "FY26 Service Value"
click at [664, 334] on button "Duplicate" at bounding box center [656, 335] width 46 height 19
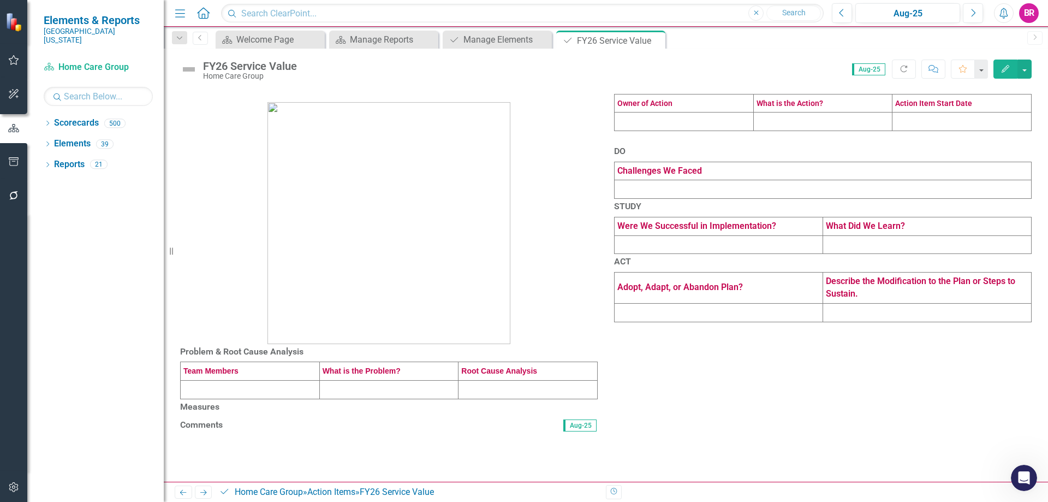
click at [670, 131] on td at bounding box center [684, 121] width 139 height 19
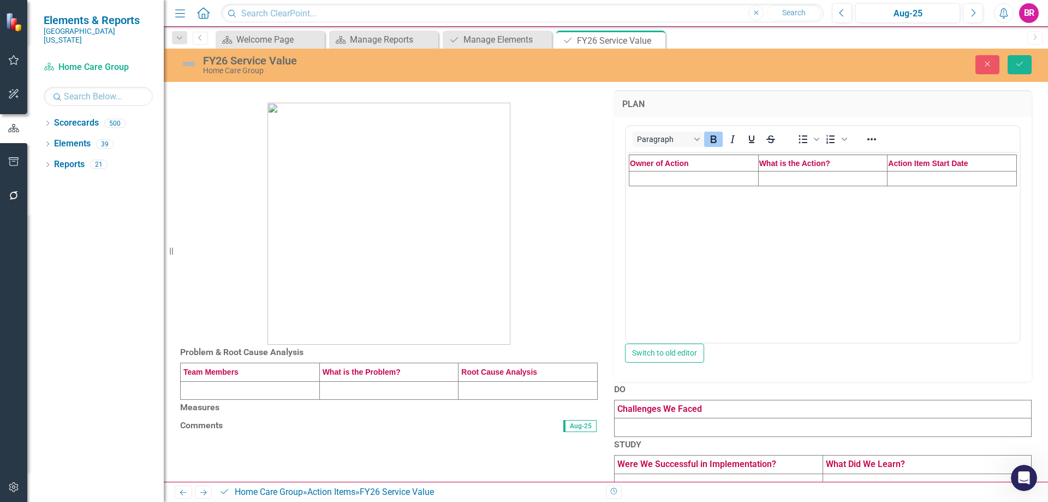
click at [674, 178] on td "Rich Text Area. Press ALT-0 for help." at bounding box center [693, 178] width 129 height 15
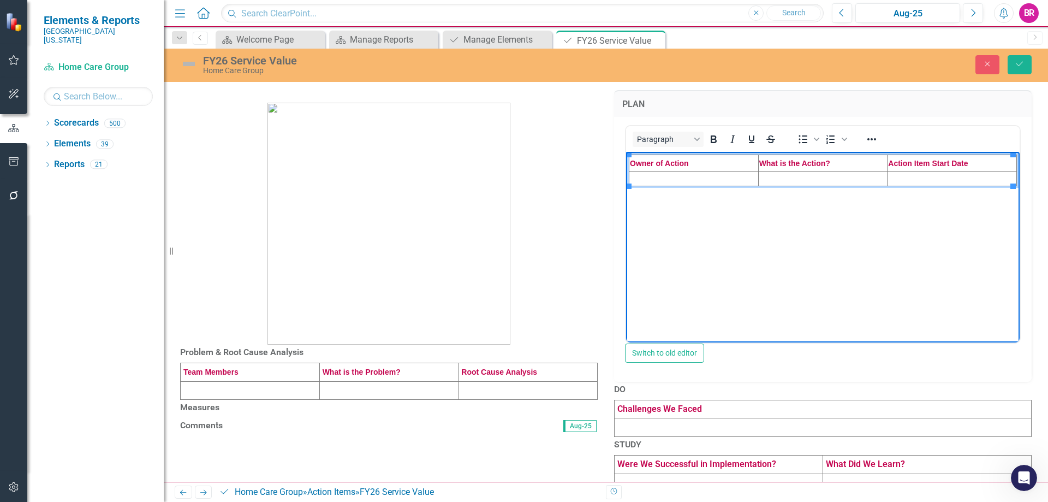
click at [663, 178] on td "Rich Text Area. Press ALT-0 for help." at bounding box center [693, 178] width 129 height 15
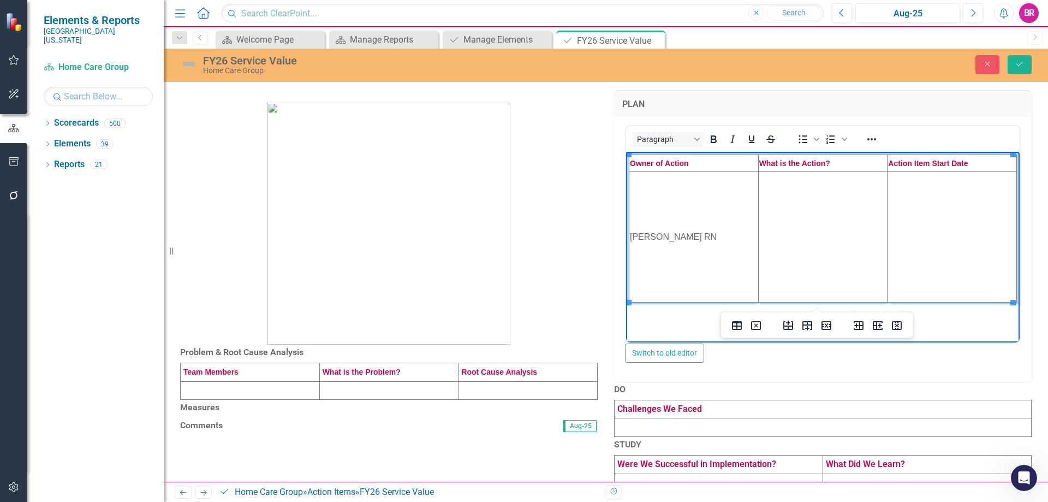
click at [803, 206] on td "Rich Text Area. Press ALT-0 for help." at bounding box center [822, 236] width 129 height 131
click at [844, 221] on td "Rich Text Area. Press ALT-0 for help." at bounding box center [822, 236] width 129 height 131
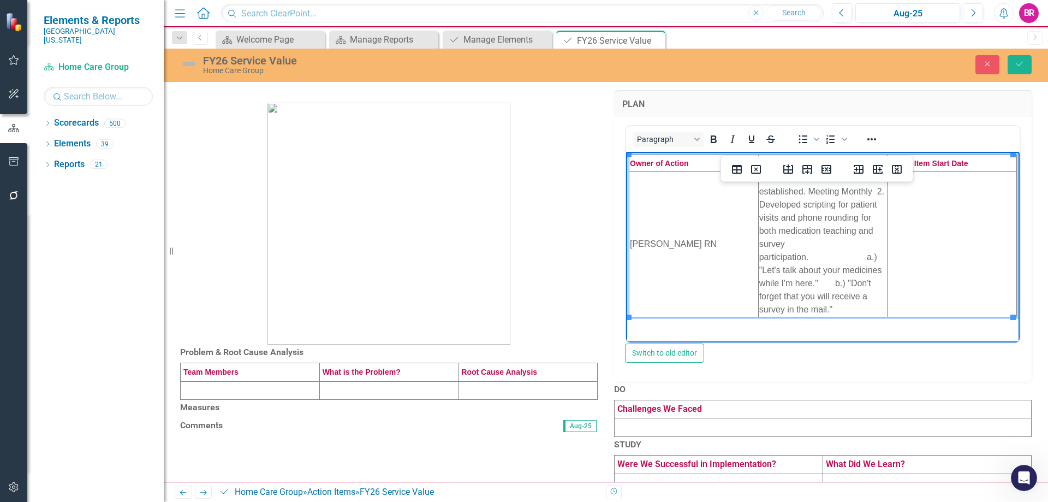
click at [939, 251] on td "Rich Text Area. Press ALT-0 for help." at bounding box center [952, 244] width 129 height 146
click at [251, 400] on td at bounding box center [250, 390] width 139 height 19
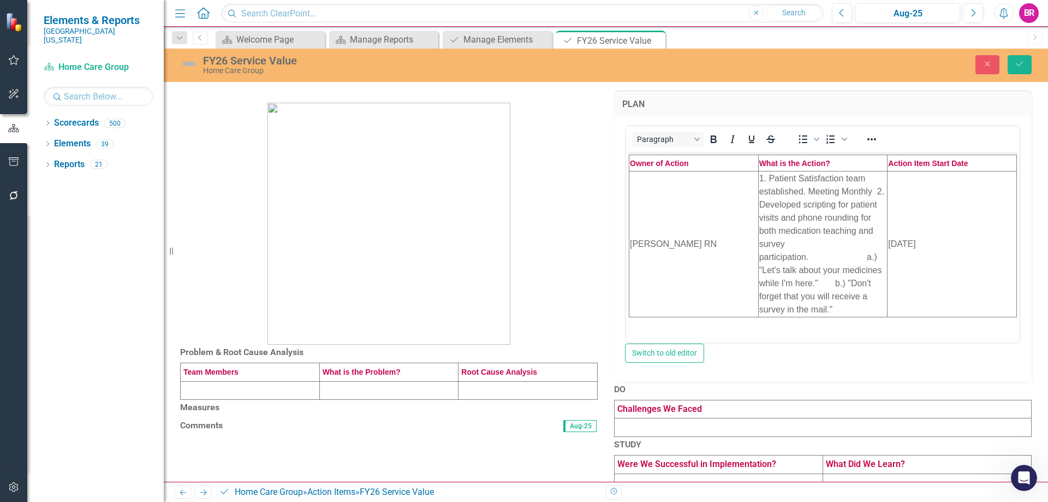
click at [251, 400] on td at bounding box center [250, 390] width 139 height 19
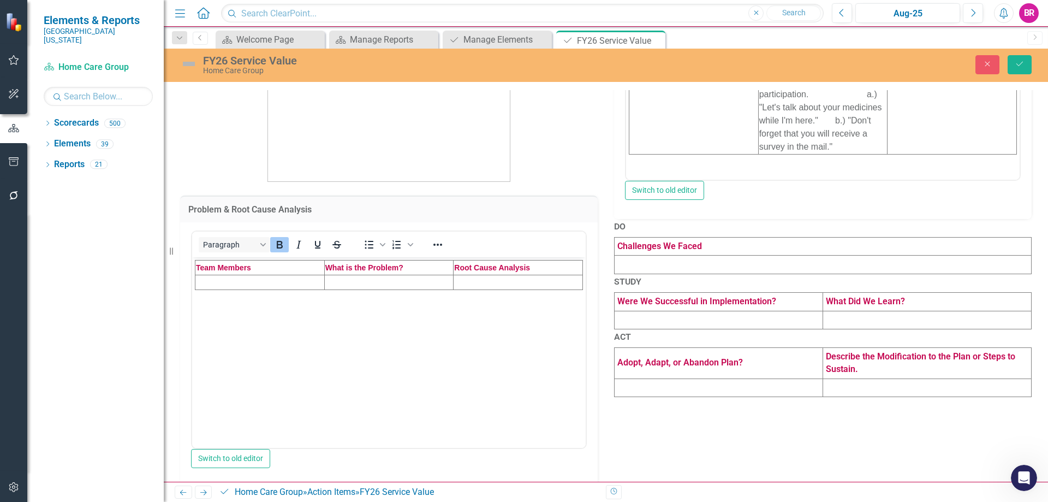
scroll to position [164, 0]
click at [259, 276] on td "Rich Text Area. Press ALT-0 for help." at bounding box center [259, 280] width 129 height 15
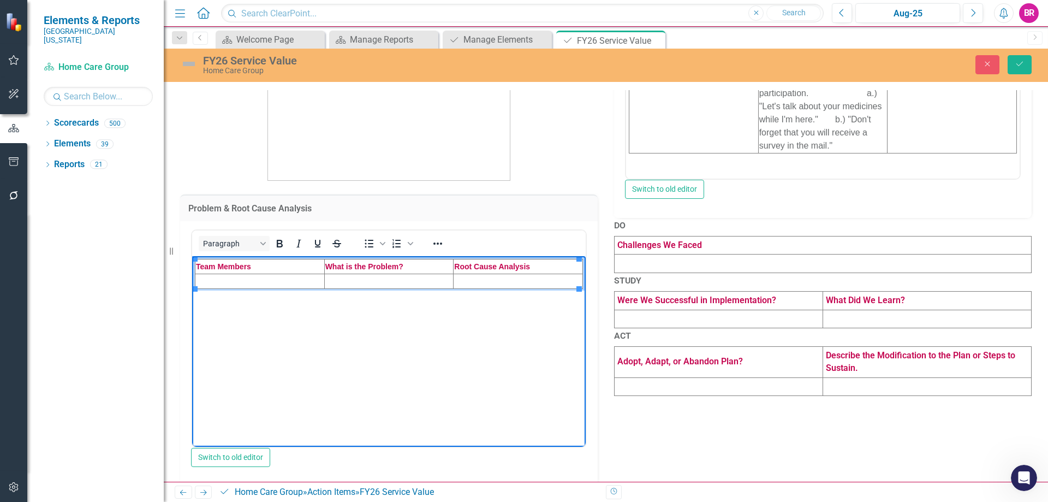
click at [258, 279] on td "Rich Text Area. Press ALT-0 for help." at bounding box center [259, 280] width 129 height 15
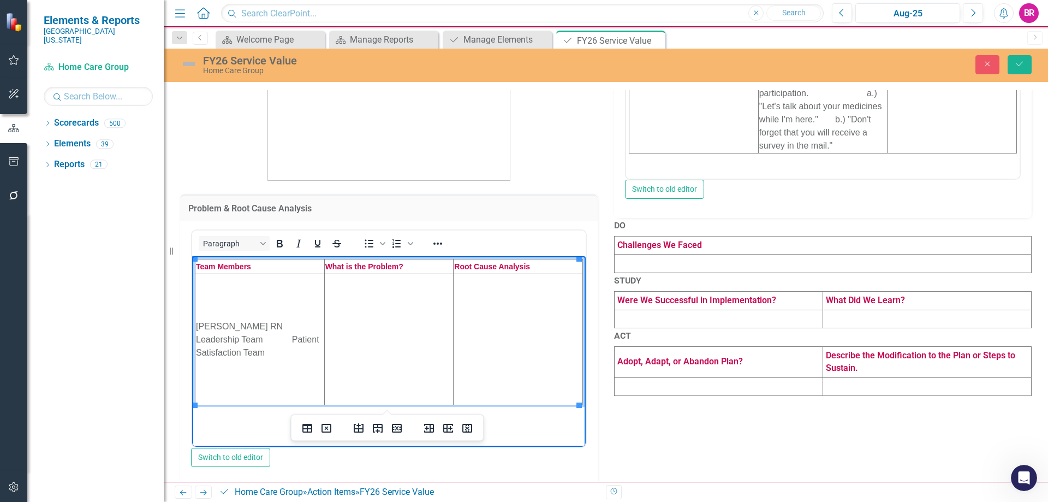
click at [389, 323] on td "Rich Text Area. Press ALT-0 for help." at bounding box center [388, 338] width 129 height 131
click at [283, 325] on span "Rich Text Area. Press ALT-0 for help." at bounding box center [284, 325] width 2 height 9
drag, startPoint x: 457, startPoint y: 321, endPoint x: 427, endPoint y: 324, distance: 29.6
click at [454, 324] on td "Rich Text Area. Press ALT-0 for help." at bounding box center [518, 338] width 129 height 131
click at [416, 329] on td "Rich Text Area. Press ALT-0 for help." at bounding box center [388, 338] width 129 height 131
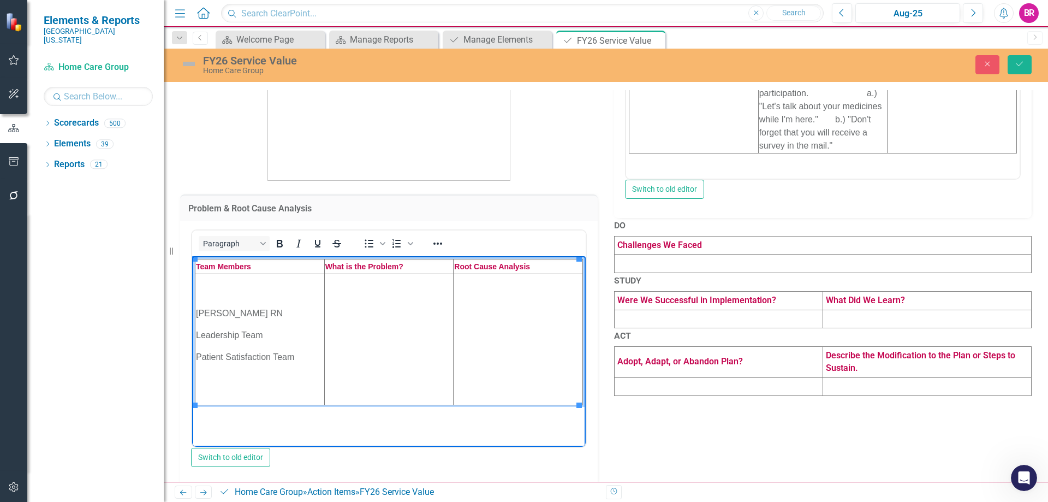
click at [389, 341] on td "Rich Text Area. Press ALT-0 for help." at bounding box center [388, 338] width 129 height 131
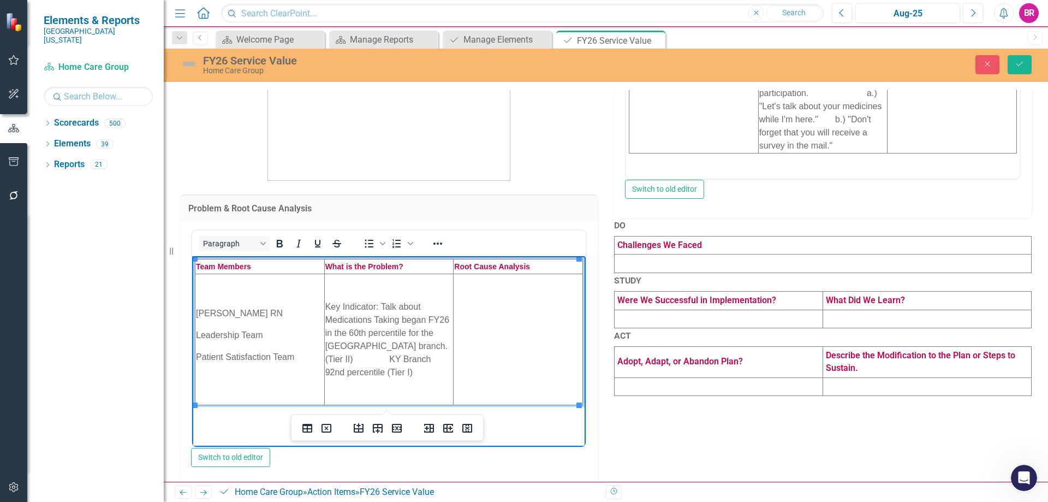
click at [505, 306] on td "Rich Text Area. Press ALT-0 for help." at bounding box center [518, 338] width 129 height 131
click at [390, 354] on span "Rich Text Area. Press ALT-0 for help." at bounding box center [371, 358] width 37 height 9
click at [474, 353] on td "Rich Text Area. Press ALT-0 for help." at bounding box center [518, 338] width 129 height 131
click at [334, 359] on p "KY Branch 92nd percentile (Tier I)" at bounding box center [389, 372] width 128 height 26
click at [499, 324] on td "Rich Text Area. Press ALT-0 for help." at bounding box center [518, 338] width 129 height 131
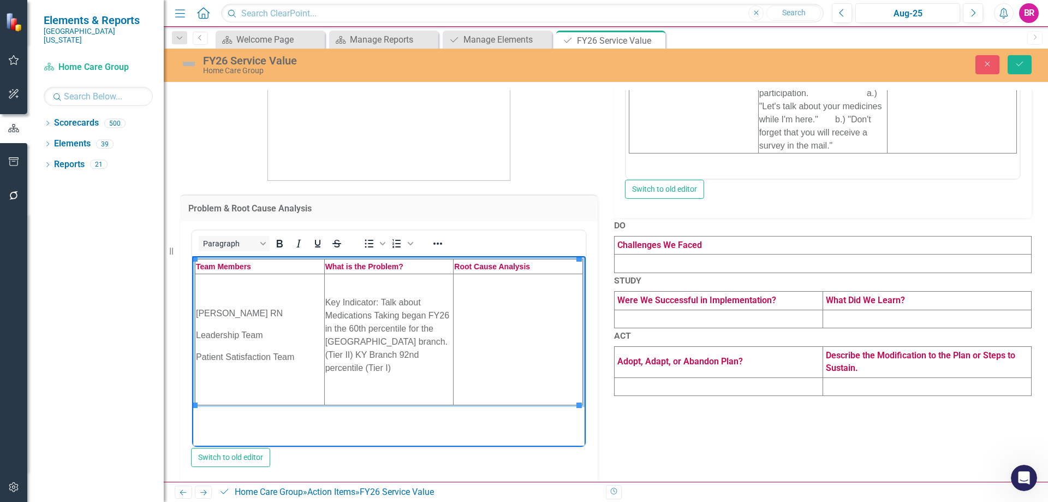
click at [529, 326] on td "Rich Text Area. Press ALT-0 for help." at bounding box center [518, 338] width 129 height 131
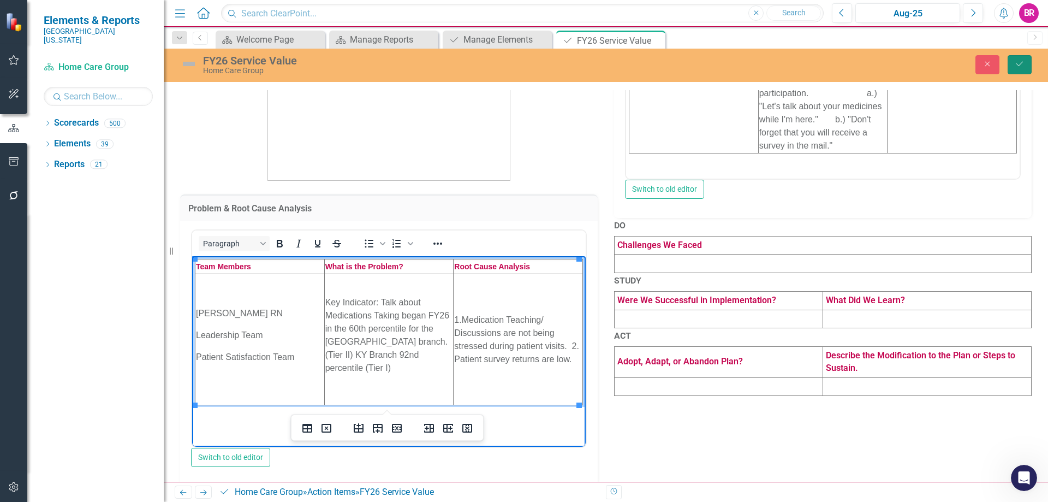
click at [1022, 65] on icon "Save" at bounding box center [1020, 64] width 10 height 8
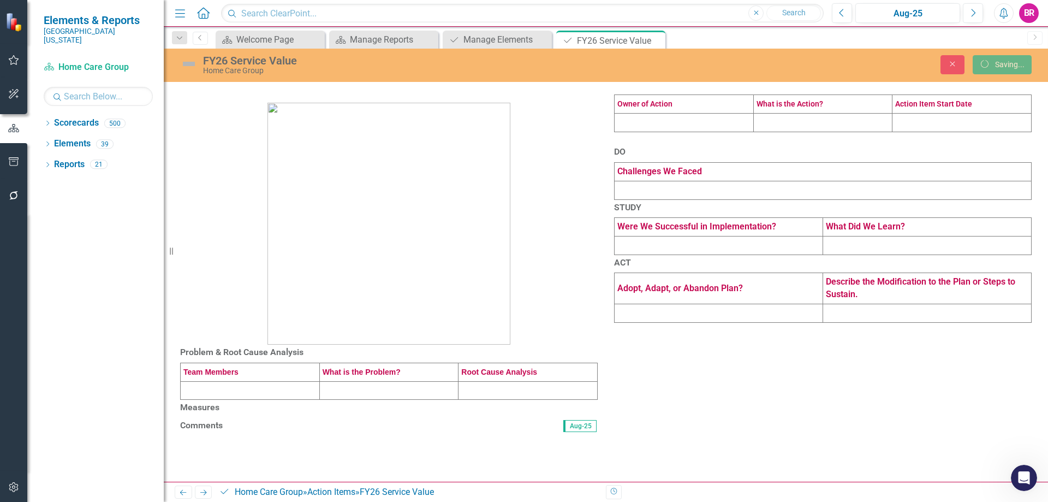
scroll to position [105, 0]
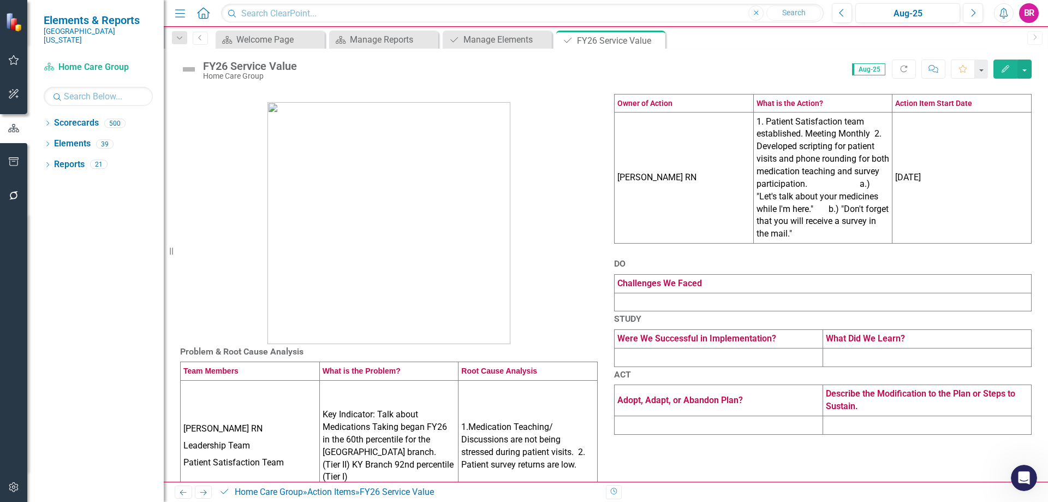
click at [1006, 68] on icon "Edit" at bounding box center [1006, 69] width 10 height 8
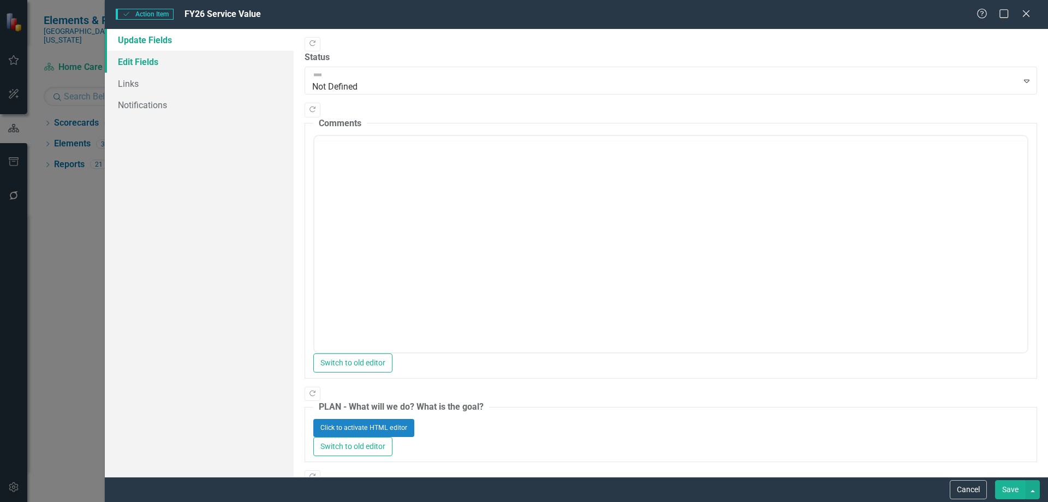
click at [134, 59] on link "Edit Fields" at bounding box center [199, 62] width 189 height 22
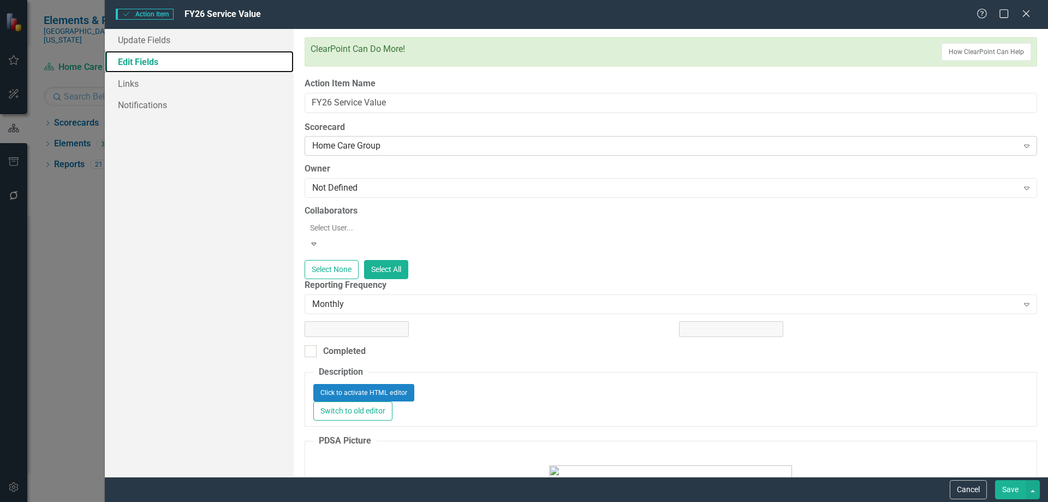
scroll to position [0, 0]
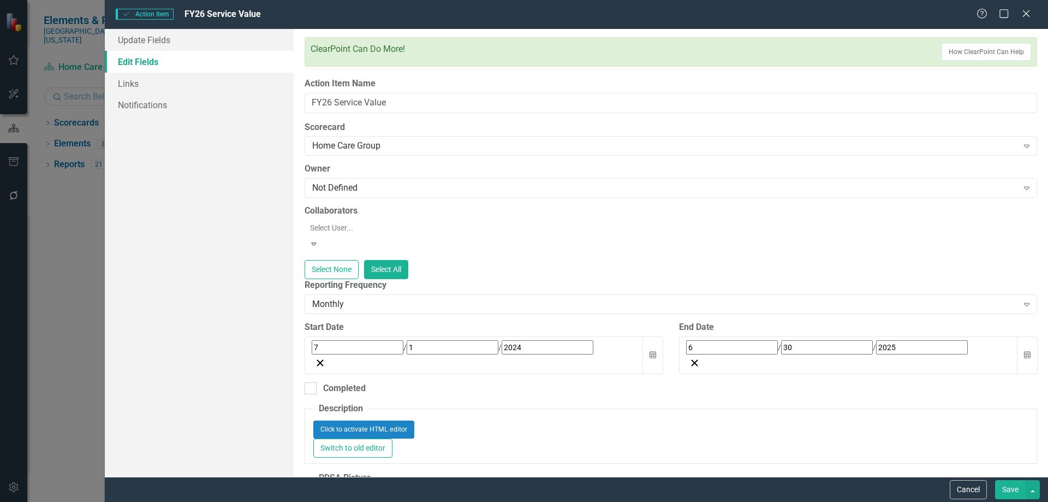
click at [403, 343] on span "/" at bounding box center [404, 347] width 3 height 9
click at [319, 343] on span "/" at bounding box center [320, 348] width 3 height 10
click at [315, 341] on input "7" at bounding box center [315, 348] width 5 height 15
type input "09"
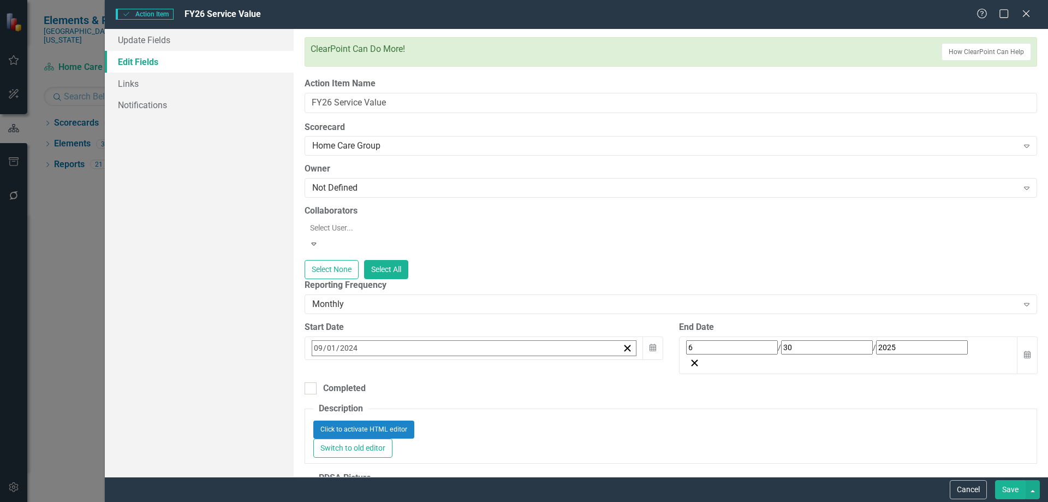
type input "01"
type input "2025"
click at [876, 340] on input "2025" at bounding box center [922, 347] width 92 height 14
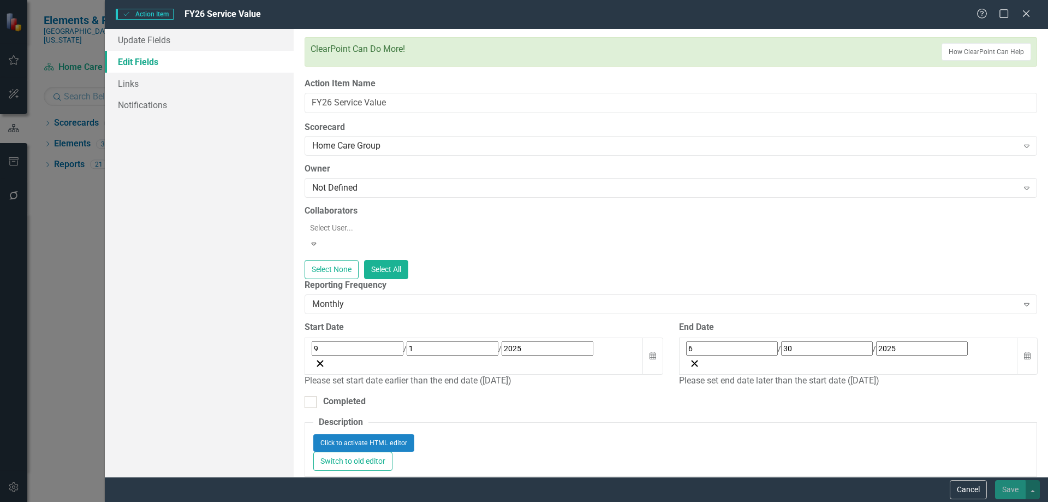
click at [876, 341] on input "2025" at bounding box center [922, 348] width 92 height 14
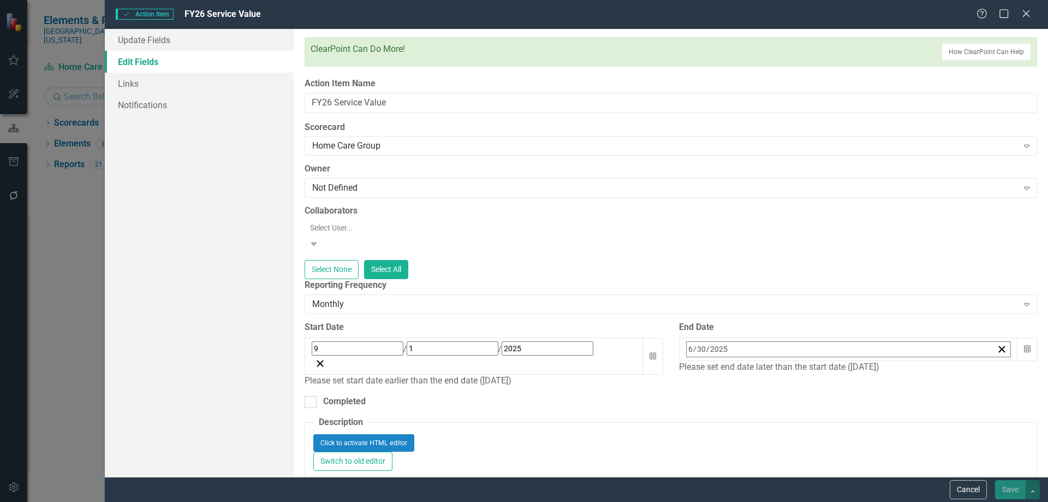
click at [723, 342] on input "2025" at bounding box center [719, 349] width 19 height 15
type input "2026"
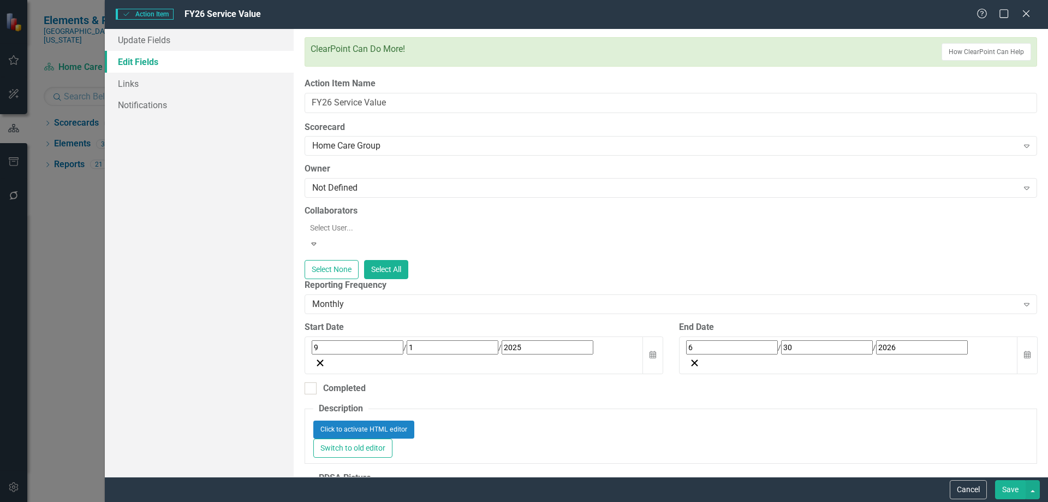
click at [1004, 487] on button "Save" at bounding box center [1010, 489] width 31 height 19
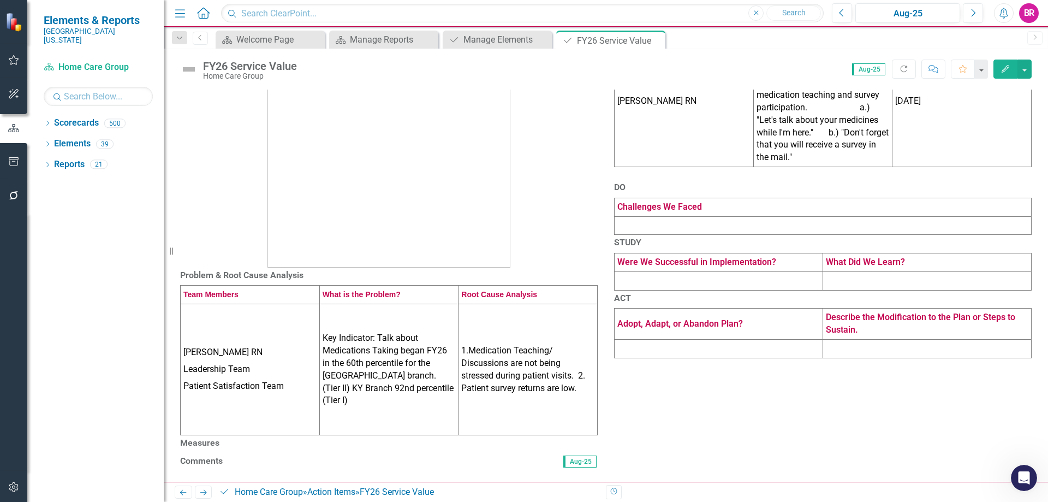
scroll to position [218, 0]
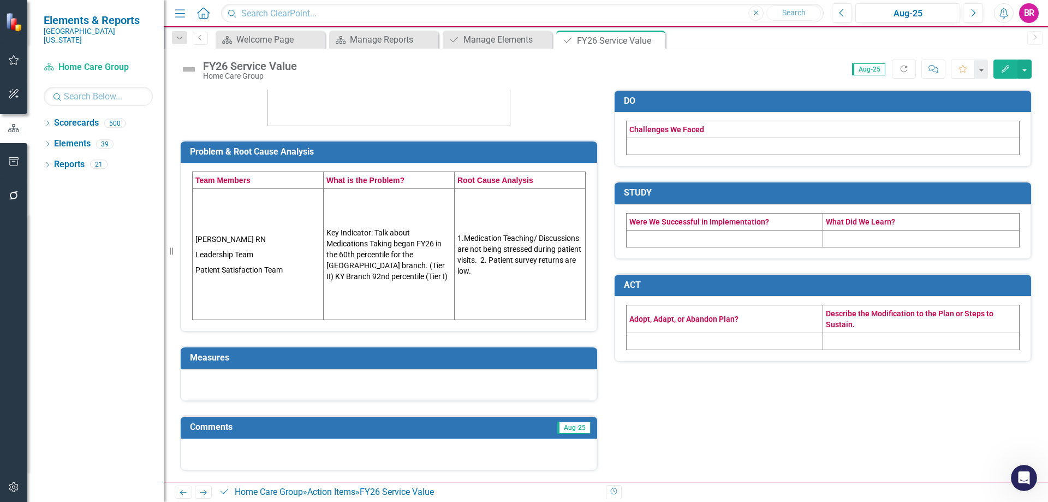
scroll to position [437, 0]
click at [292, 359] on h3 "Measures" at bounding box center [391, 358] width 402 height 10
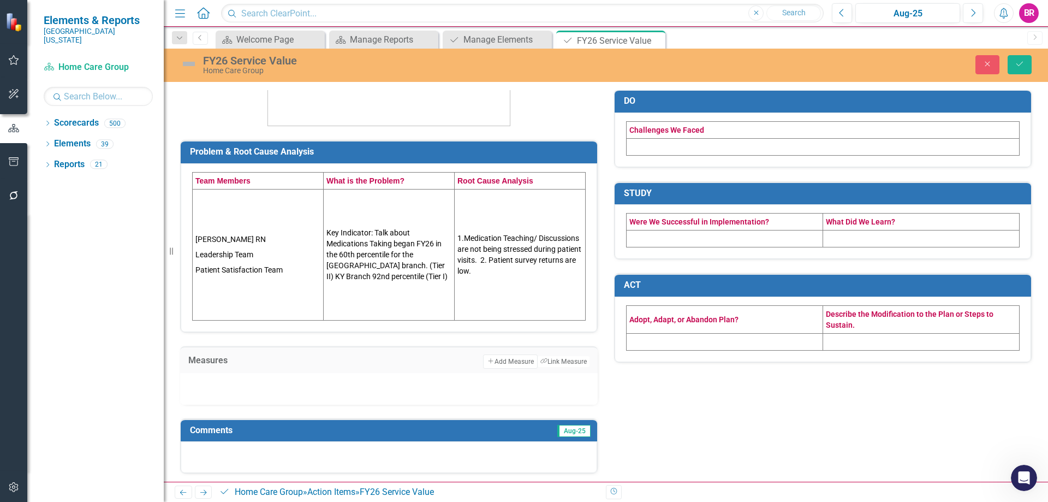
click at [571, 369] on div "Measures Add Add Measure Link Tag Link Measure" at bounding box center [389, 359] width 418 height 27
click at [571, 366] on button "Link Tag Link Measure" at bounding box center [563, 361] width 53 height 12
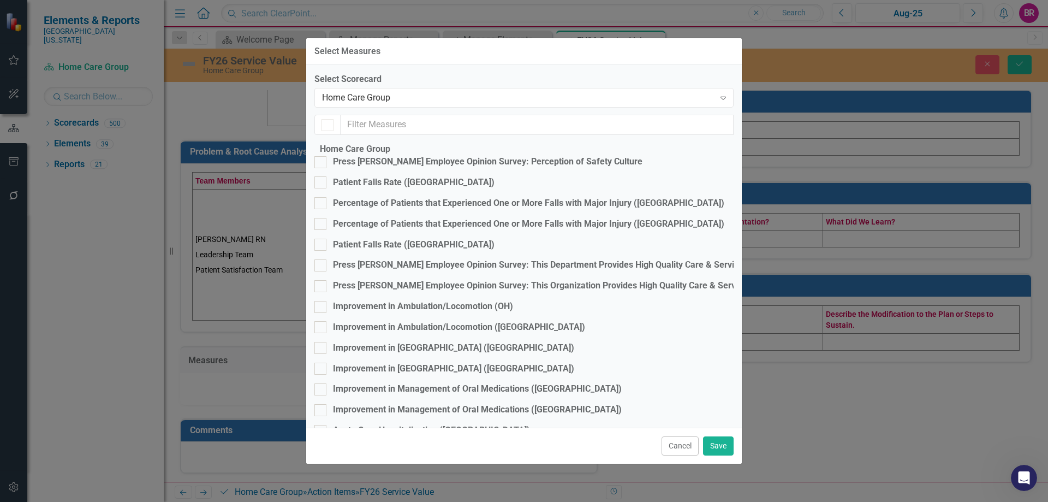
checkbox input "false"
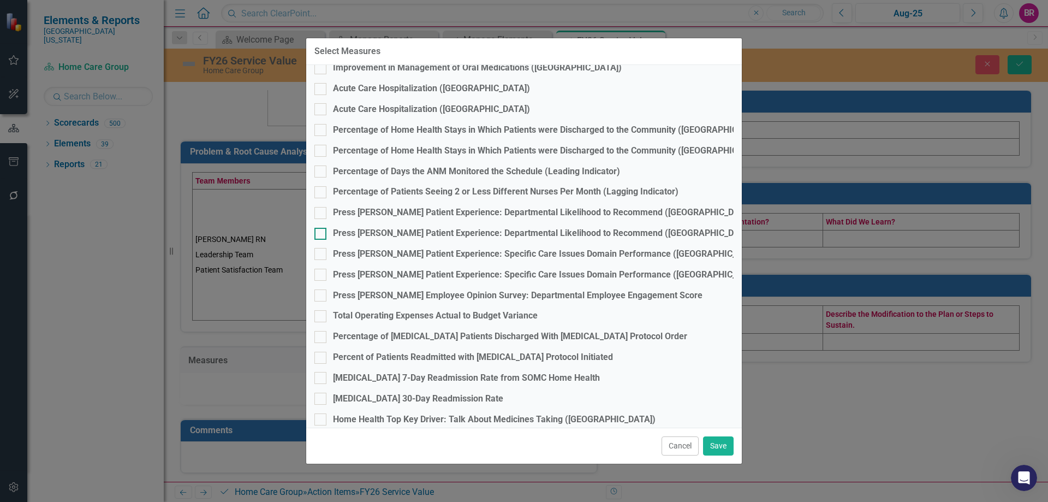
scroll to position [396, 0]
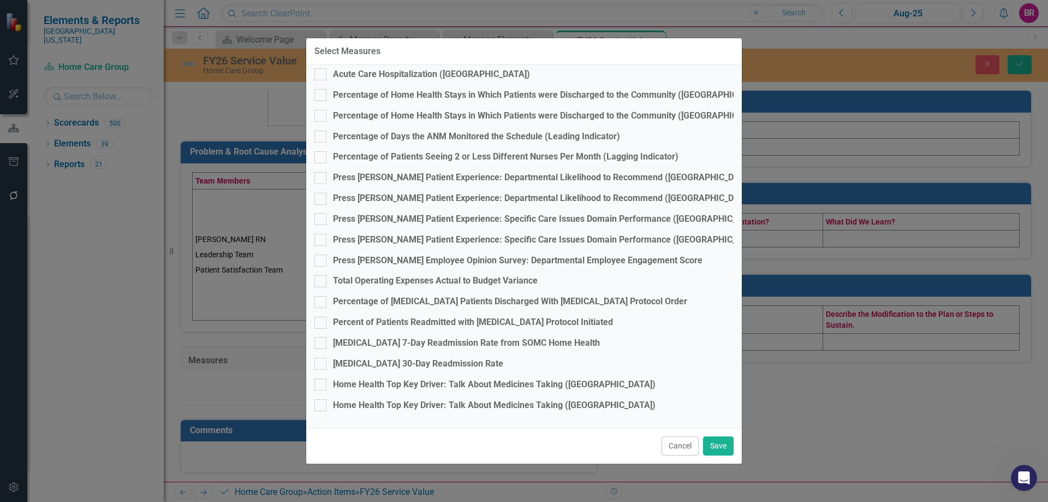
click at [463, 366] on fieldset "Home Care Group Press [PERSON_NAME] Employee Opinion Survey: Perception of Safe…" at bounding box center [523, 92] width 419 height 653
click at [472, 385] on fieldset "Home Care Group Press [PERSON_NAME] Employee Opinion Survey: Perception of Safe…" at bounding box center [523, 92] width 419 height 653
click at [473, 378] on div "Home Health Top Key Driver: Talk About Medicines Taking ([GEOGRAPHIC_DATA])" at bounding box center [494, 384] width 323 height 13
click at [321, 378] on input "Home Health Top Key Driver: Talk About Medicines Taking ([GEOGRAPHIC_DATA])" at bounding box center [317, 381] width 7 height 7
checkbox input "true"
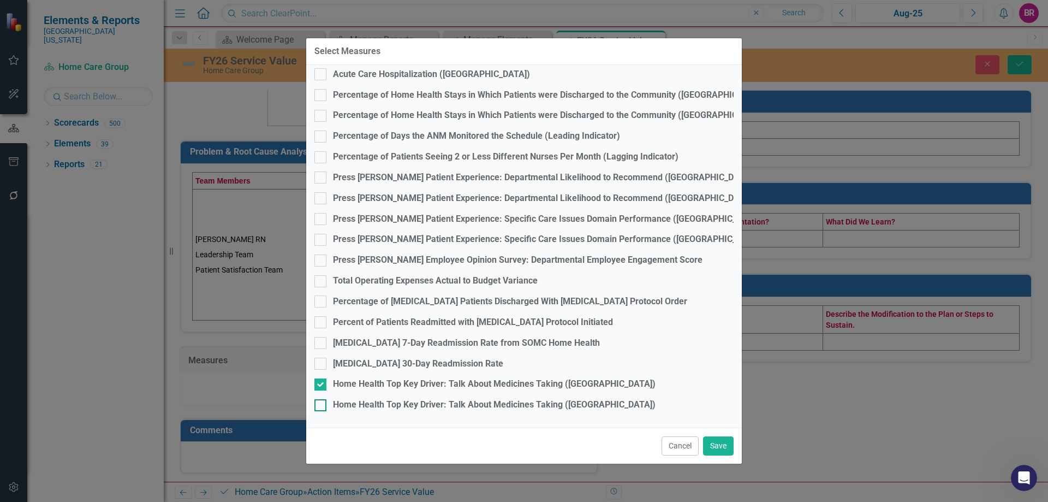
click at [499, 398] on div "Home Health Top Key Driver: Talk About Medicines Taking ([GEOGRAPHIC_DATA])" at bounding box center [494, 404] width 323 height 13
click at [534, 400] on div "Home Health Top Key Driver: Talk About Medicines Taking ([GEOGRAPHIC_DATA])" at bounding box center [494, 404] width 323 height 13
click at [321, 400] on input "Home Health Top Key Driver: Talk About Medicines Taking ([GEOGRAPHIC_DATA])" at bounding box center [317, 402] width 7 height 7
checkbox input "true"
click at [722, 439] on button "Save" at bounding box center [718, 445] width 31 height 19
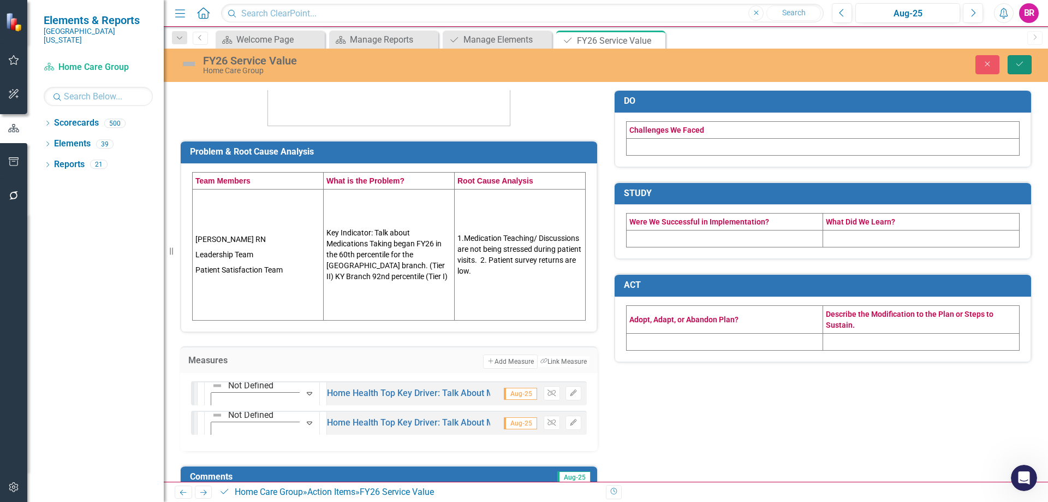
click at [1022, 67] on icon "Save" at bounding box center [1020, 64] width 10 height 8
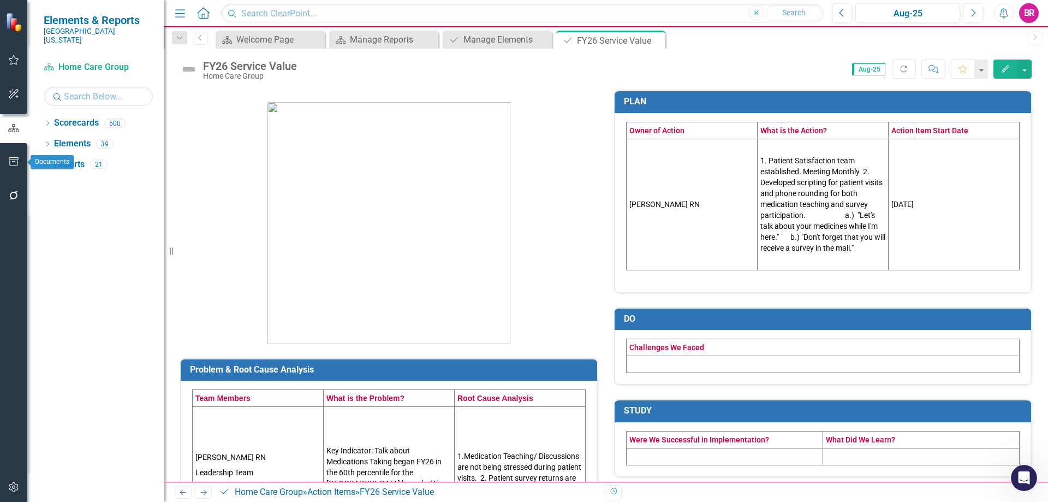
click at [15, 160] on icon "button" at bounding box center [13, 161] width 11 height 9
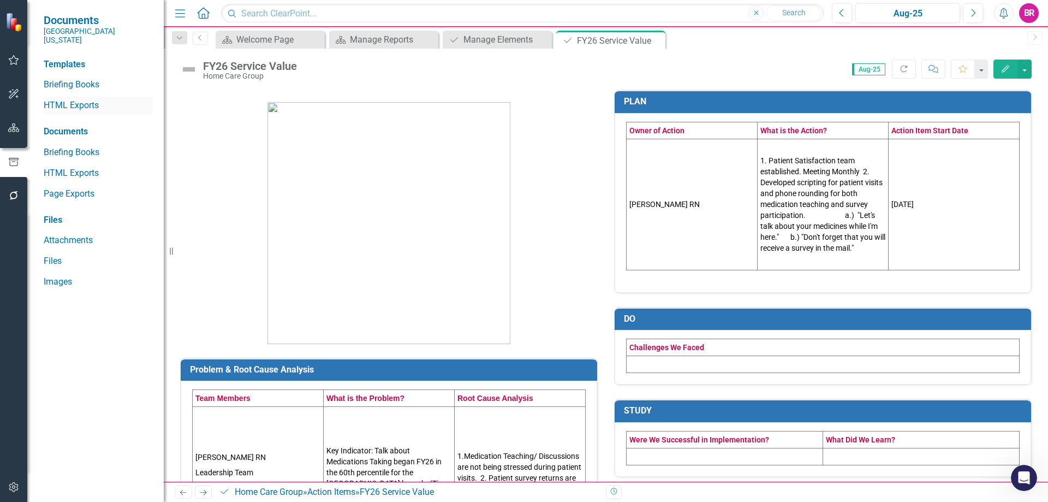
click at [75, 97] on div "HTML Exports" at bounding box center [98, 106] width 109 height 18
click at [61, 99] on link "HTML Exports" at bounding box center [98, 105] width 109 height 13
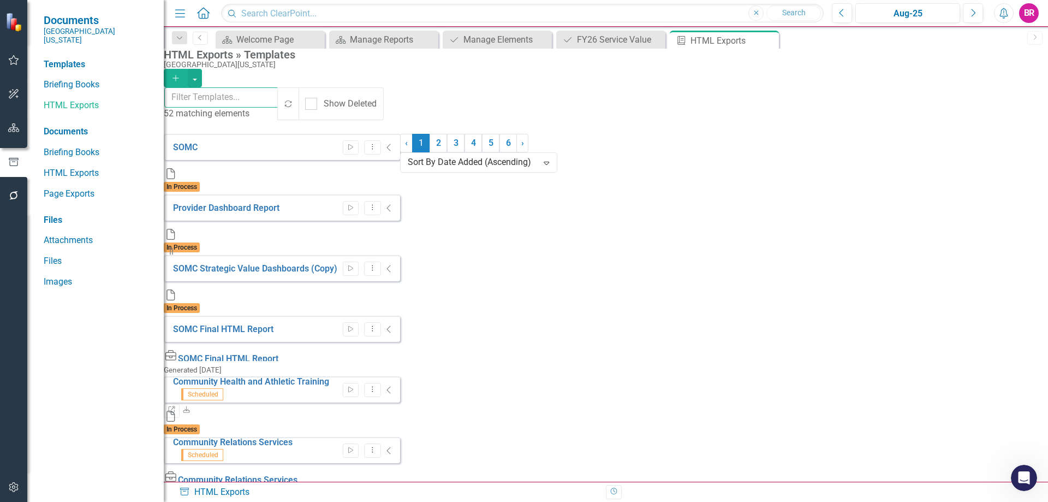
click at [279, 102] on input "text" at bounding box center [221, 97] width 115 height 20
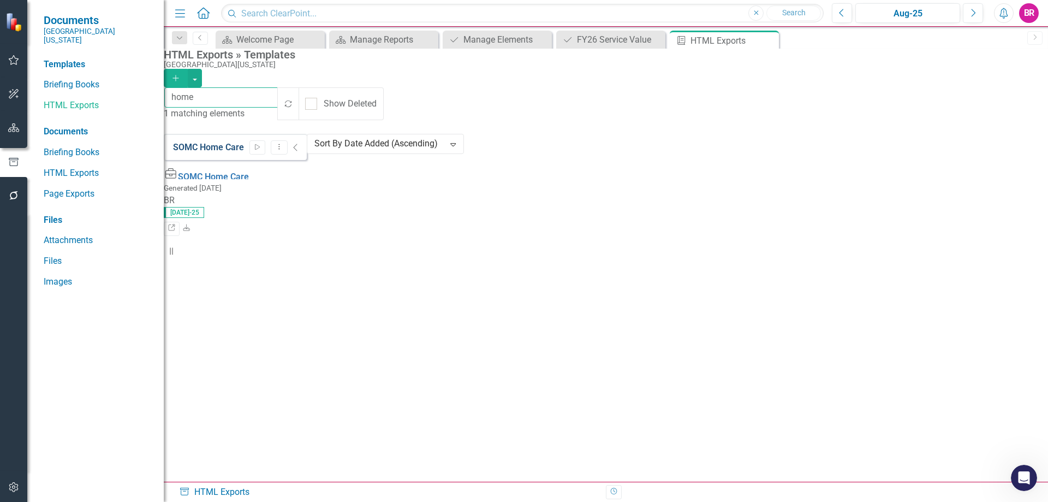
type input "home"
click at [227, 142] on link "SOMC Home Care" at bounding box center [208, 147] width 71 height 10
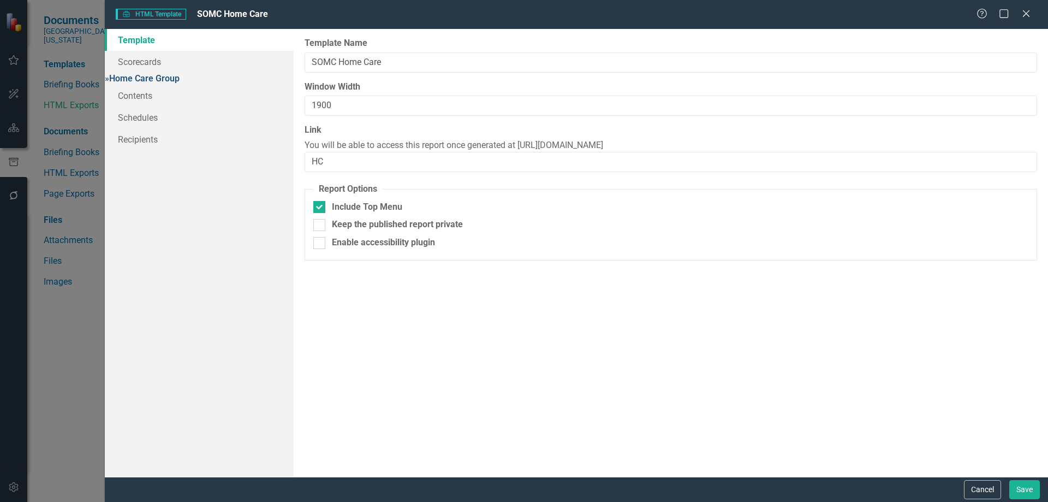
click at [180, 80] on link "» Home Care Group" at bounding box center [142, 78] width 75 height 10
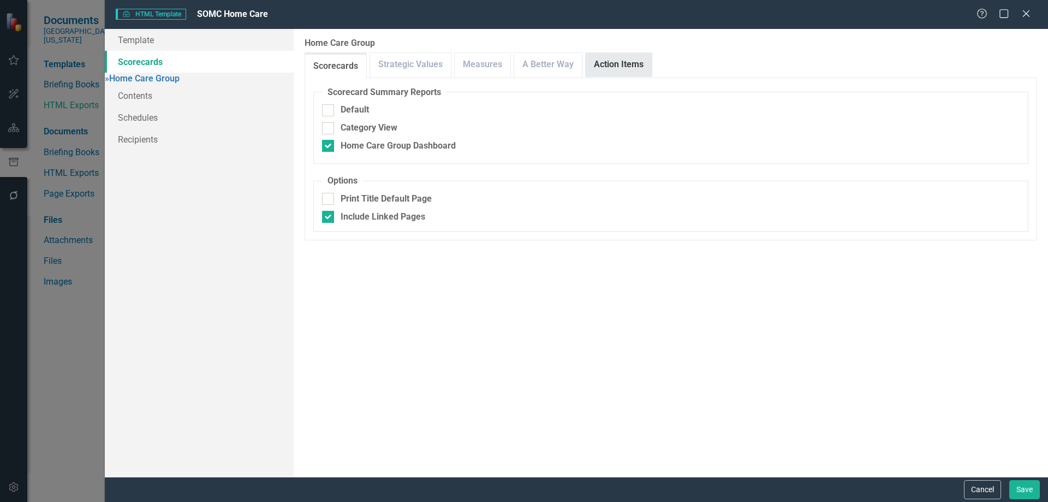
click at [624, 63] on link "Action Items" at bounding box center [619, 64] width 66 height 23
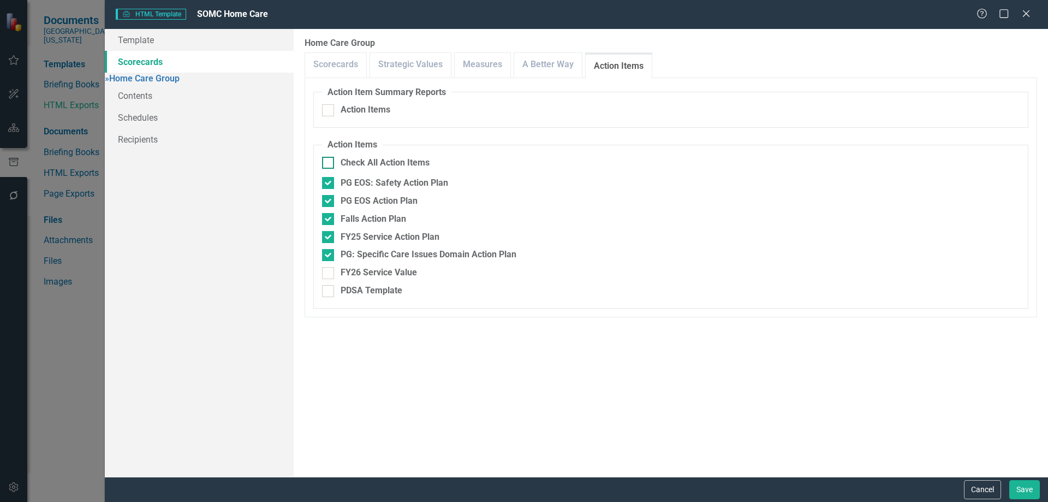
click at [401, 160] on div "Check All Action Items" at bounding box center [385, 163] width 89 height 13
click at [329, 160] on input "Check All Action Items" at bounding box center [325, 160] width 7 height 7
checkbox input "true"
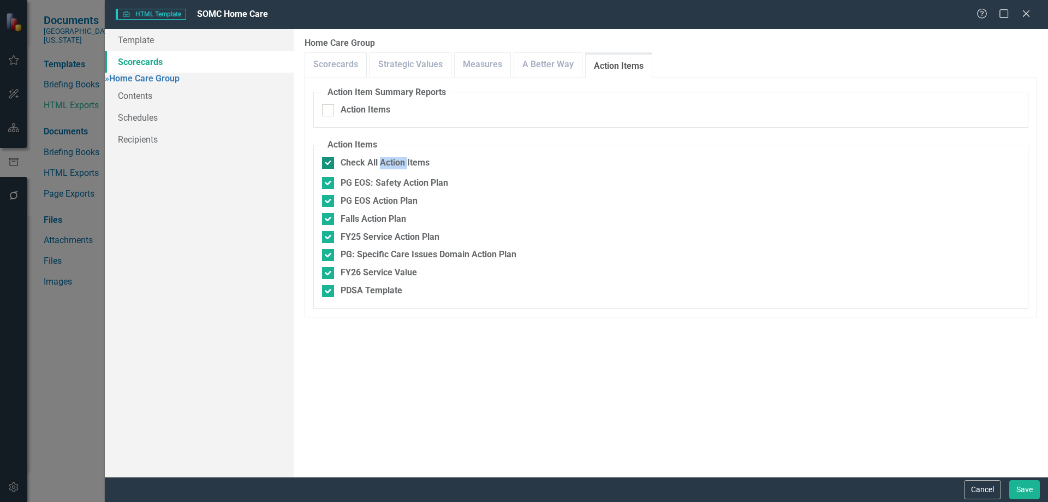
click at [401, 160] on div "Check All Action Items" at bounding box center [385, 163] width 89 height 13
click at [329, 160] on input "Check All Action Items" at bounding box center [325, 160] width 7 height 7
checkbox input "false"
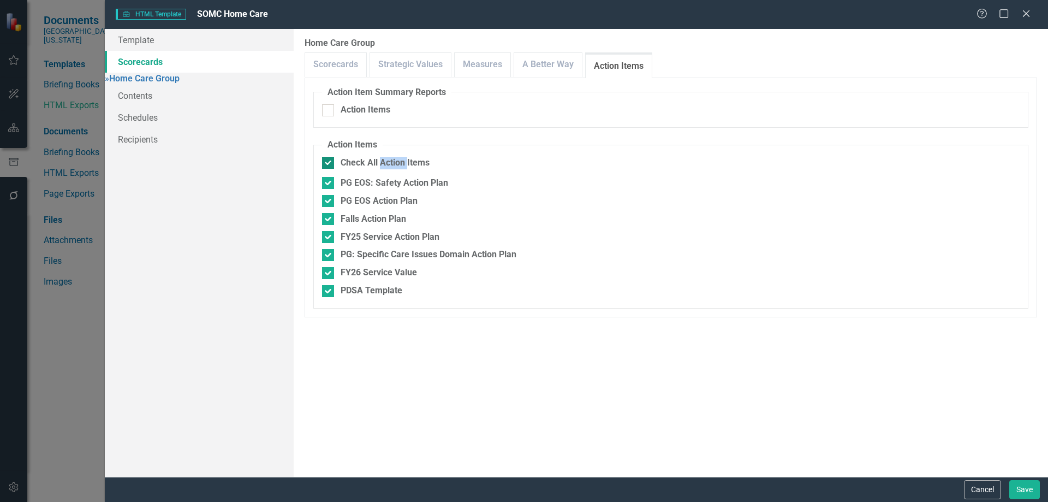
checkbox input "false"
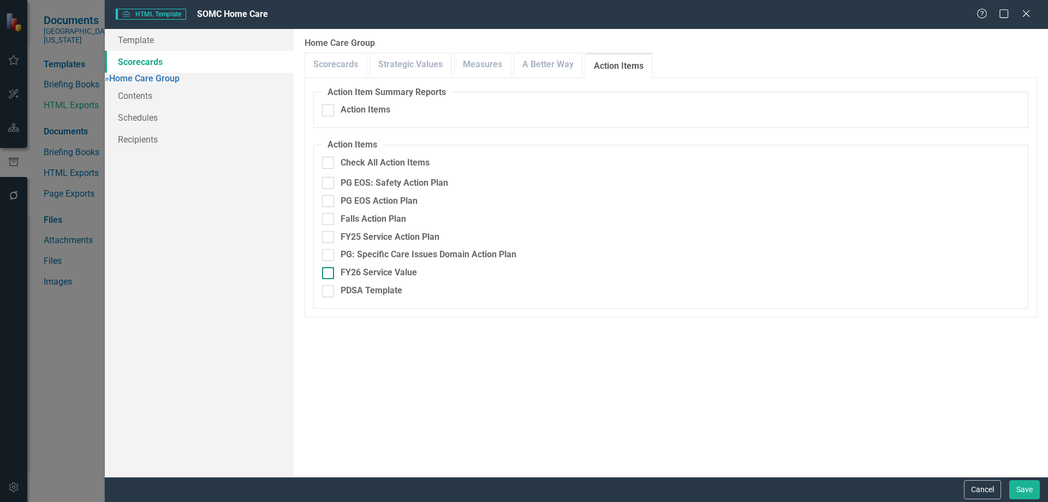
click at [371, 269] on div "FY26 Service Value" at bounding box center [379, 272] width 76 height 13
click at [329, 269] on input "FY26 Service Value" at bounding box center [325, 270] width 7 height 7
checkbox input "true"
click at [537, 73] on link "A Better Way" at bounding box center [548, 64] width 68 height 23
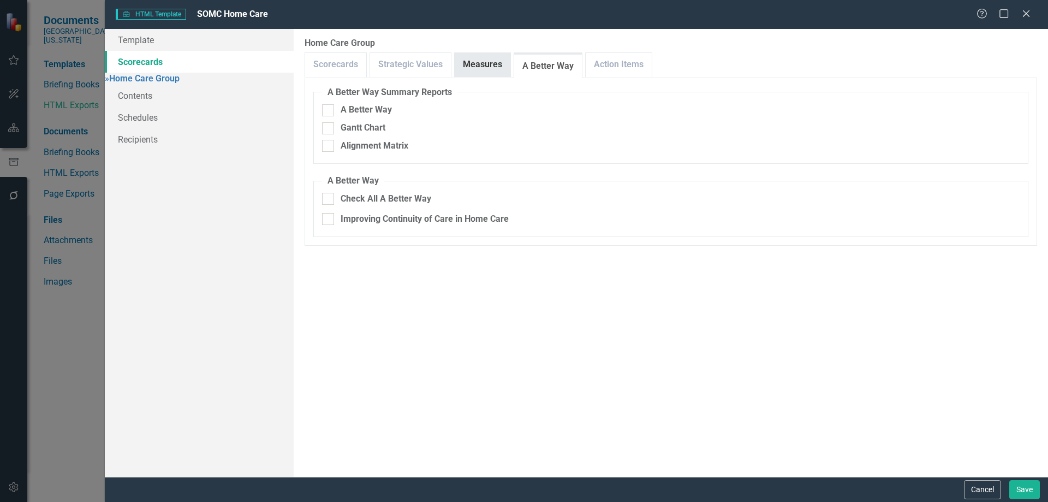
click at [498, 60] on link "Measures" at bounding box center [483, 64] width 56 height 23
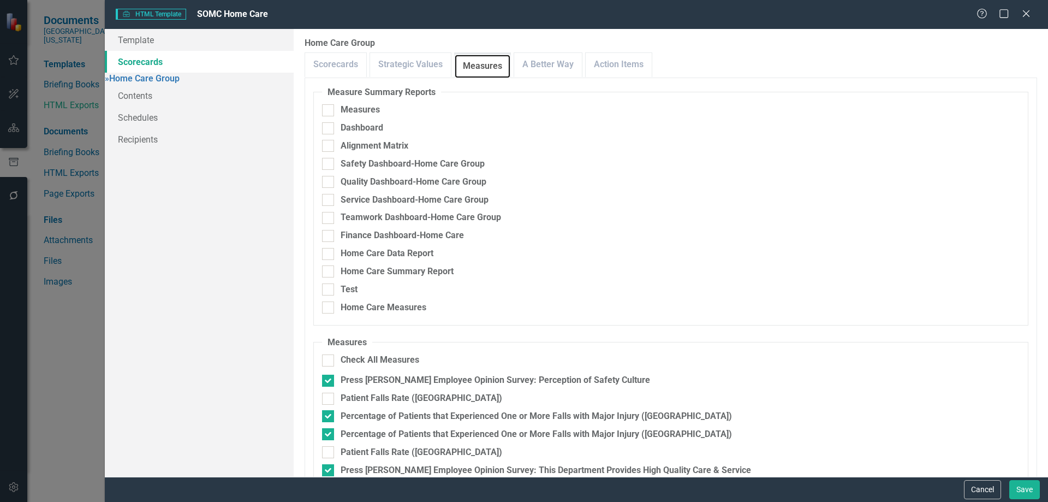
scroll to position [479, 0]
click at [1028, 491] on button "Save" at bounding box center [1024, 489] width 31 height 19
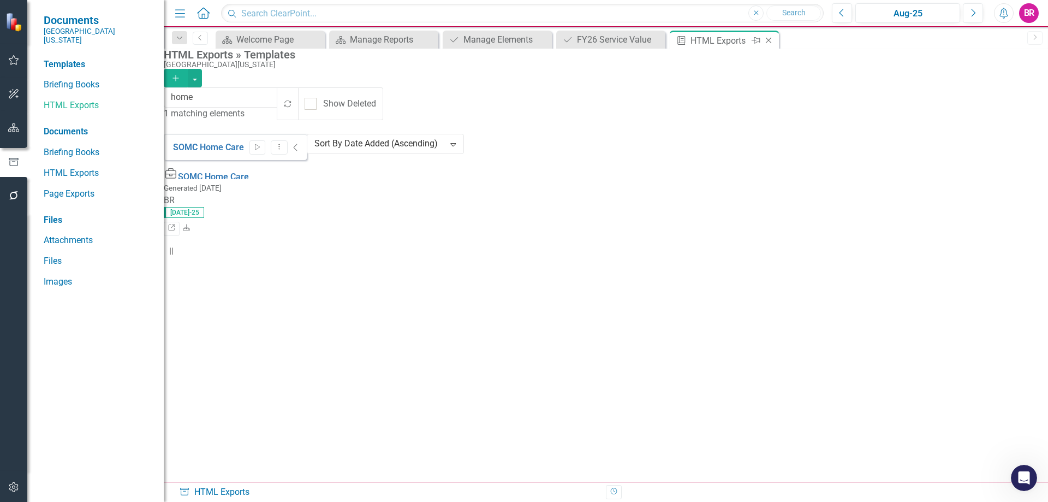
click at [772, 39] on icon "Close" at bounding box center [768, 40] width 11 height 9
